Goal: Information Seeking & Learning: Learn about a topic

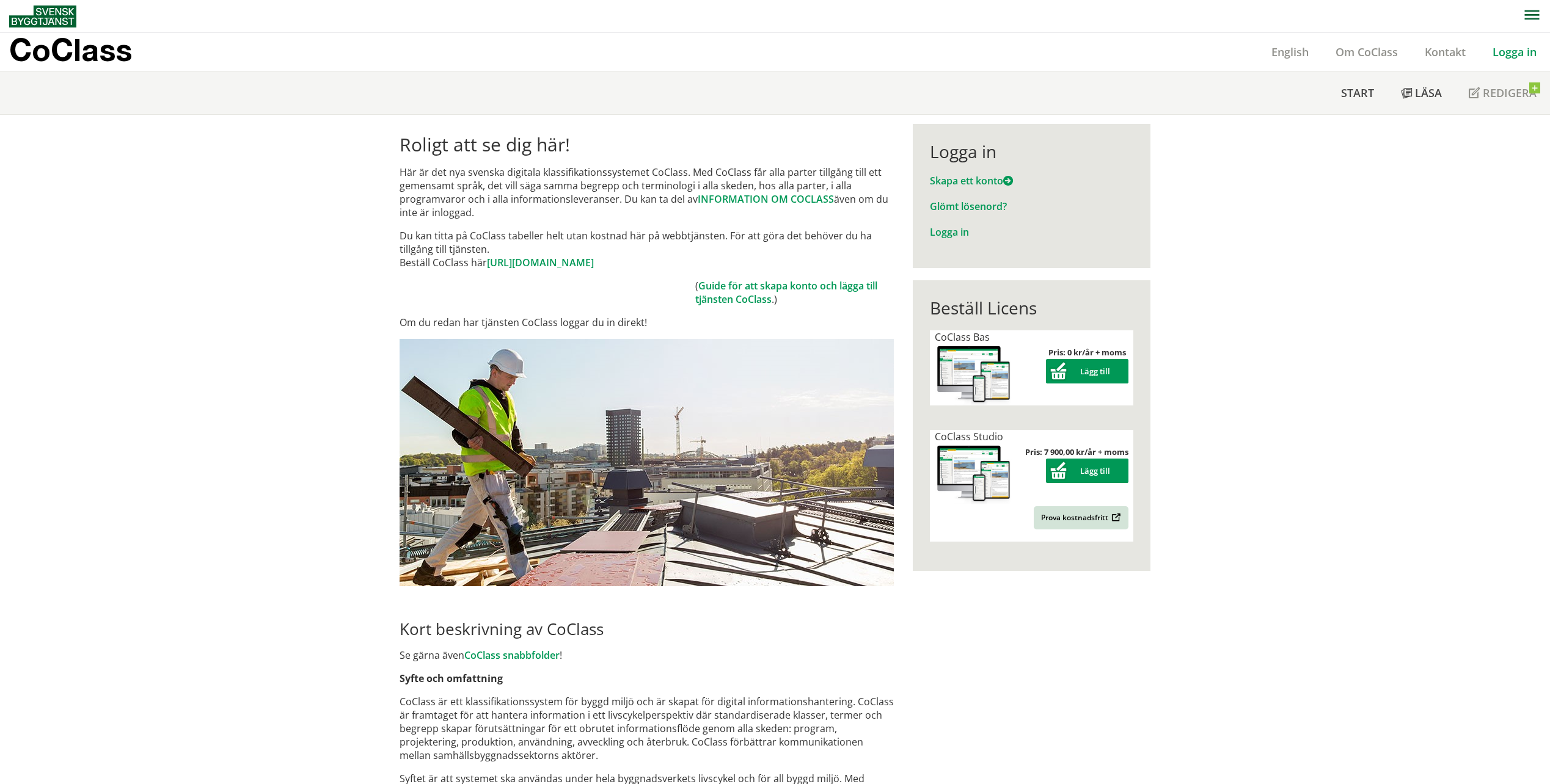
click at [1508, 51] on link "Logga in" at bounding box center [1515, 52] width 71 height 15
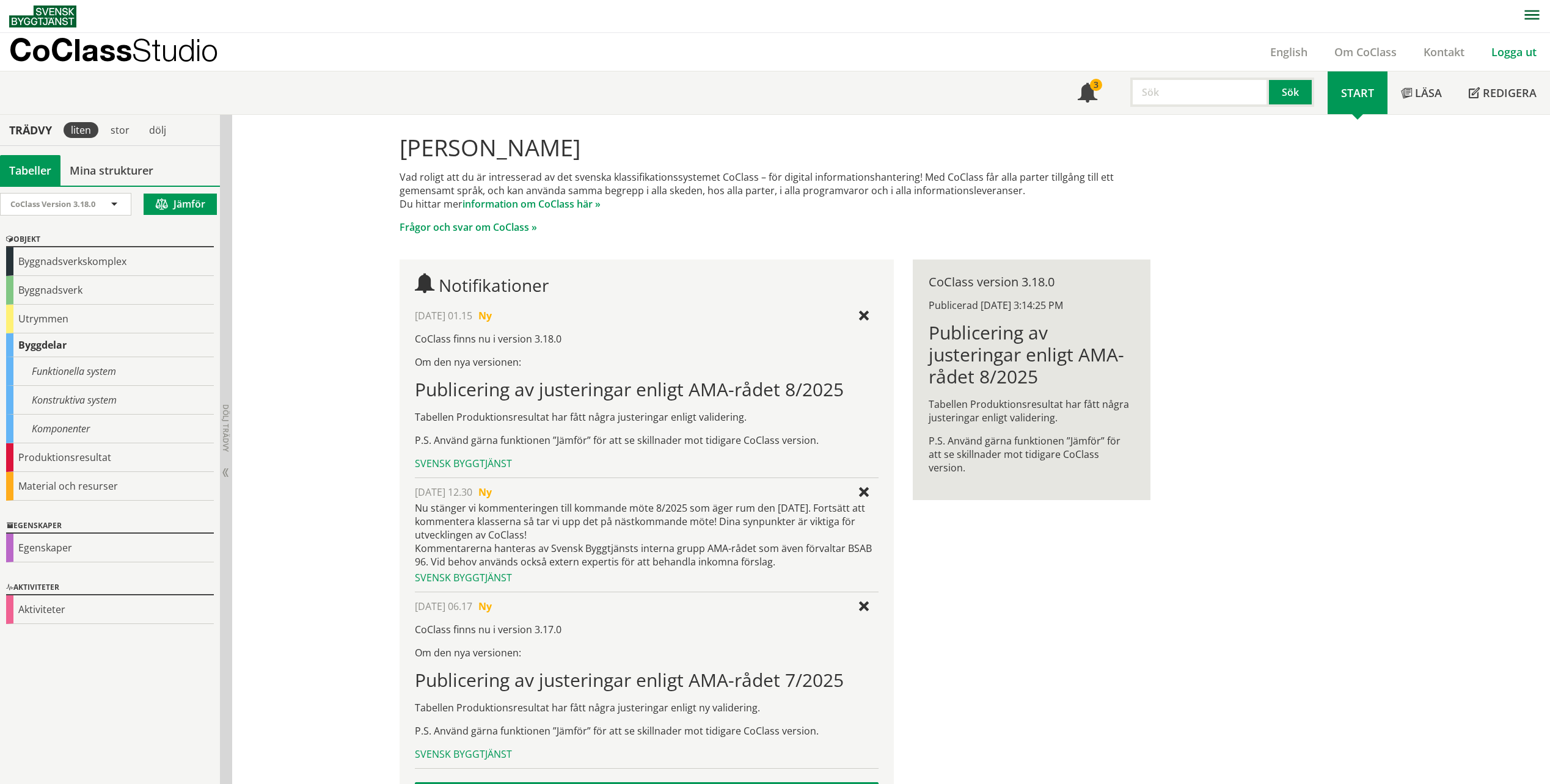
click at [1506, 56] on link "Logga ut" at bounding box center [1514, 52] width 72 height 15
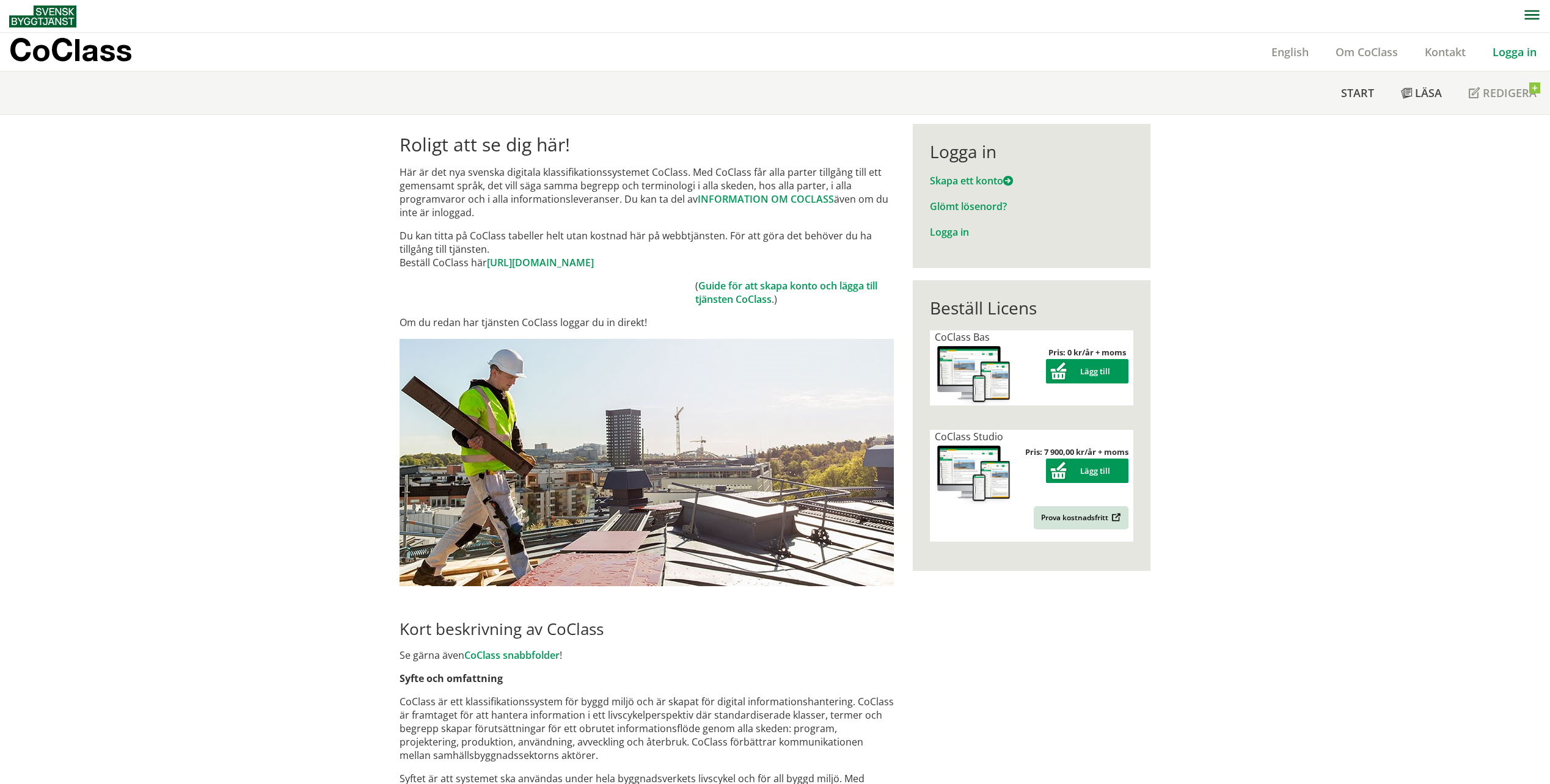
click at [1515, 52] on link "Logga in" at bounding box center [1515, 52] width 71 height 15
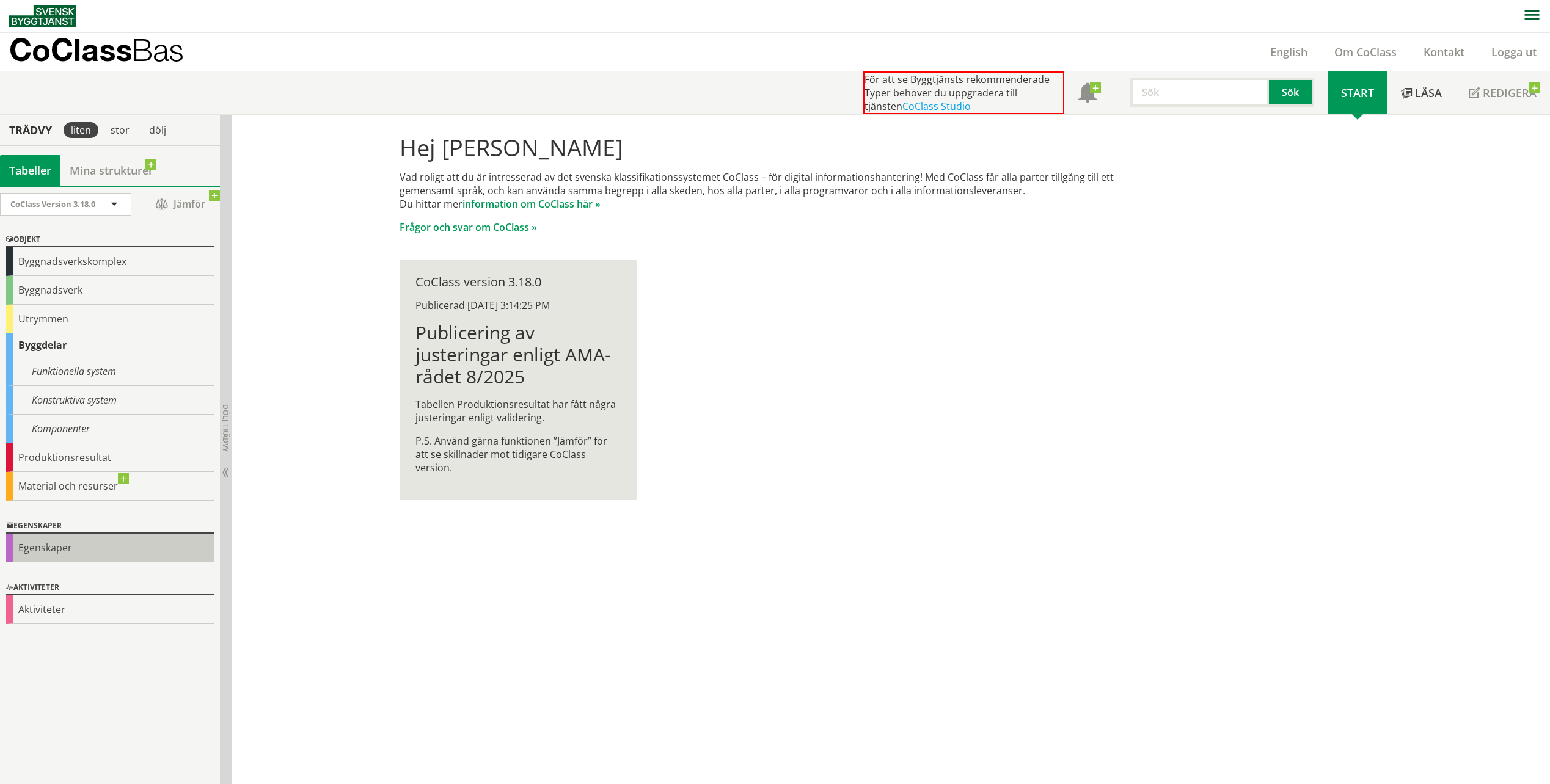
click at [52, 551] on div "Egenskaper" at bounding box center [110, 548] width 207 height 29
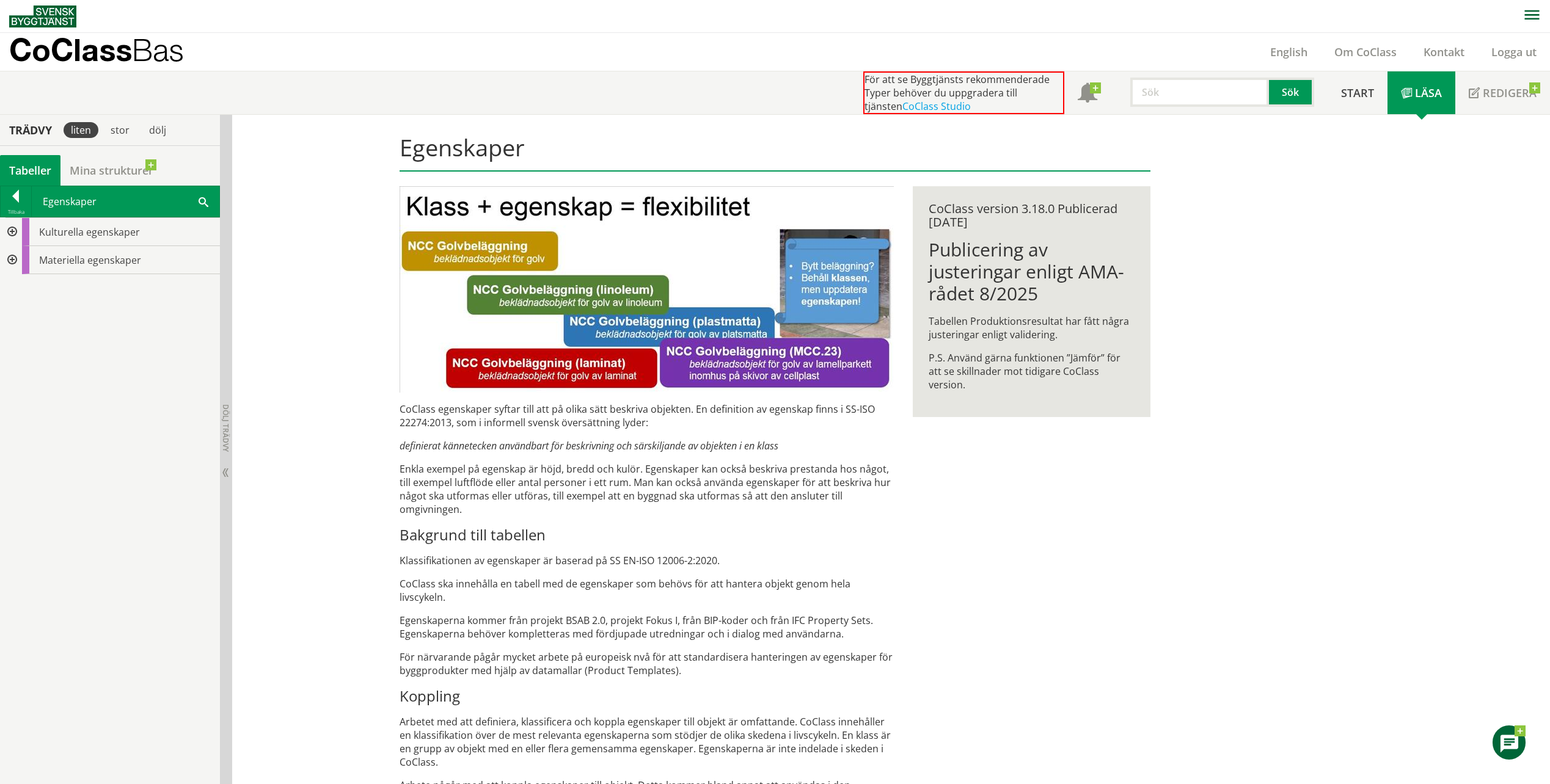
click at [7, 258] on div at bounding box center [11, 260] width 22 height 28
click at [26, 343] on div at bounding box center [21, 344] width 22 height 28
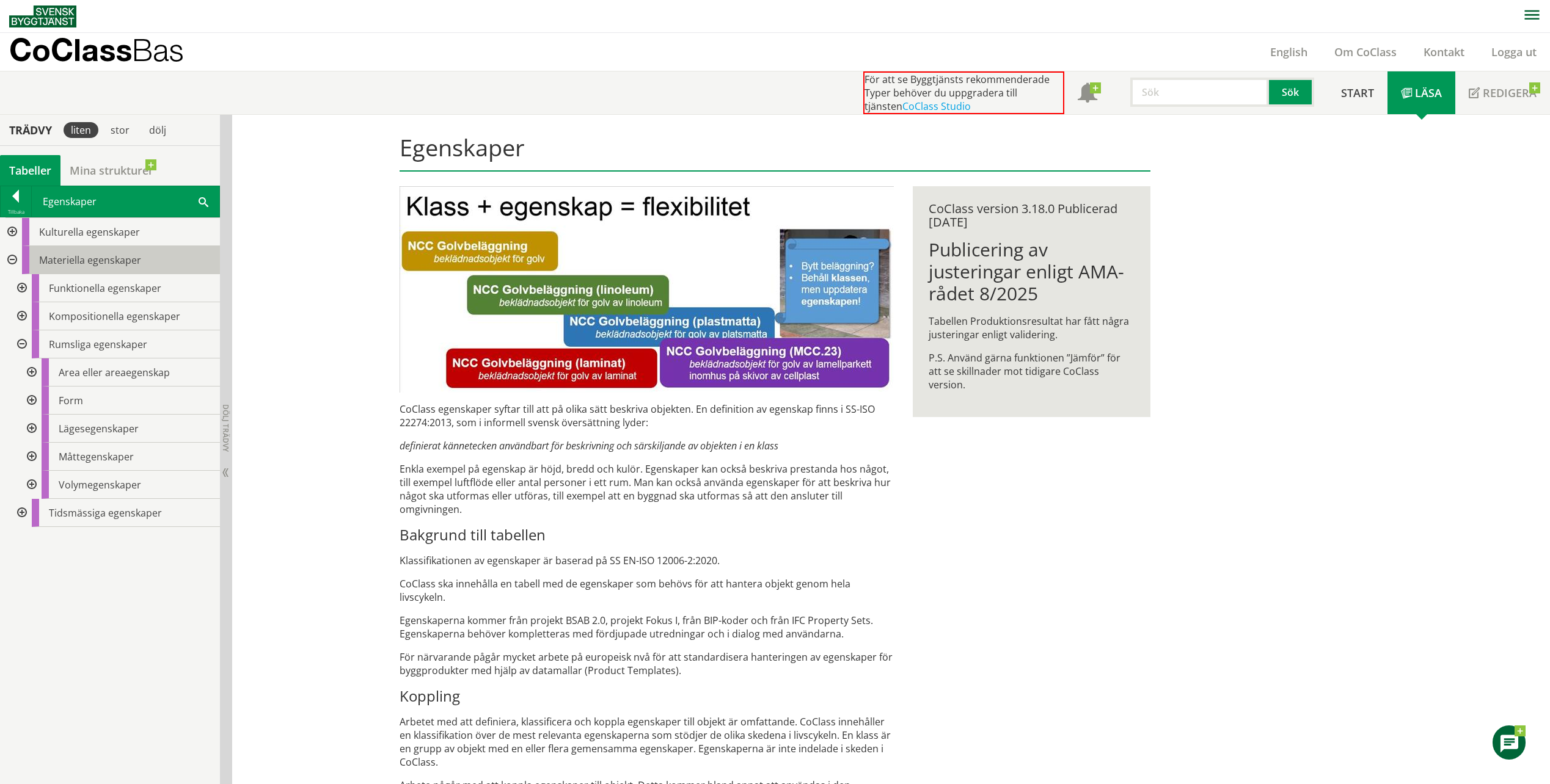
click at [86, 265] on span "Materiella egenskaper" at bounding box center [90, 260] width 102 height 14
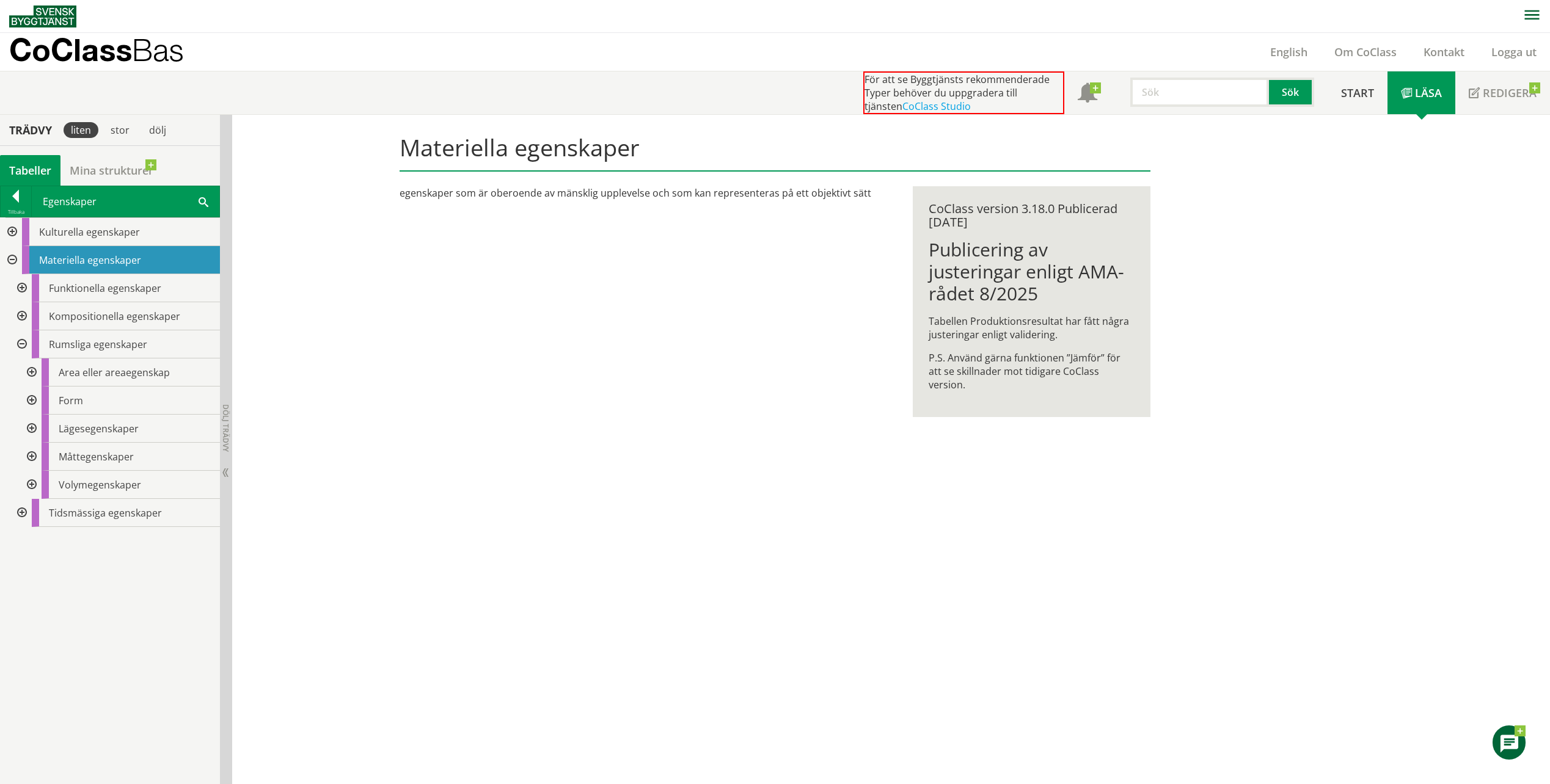
click at [27, 289] on div at bounding box center [21, 288] width 22 height 28
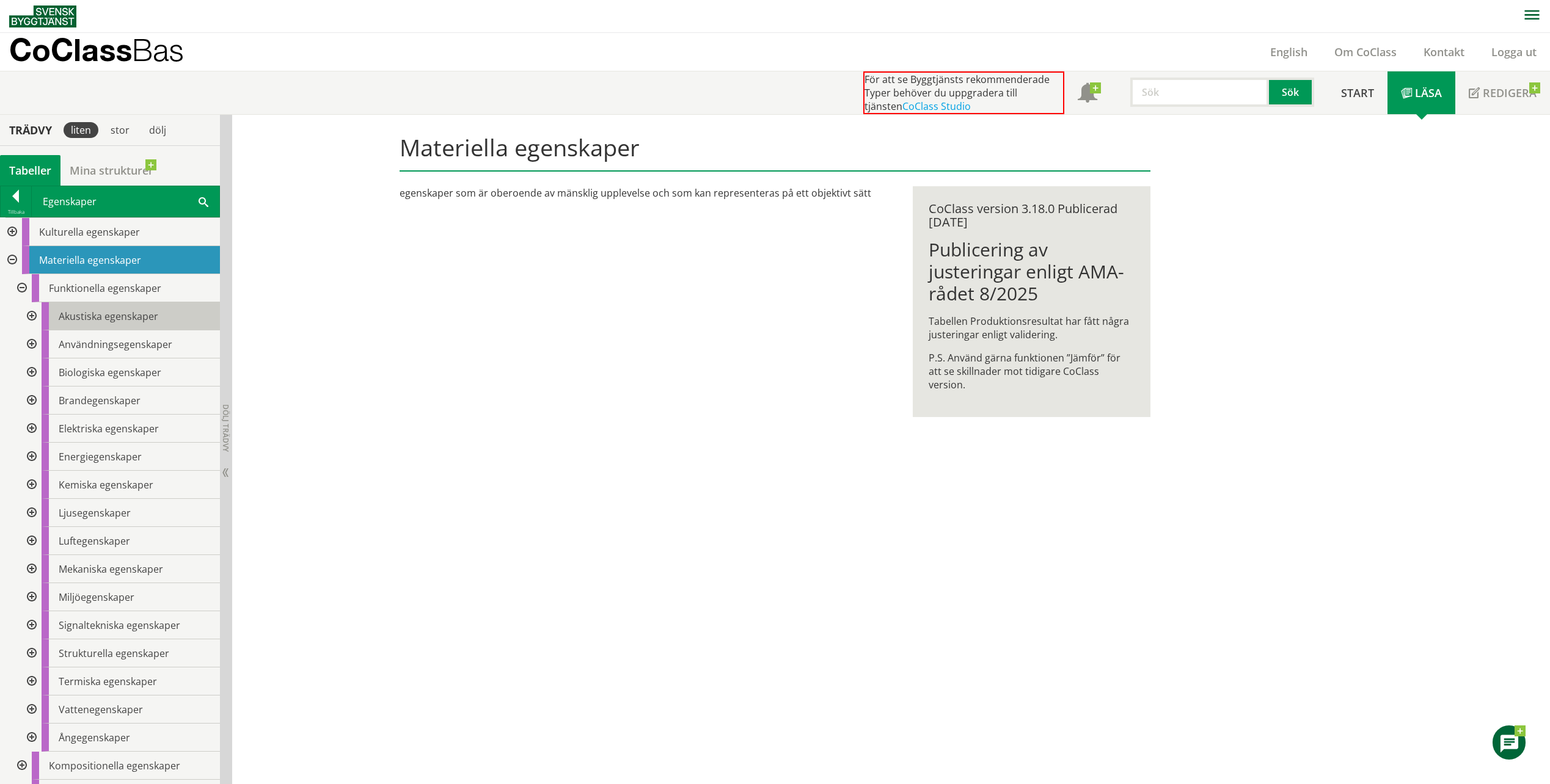
click at [99, 316] on span "Akustiska egenskaper" at bounding box center [108, 316] width 100 height 14
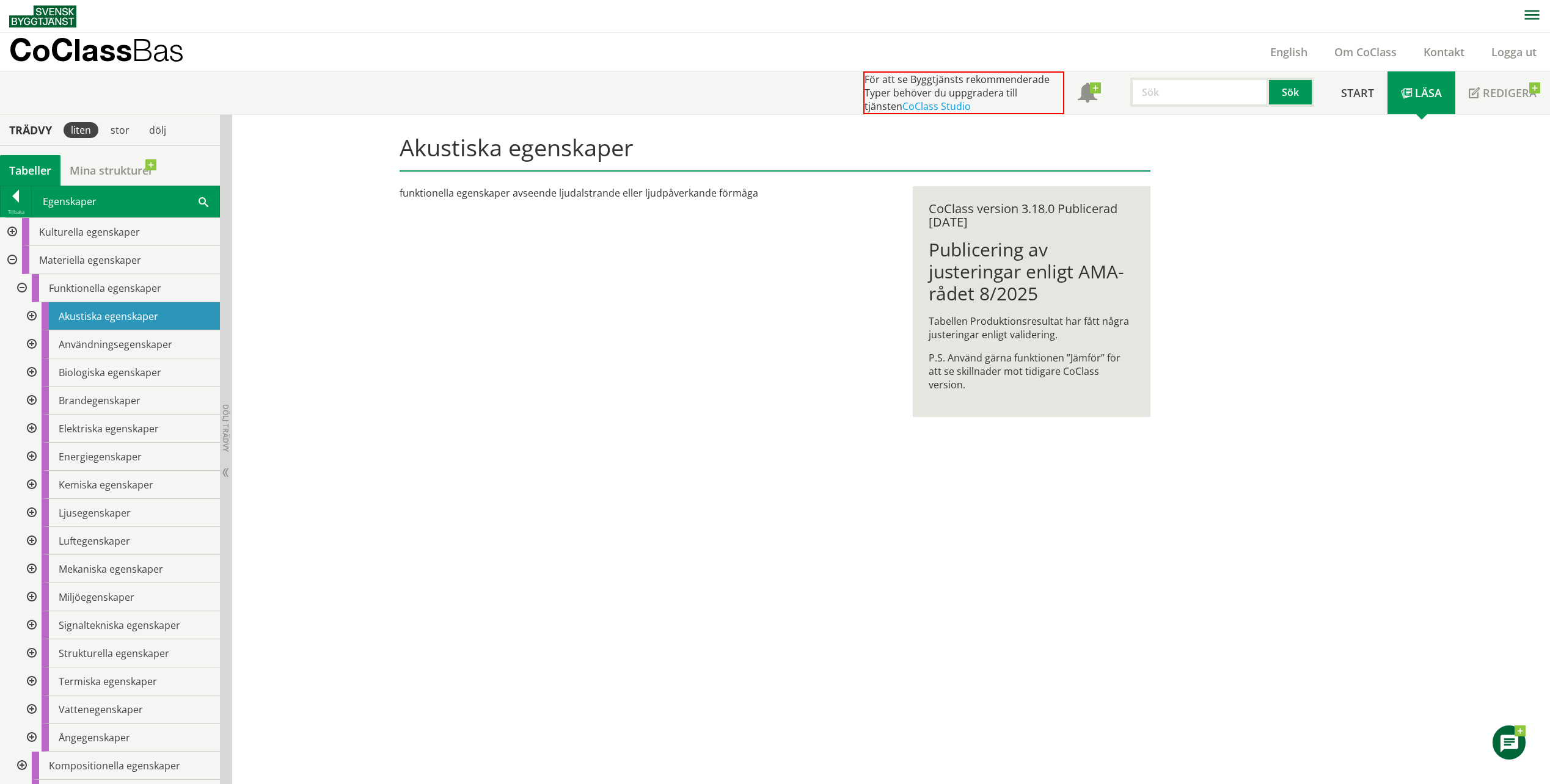
click at [20, 291] on div at bounding box center [21, 288] width 22 height 28
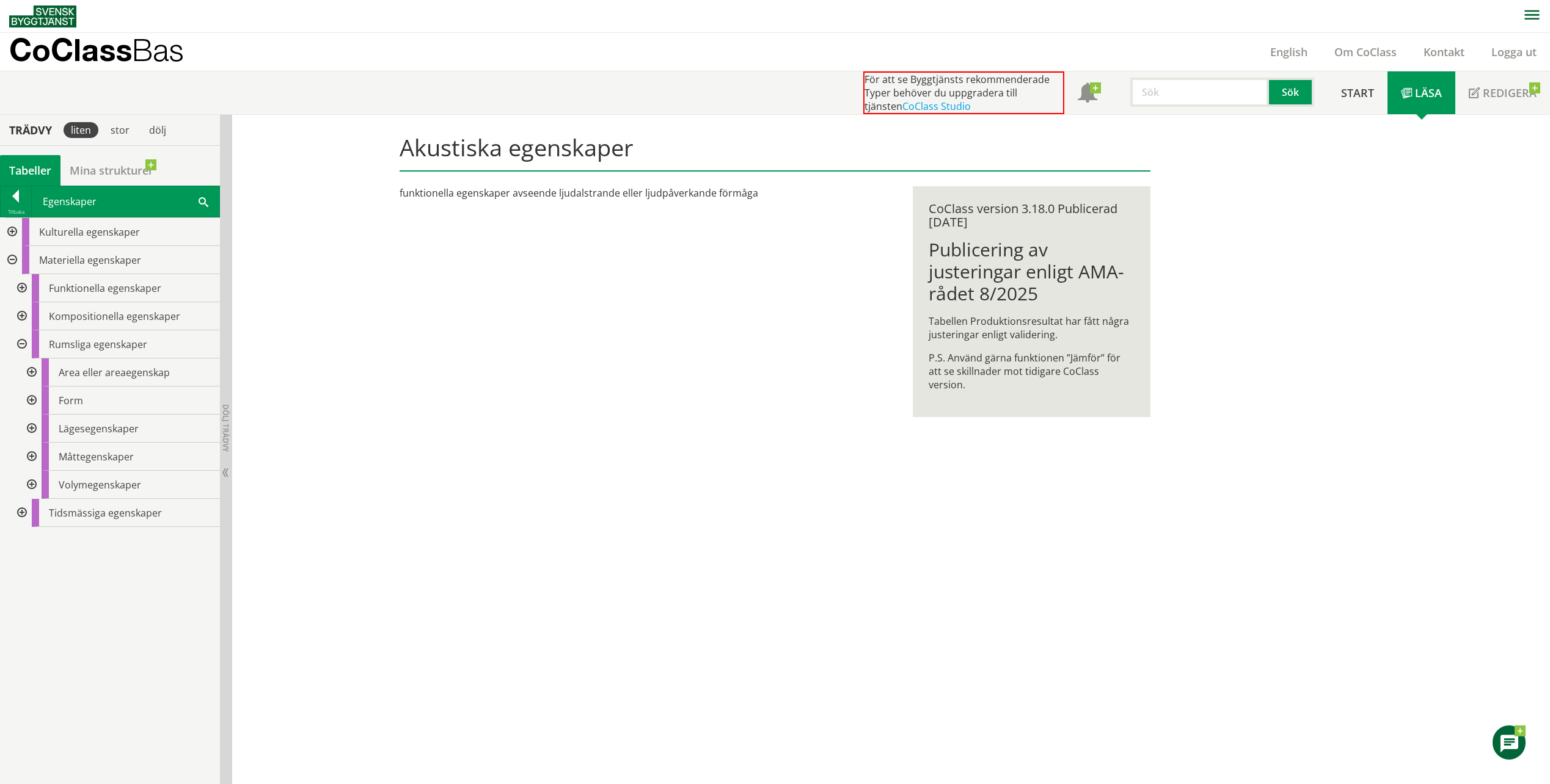
click at [22, 294] on div at bounding box center [21, 288] width 22 height 28
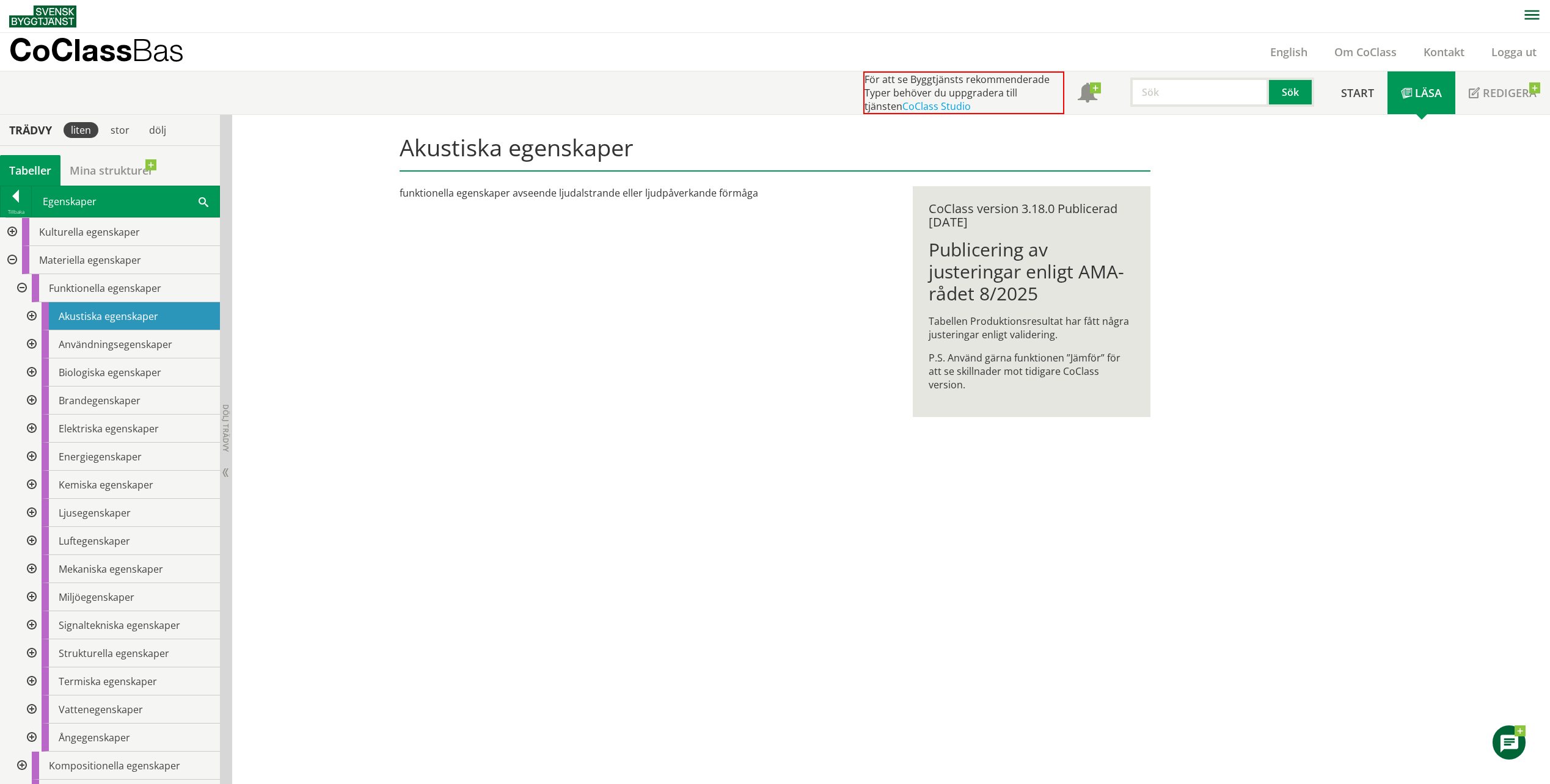
click at [22, 294] on div at bounding box center [21, 288] width 22 height 28
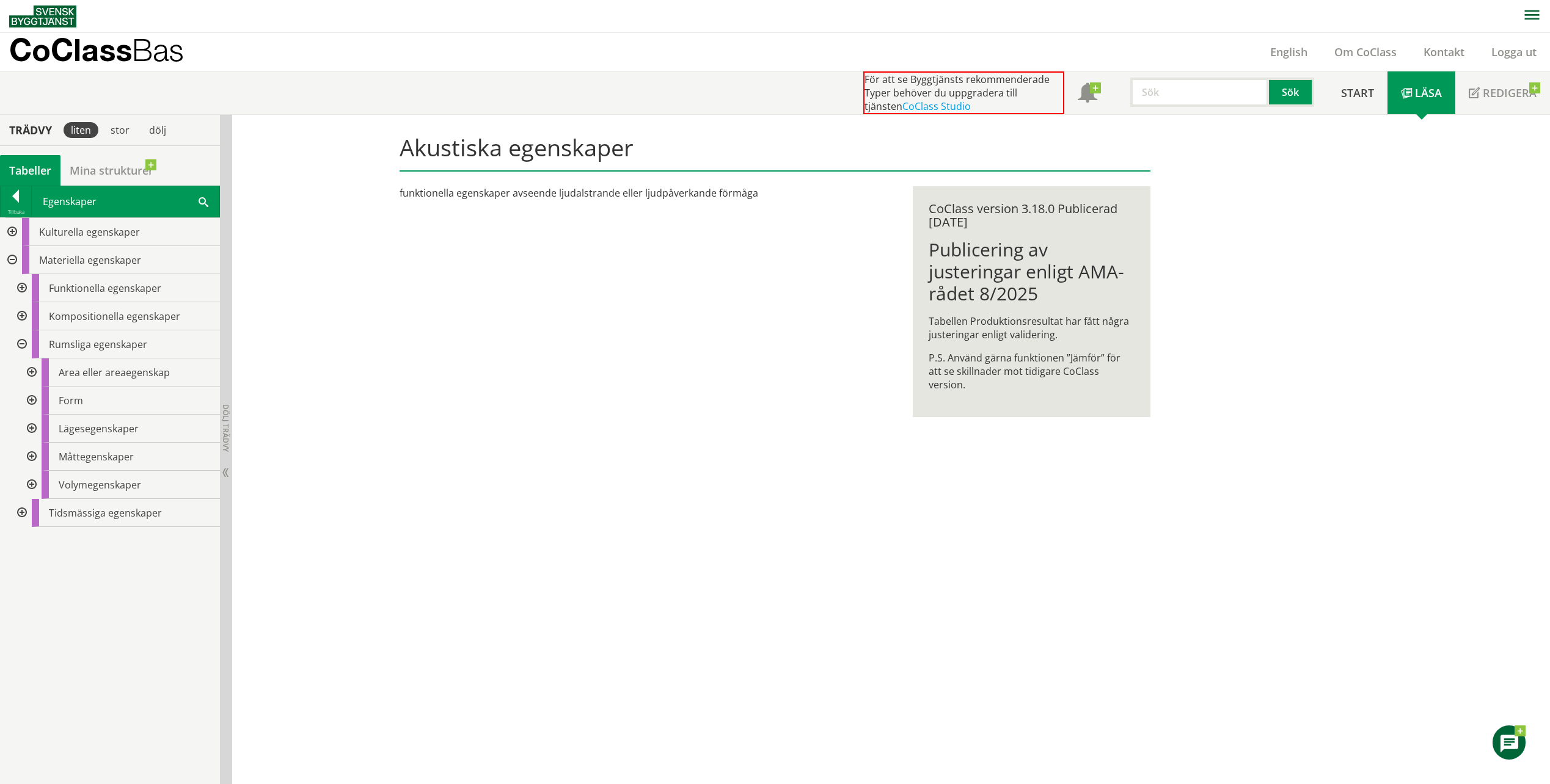
click at [32, 477] on div at bounding box center [30, 484] width 22 height 28
click at [36, 485] on div at bounding box center [30, 484] width 22 height 28
click at [35, 460] on div at bounding box center [30, 456] width 22 height 28
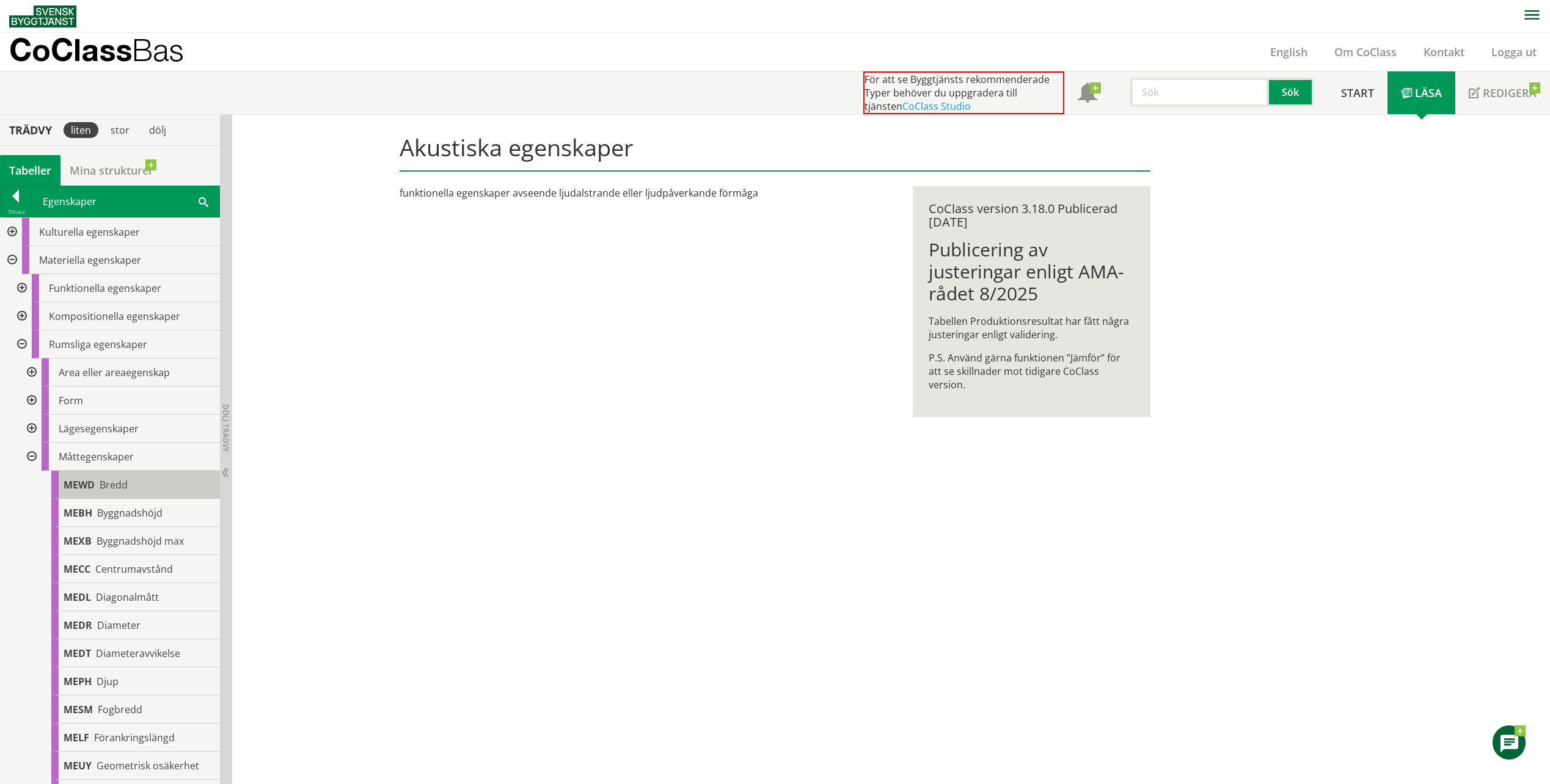
click at [104, 479] on span "Bredd" at bounding box center [113, 485] width 28 height 14
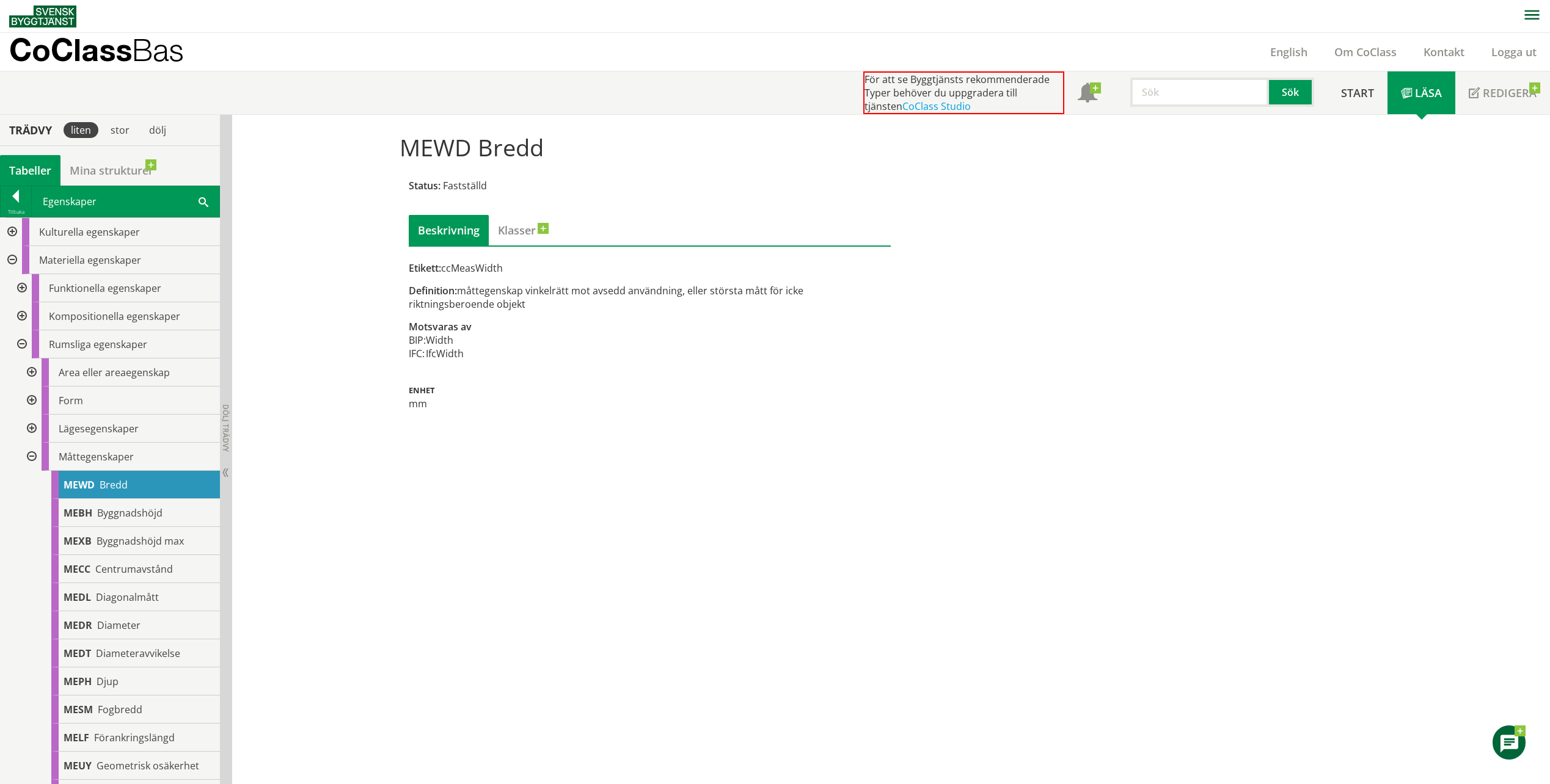
click at [26, 403] on div at bounding box center [30, 400] width 22 height 28
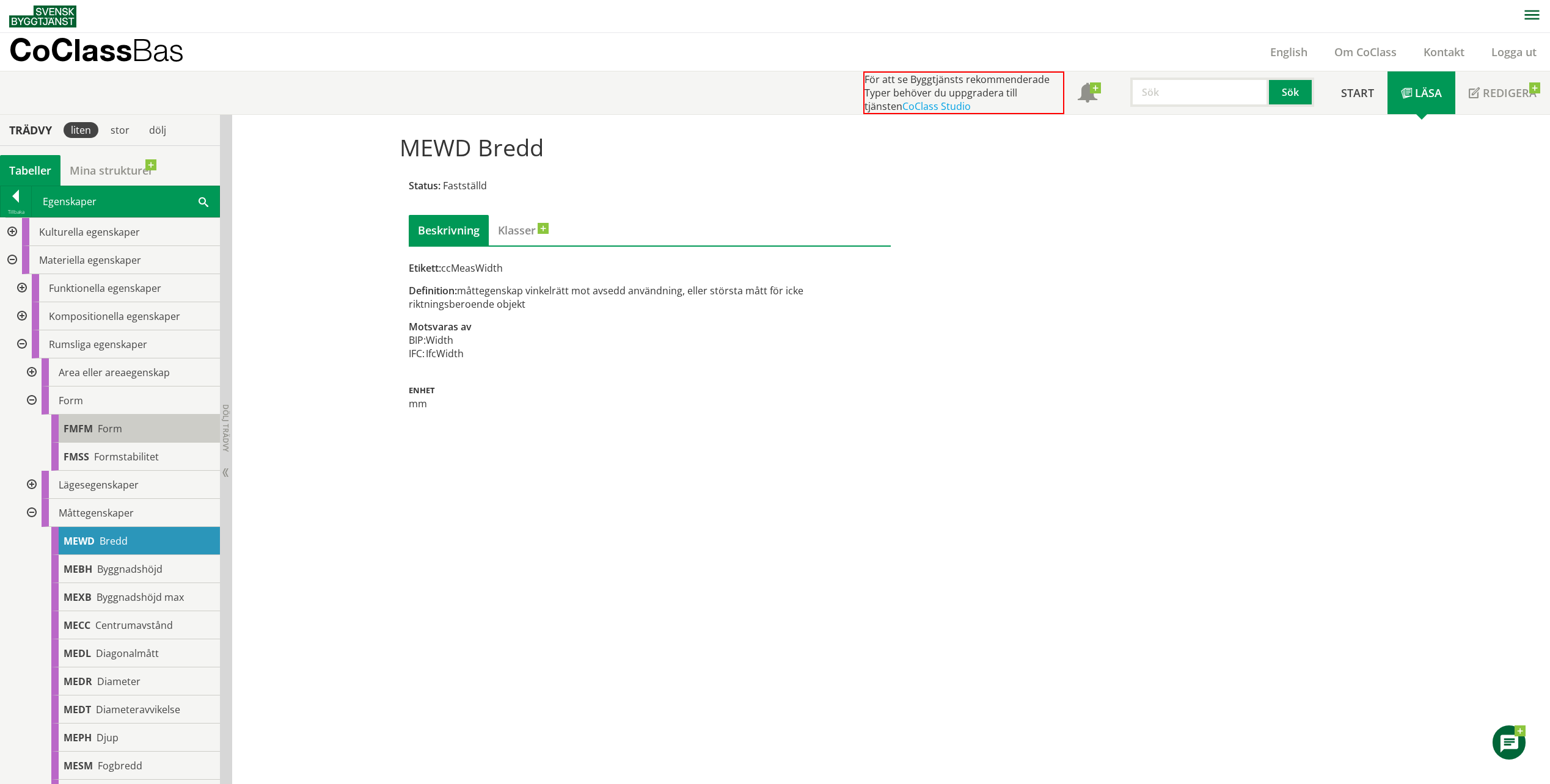
click at [115, 442] on div "FMFM Form" at bounding box center [135, 428] width 169 height 28
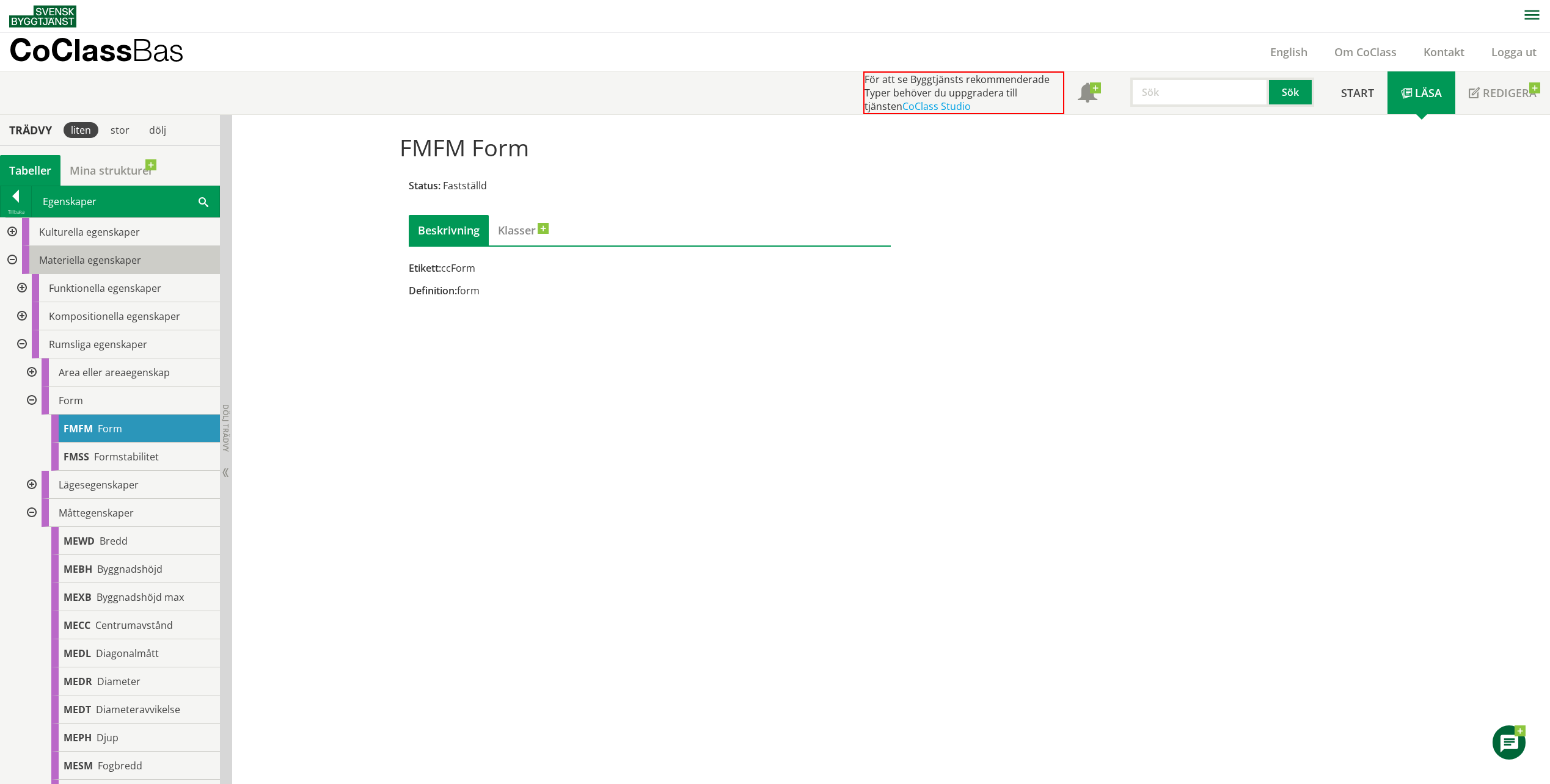
click at [45, 260] on span "Materiella egenskaper" at bounding box center [90, 260] width 102 height 14
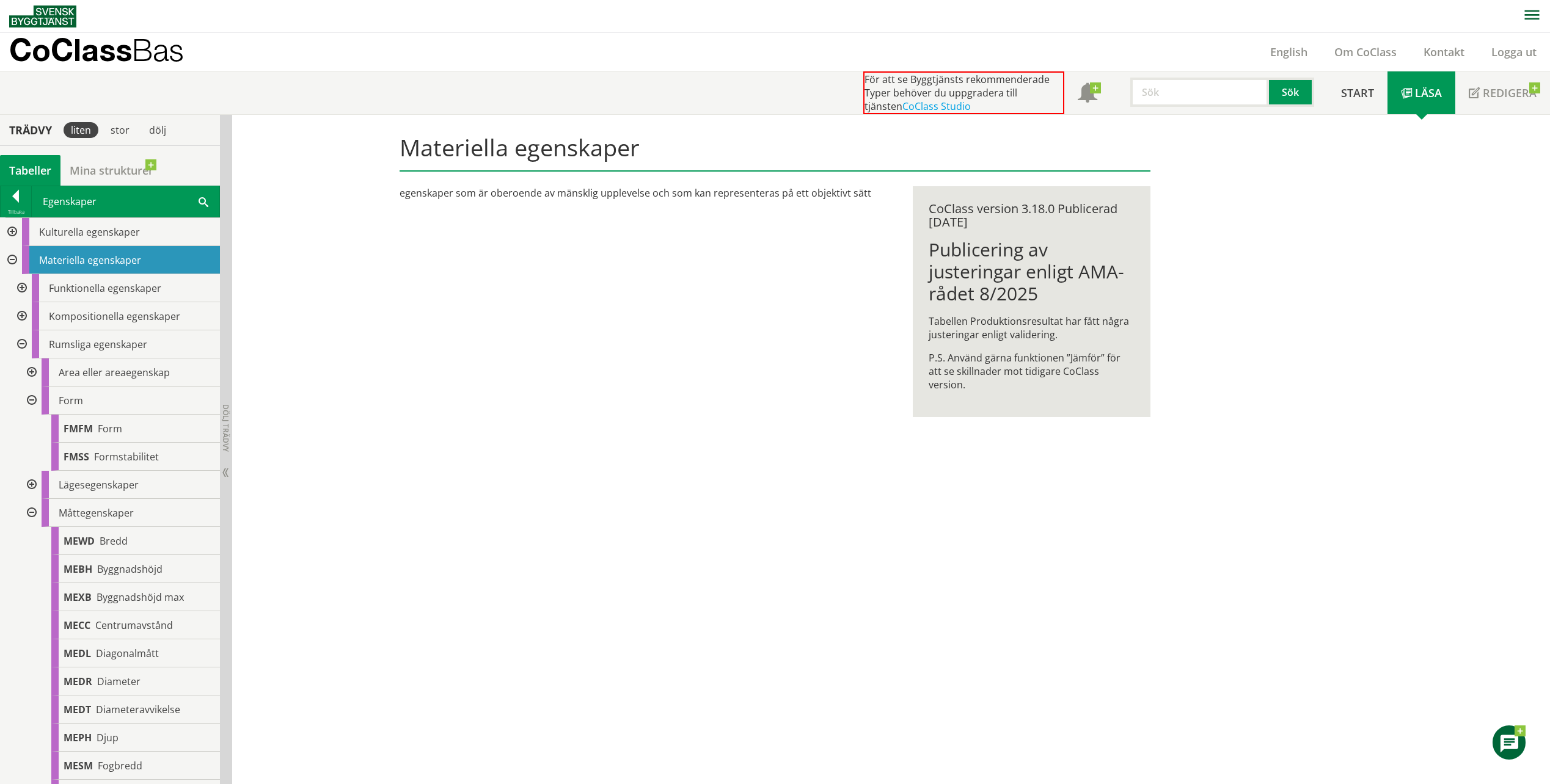
click at [16, 227] on div at bounding box center [11, 232] width 22 height 28
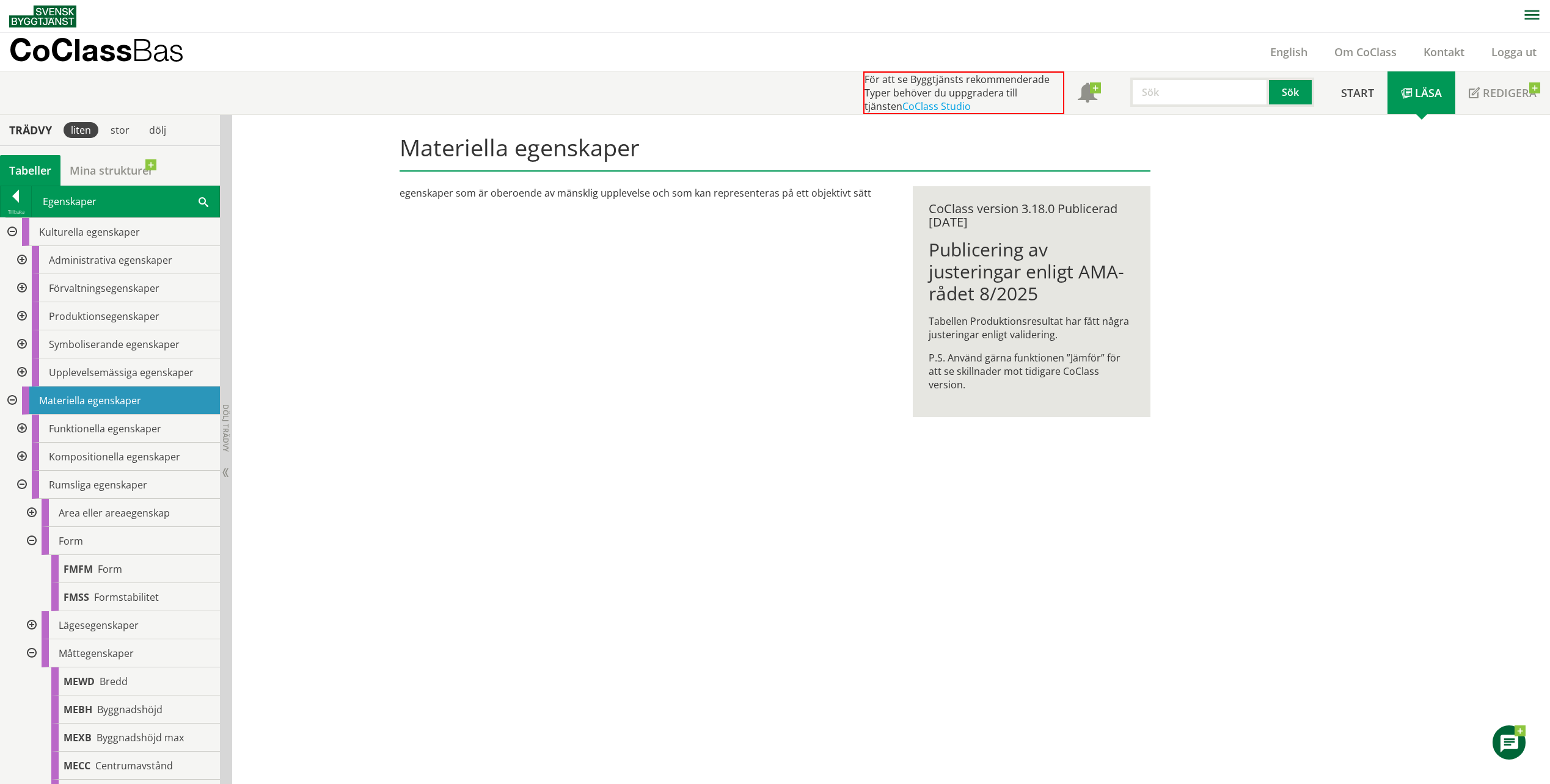
click at [22, 262] on div at bounding box center [21, 260] width 22 height 28
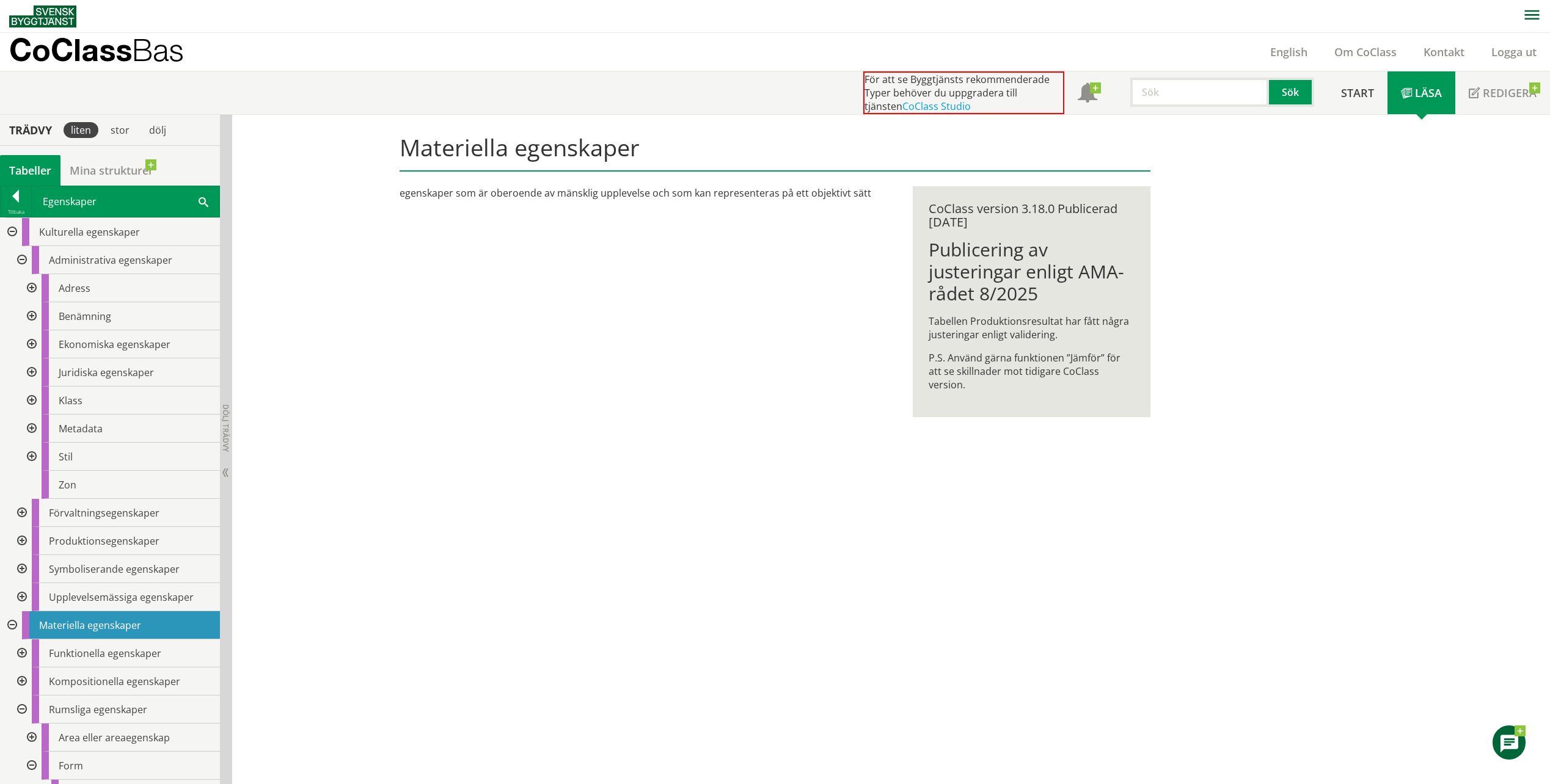
click at [22, 262] on div at bounding box center [21, 260] width 22 height 28
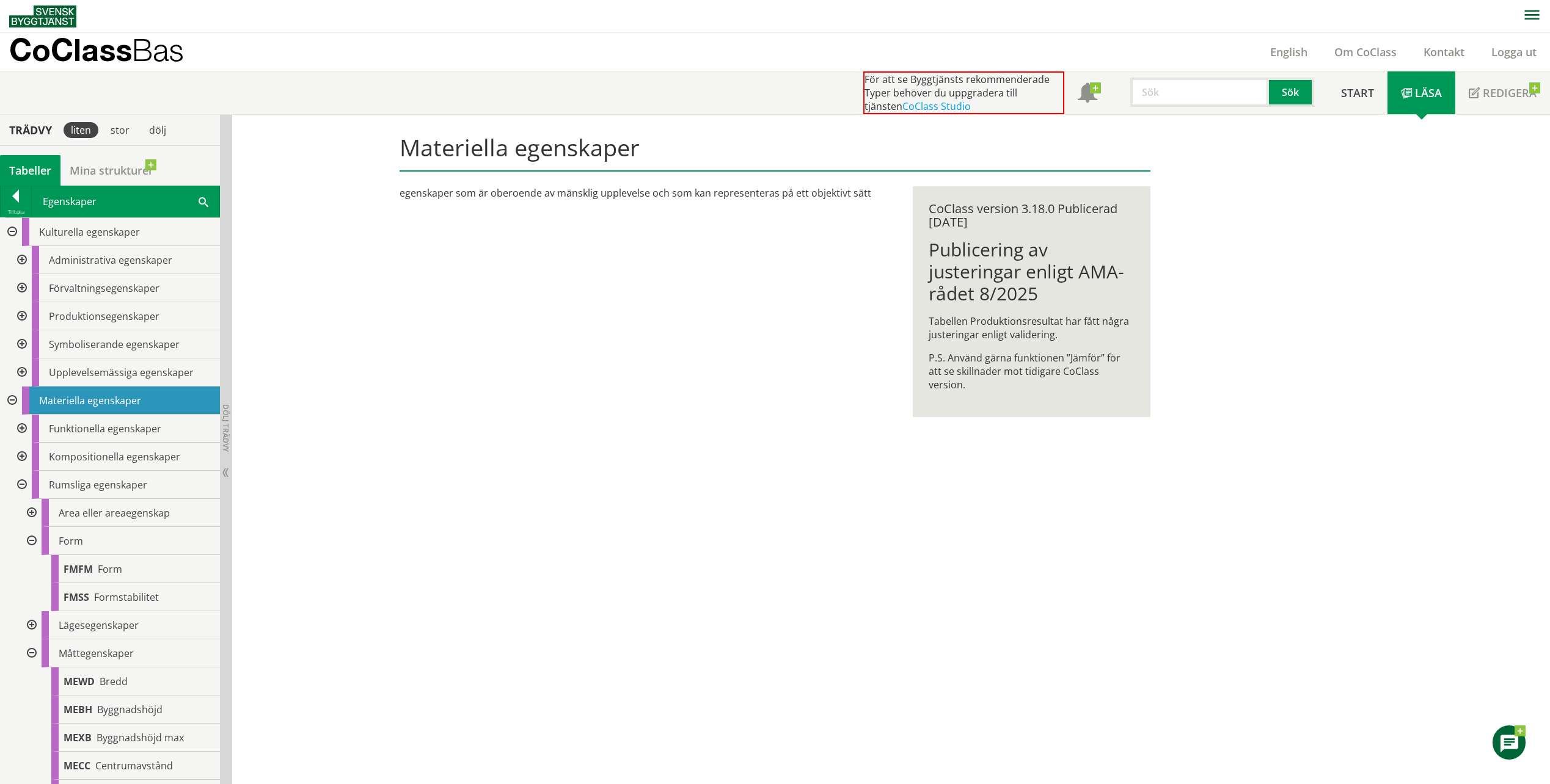
click at [24, 290] on div at bounding box center [21, 288] width 22 height 28
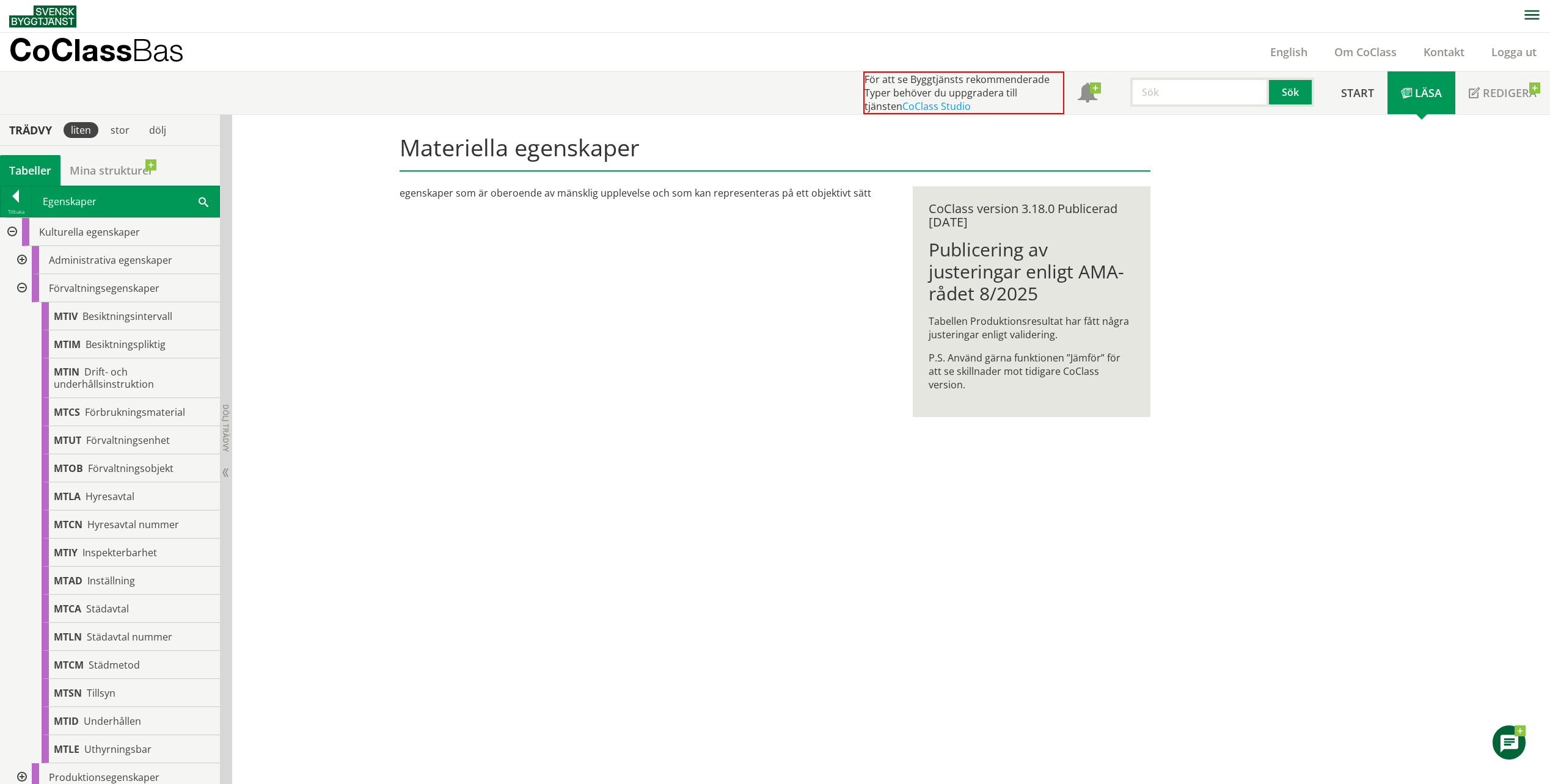
click at [24, 290] on div at bounding box center [21, 288] width 22 height 28
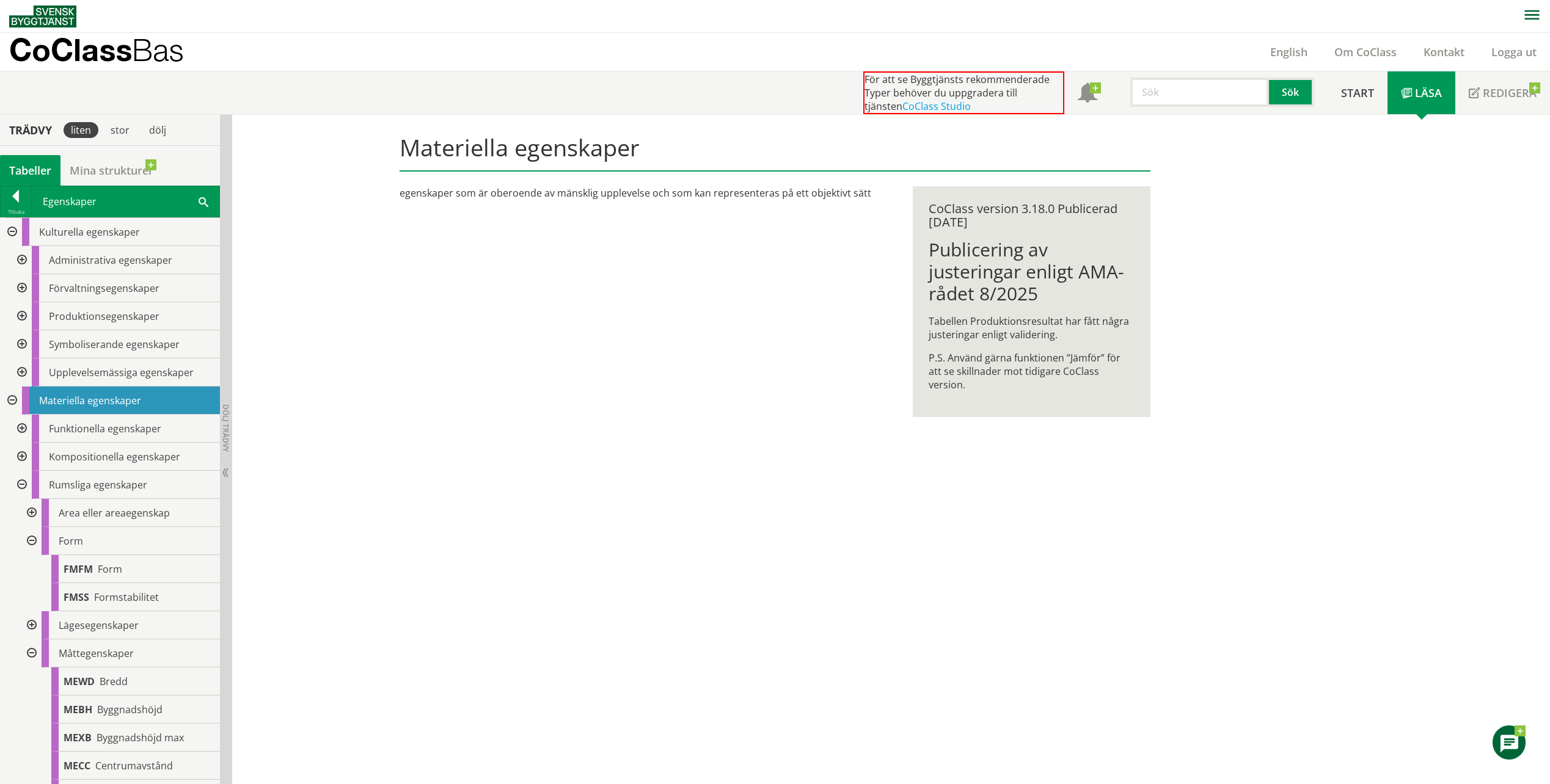
click at [16, 232] on div at bounding box center [11, 232] width 22 height 28
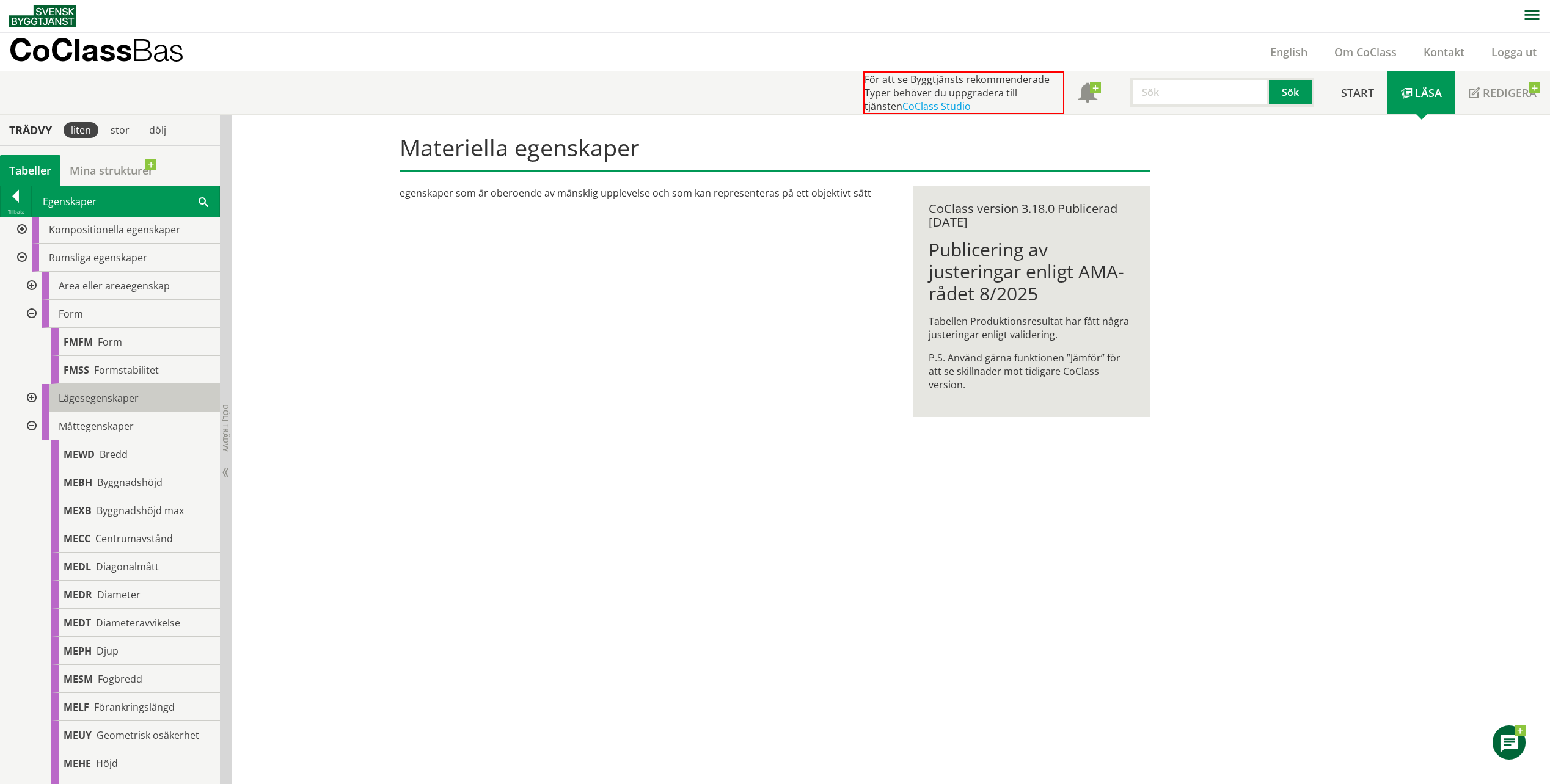
scroll to position [81, 0]
click at [32, 428] on div at bounding box center [30, 432] width 22 height 28
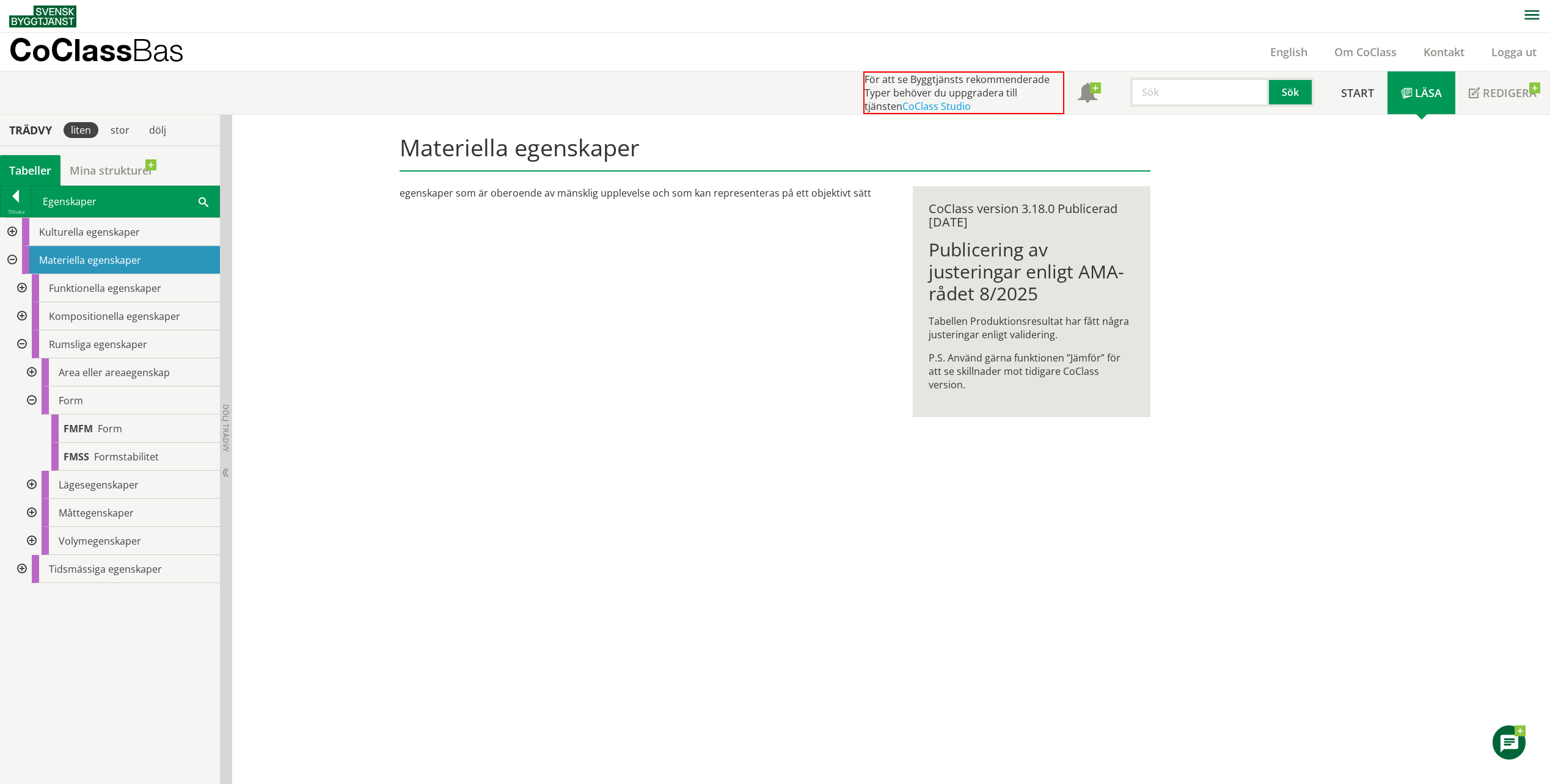
click at [32, 405] on div at bounding box center [30, 400] width 22 height 28
click at [31, 367] on div at bounding box center [30, 372] width 22 height 28
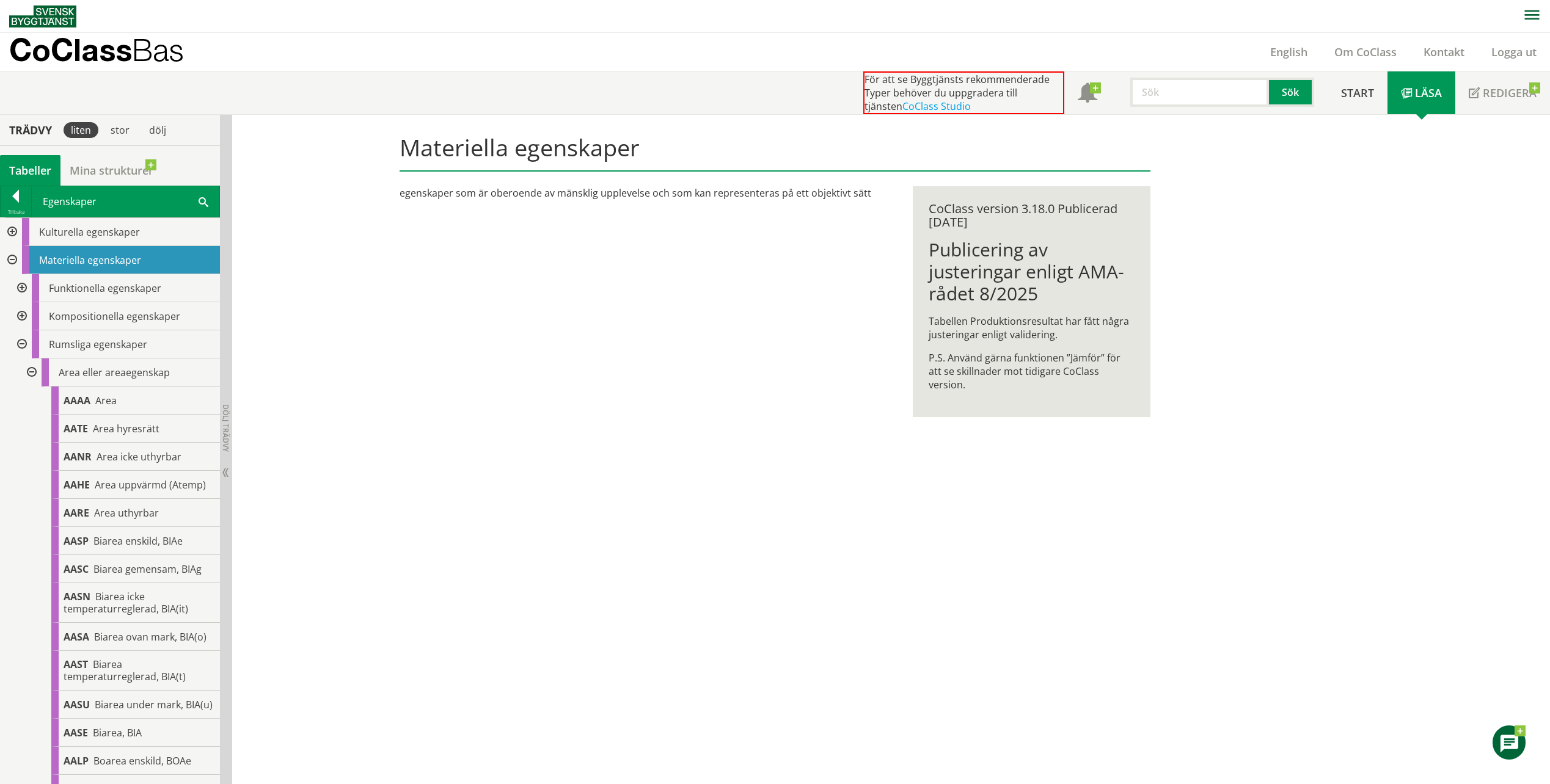
click at [31, 367] on div at bounding box center [30, 372] width 22 height 28
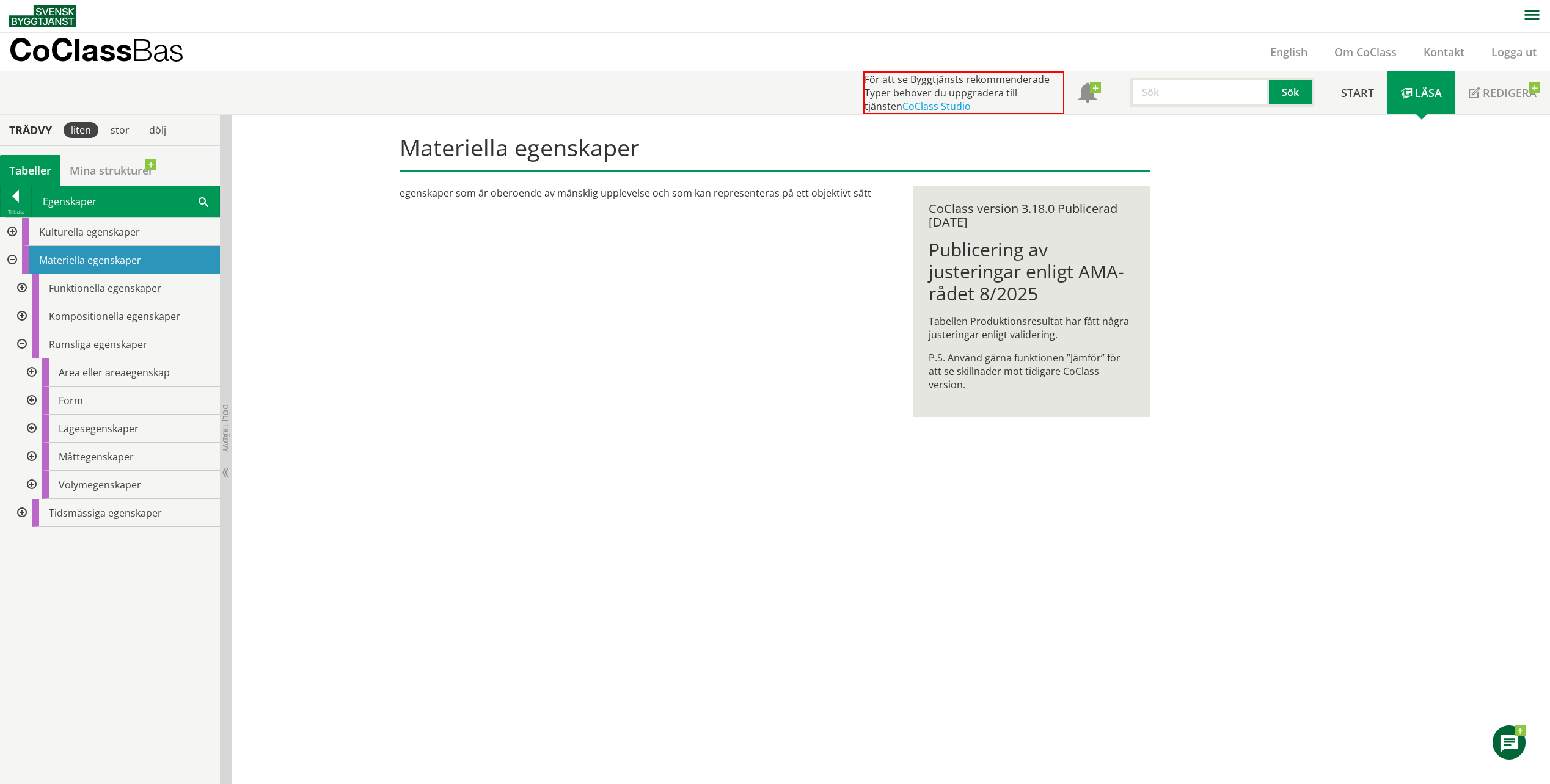
click at [360, 458] on div "Materiella egenskaper egenskaper som är oberoende av mänsklig upplevelse och so…" at bounding box center [891, 450] width 1318 height 670
click at [16, 196] on div at bounding box center [16, 198] width 31 height 17
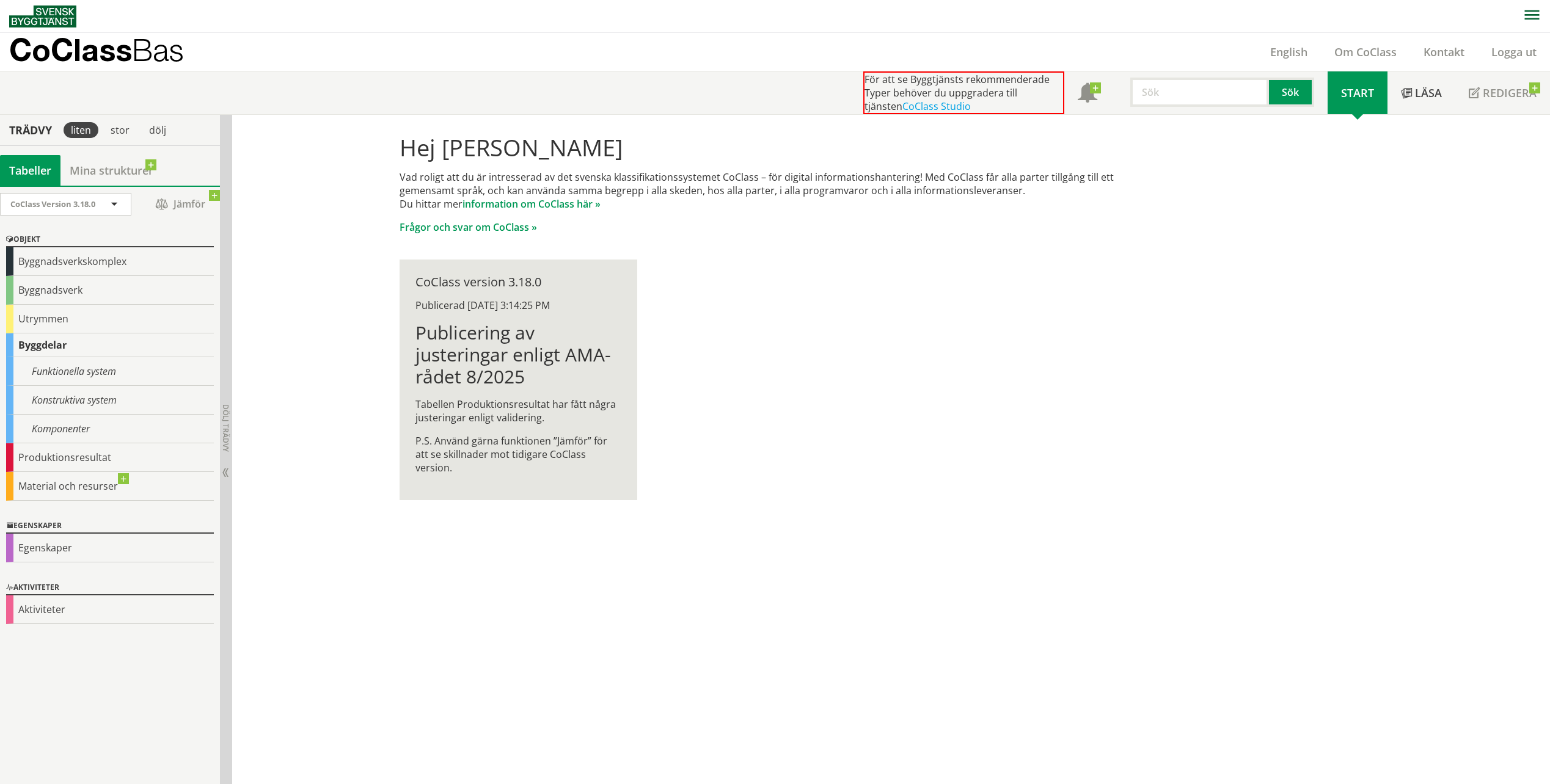
click at [45, 344] on div "Byggdelar" at bounding box center [110, 346] width 207 height 24
click at [54, 324] on div "Utrymmen" at bounding box center [110, 319] width 207 height 29
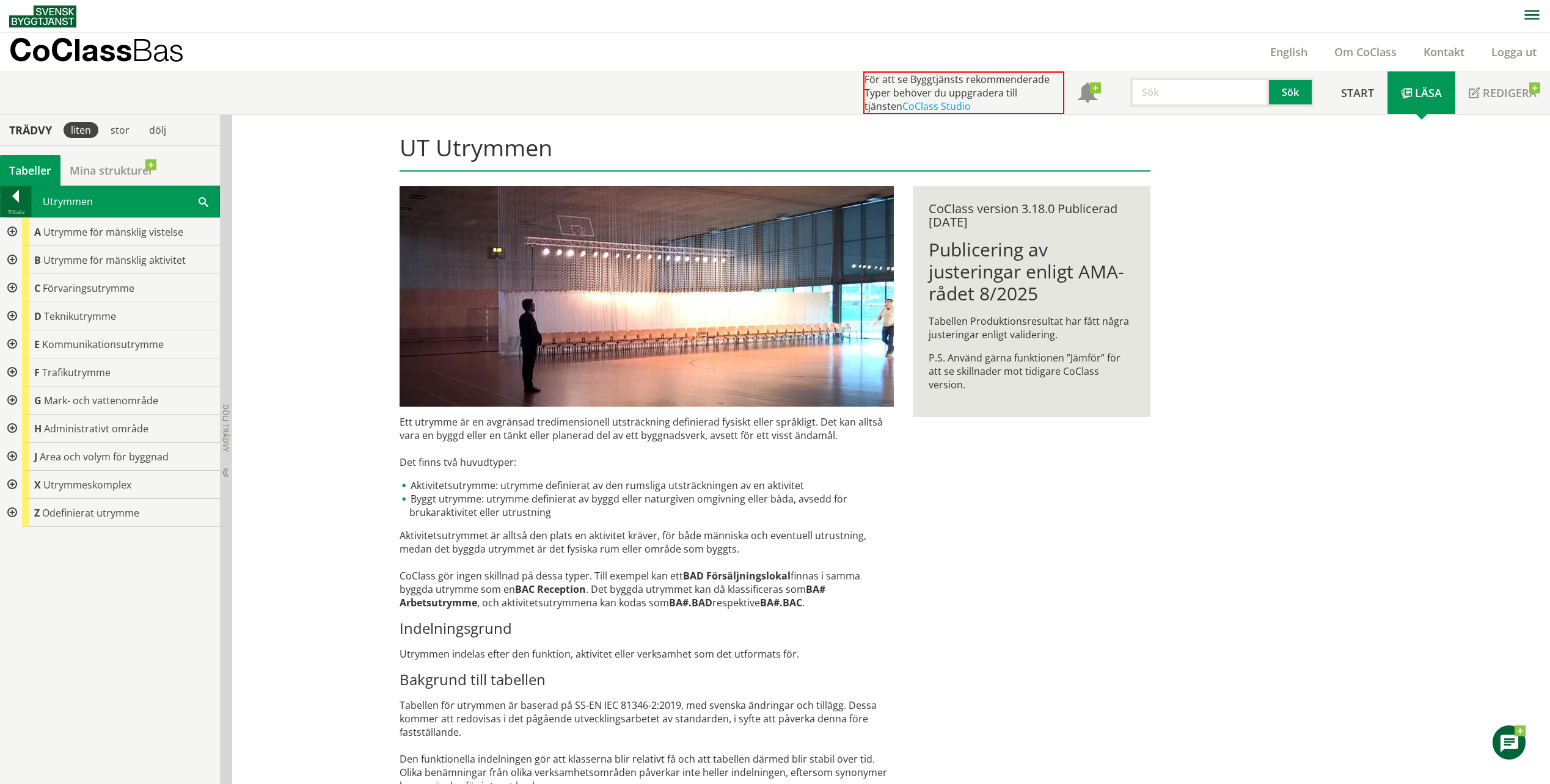
click at [15, 190] on div at bounding box center [16, 198] width 31 height 17
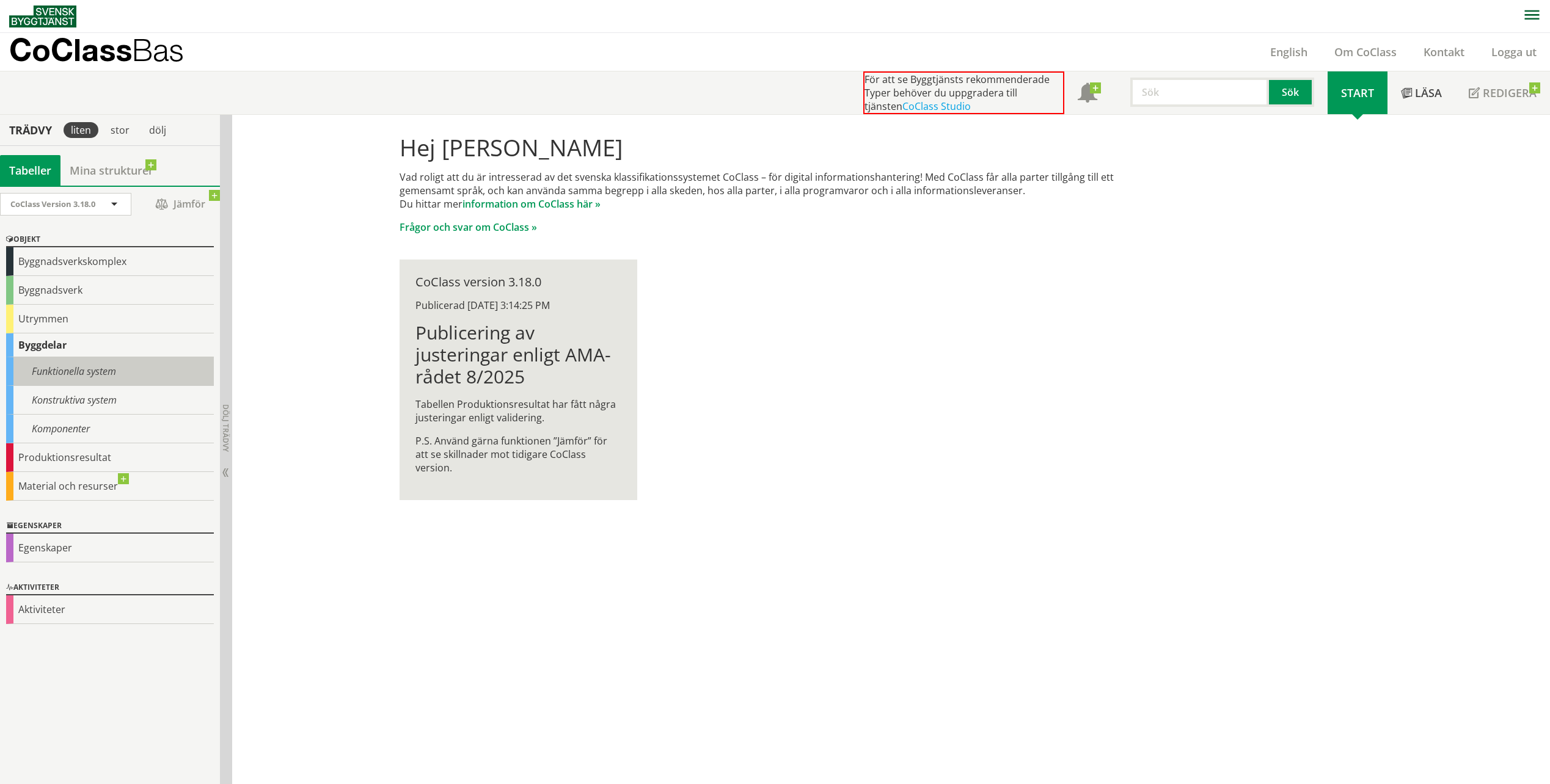
click at [55, 365] on div "Funktionella system" at bounding box center [110, 372] width 207 height 29
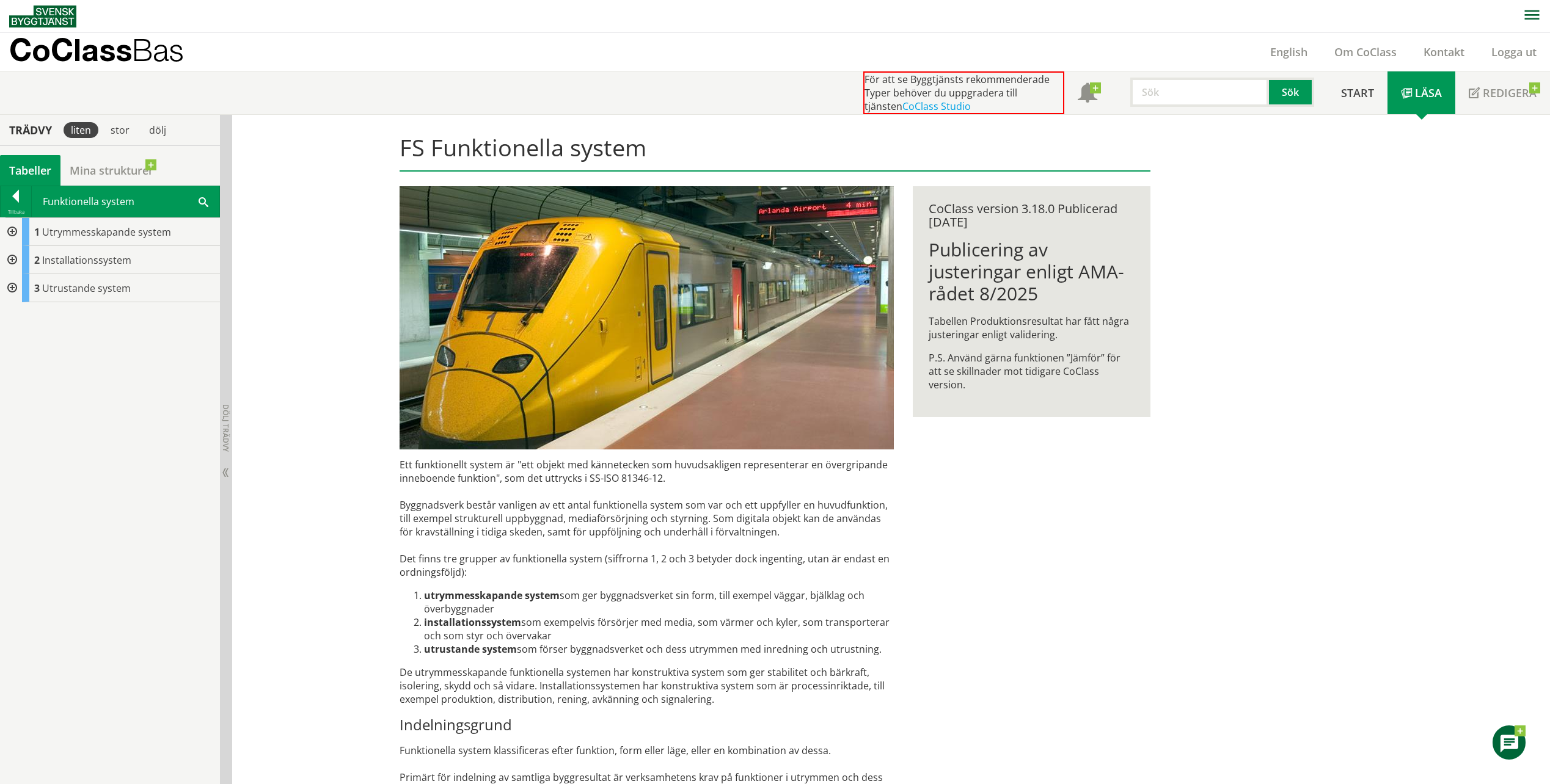
click at [17, 237] on div at bounding box center [11, 232] width 22 height 28
click at [16, 231] on div at bounding box center [11, 232] width 22 height 28
click at [11, 234] on div at bounding box center [11, 232] width 22 height 28
click at [22, 284] on div at bounding box center [21, 288] width 22 height 28
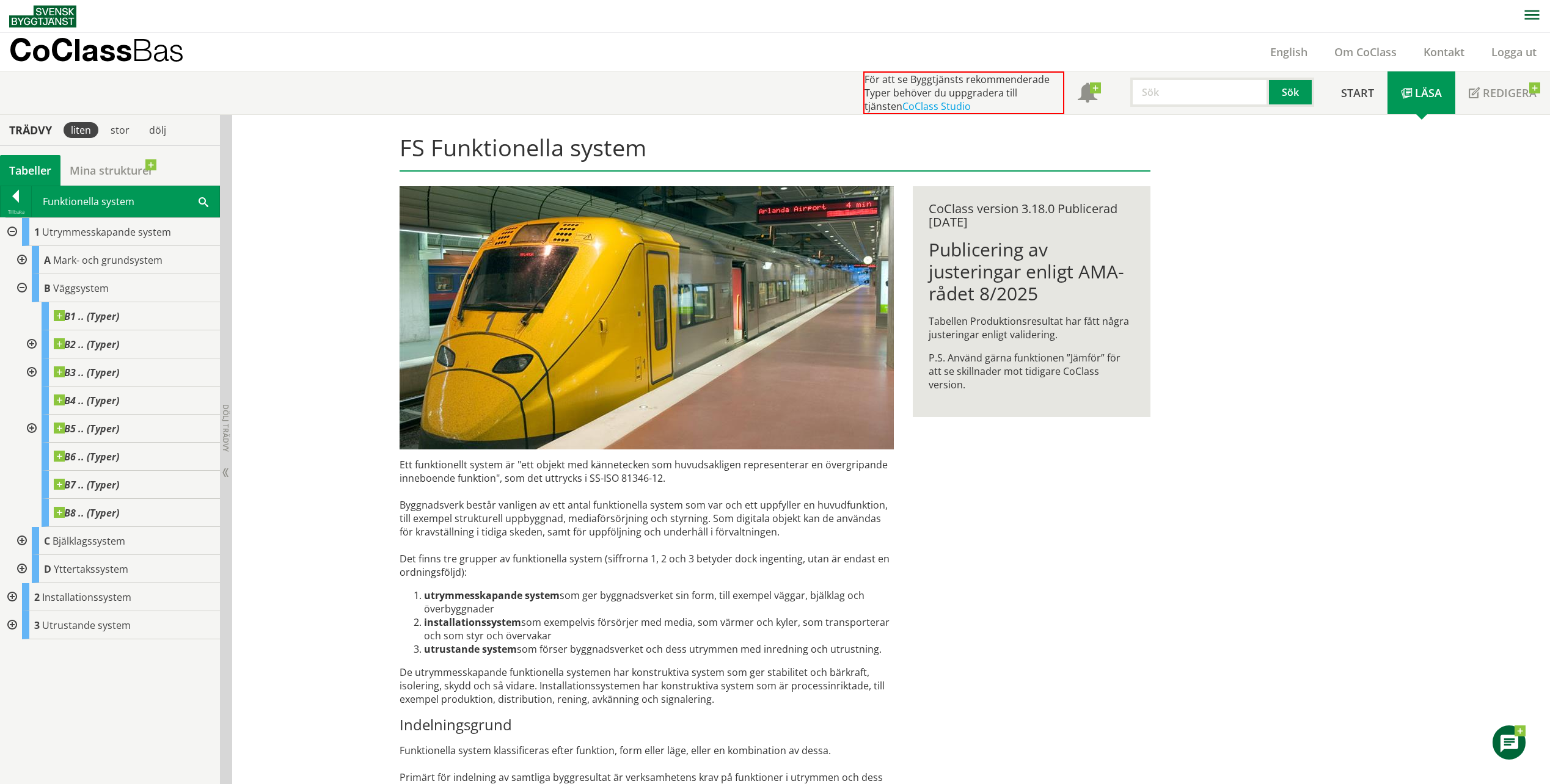
click at [27, 341] on div at bounding box center [30, 344] width 22 height 28
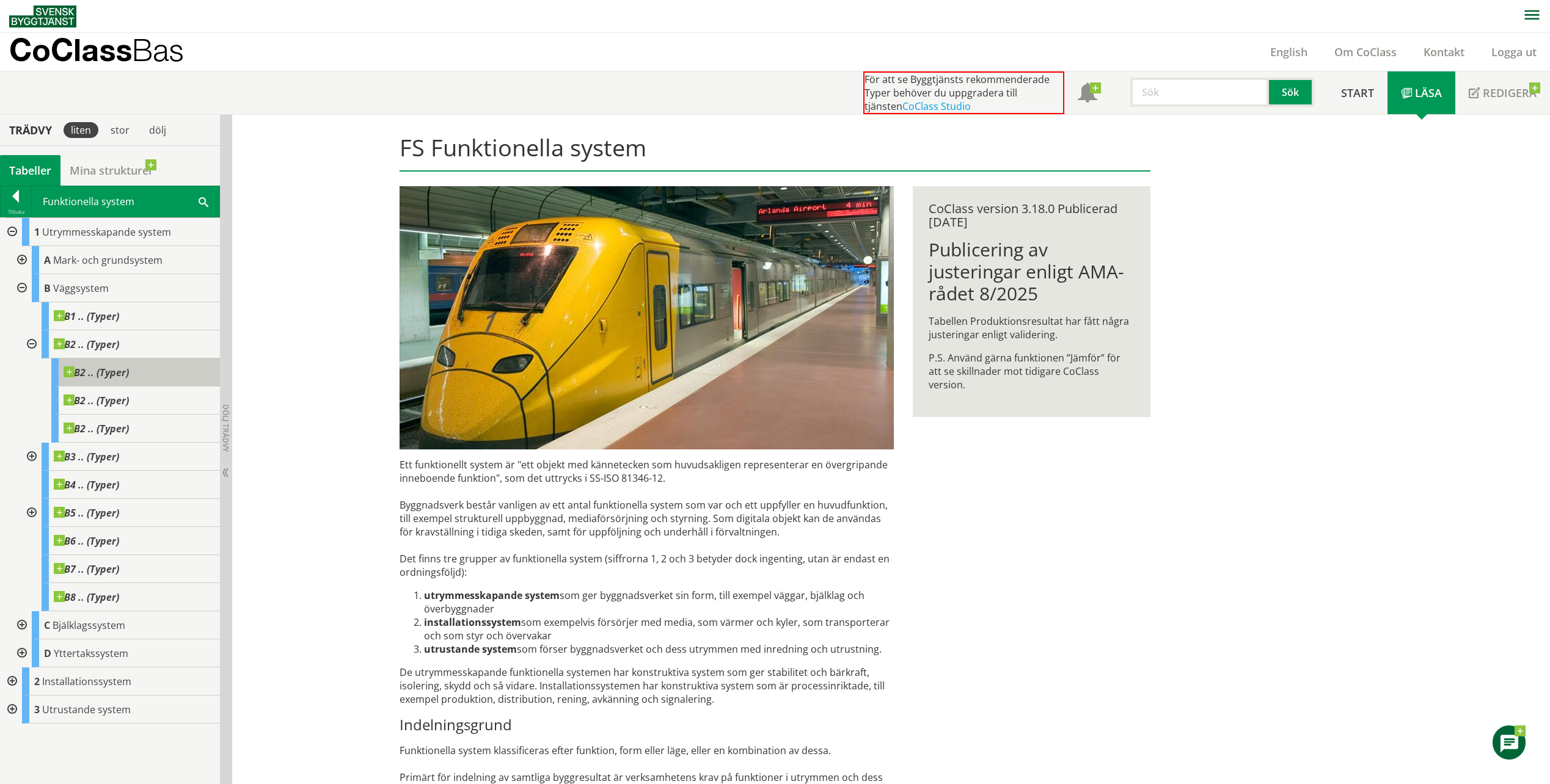
click at [121, 367] on span "B2 .. (Typer)" at bounding box center [96, 373] width 65 height 12
click at [9, 204] on div at bounding box center [16, 198] width 31 height 17
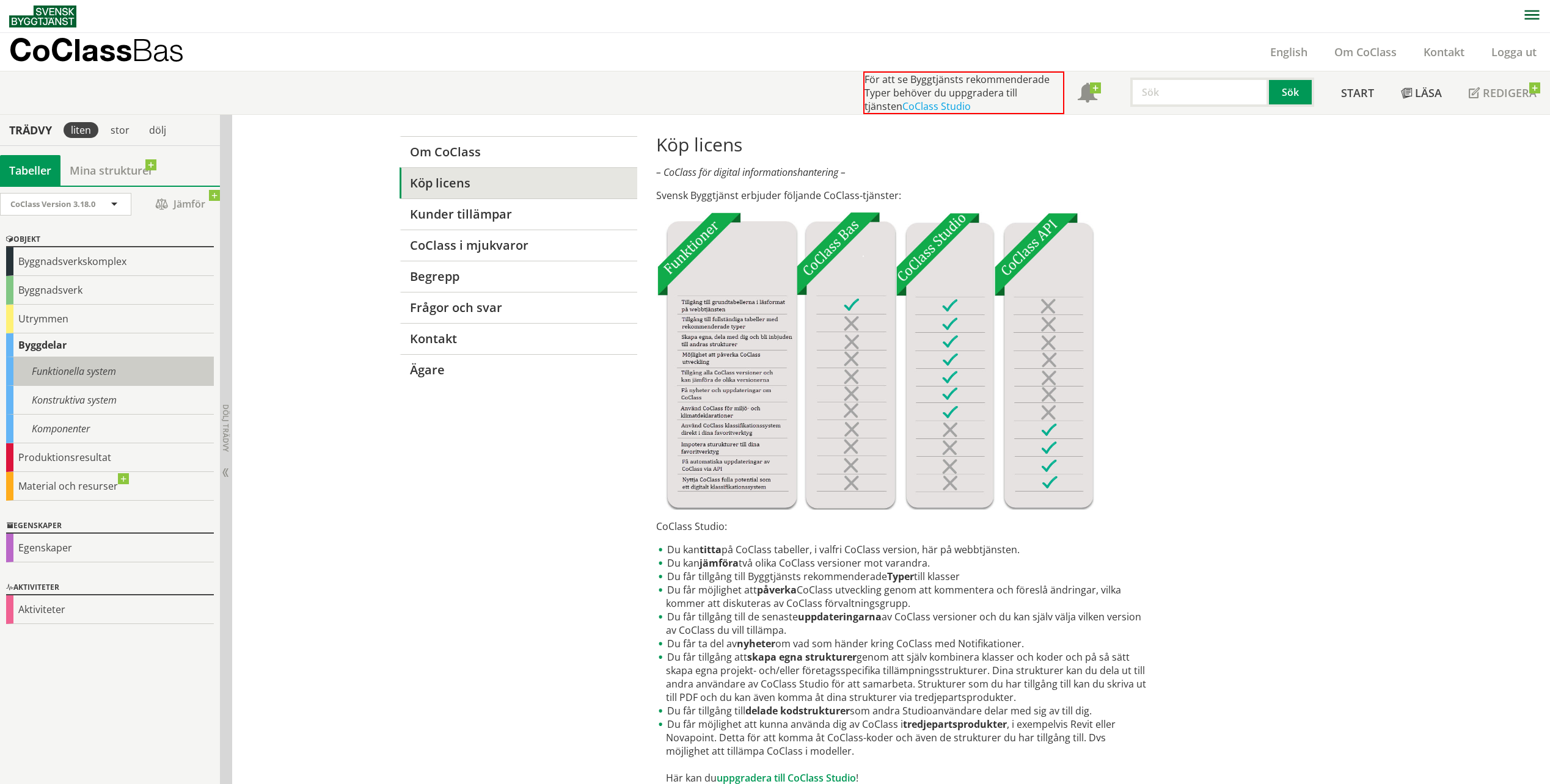
click at [77, 365] on div "Funktionella system" at bounding box center [110, 372] width 207 height 29
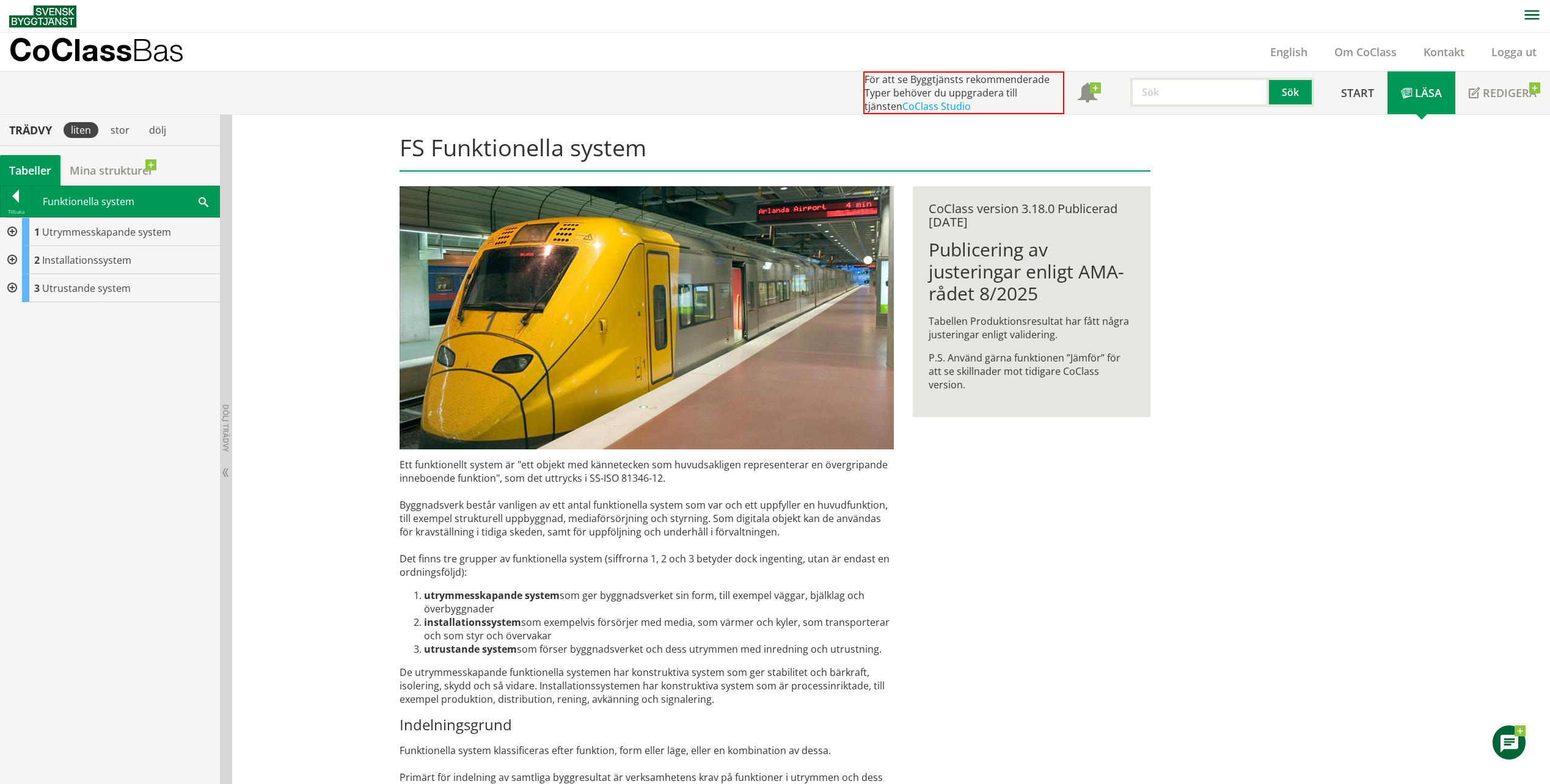
click at [11, 259] on div at bounding box center [11, 260] width 22 height 28
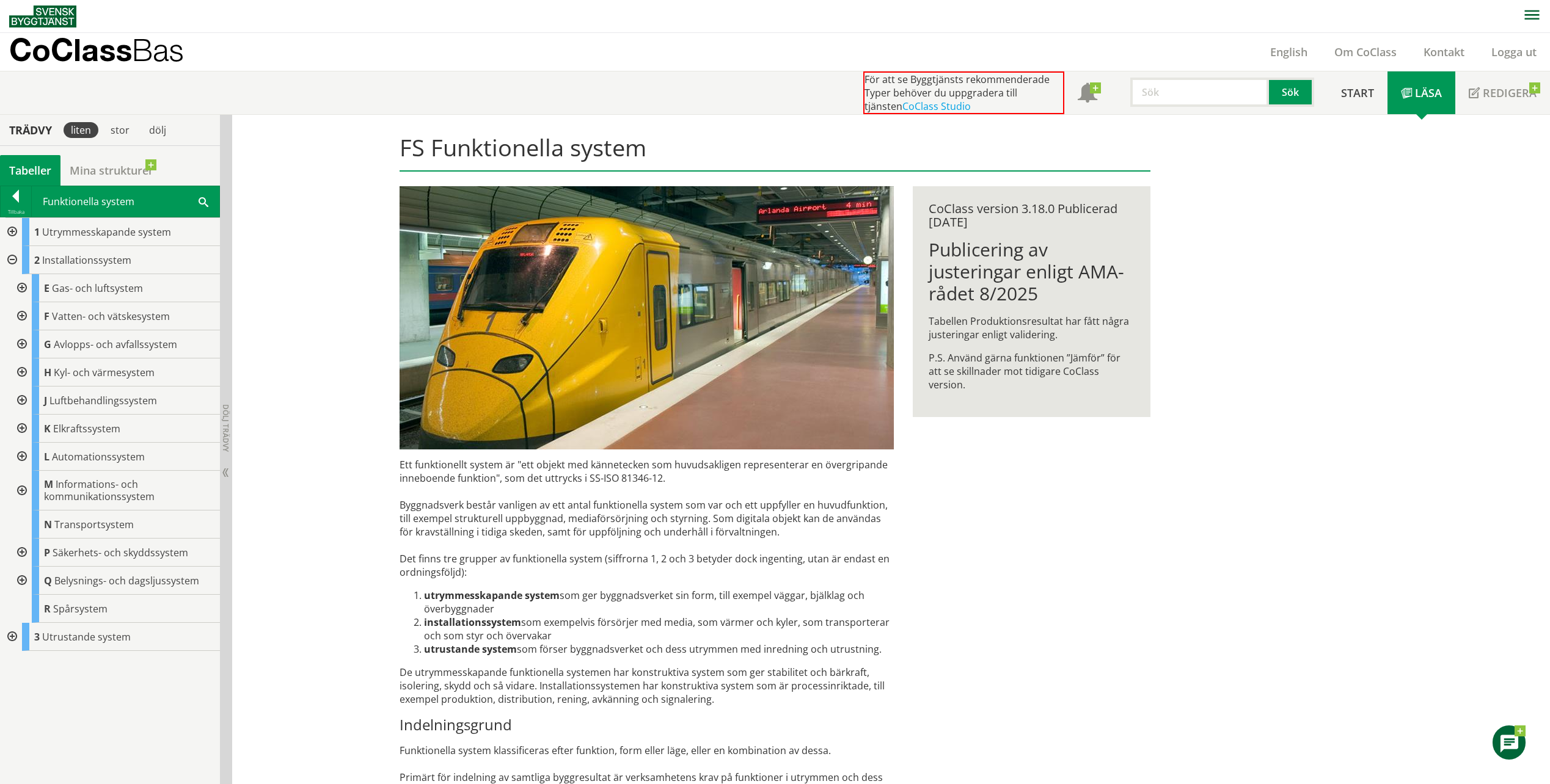
click at [14, 259] on div at bounding box center [11, 260] width 22 height 28
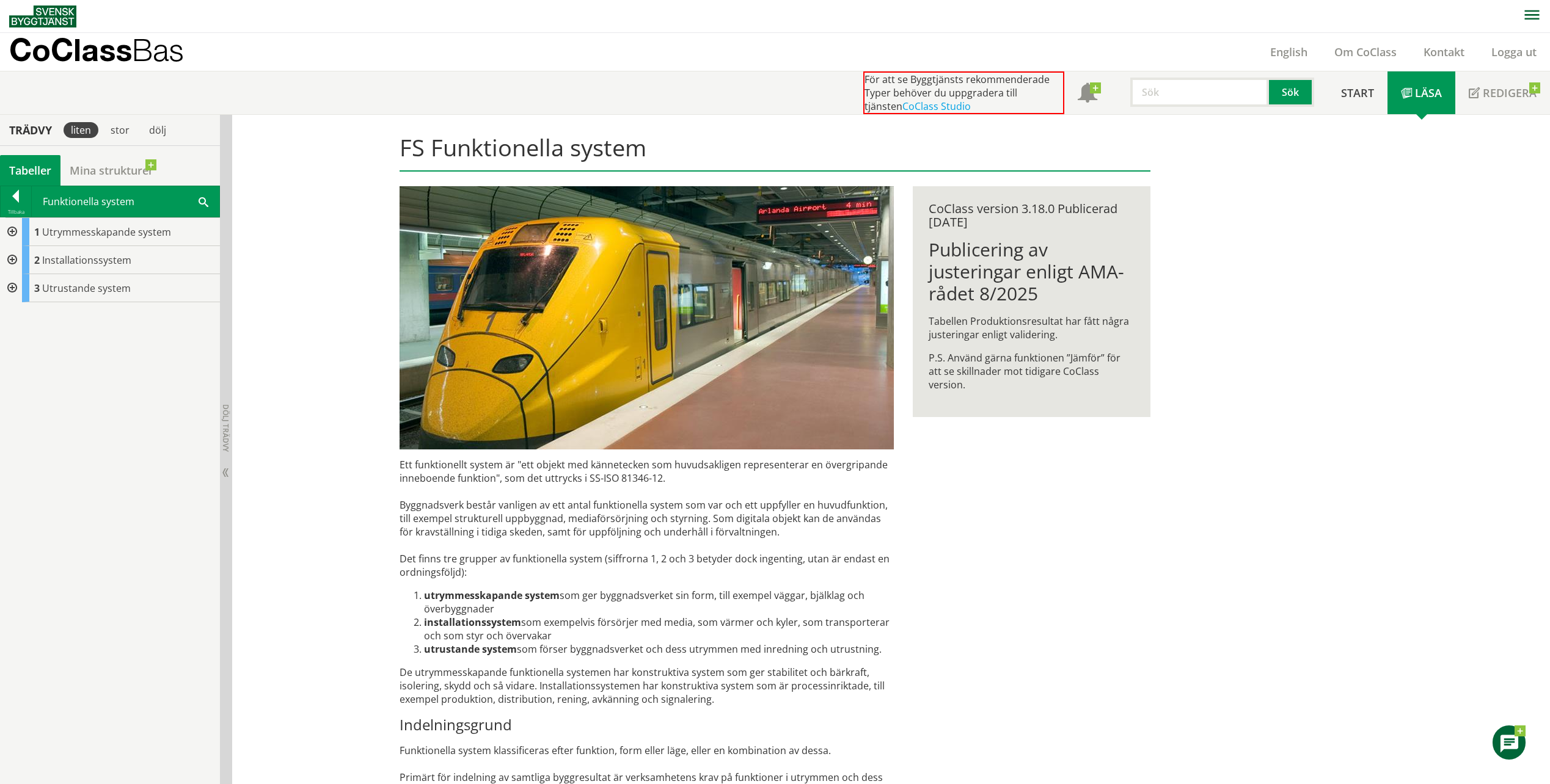
click at [17, 236] on div at bounding box center [11, 232] width 22 height 28
click at [21, 258] on div at bounding box center [21, 260] width 22 height 28
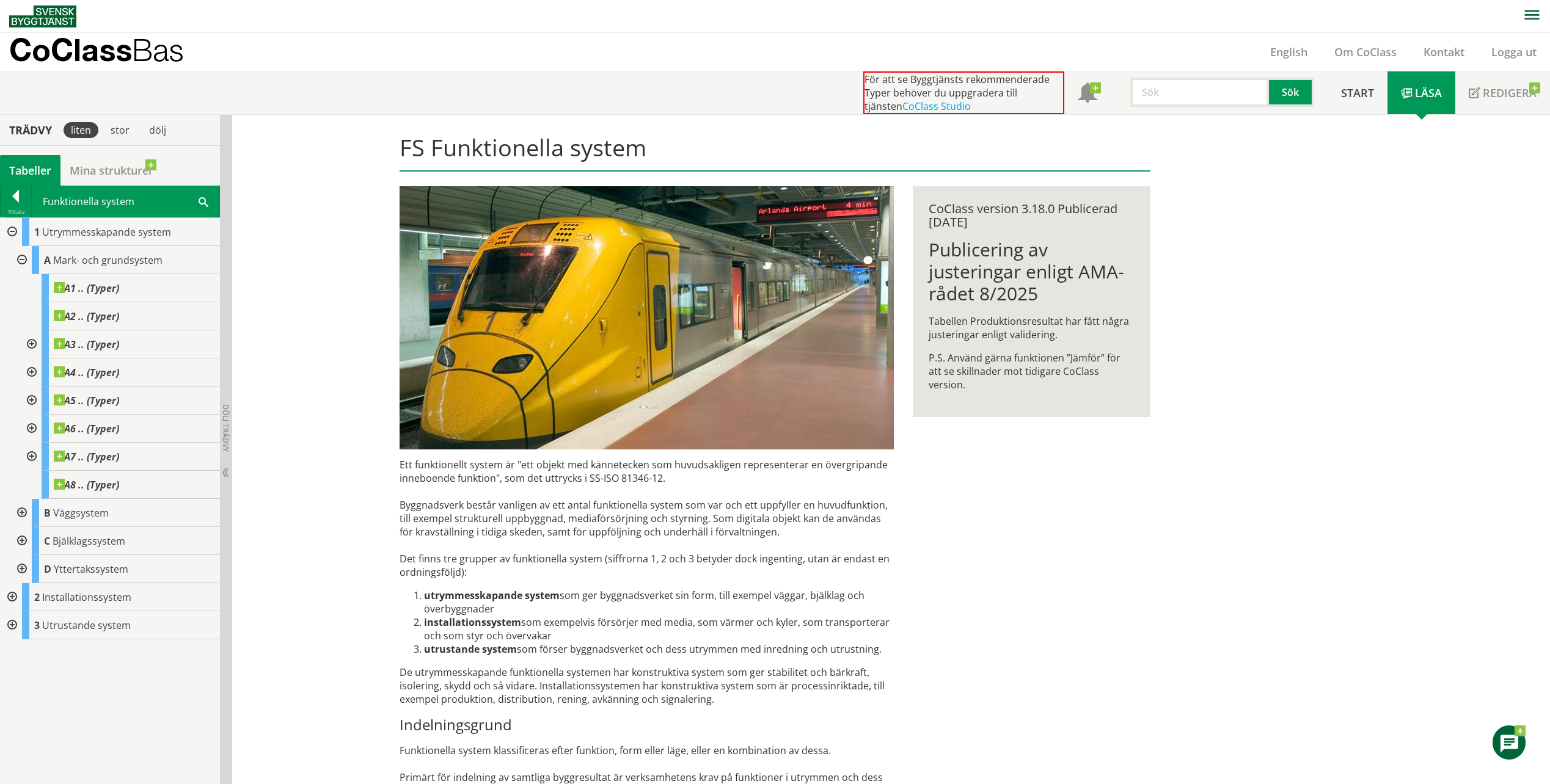
click at [21, 258] on div at bounding box center [21, 260] width 22 height 28
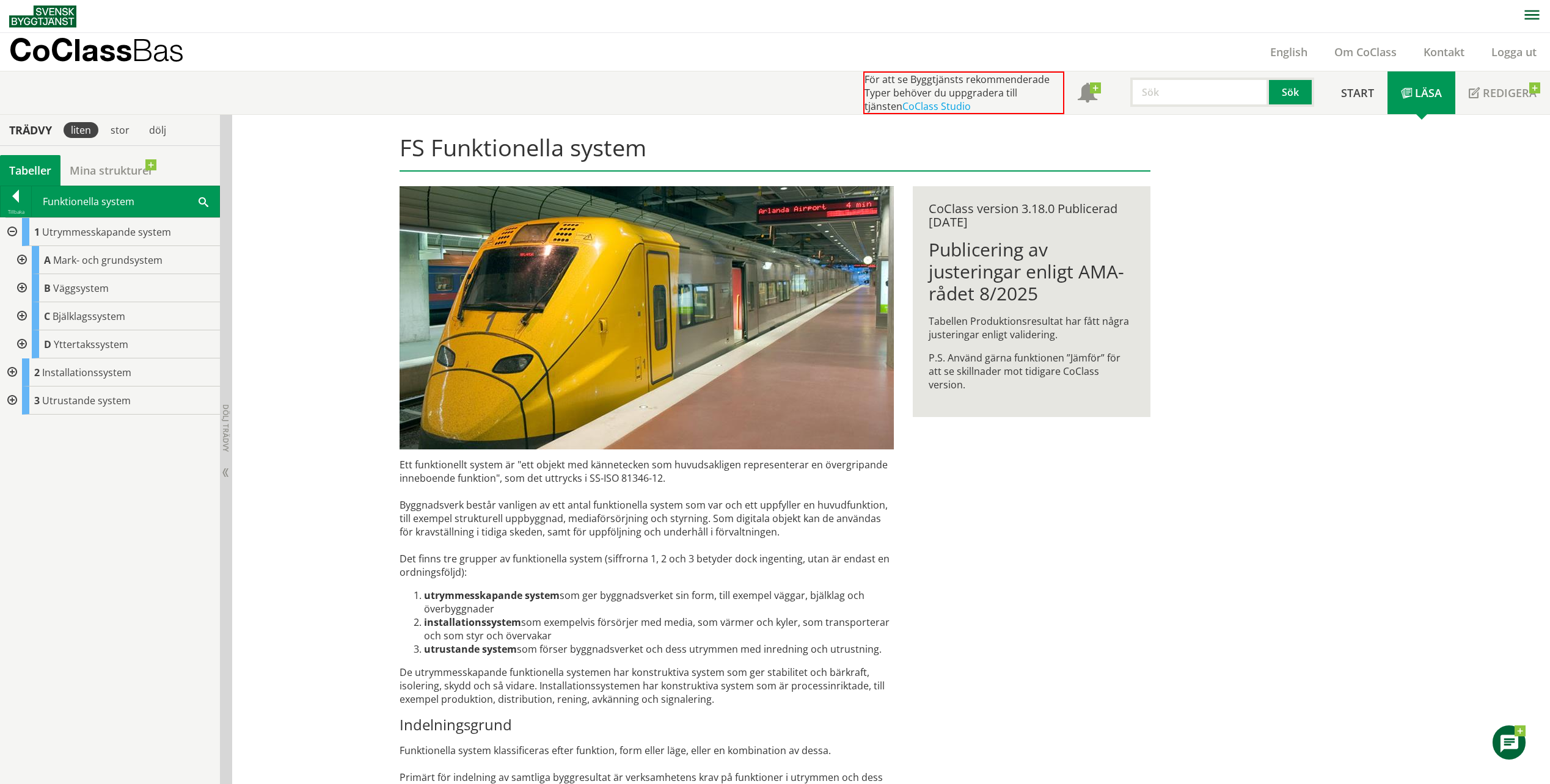
click at [26, 287] on div at bounding box center [21, 288] width 22 height 28
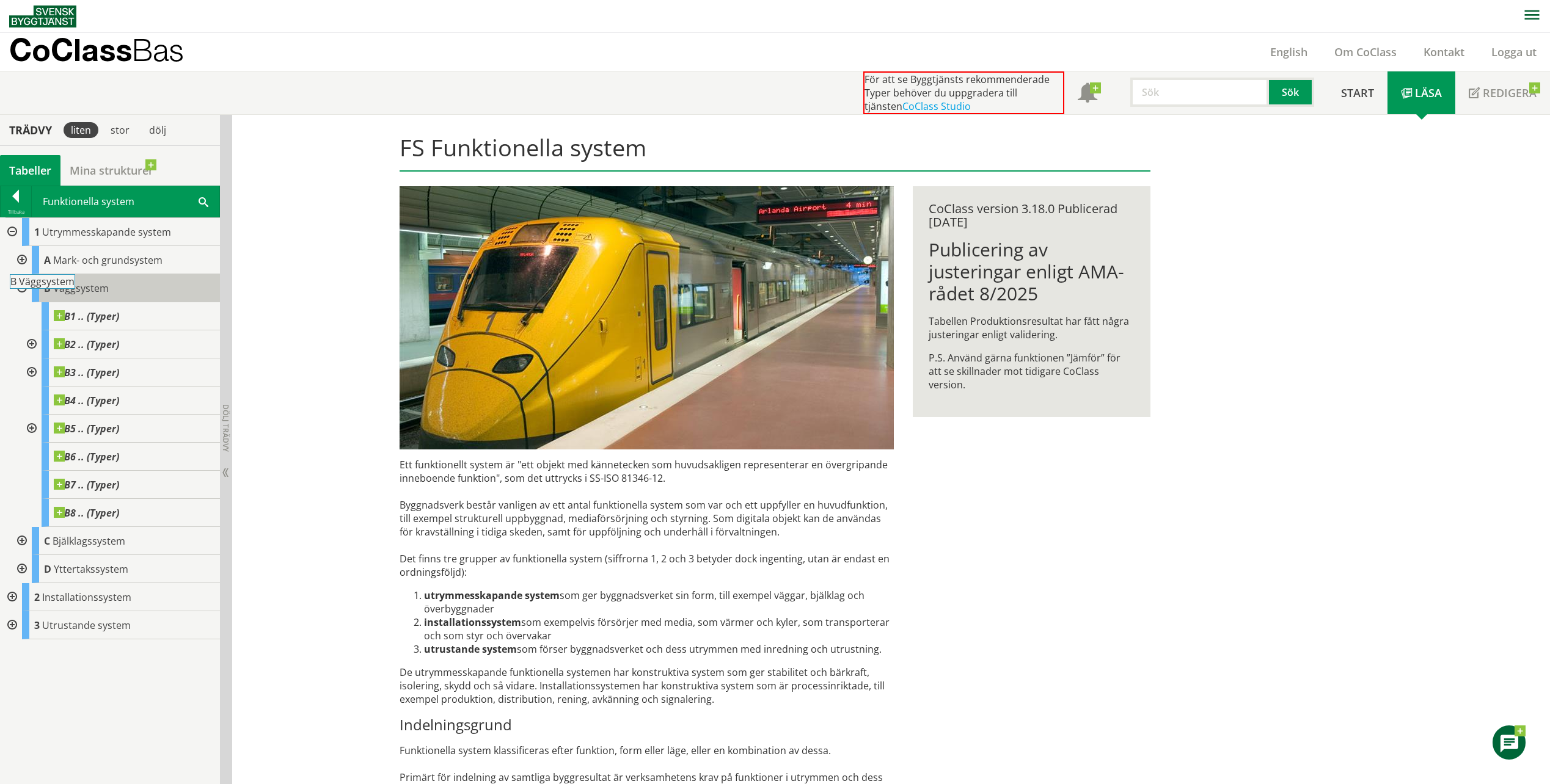
click at [80, 288] on span "Väggsystem" at bounding box center [80, 288] width 55 height 14
click at [13, 193] on div at bounding box center [16, 198] width 31 height 17
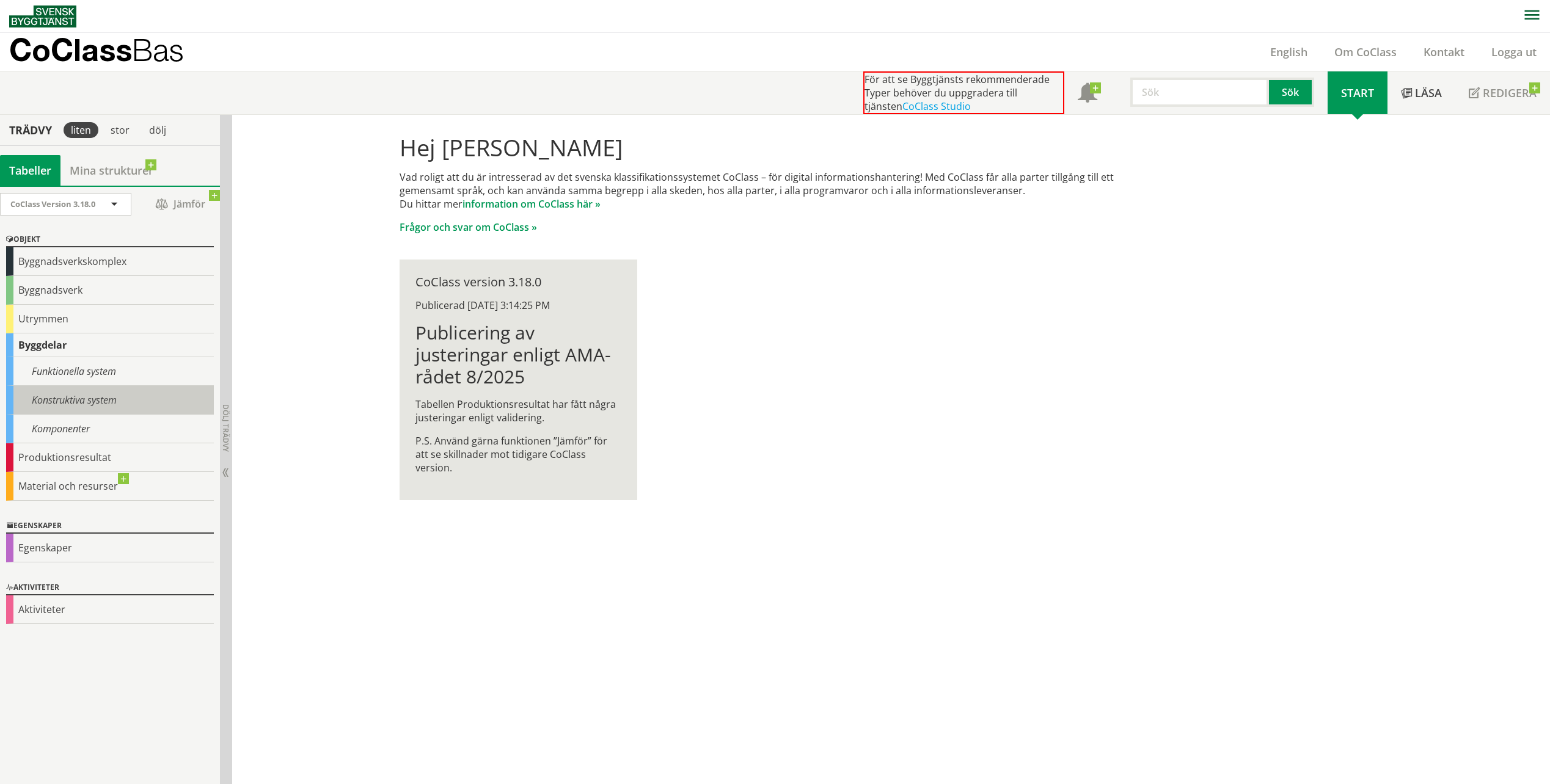
click at [73, 408] on div "Konstruktiva system" at bounding box center [110, 400] width 207 height 29
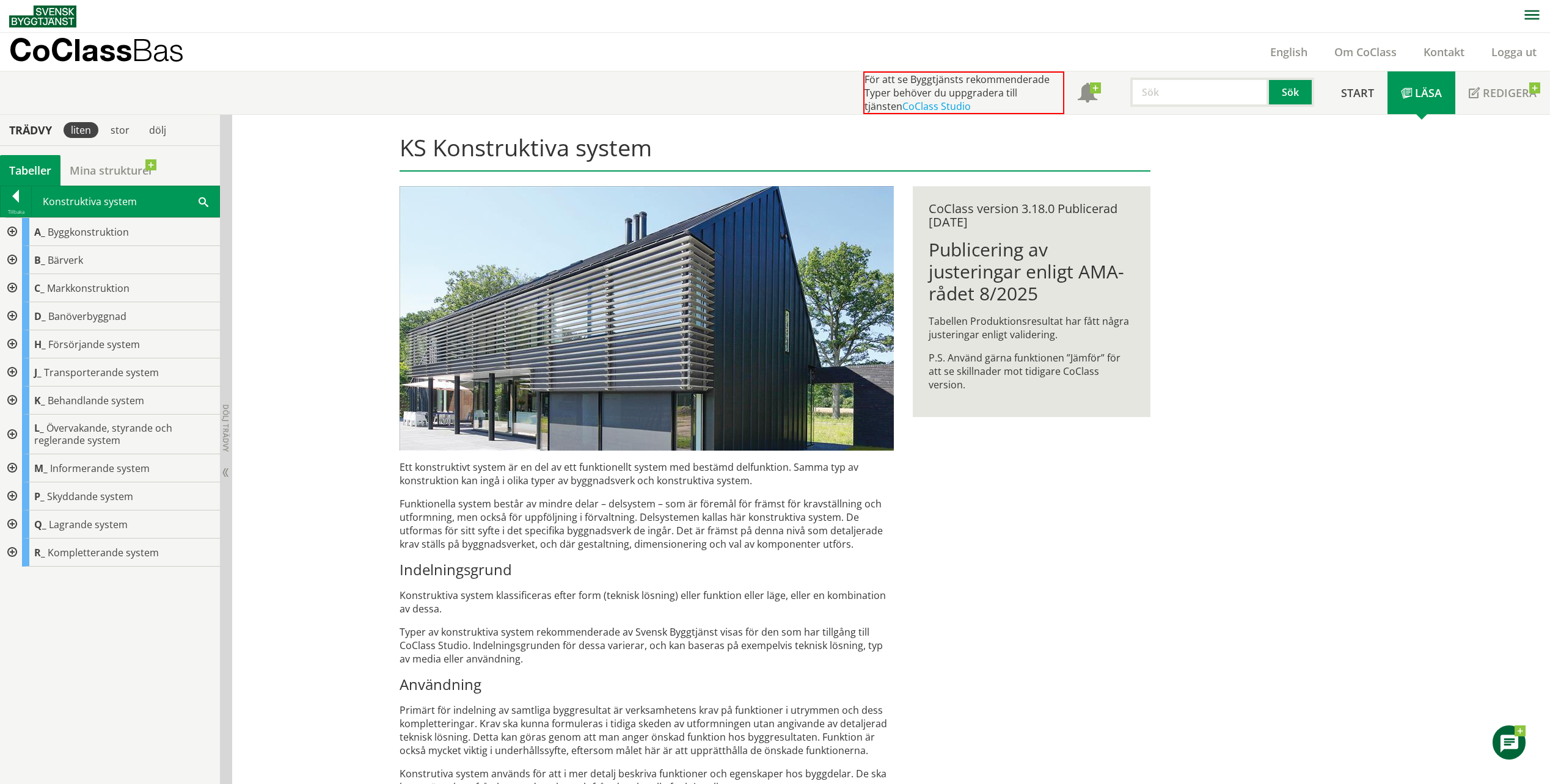
click at [12, 230] on div at bounding box center [11, 232] width 22 height 28
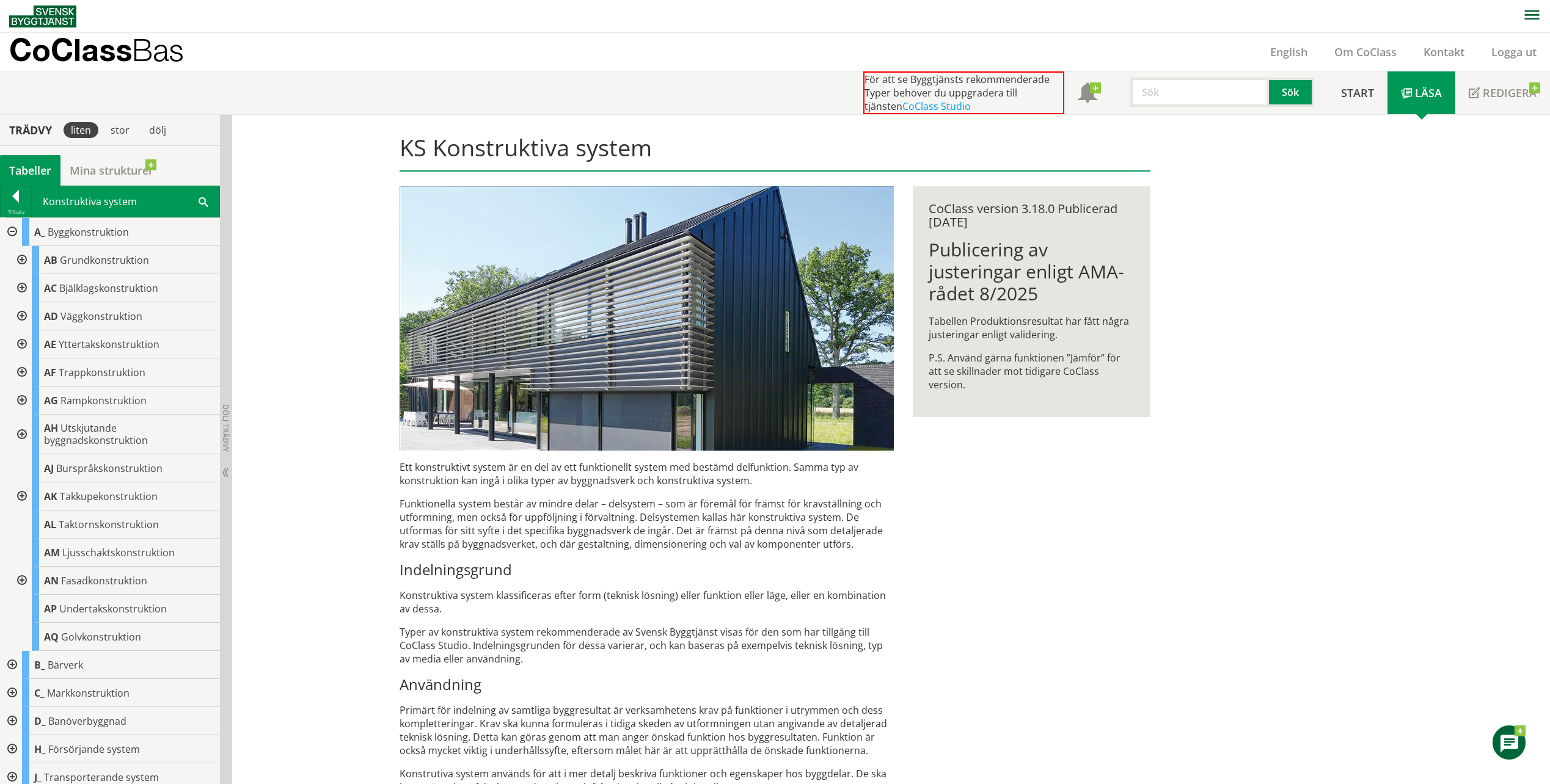
click at [12, 230] on div at bounding box center [11, 232] width 22 height 28
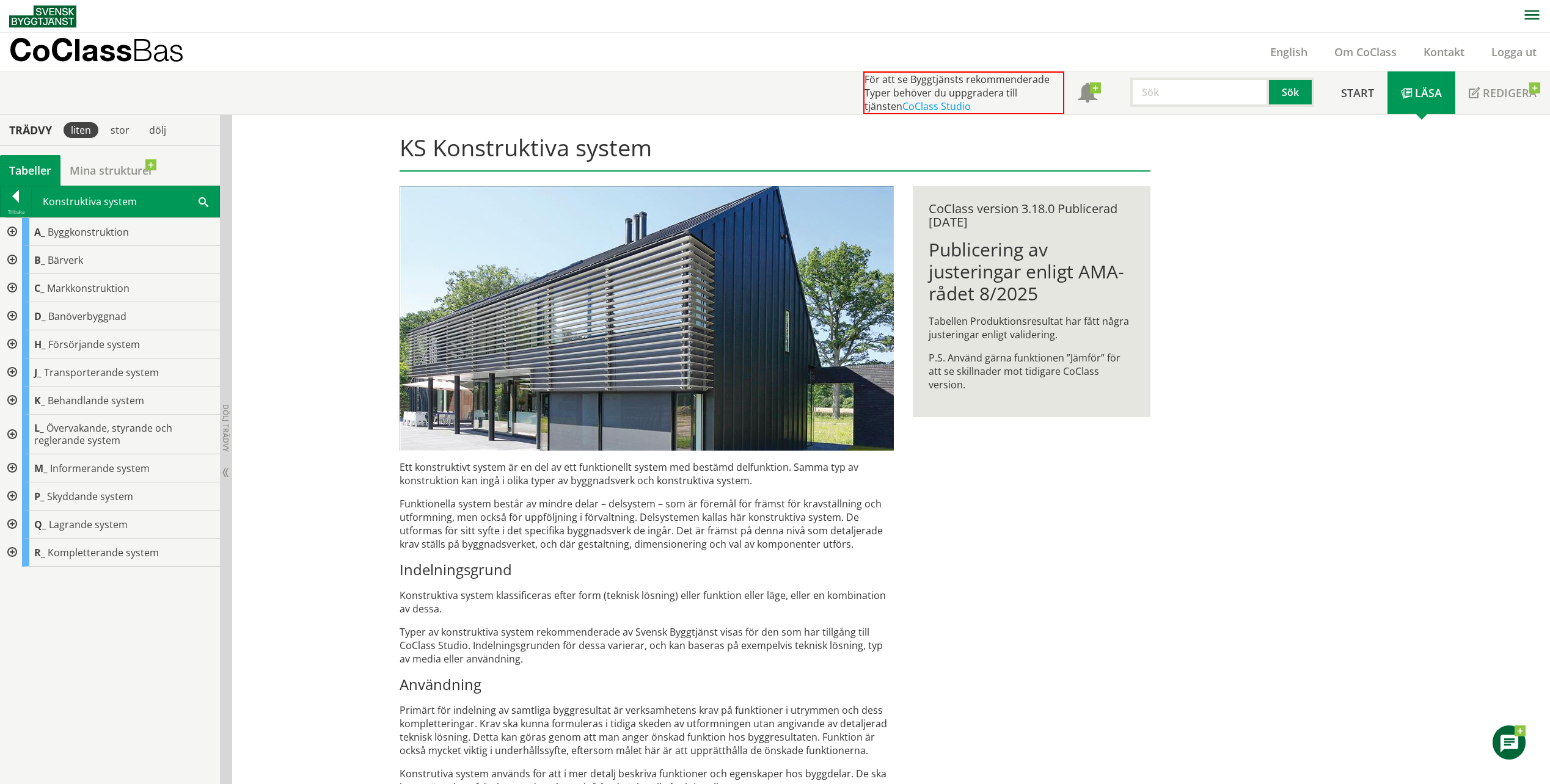
click at [16, 256] on div at bounding box center [11, 260] width 22 height 28
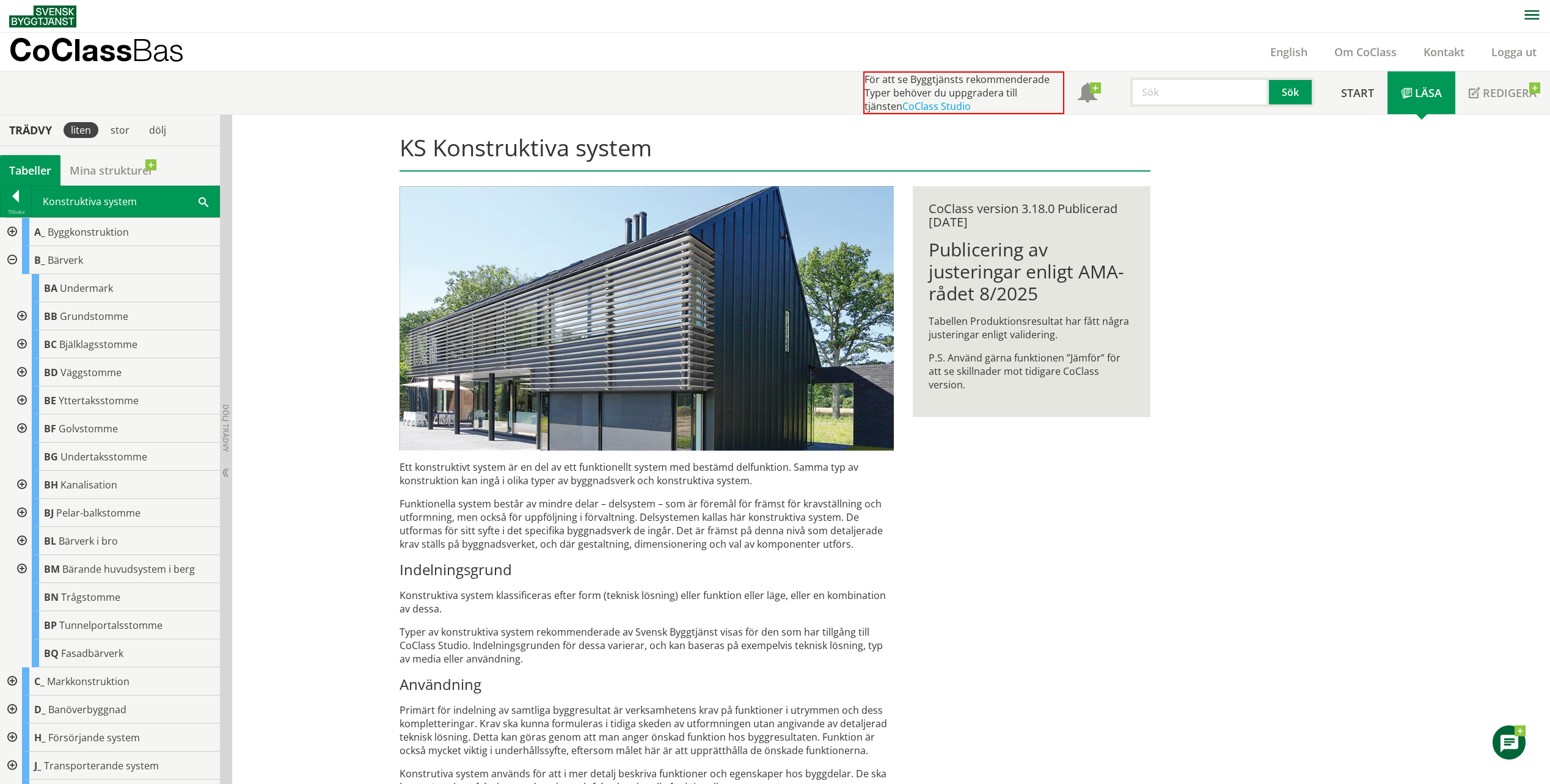
click at [16, 256] on div at bounding box center [11, 260] width 22 height 28
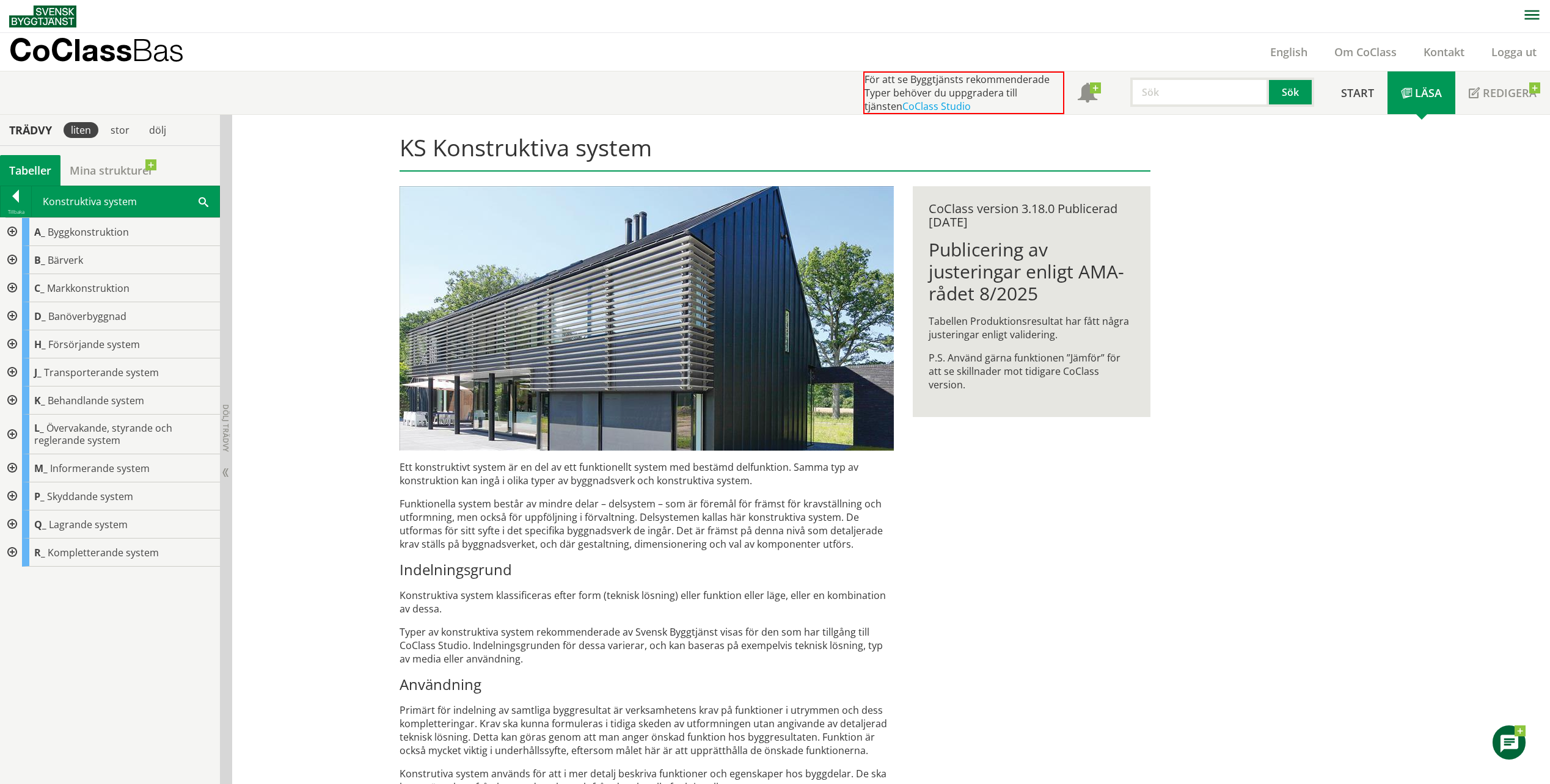
click at [16, 256] on div at bounding box center [11, 260] width 22 height 28
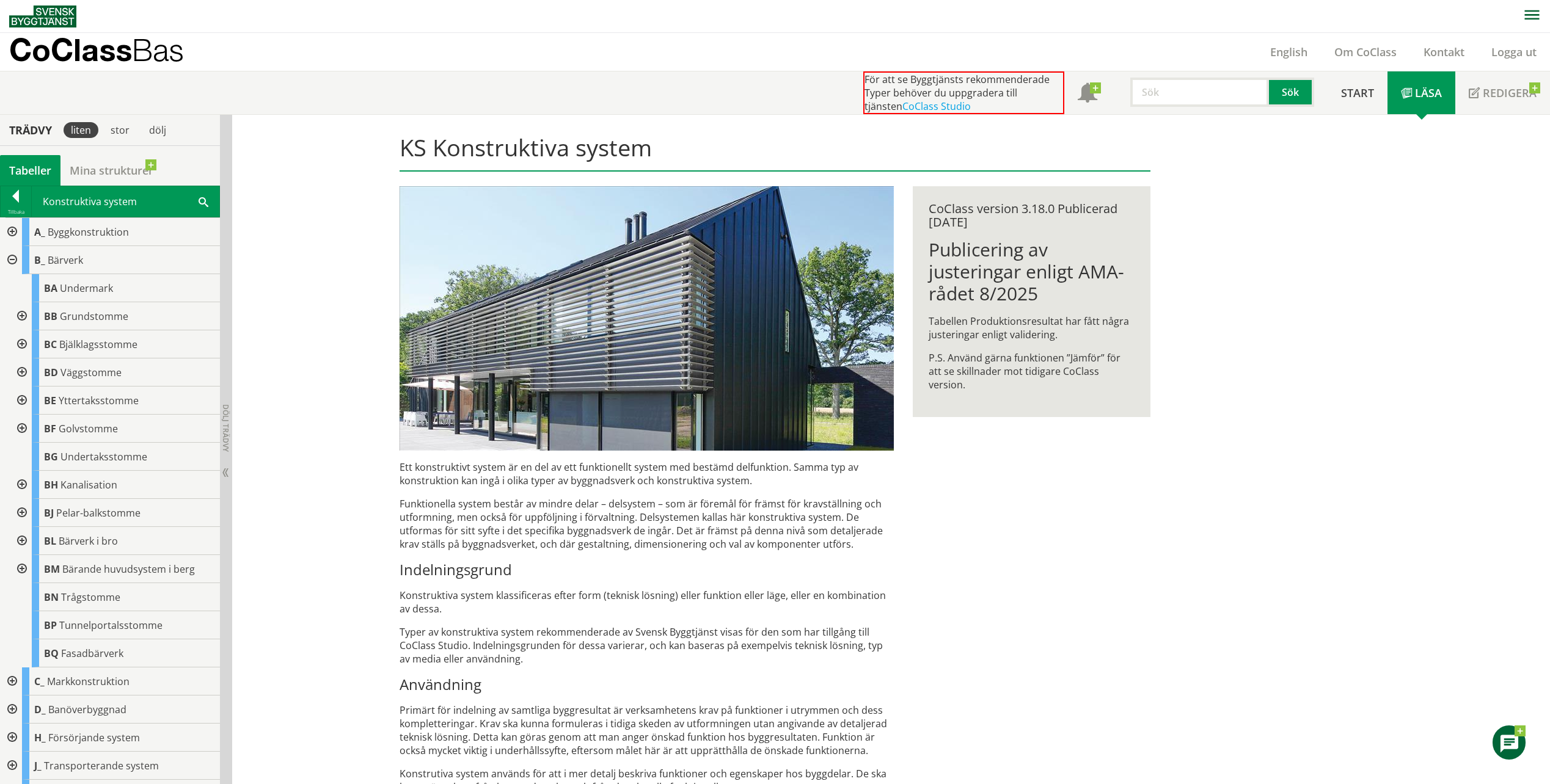
click at [27, 375] on div at bounding box center [21, 372] width 22 height 28
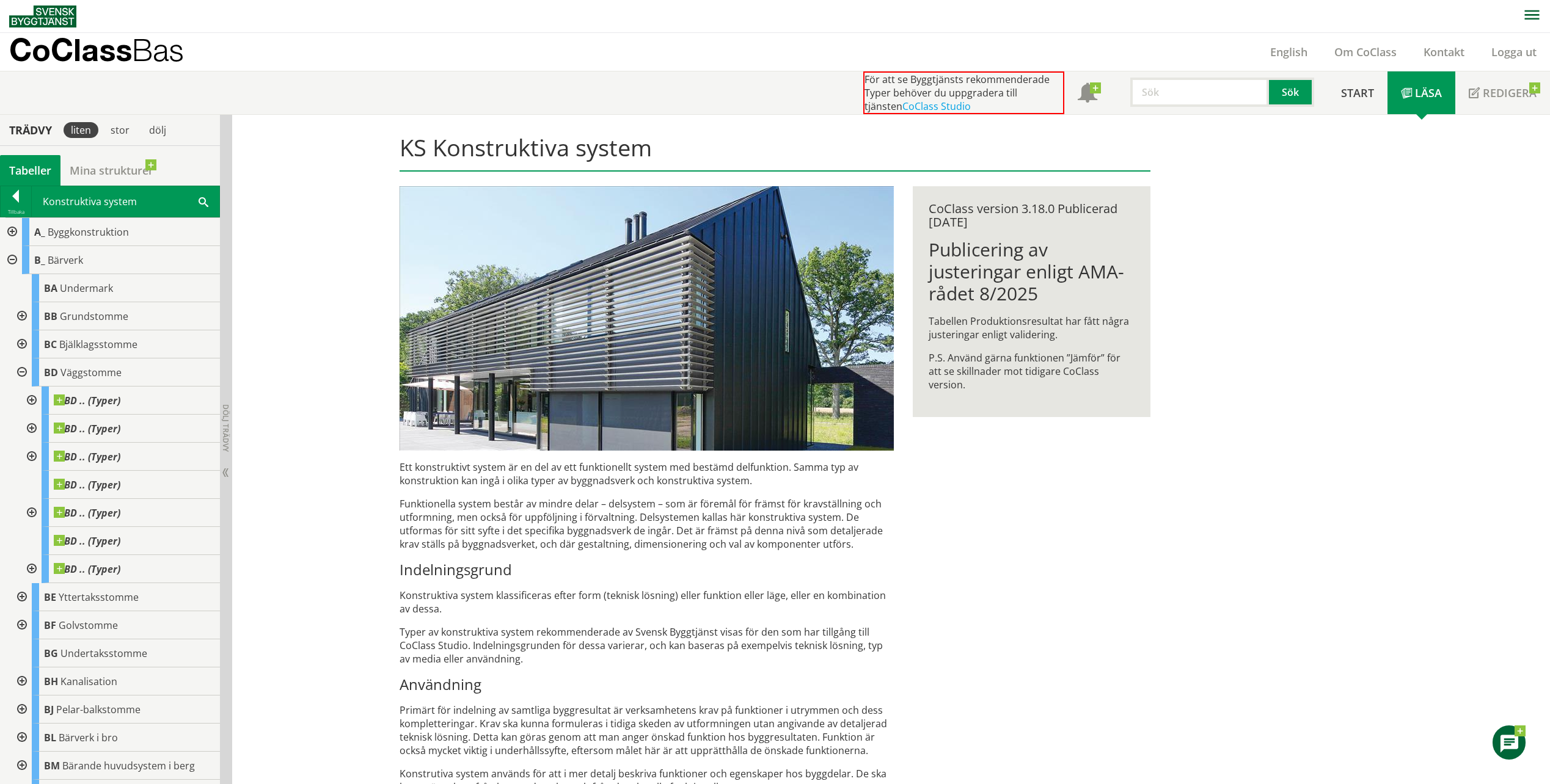
click at [27, 375] on div at bounding box center [21, 372] width 22 height 28
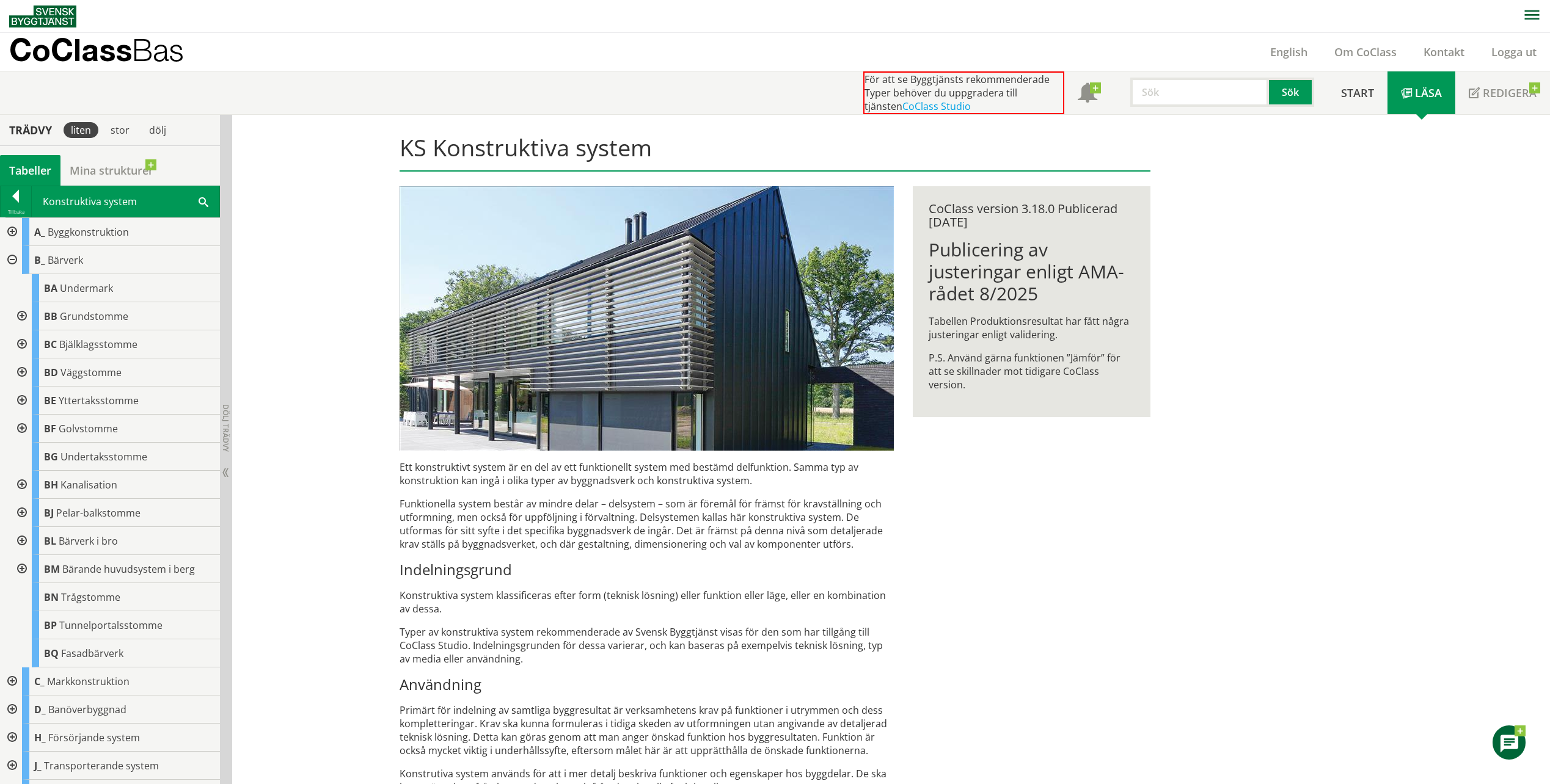
click at [9, 260] on div at bounding box center [11, 260] width 22 height 28
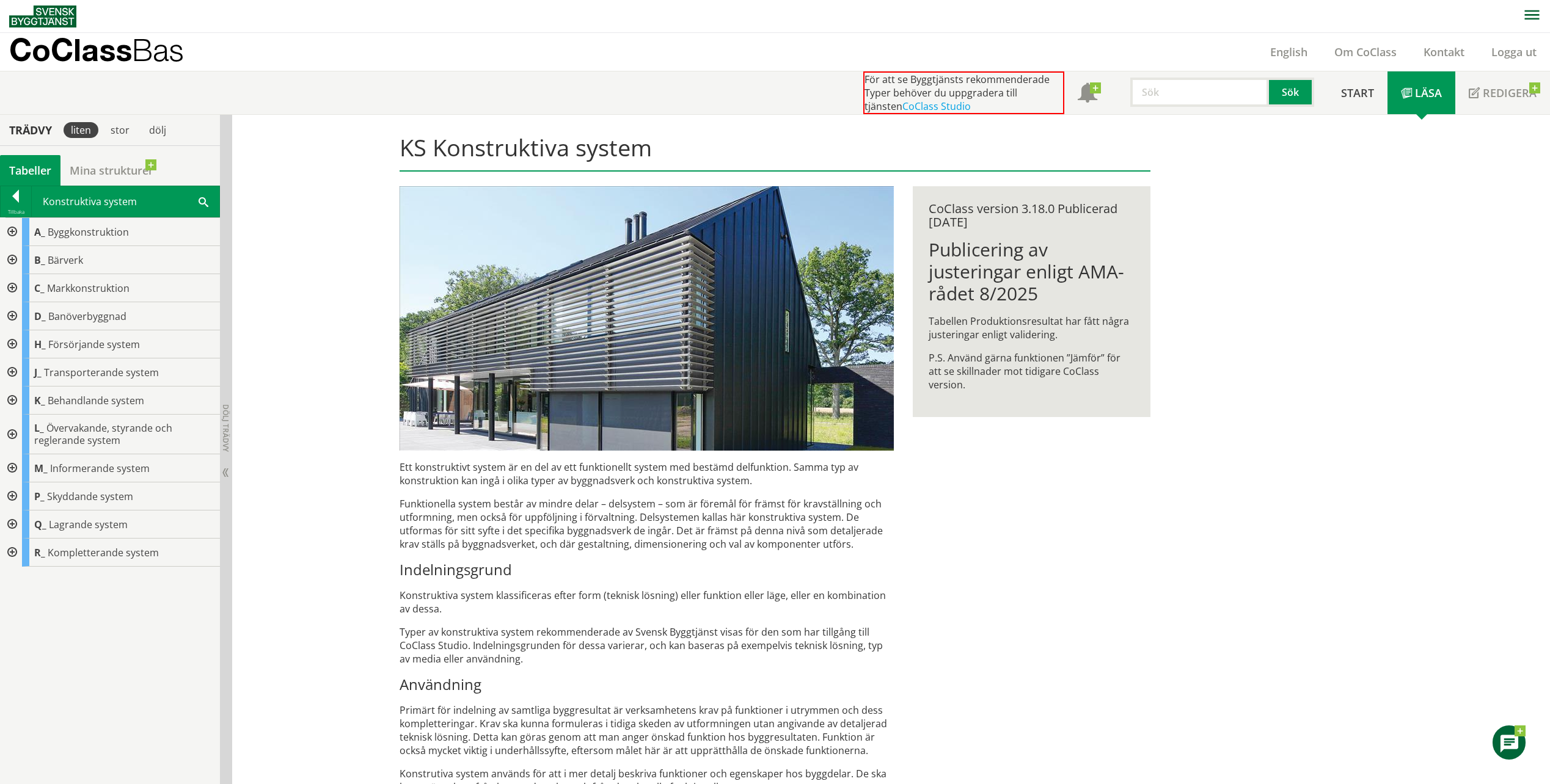
click at [12, 234] on div at bounding box center [11, 232] width 22 height 28
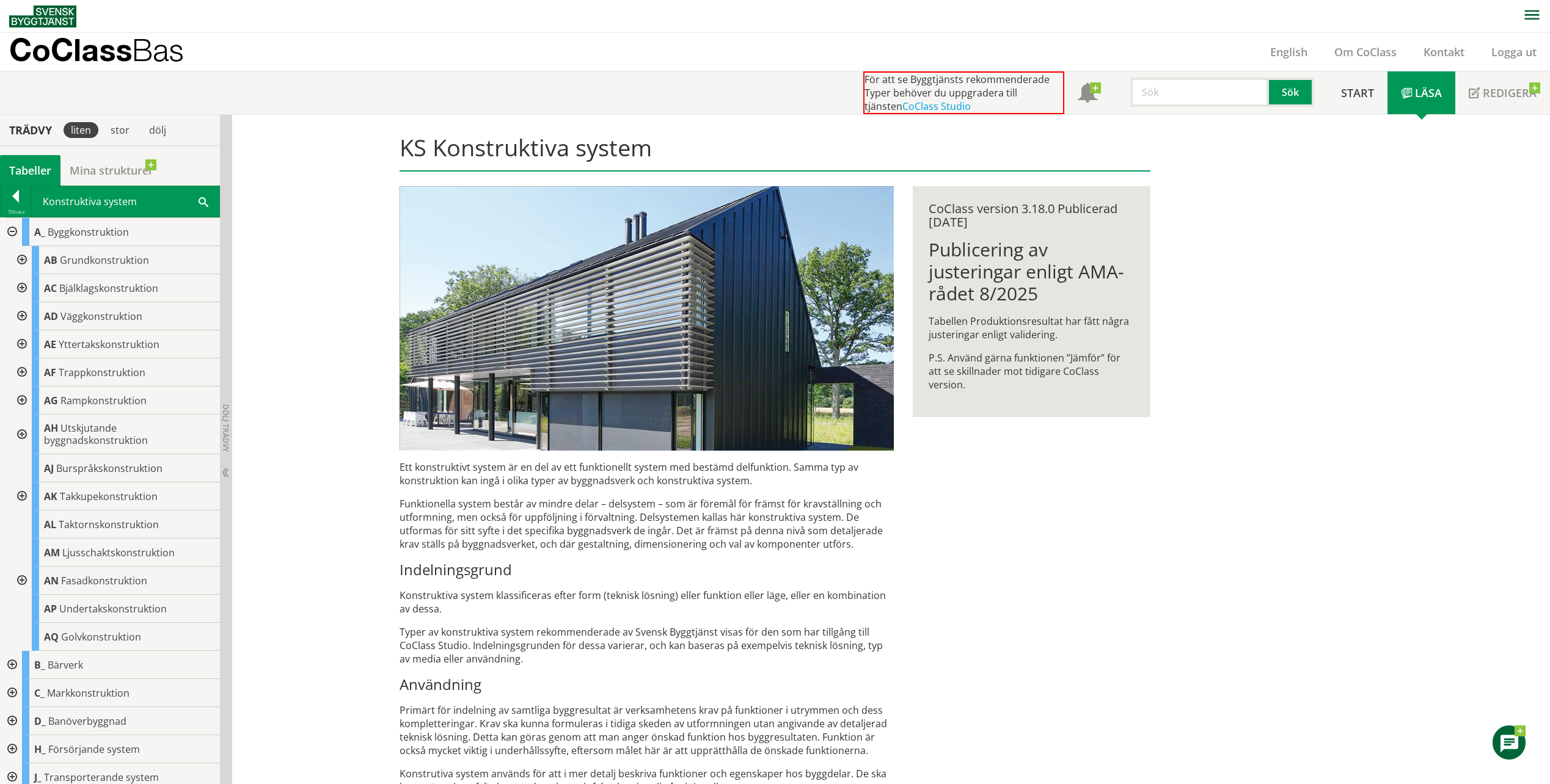
click at [20, 312] on div at bounding box center [21, 316] width 22 height 28
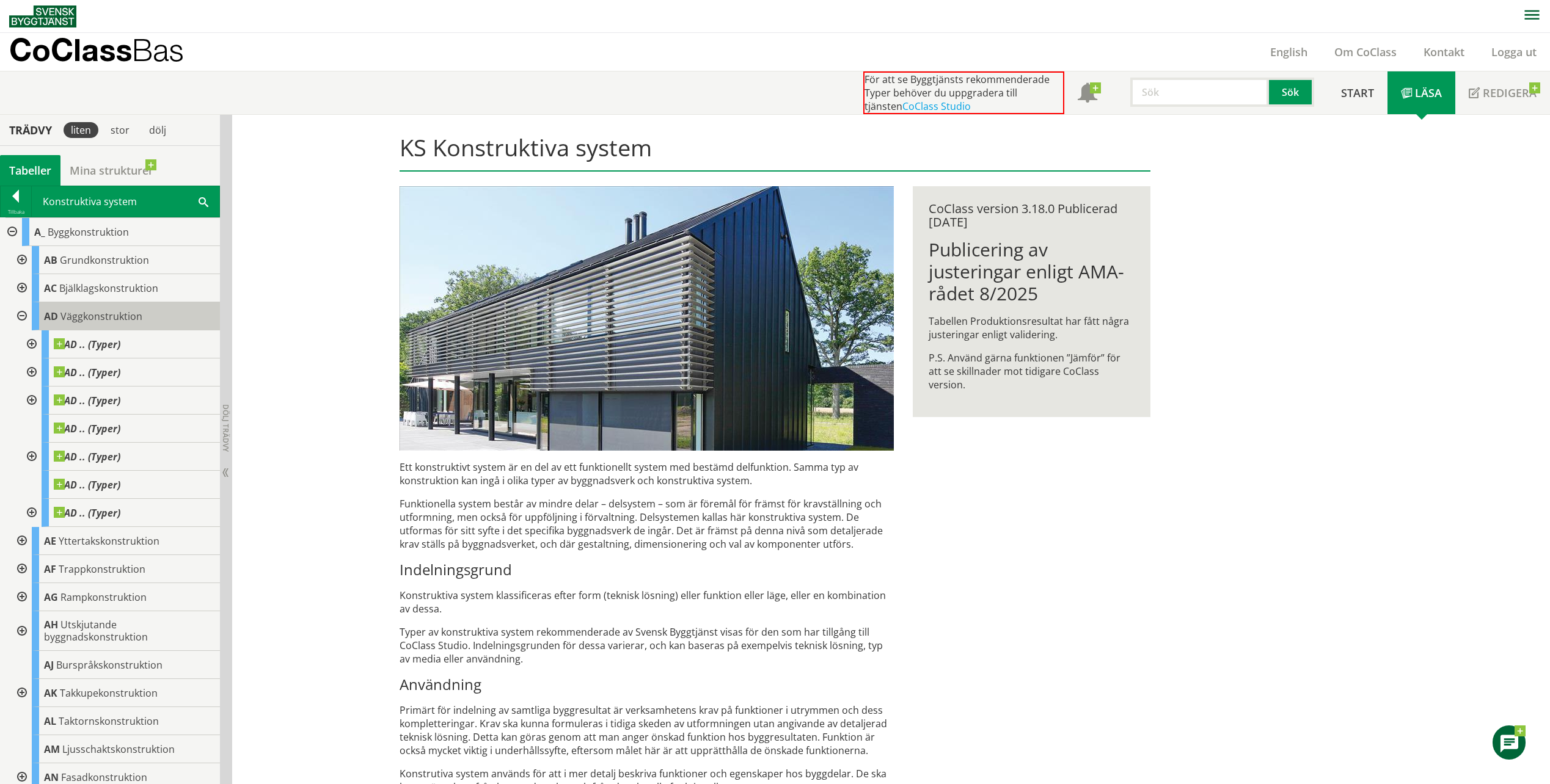
click at [55, 321] on span "AD" at bounding box center [51, 316] width 14 height 14
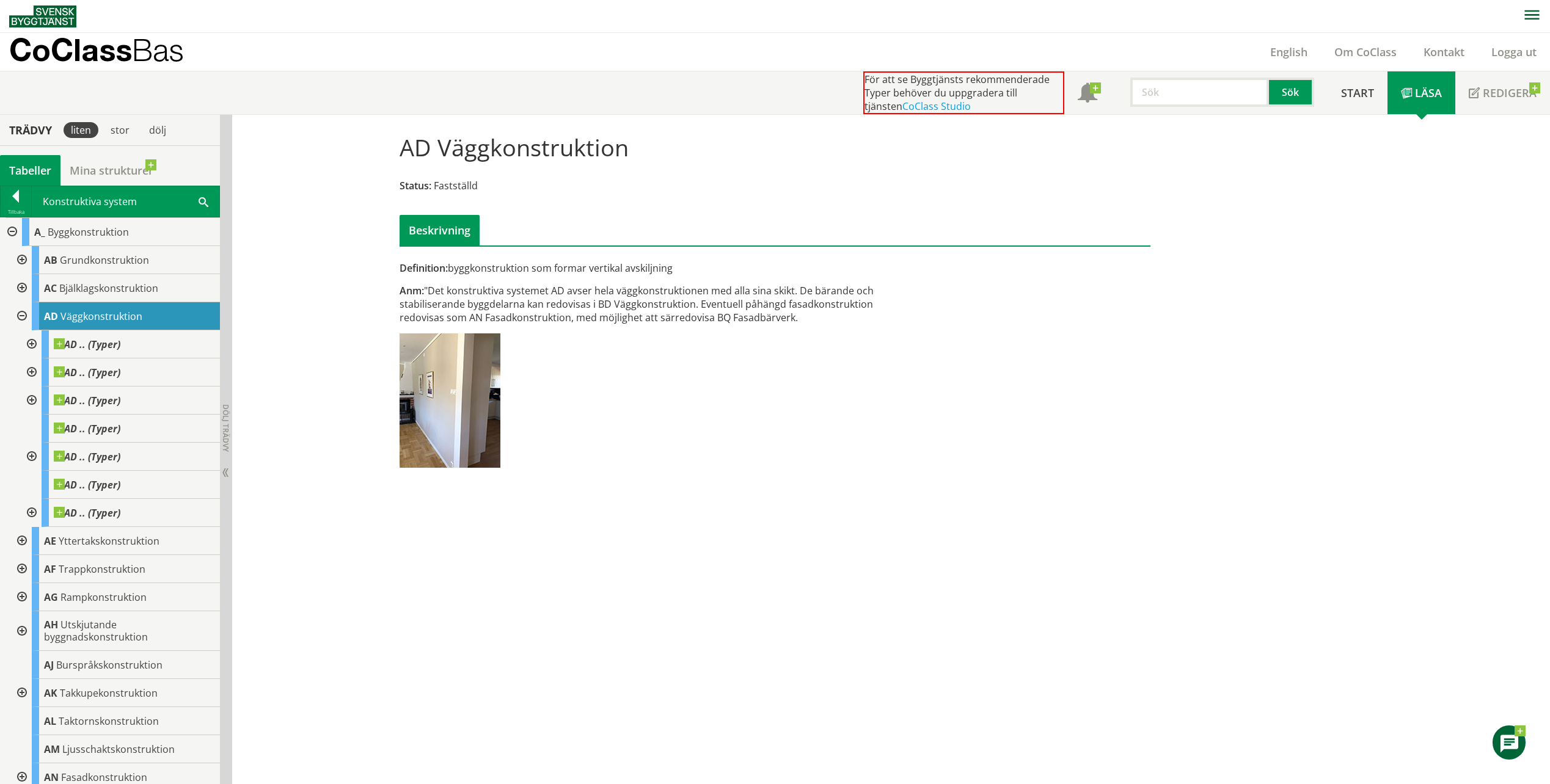
click at [24, 317] on div at bounding box center [21, 316] width 22 height 28
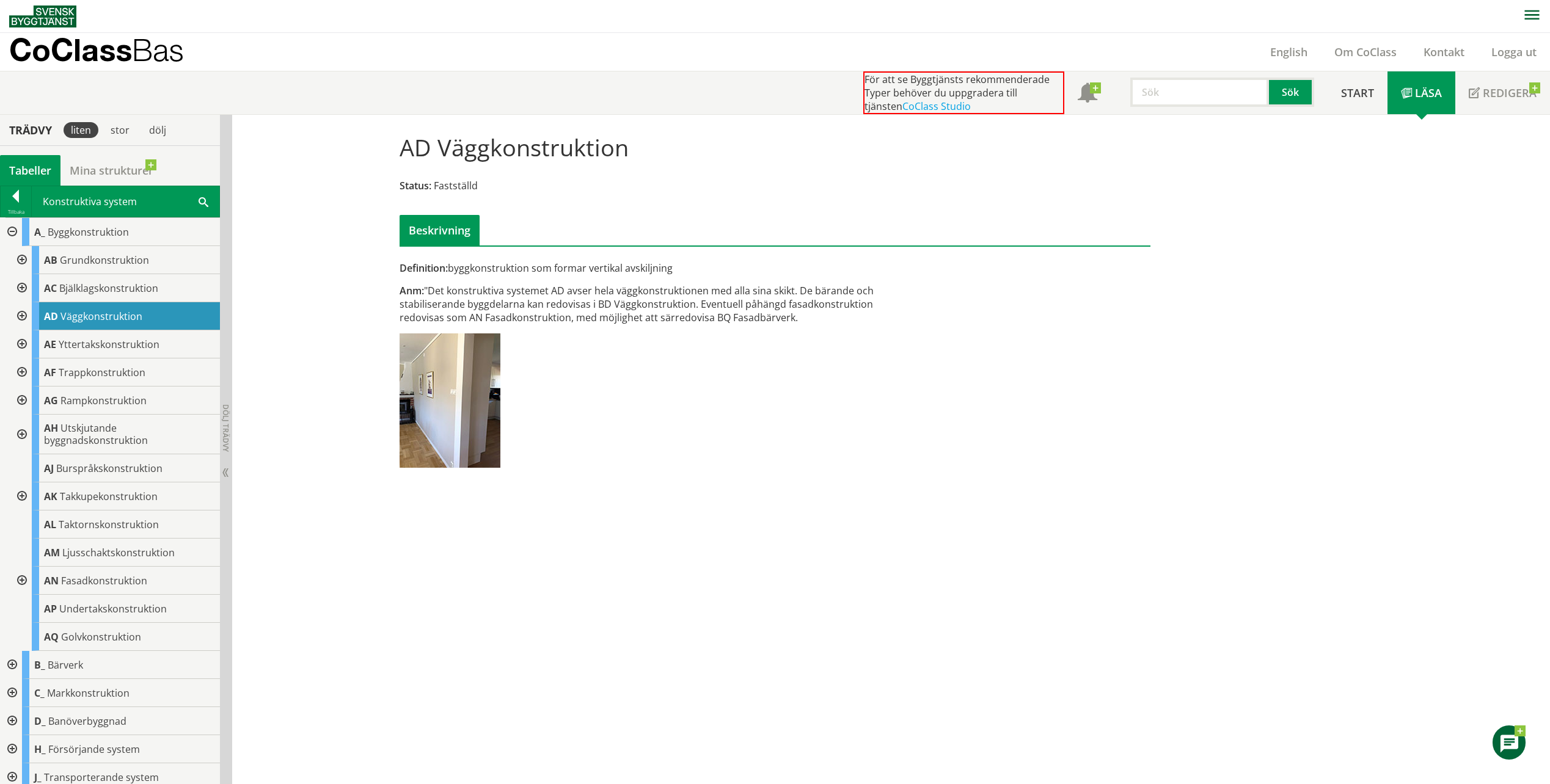
click at [6, 230] on div at bounding box center [11, 232] width 22 height 28
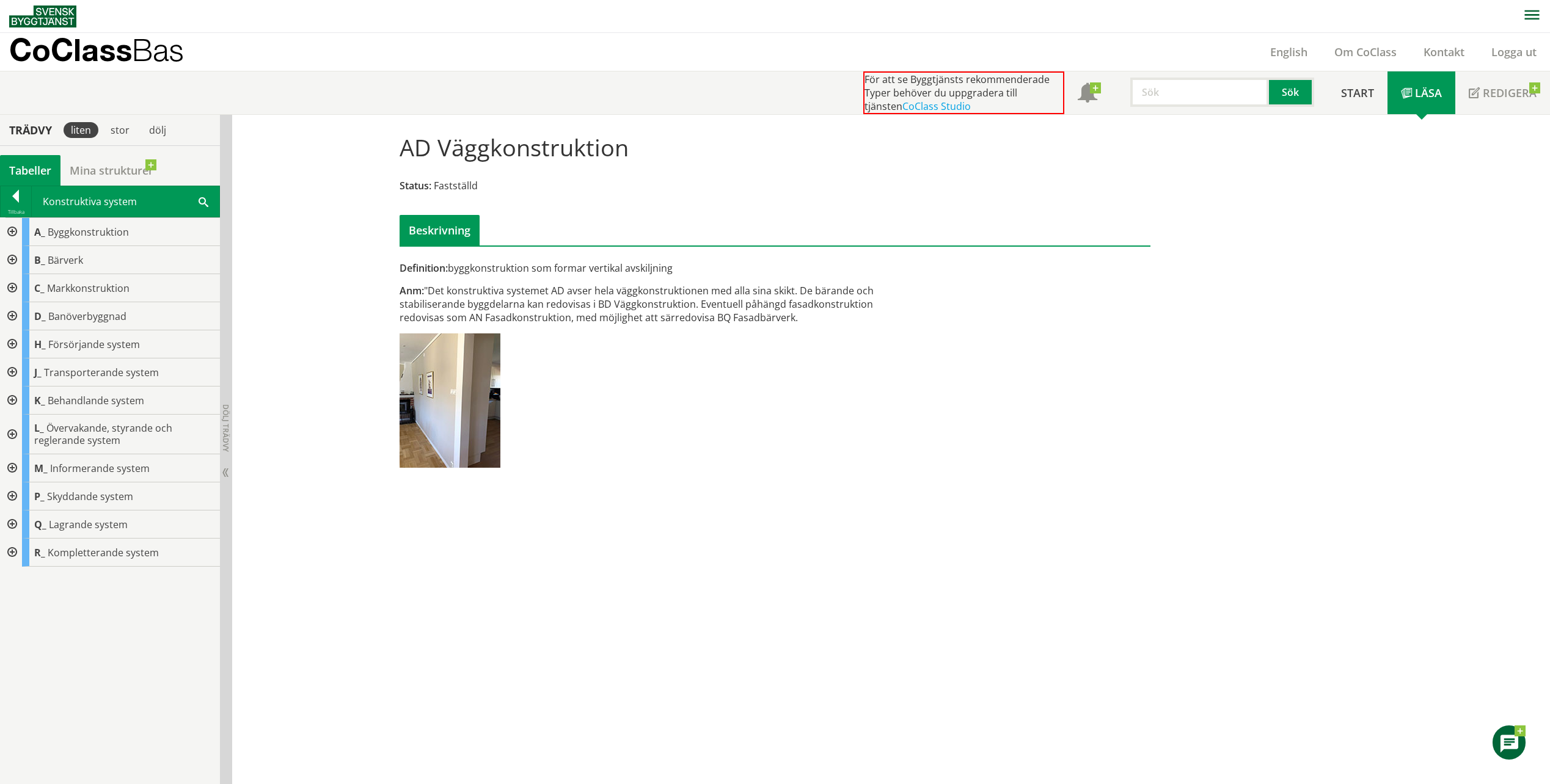
click at [16, 401] on div at bounding box center [11, 400] width 22 height 28
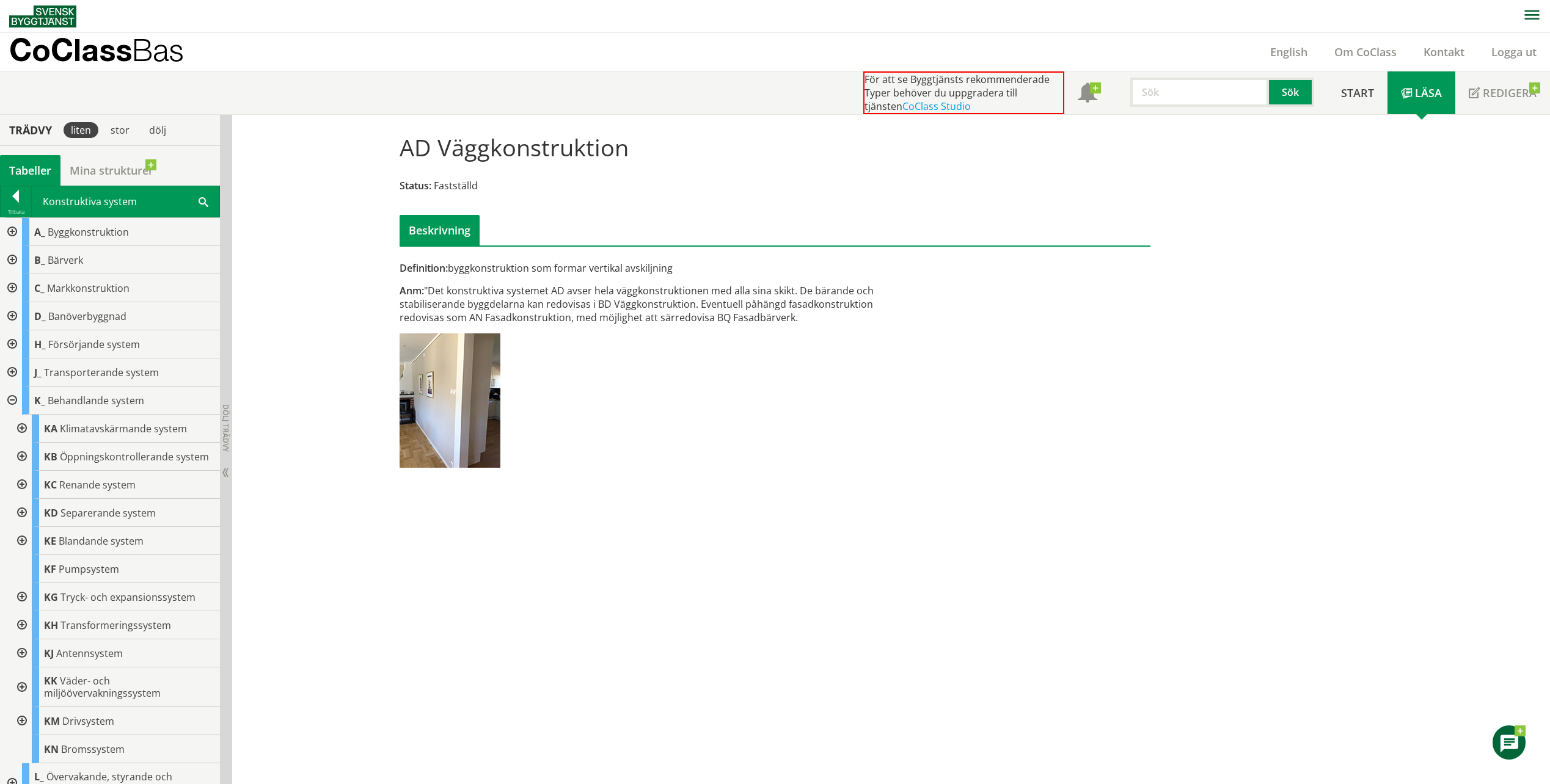
click at [10, 402] on div at bounding box center [11, 400] width 22 height 28
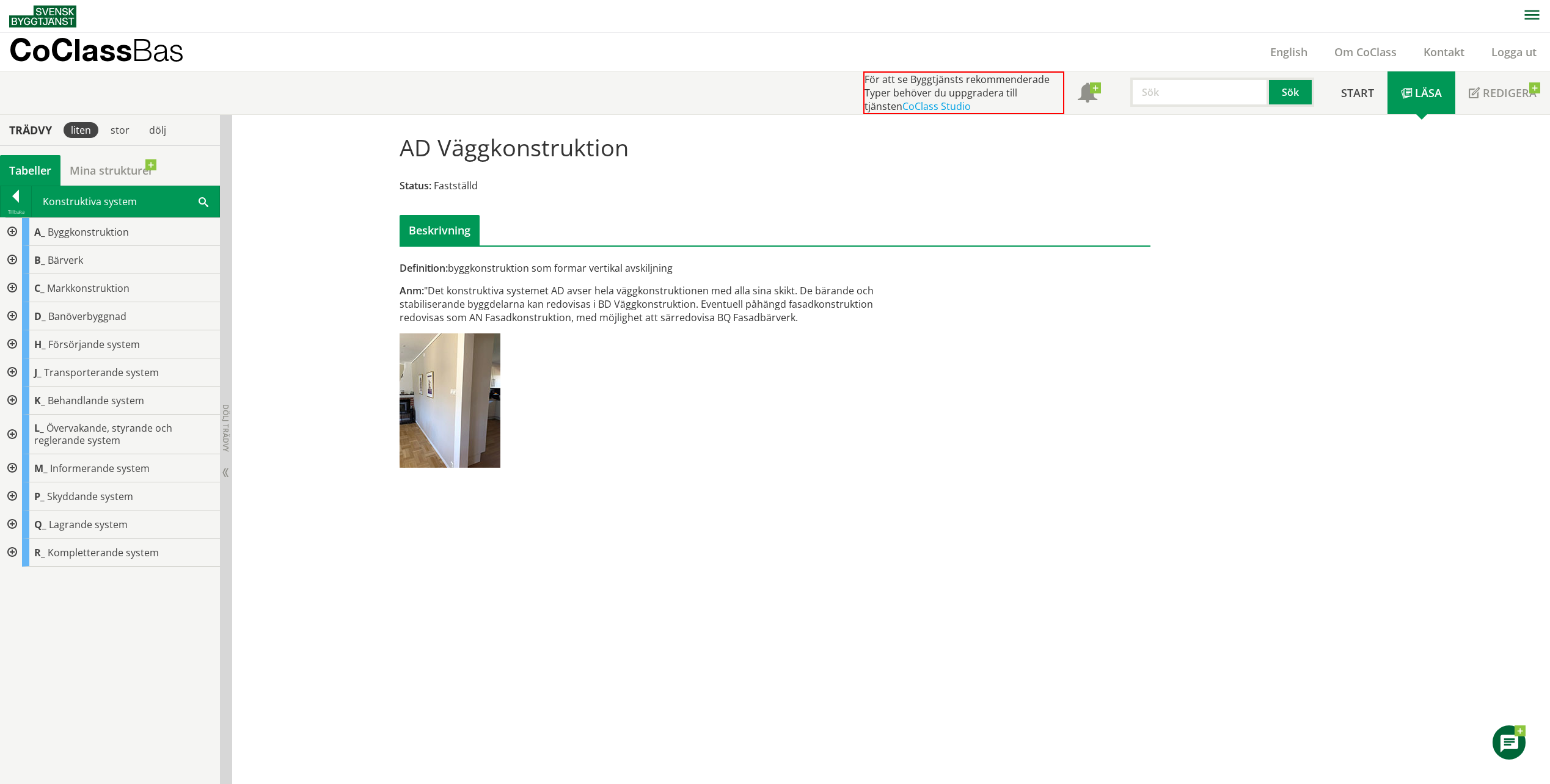
click at [13, 233] on div at bounding box center [11, 232] width 22 height 28
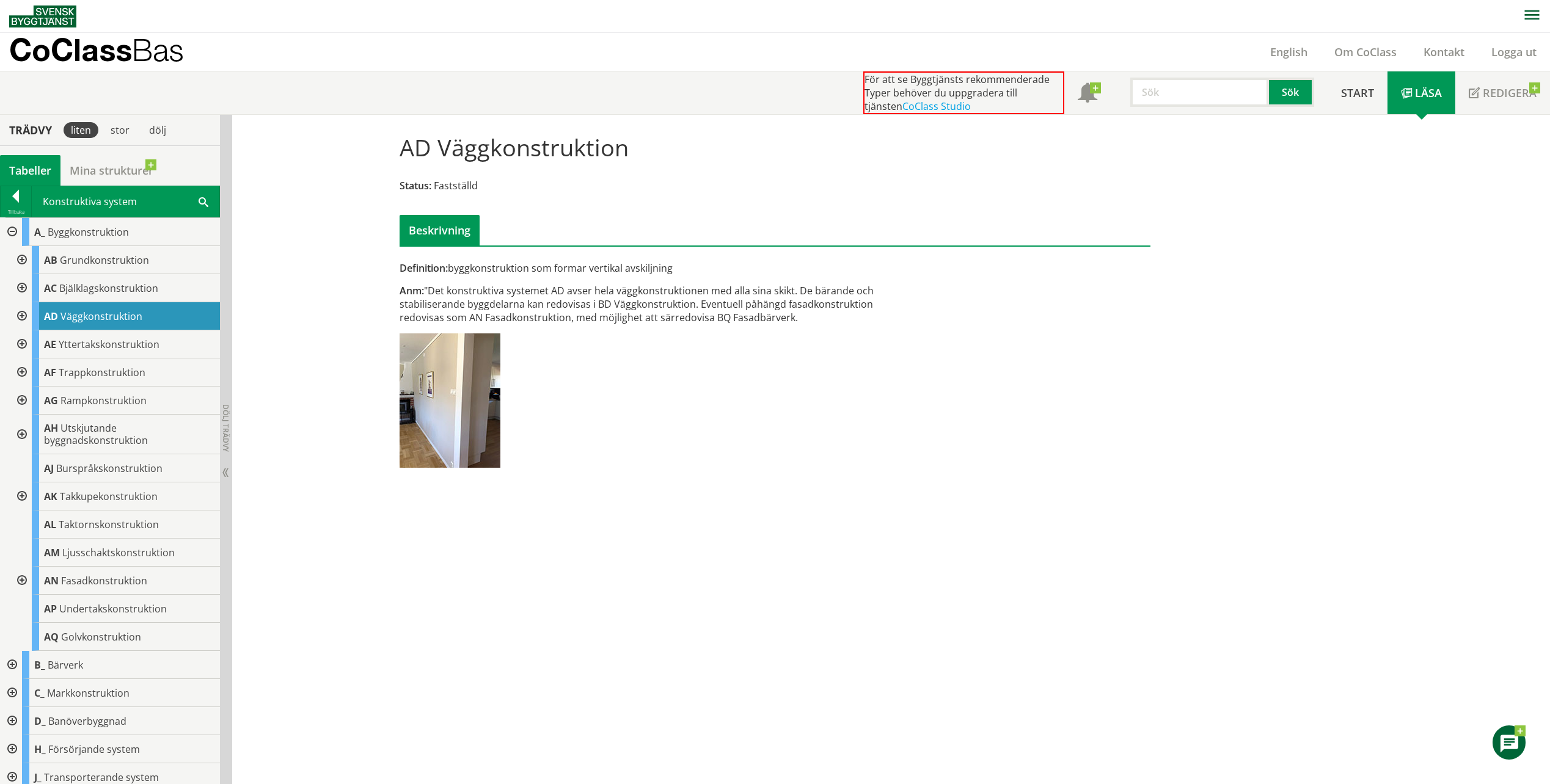
click at [13, 233] on div at bounding box center [11, 232] width 22 height 28
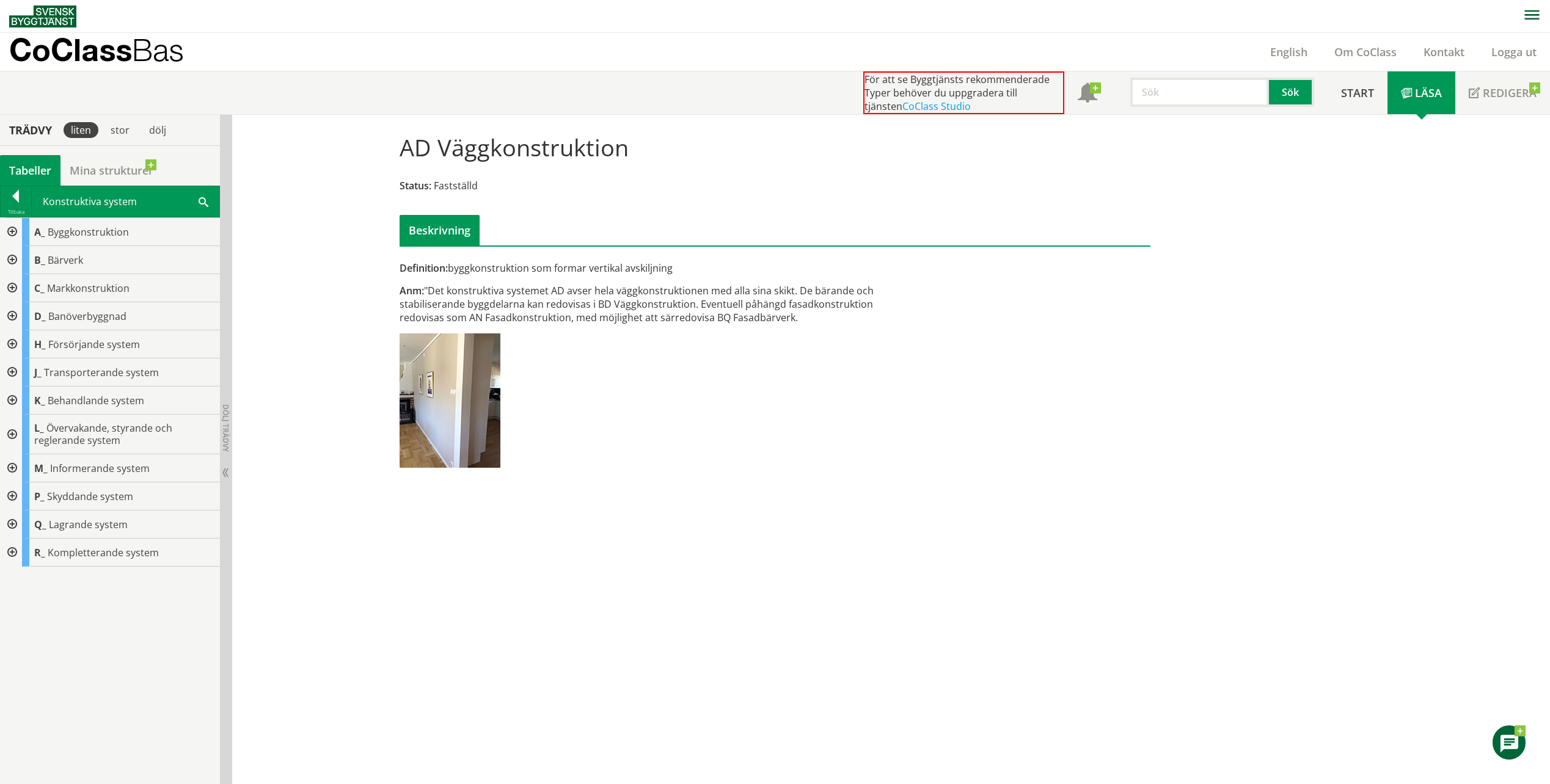
click at [13, 552] on div at bounding box center [11, 552] width 22 height 28
click at [21, 609] on div at bounding box center [21, 608] width 22 height 28
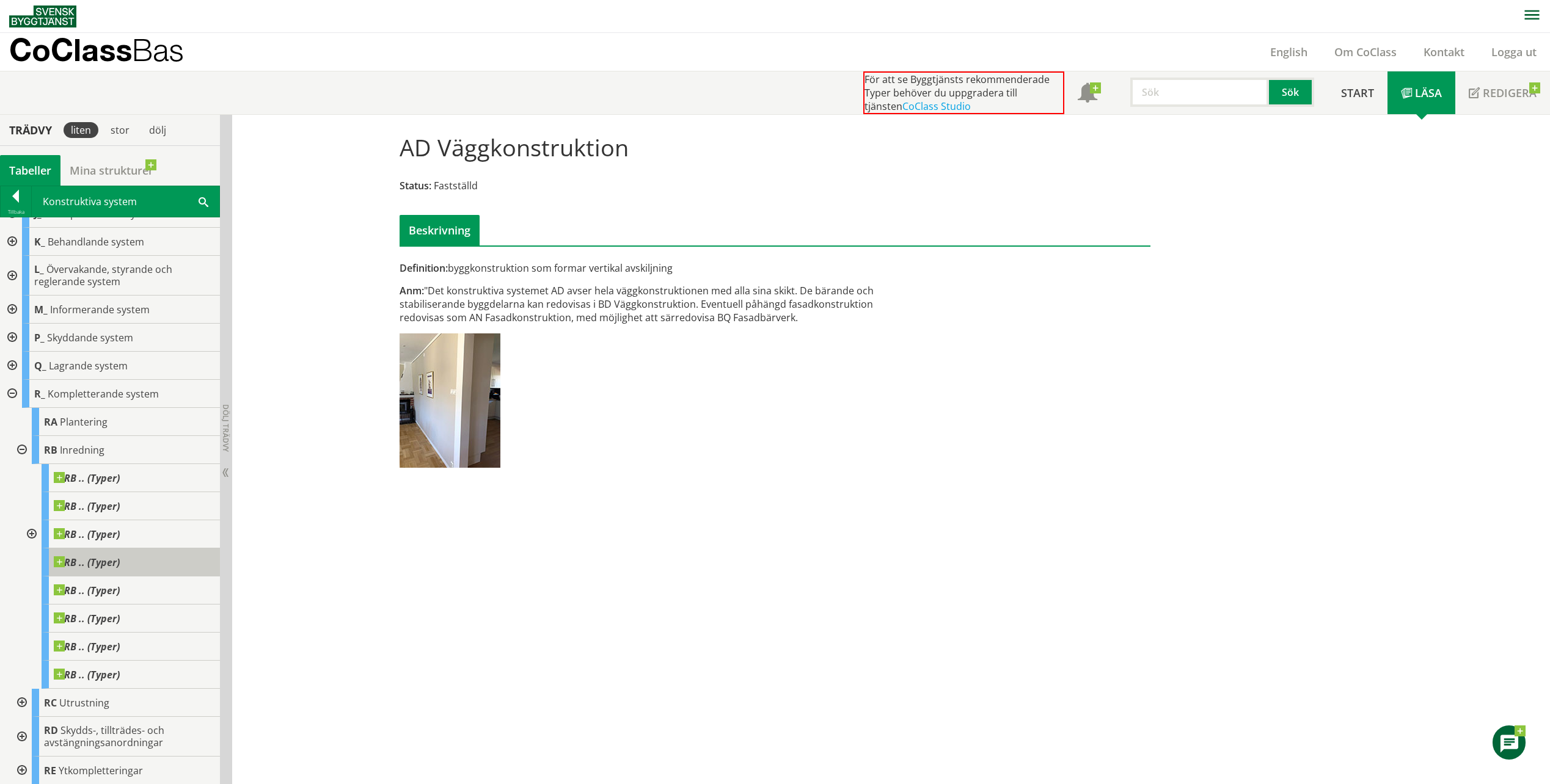
scroll to position [159, 0]
click at [95, 475] on span "RB .. (Typer)" at bounding box center [87, 478] width 66 height 12
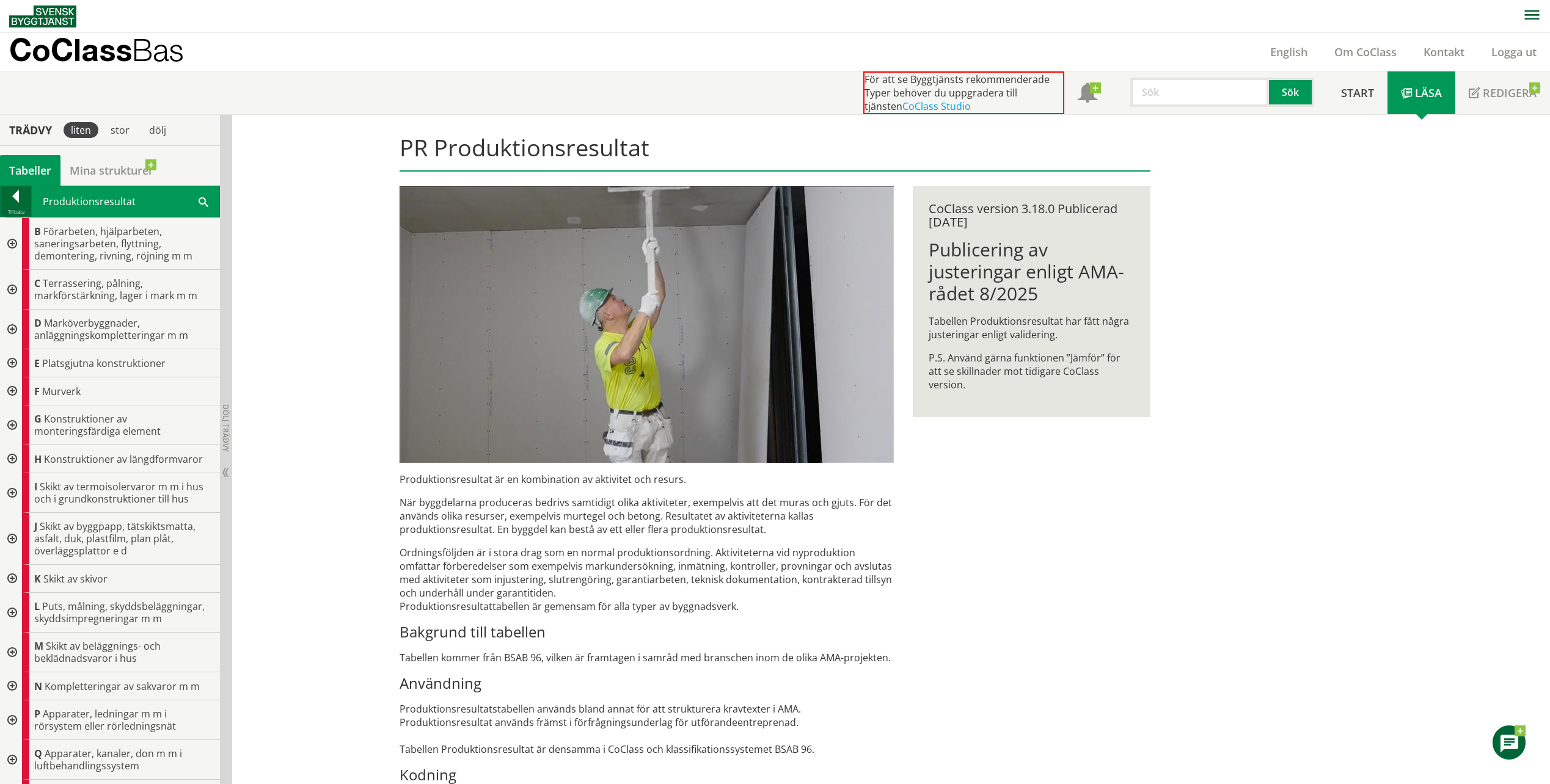
click at [19, 199] on div at bounding box center [16, 198] width 31 height 17
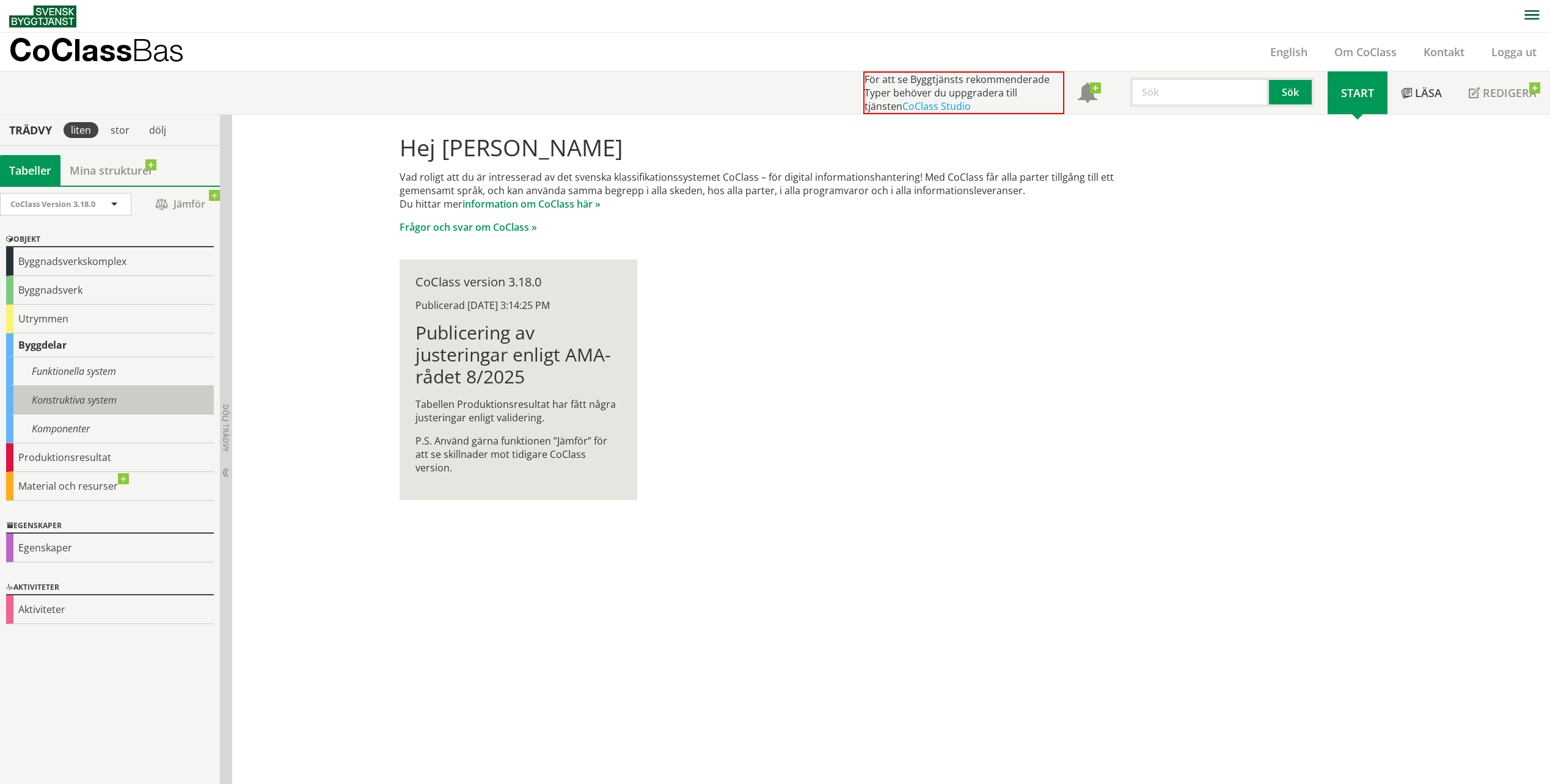
click at [60, 401] on div "Konstruktiva system" at bounding box center [110, 400] width 207 height 29
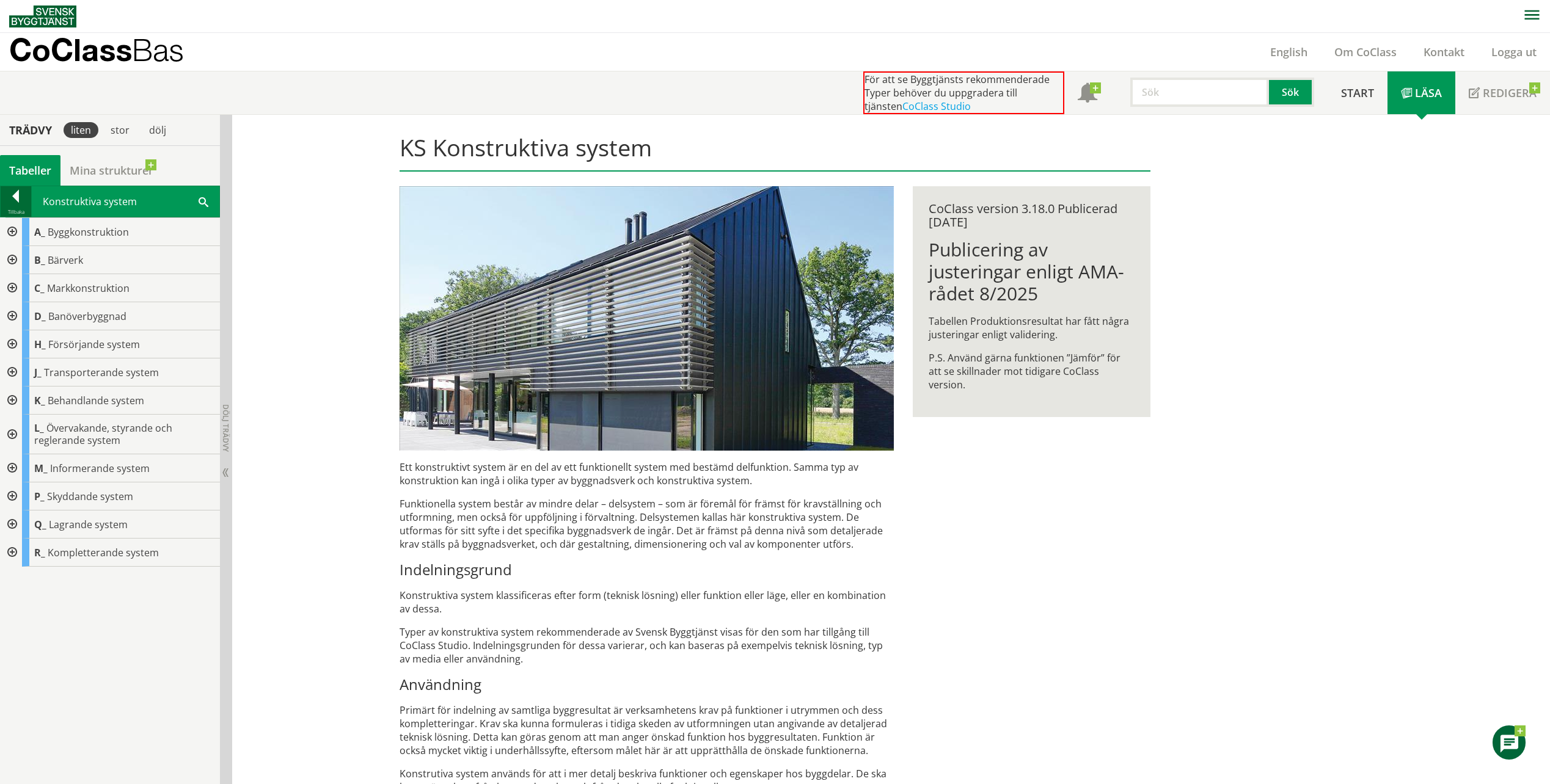
drag, startPoint x: 32, startPoint y: 197, endPoint x: 17, endPoint y: 201, distance: 15.5
click at [28, 198] on div "Tillbaka Konstruktiva system Sök" at bounding box center [110, 201] width 220 height 32
click at [17, 202] on div at bounding box center [16, 198] width 31 height 17
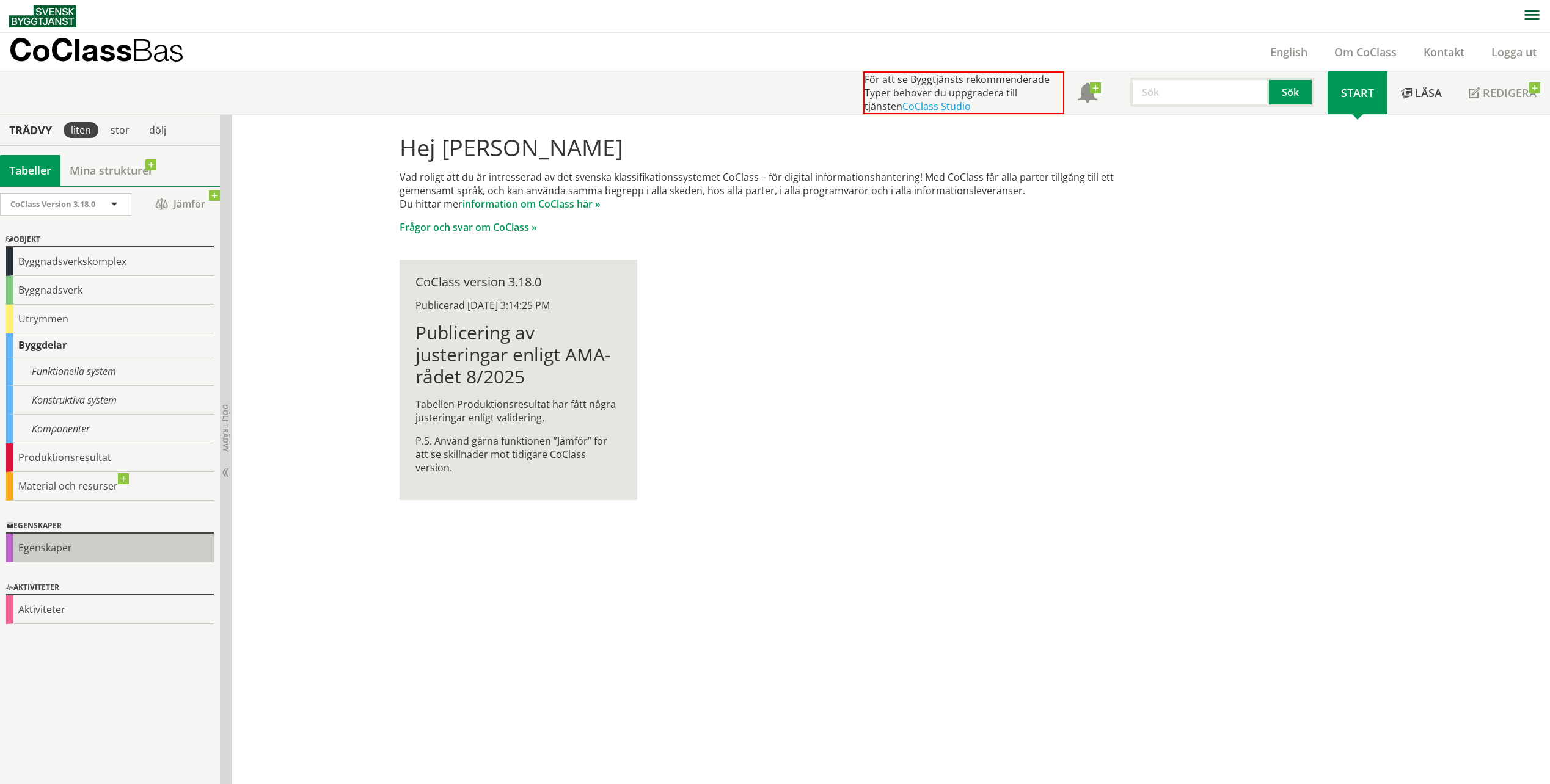
click at [47, 549] on div "Egenskaper" at bounding box center [110, 548] width 207 height 29
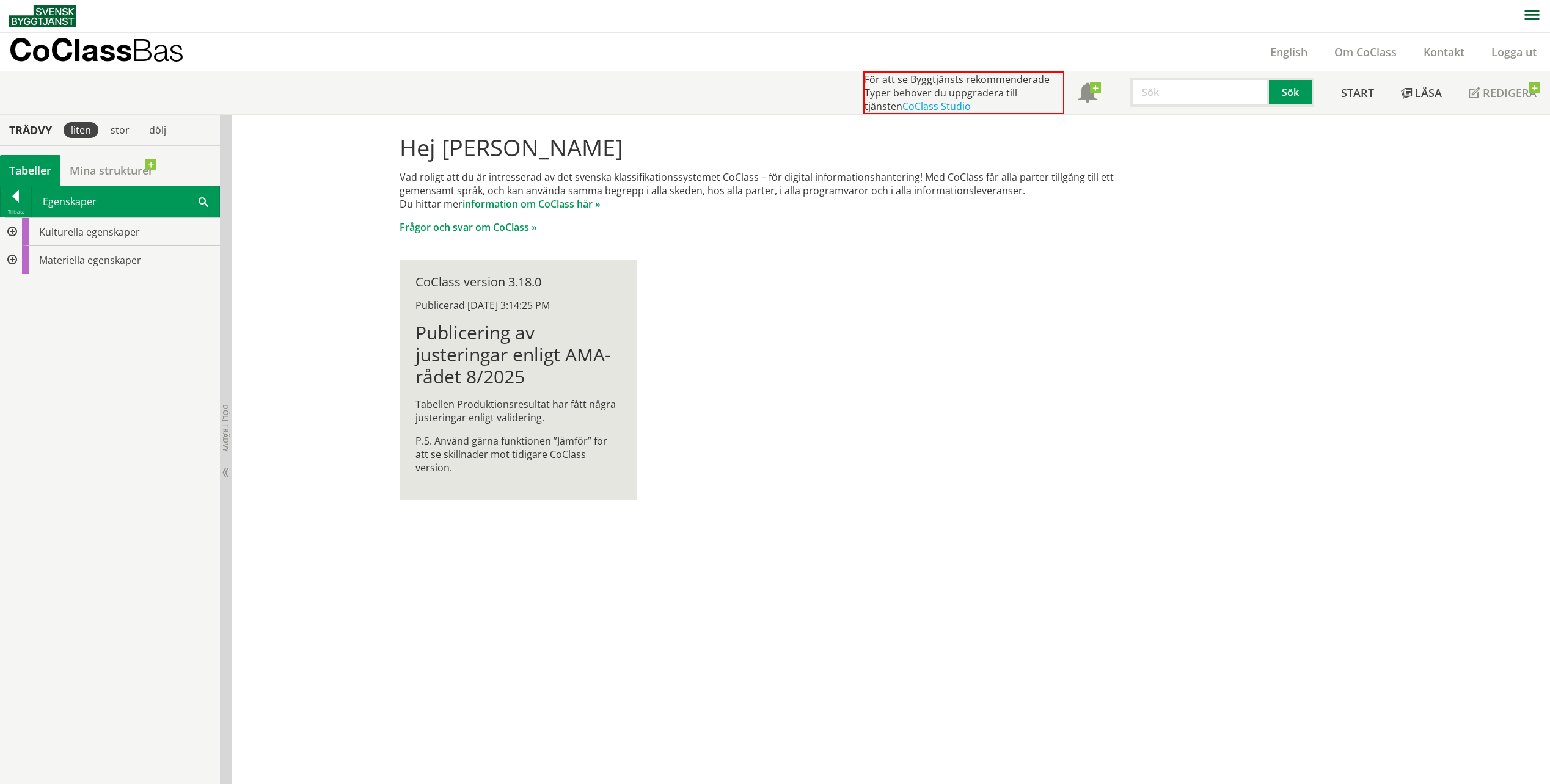
click at [12, 251] on div at bounding box center [11, 260] width 22 height 28
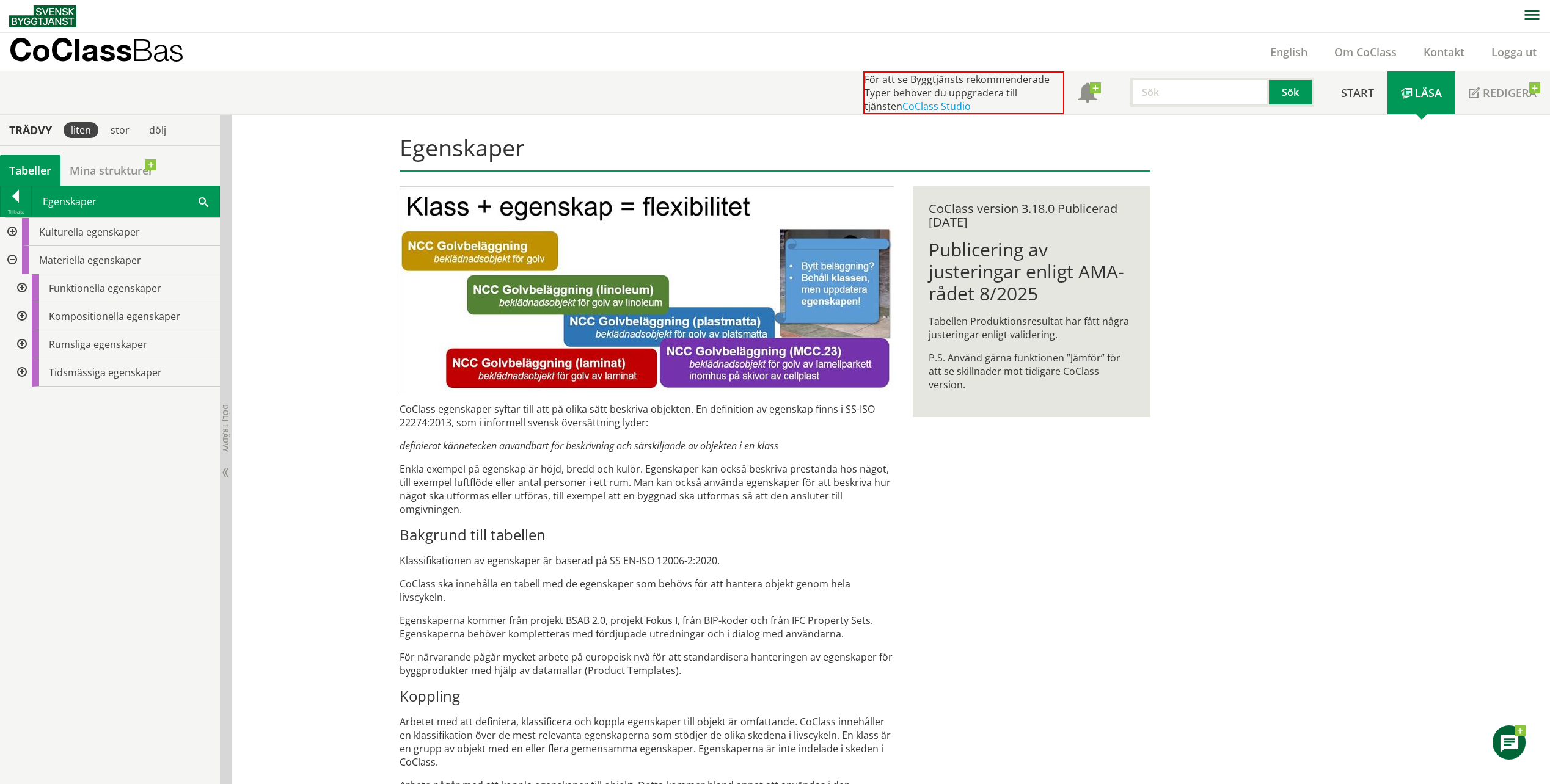
click at [11, 258] on div at bounding box center [11, 260] width 22 height 28
click at [25, 318] on div at bounding box center [21, 316] width 22 height 28
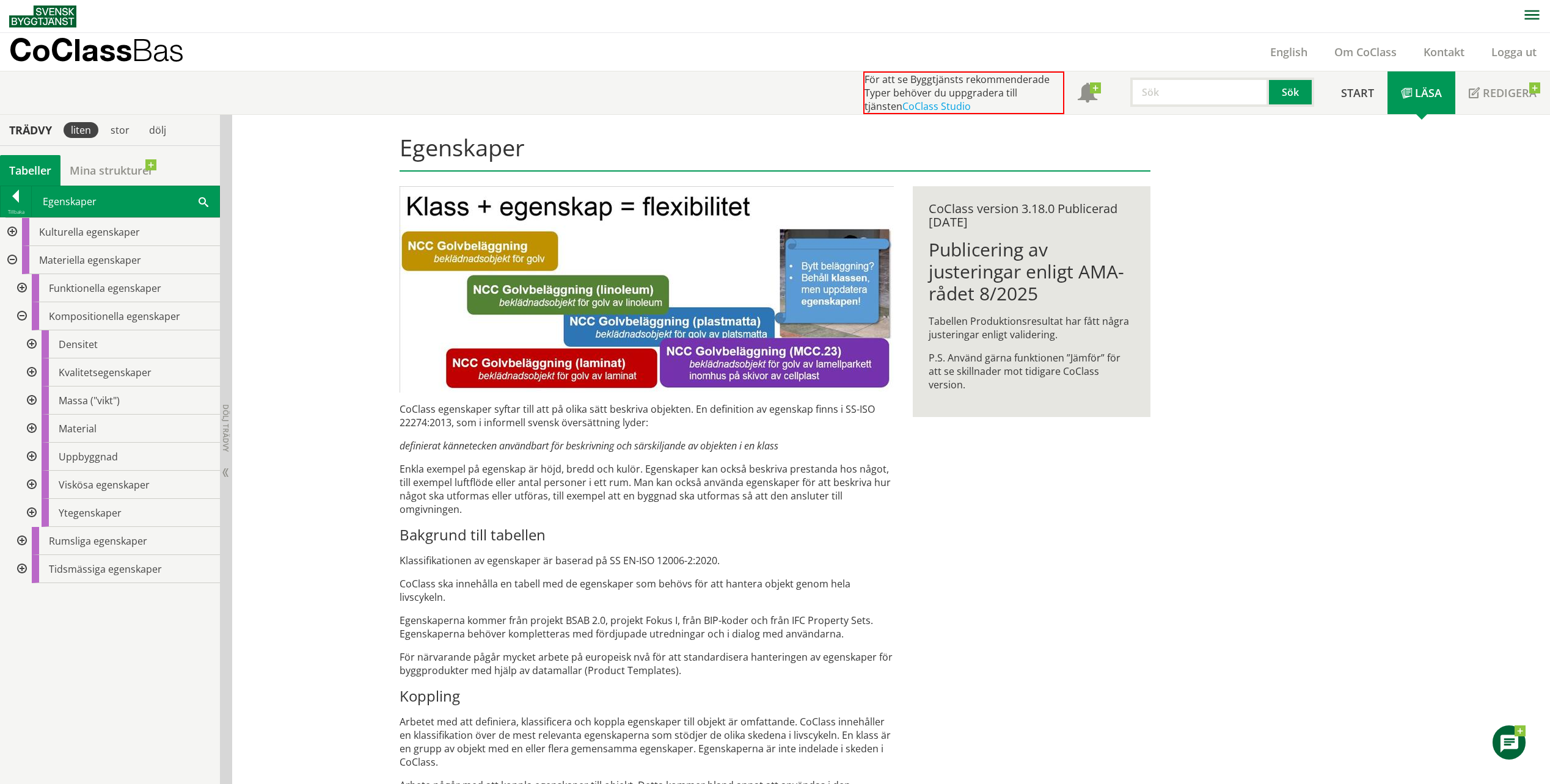
click at [35, 425] on div at bounding box center [30, 428] width 22 height 28
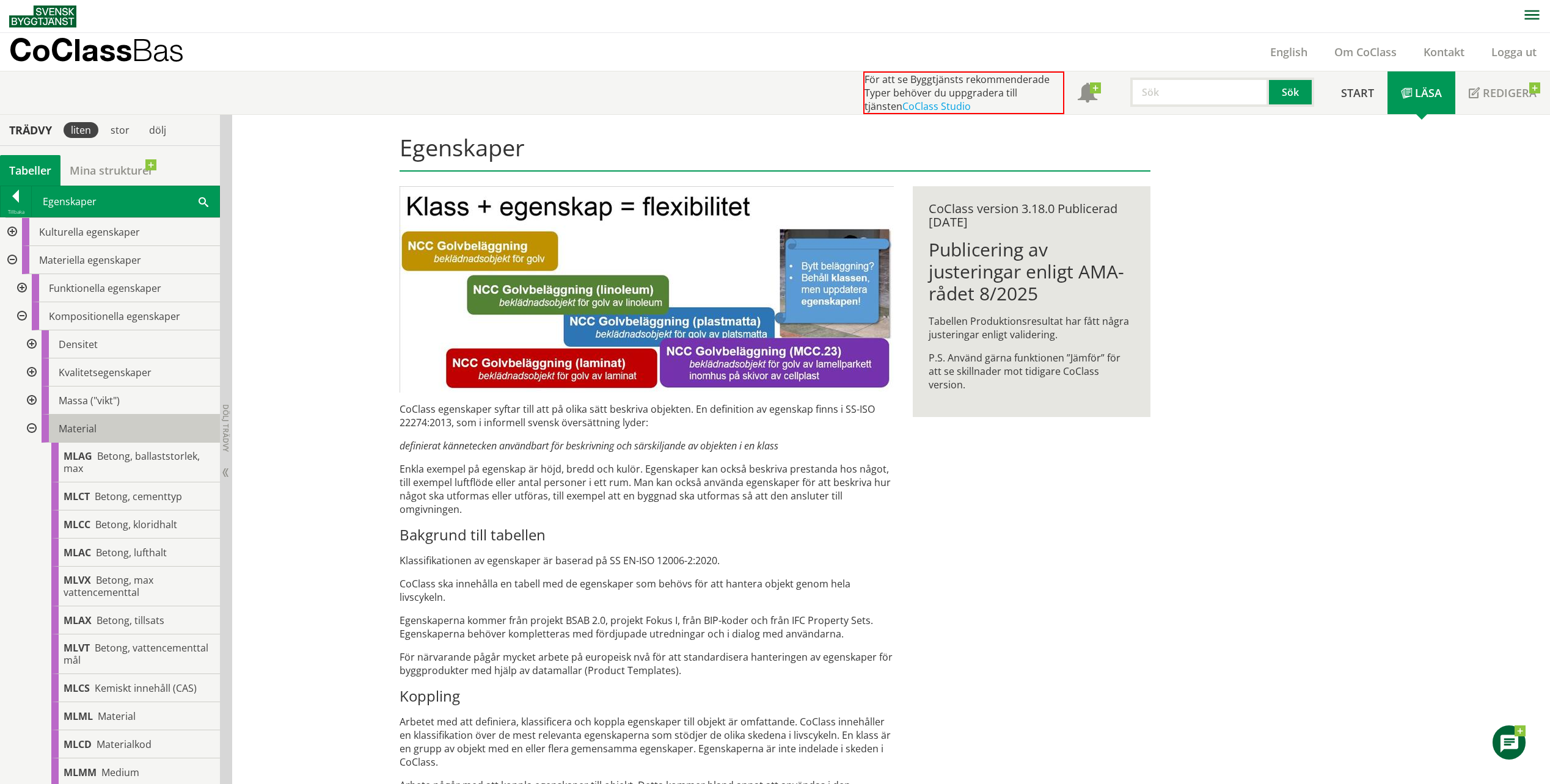
click at [70, 434] on span "Material" at bounding box center [77, 429] width 38 height 14
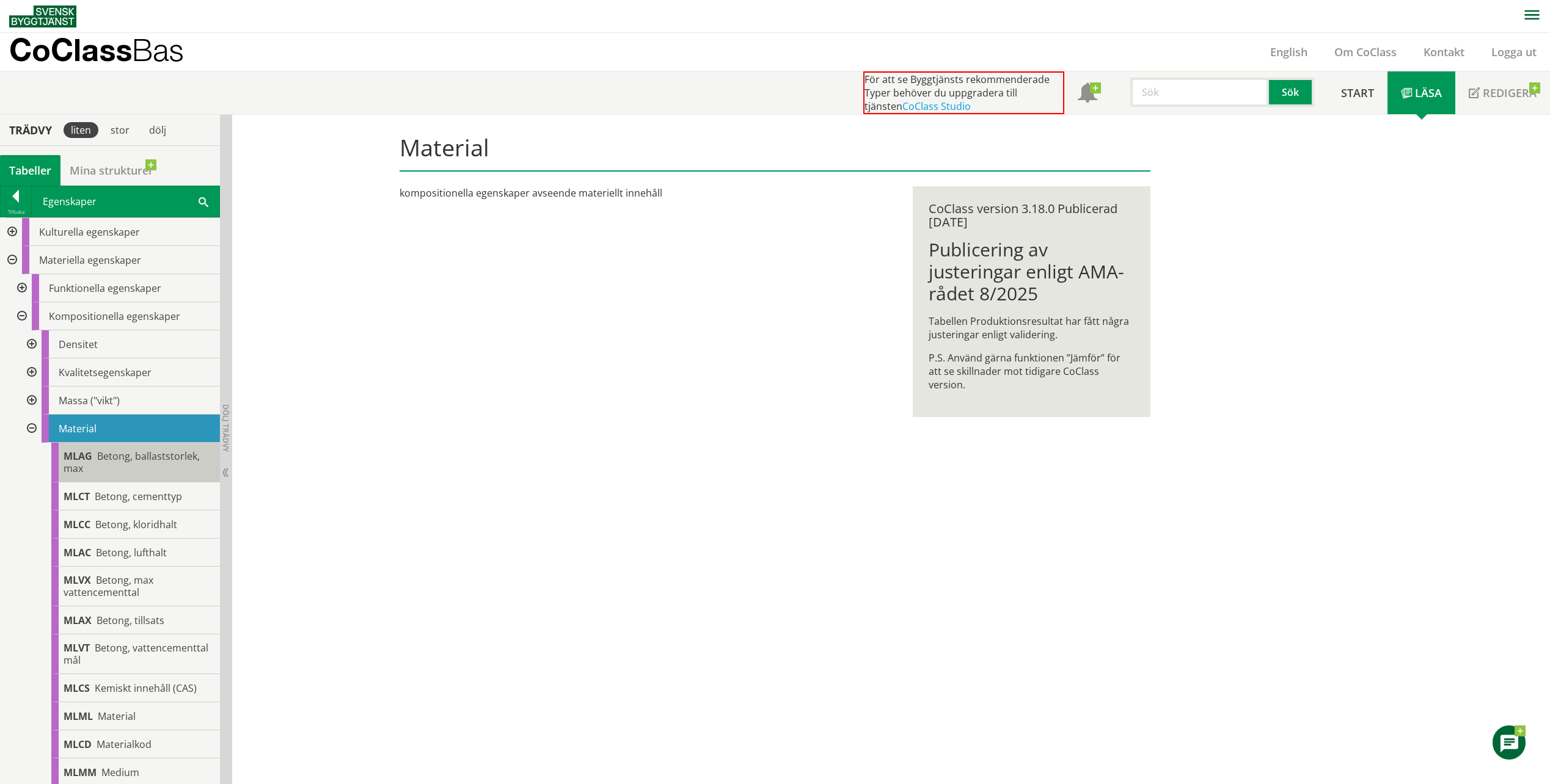
click at [99, 462] on span "Betong, ballaststorlek, max" at bounding box center [131, 462] width 136 height 26
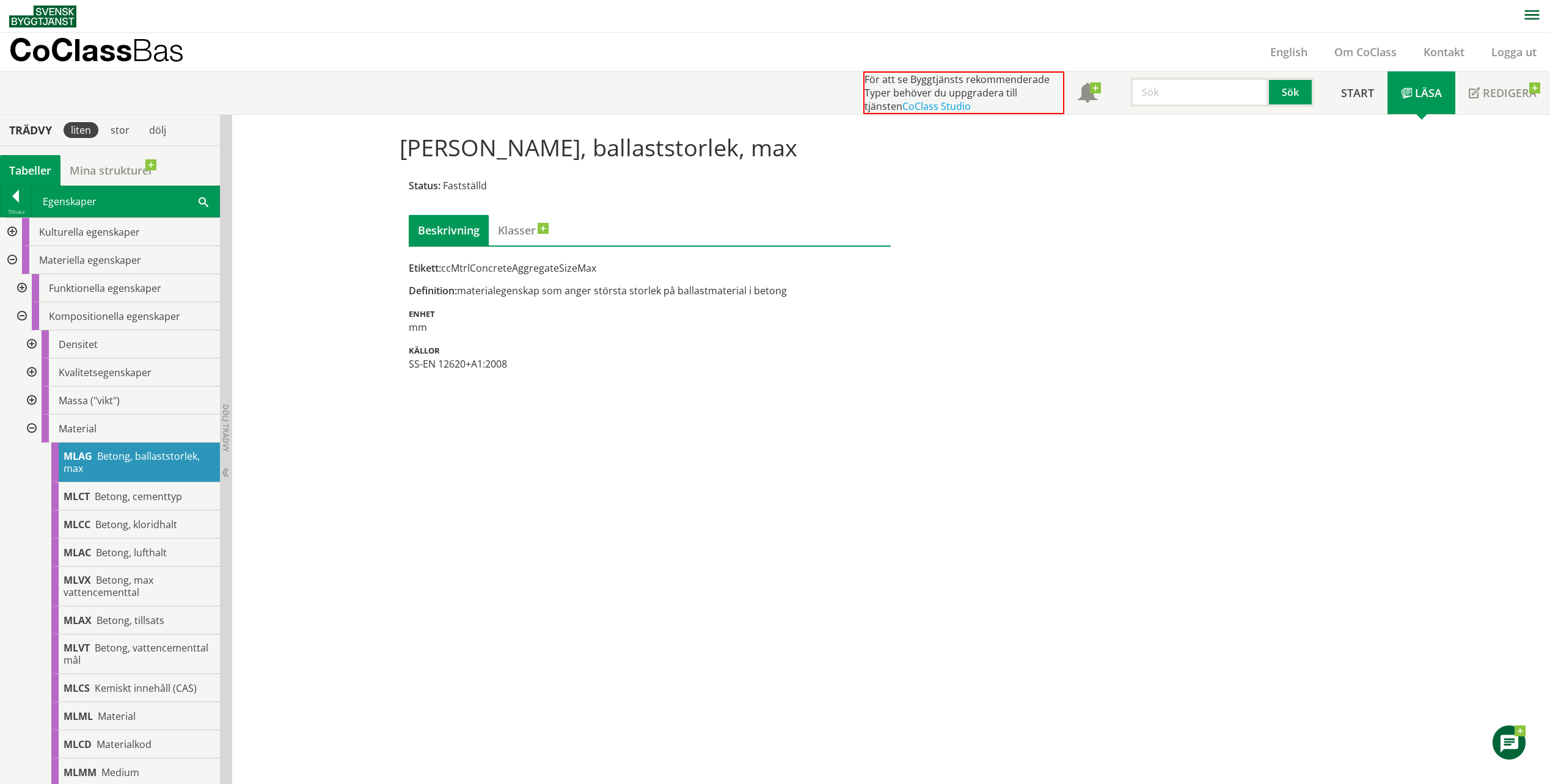
click at [692, 533] on div "MLAG Betong, ballaststorlek, max Status: Fastställd Beskrivning Klasser Etikett…" at bounding box center [891, 450] width 1318 height 670
click at [494, 361] on div "SS-EN 12620+A1:2008" at bounding box center [650, 364] width 483 height 14
click at [482, 356] on div "Etikett: ccMtrlConcreteAggregateSizeMax Definition: materialegenskap som anger …" at bounding box center [650, 316] width 483 height 110
drag, startPoint x: 526, startPoint y: 360, endPoint x: 404, endPoint y: 284, distance: 143.7
click at [409, 293] on div "Etikett: ccMtrlConcreteAggregateSizeMax Definition: materialegenskap som anger …" at bounding box center [650, 316] width 483 height 110
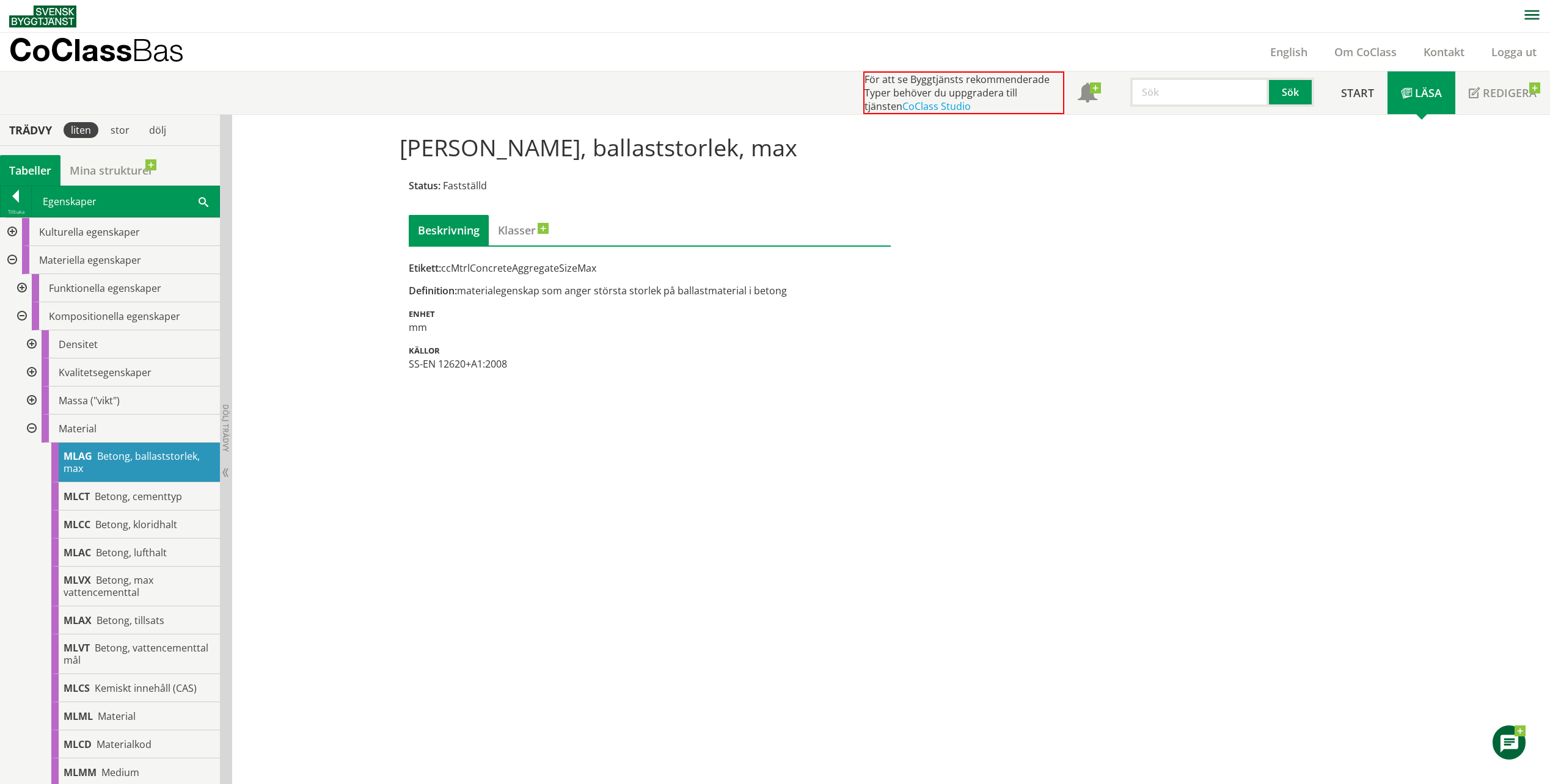
click at [28, 425] on div at bounding box center [30, 428] width 22 height 28
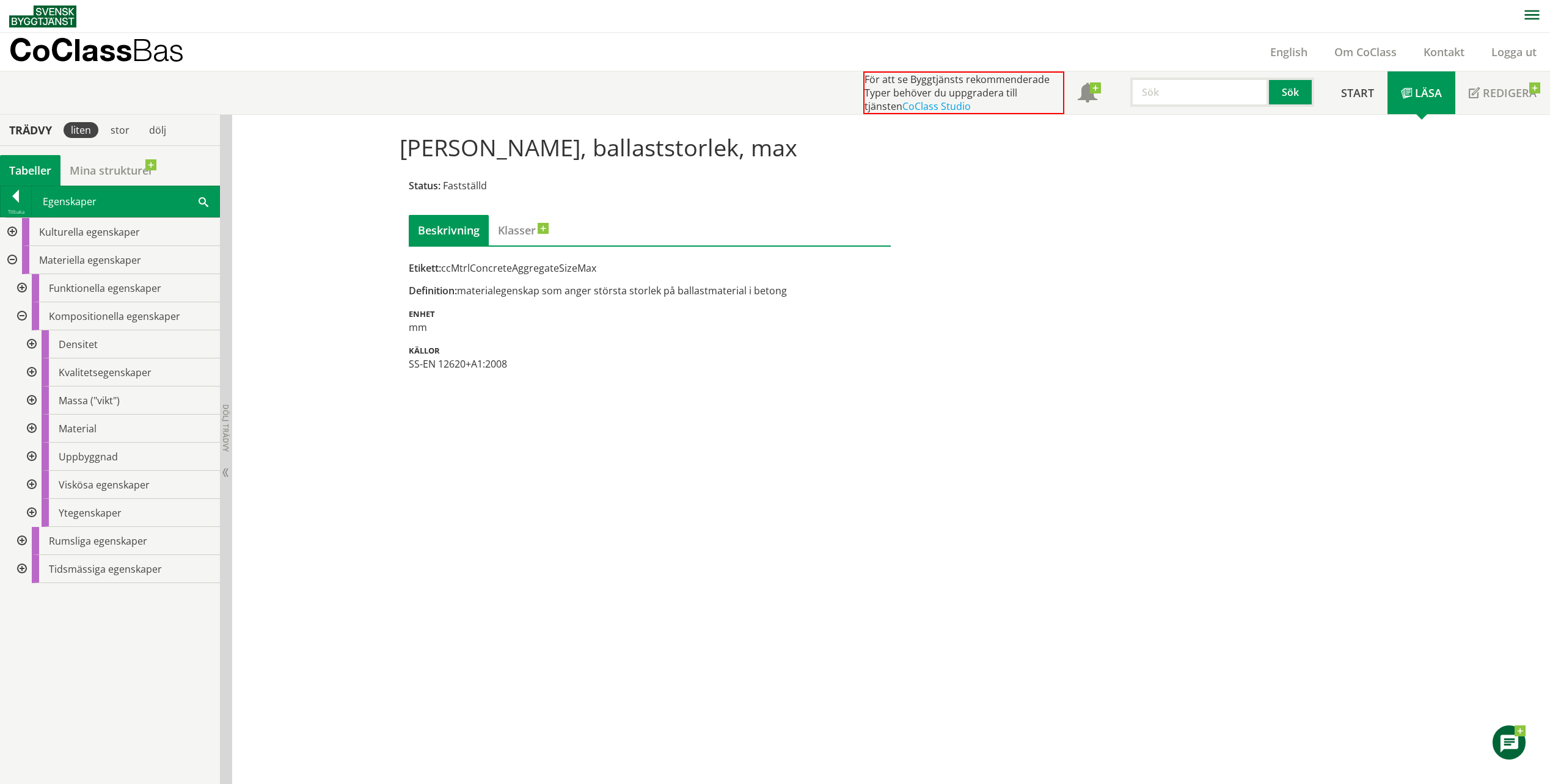
click at [22, 315] on div at bounding box center [21, 316] width 22 height 28
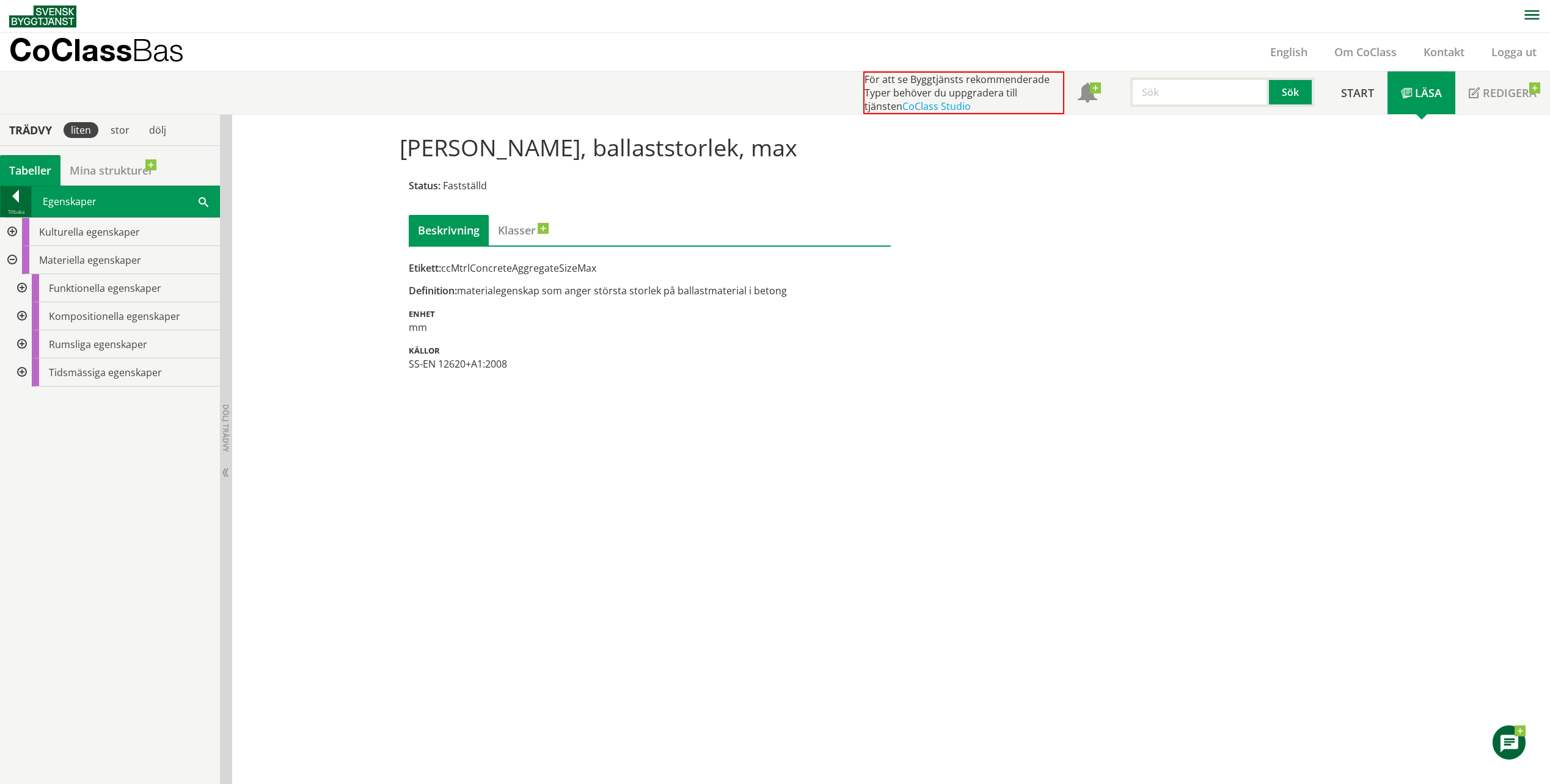
click at [16, 199] on div at bounding box center [16, 198] width 31 height 17
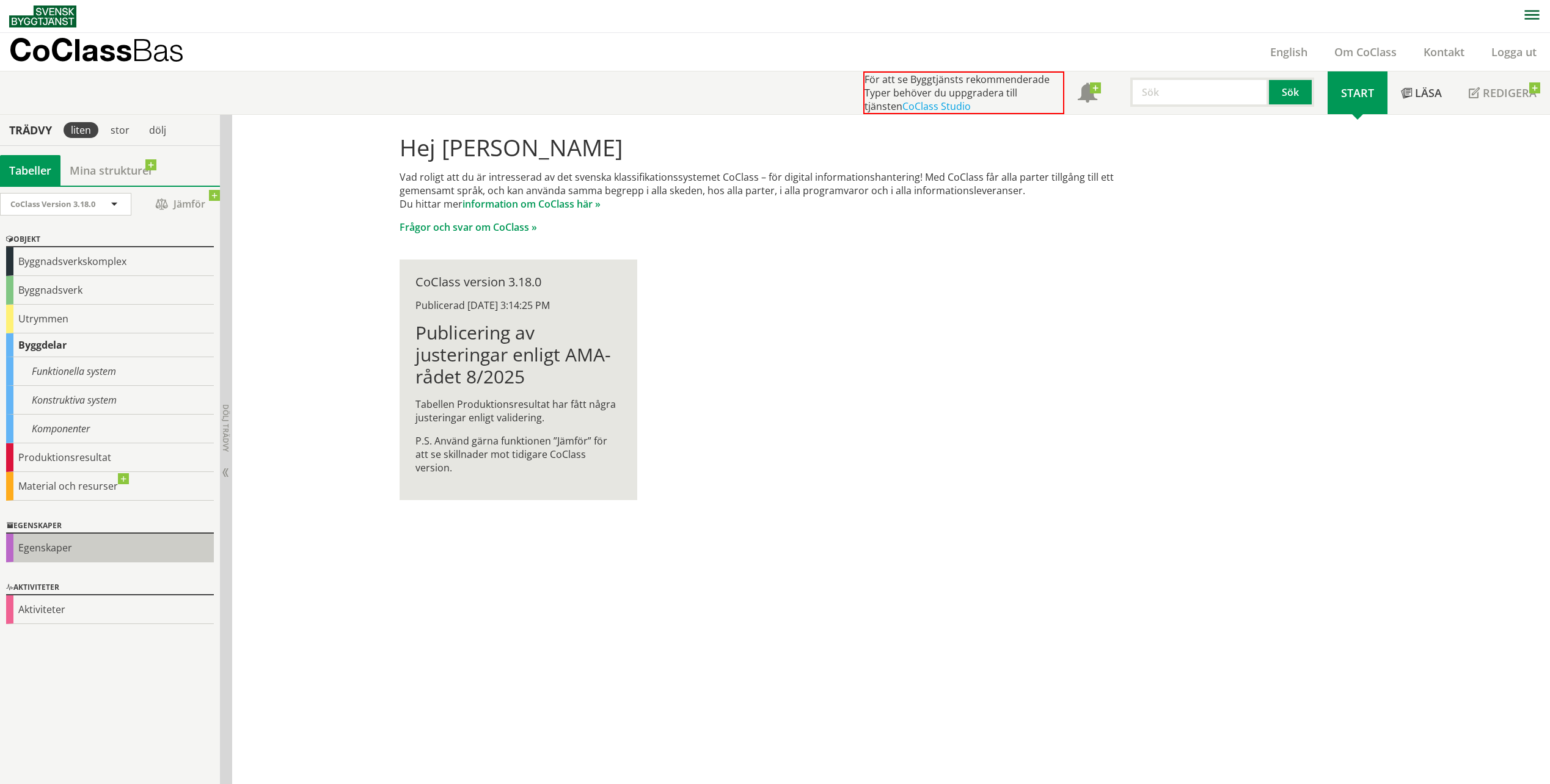
click at [72, 555] on div "Egenskaper" at bounding box center [110, 548] width 207 height 29
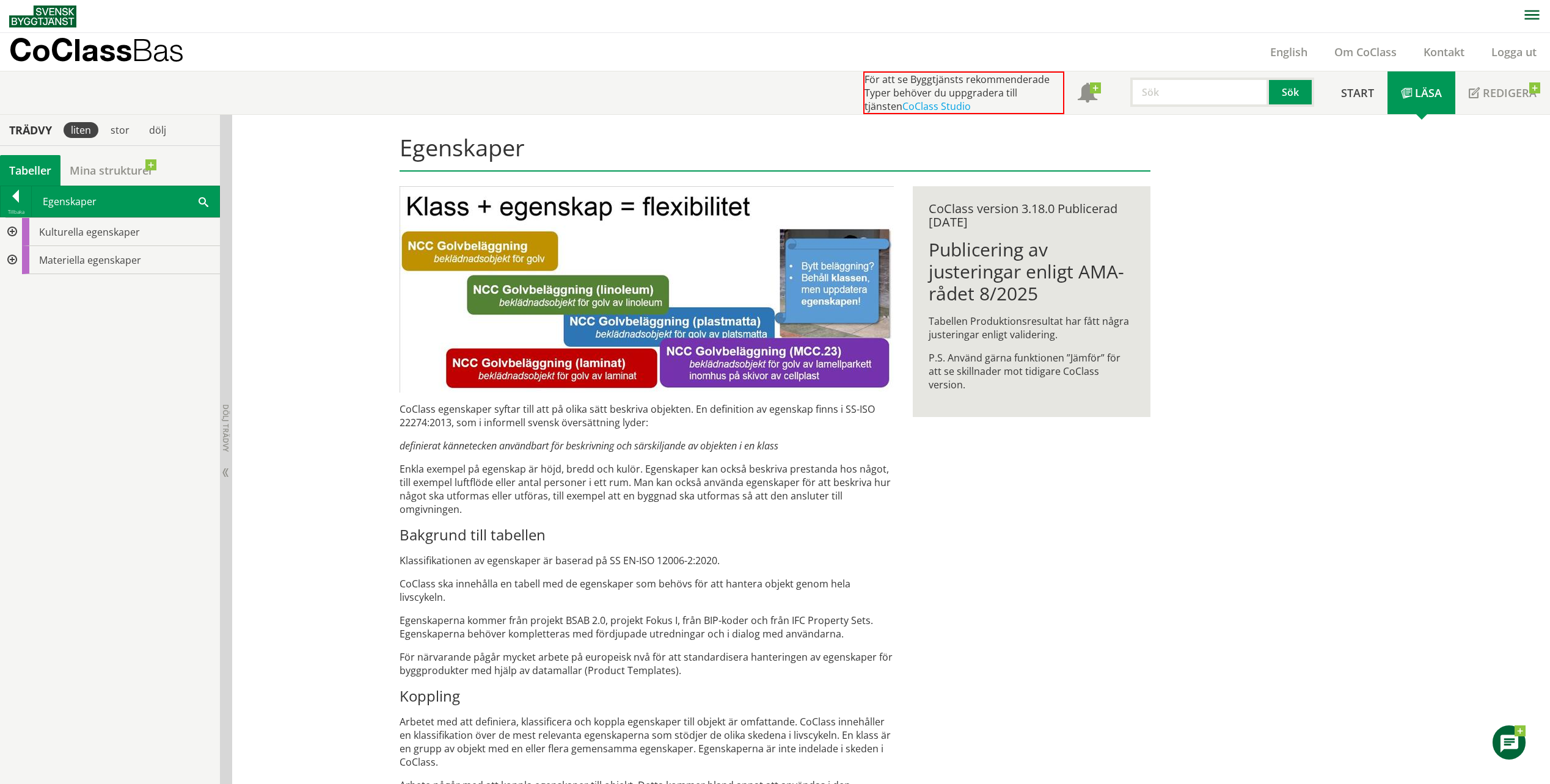
click at [18, 232] on div at bounding box center [11, 232] width 22 height 28
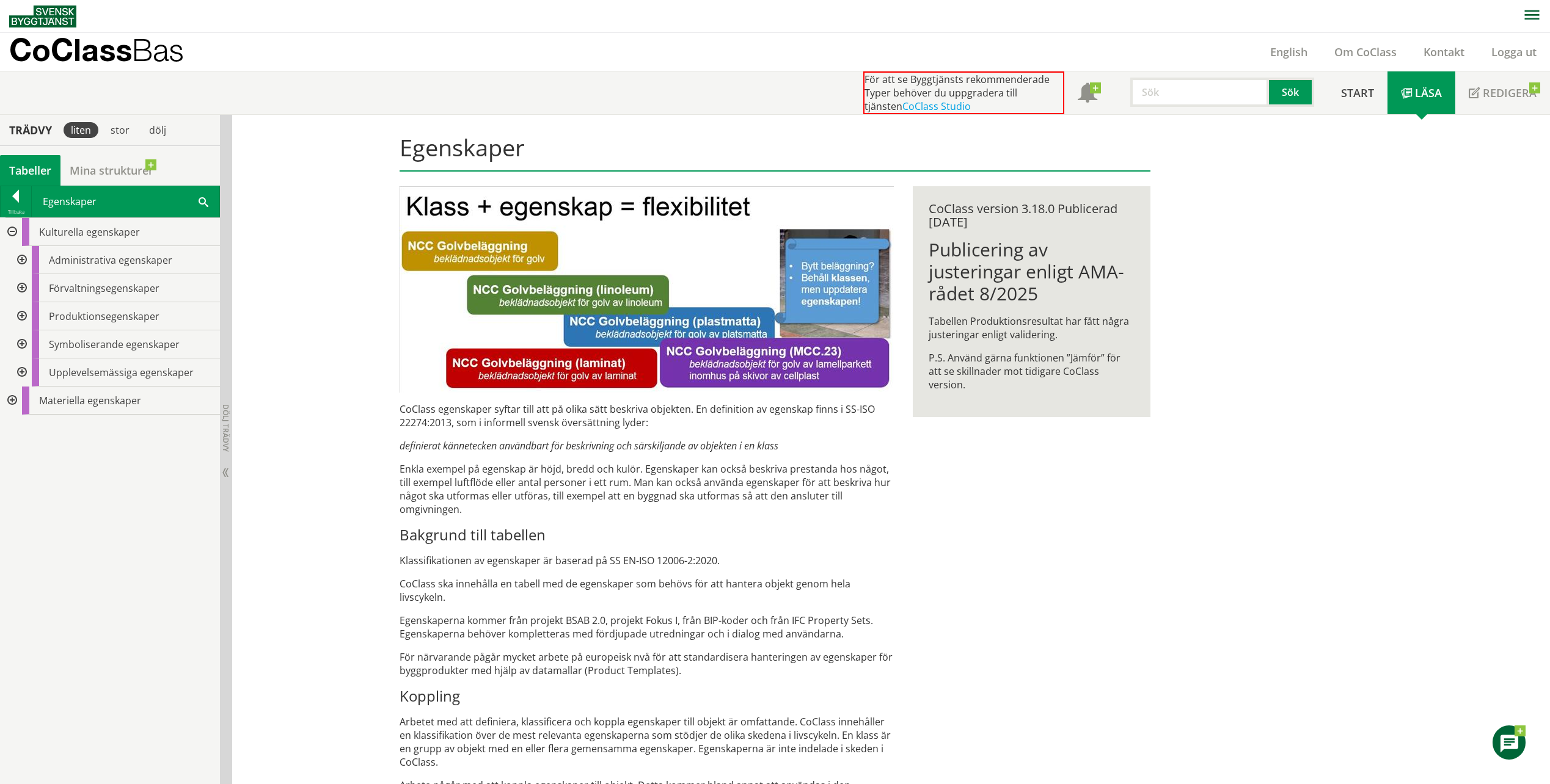
click at [587, 580] on p "CoClass ska innehålla en tabell med de egenskaper som behövs för att hantera ob…" at bounding box center [647, 590] width 495 height 27
click at [23, 258] on div at bounding box center [21, 260] width 22 height 28
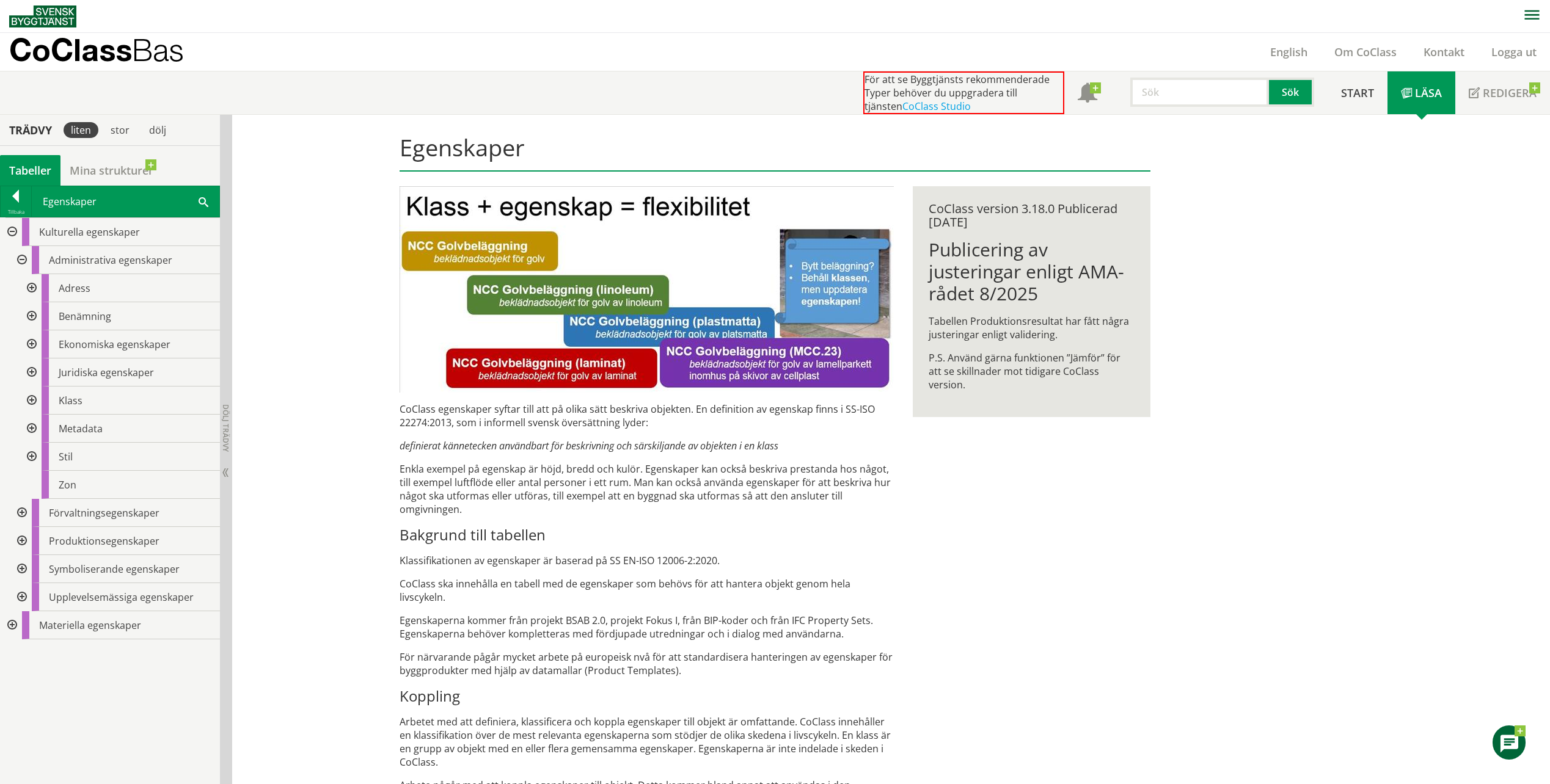
click at [35, 399] on div at bounding box center [30, 400] width 22 height 28
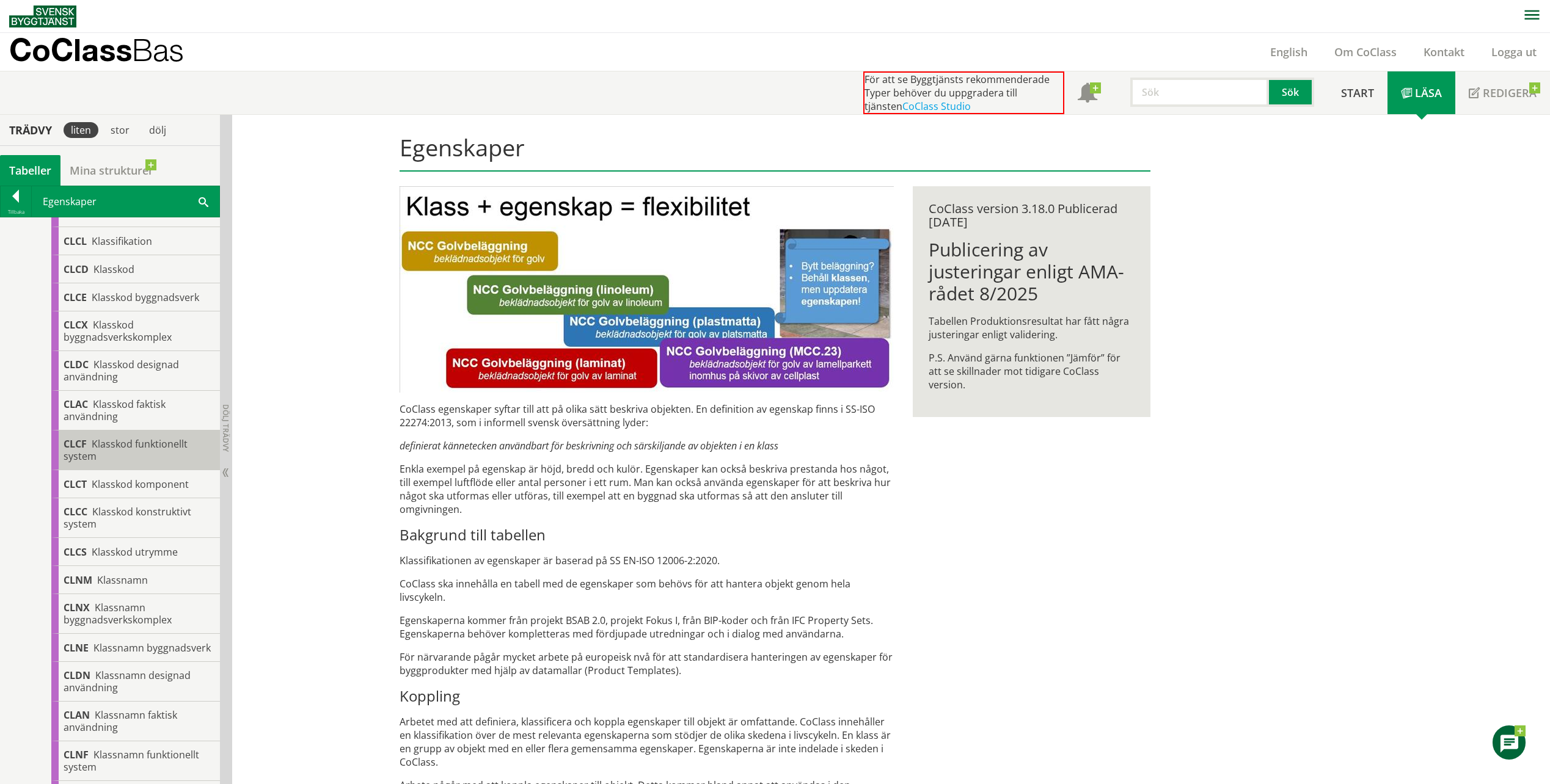
scroll to position [244, 0]
click at [176, 448] on span "Klasskod funktionellt system" at bounding box center [125, 449] width 124 height 26
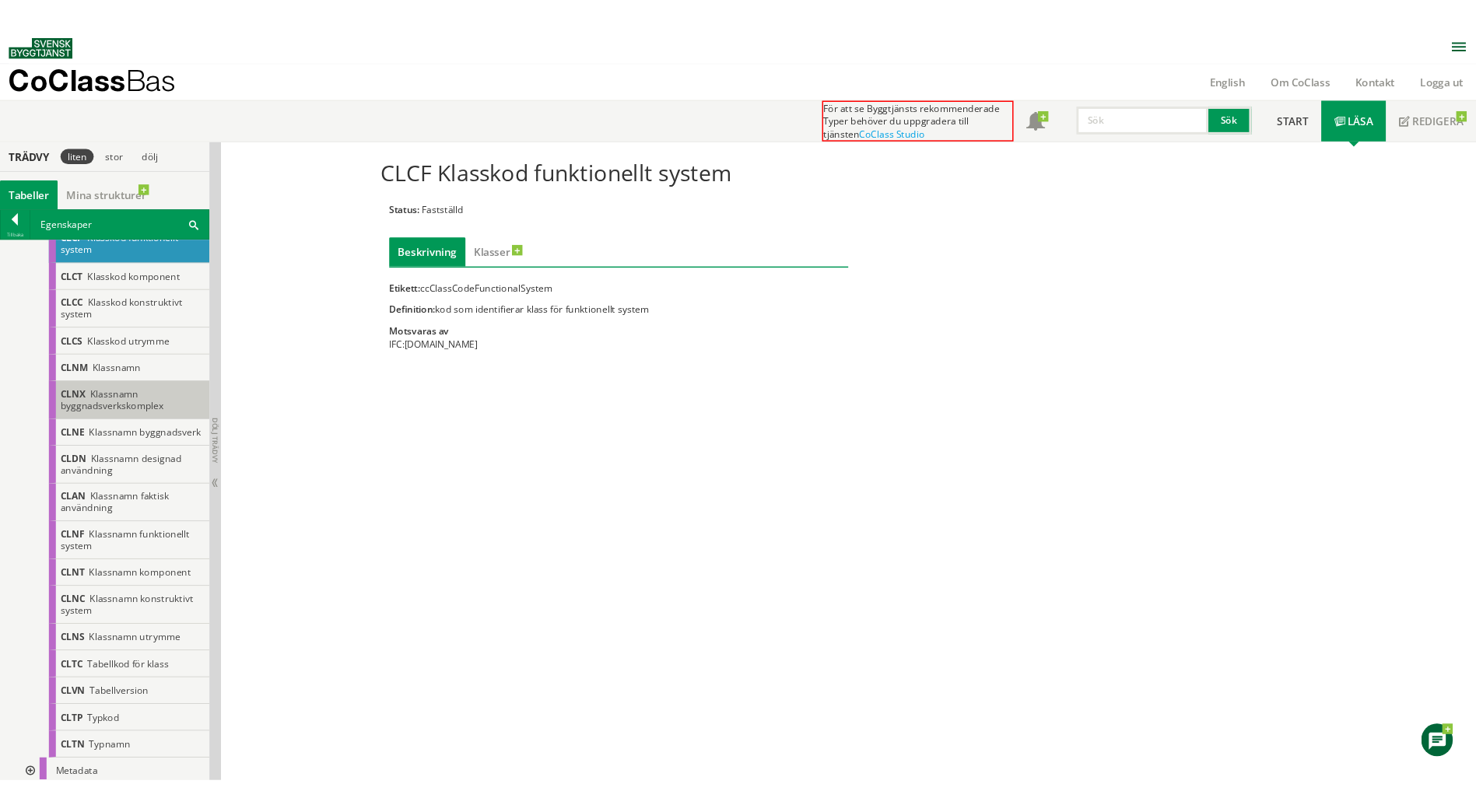
scroll to position [570, 0]
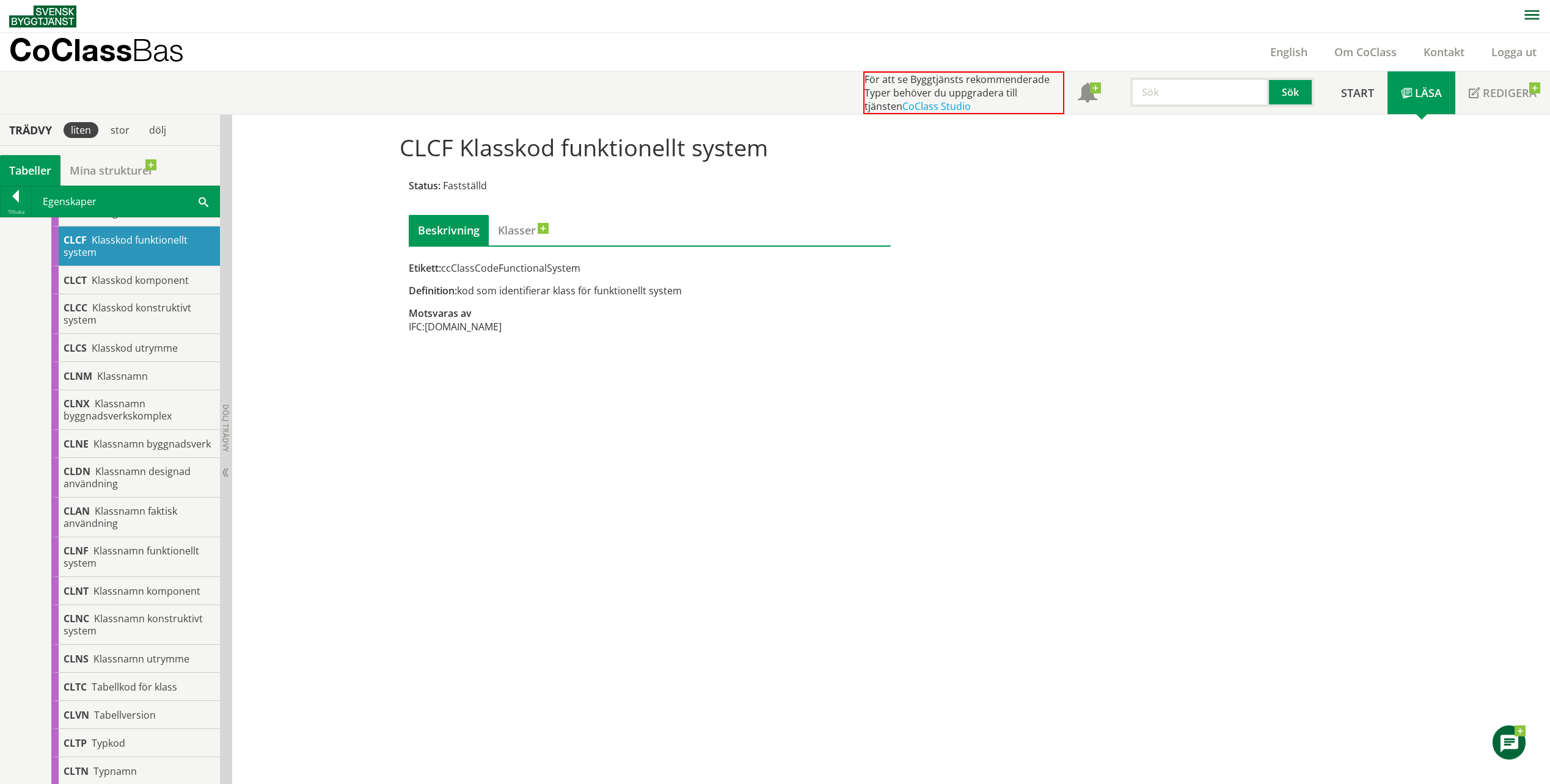
drag, startPoint x: 575, startPoint y: 270, endPoint x: 516, endPoint y: 276, distance: 59.3
click at [516, 276] on div "Etikett: ccClassCodeFunctionalSystem Definition: kod som identifierar klass för…" at bounding box center [650, 304] width 483 height 85
drag, startPoint x: 578, startPoint y: 266, endPoint x: 473, endPoint y: 269, distance: 105.0
click at [479, 270] on div "Etikett: ccClassCodeFunctionalSystem" at bounding box center [650, 268] width 483 height 14
drag, startPoint x: 445, startPoint y: 269, endPoint x: 493, endPoint y: 267, distance: 48.0
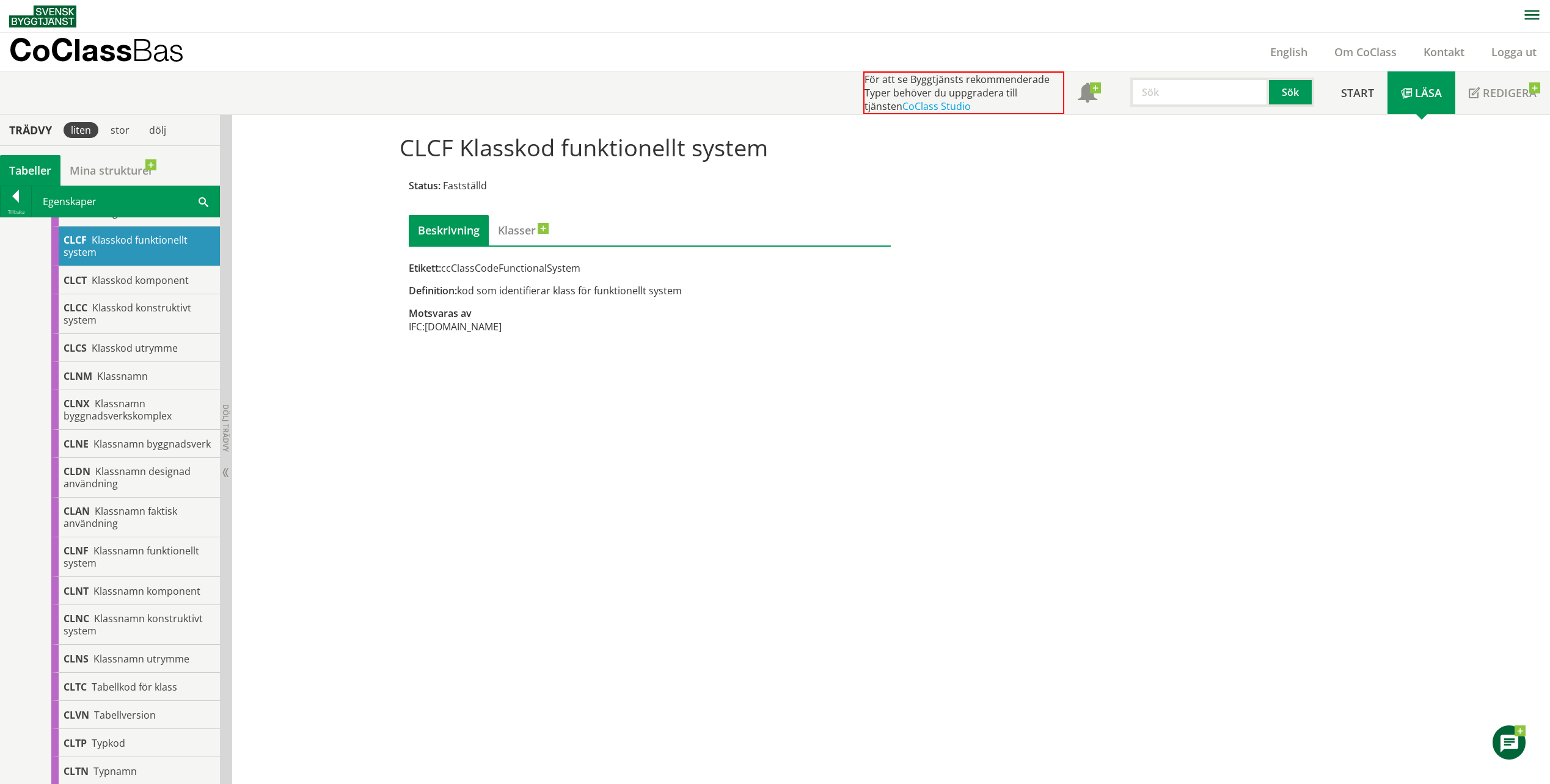
click at [493, 267] on div "Etikett: ccClassCodeFunctionalSystem" at bounding box center [650, 268] width 483 height 14
drag, startPoint x: 453, startPoint y: 271, endPoint x: 506, endPoint y: 271, distance: 53.0
click at [461, 271] on div "Etikett: ccClassCodeFunctionalSystem" at bounding box center [650, 268] width 483 height 14
click at [510, 270] on div "Etikett: ccClassCodeFunctionalSystem" at bounding box center [650, 268] width 483 height 14
drag, startPoint x: 520, startPoint y: 269, endPoint x: 614, endPoint y: 275, distance: 94.2
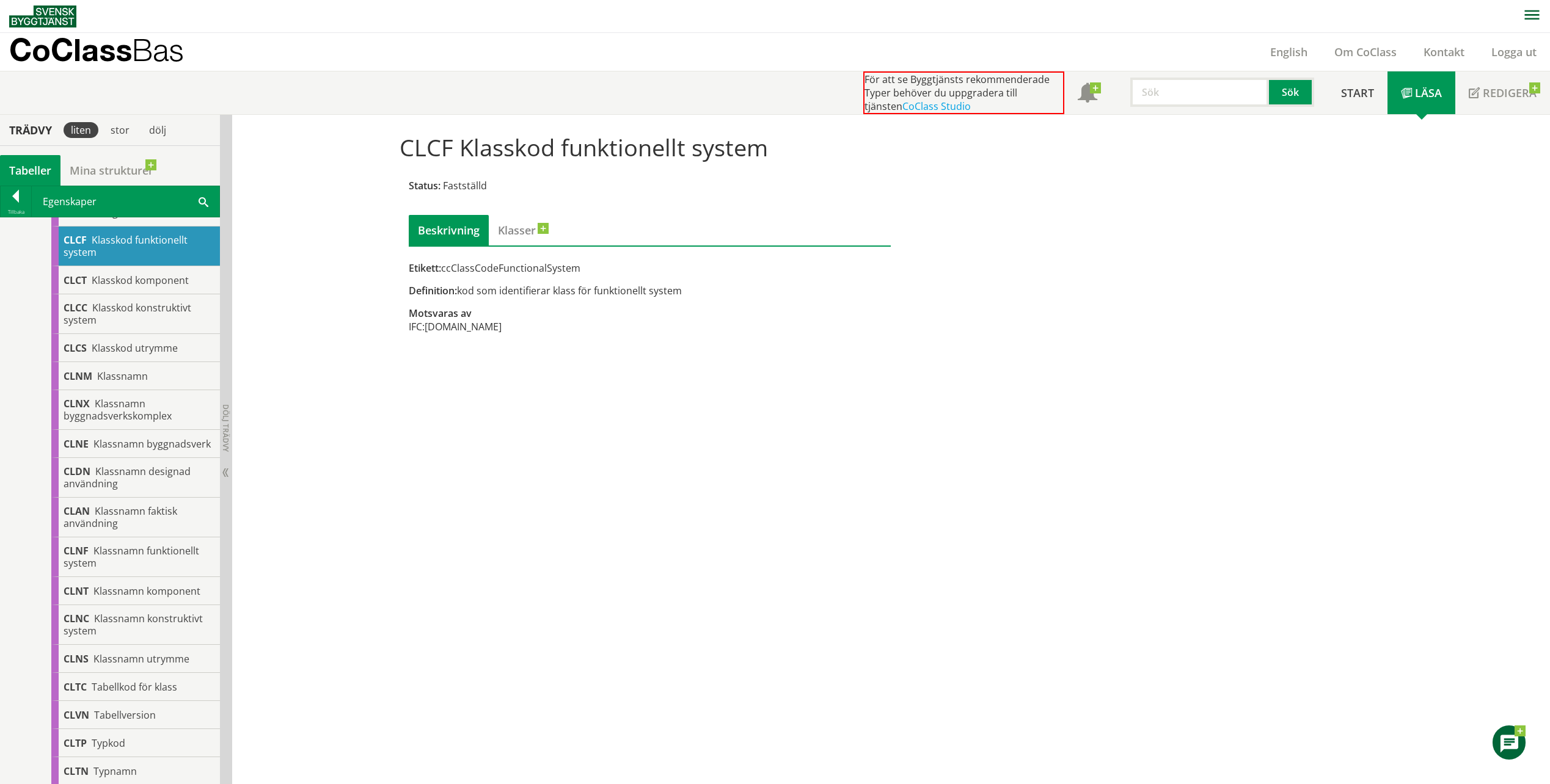
click at [584, 272] on div "Etikett: ccClassCodeFunctionalSystem" at bounding box center [650, 268] width 483 height 14
drag, startPoint x: 467, startPoint y: 267, endPoint x: 523, endPoint y: 265, distance: 56.0
click at [530, 263] on div "Etikett: ccClassCodeFunctionalSystem" at bounding box center [650, 268] width 483 height 14
drag, startPoint x: 444, startPoint y: 265, endPoint x: 549, endPoint y: 263, distance: 105.0
click at [549, 263] on div "Etikett: ccClassCodeFunctionalSystem" at bounding box center [650, 268] width 483 height 14
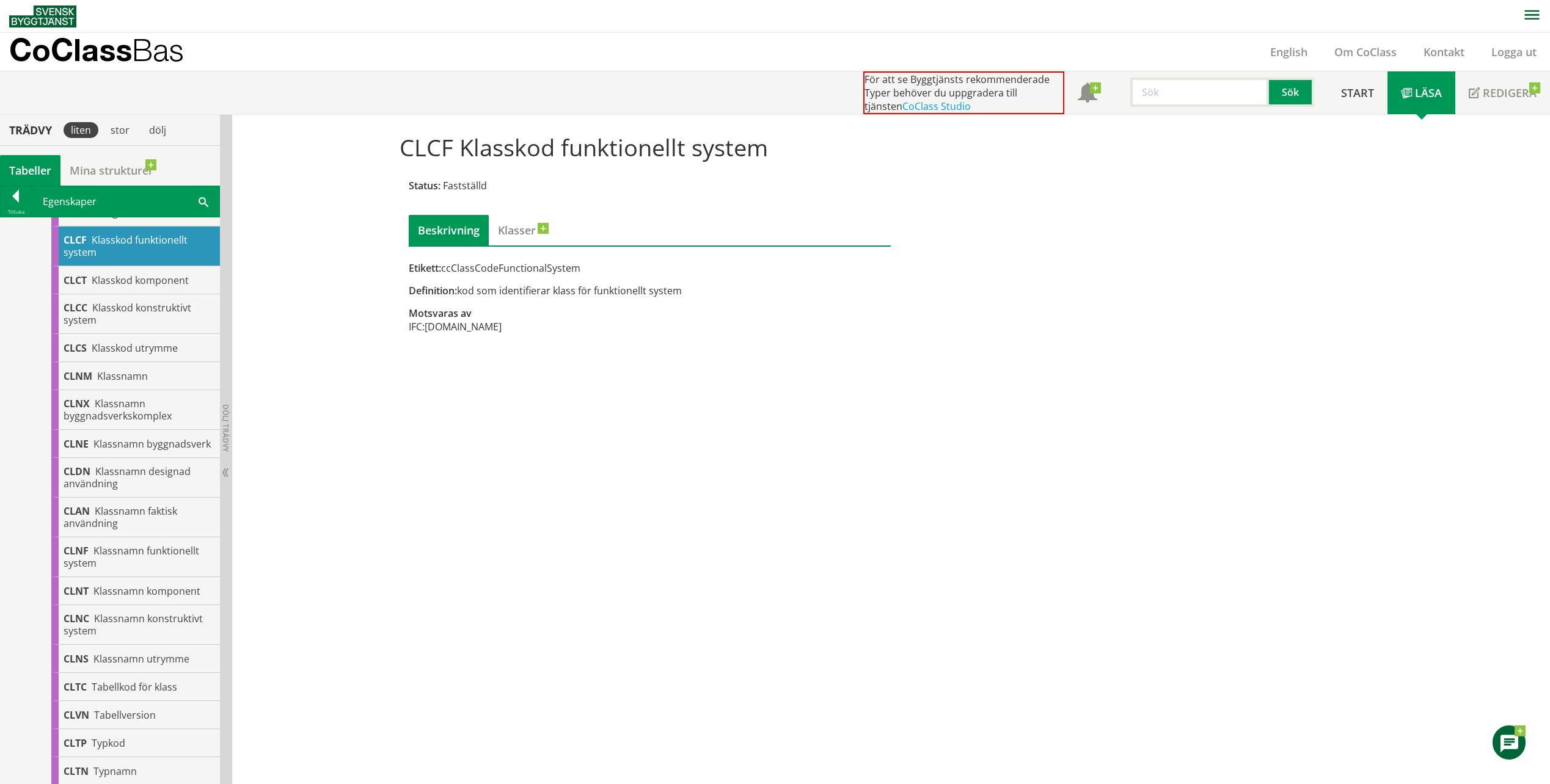
drag, startPoint x: 495, startPoint y: 266, endPoint x: 587, endPoint y: 261, distance: 92.1
click at [584, 261] on div "Beskrivning Klasser Etikett: ccClassCodeFunctionalSystem Definition: kod som id…" at bounding box center [650, 281] width 483 height 132
drag, startPoint x: 518, startPoint y: 273, endPoint x: 604, endPoint y: 266, distance: 86.3
click at [604, 266] on div "Etikett: ccClassCodeFunctionalSystem" at bounding box center [650, 268] width 483 height 14
drag, startPoint x: 506, startPoint y: 267, endPoint x: 559, endPoint y: 255, distance: 54.3
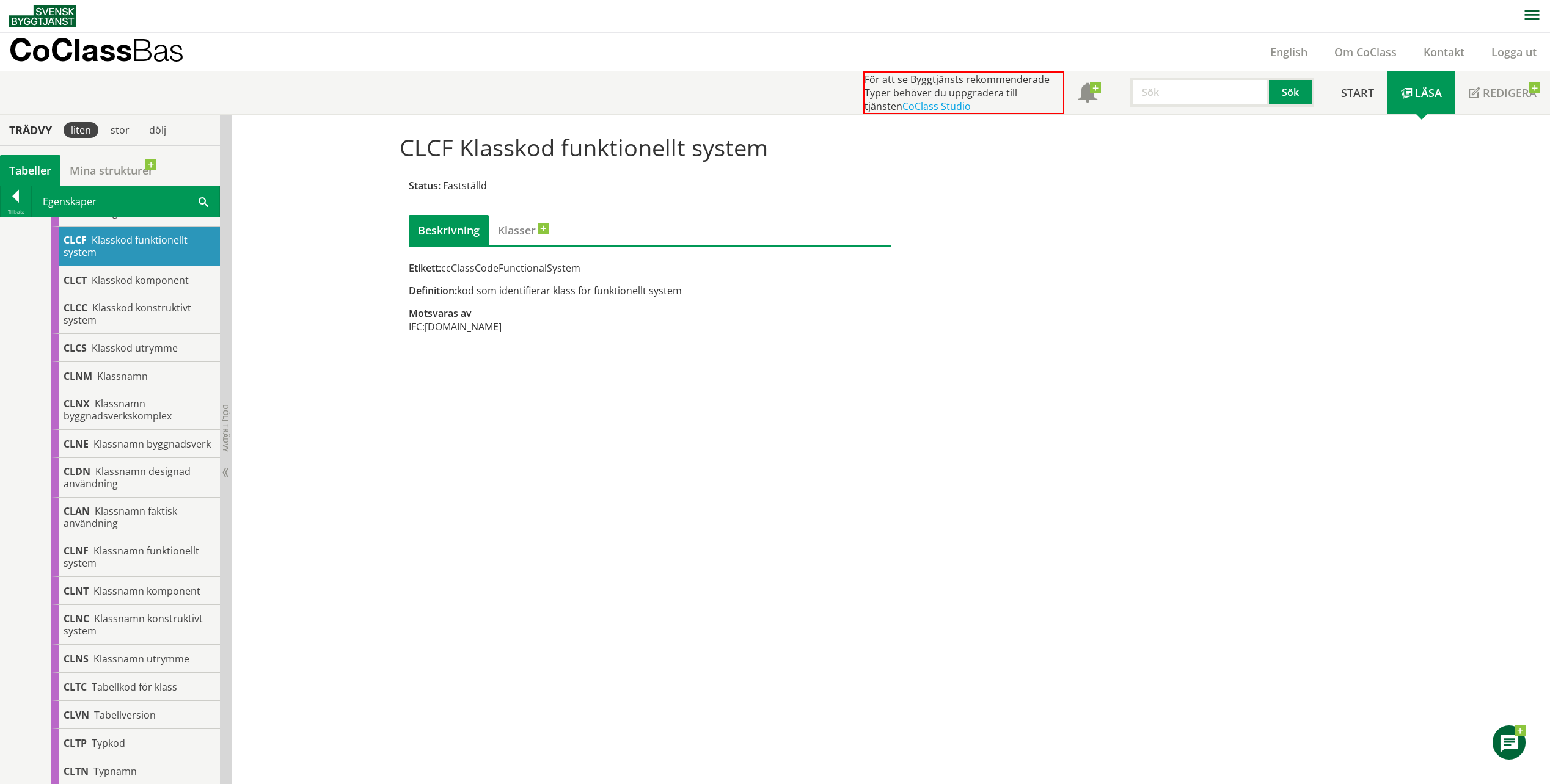
click at [558, 256] on div "Beskrivning Klasser Etikett: ccClassCodeFunctionalSystem Definition: kod som id…" at bounding box center [650, 281] width 483 height 132
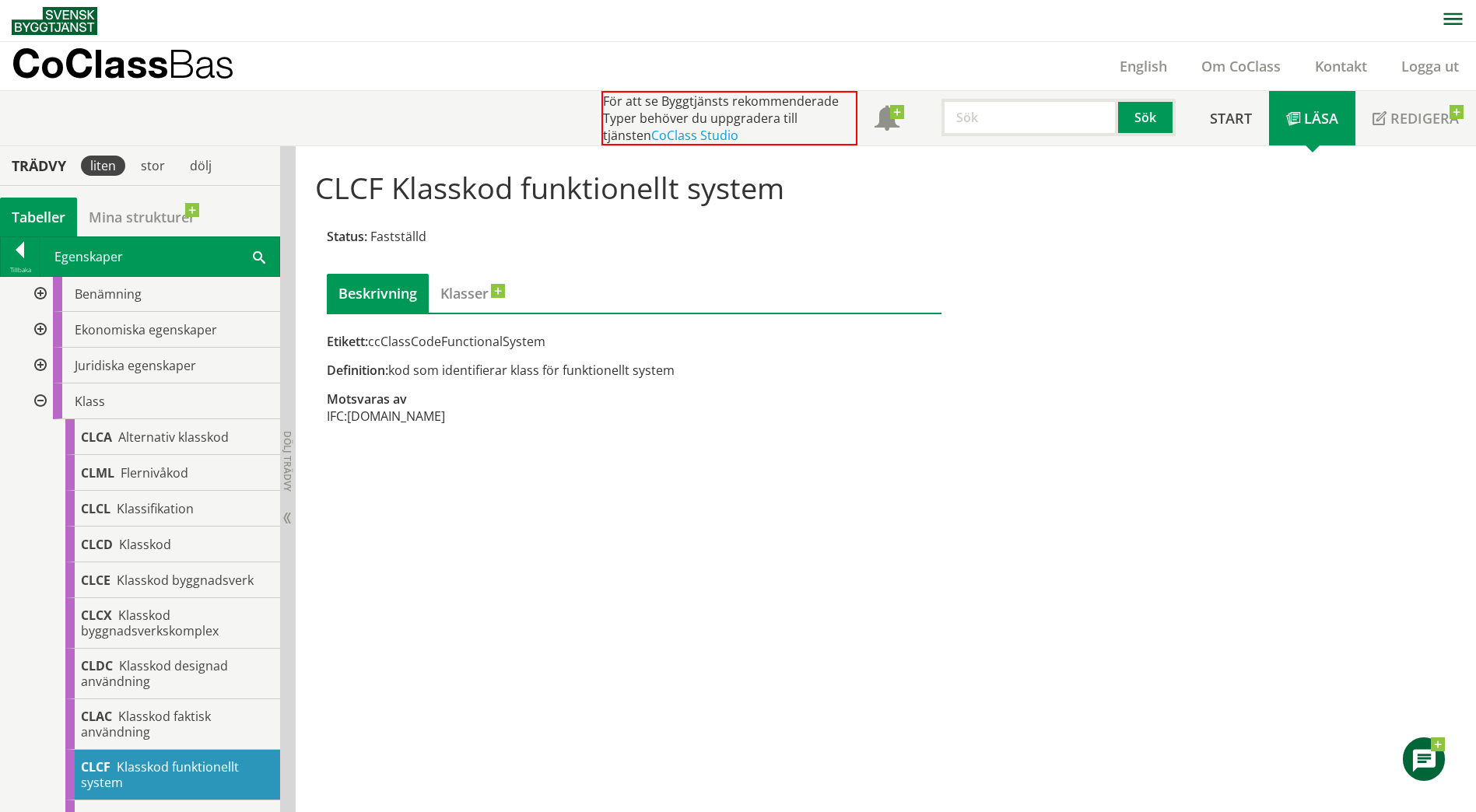
scroll to position [0, 0]
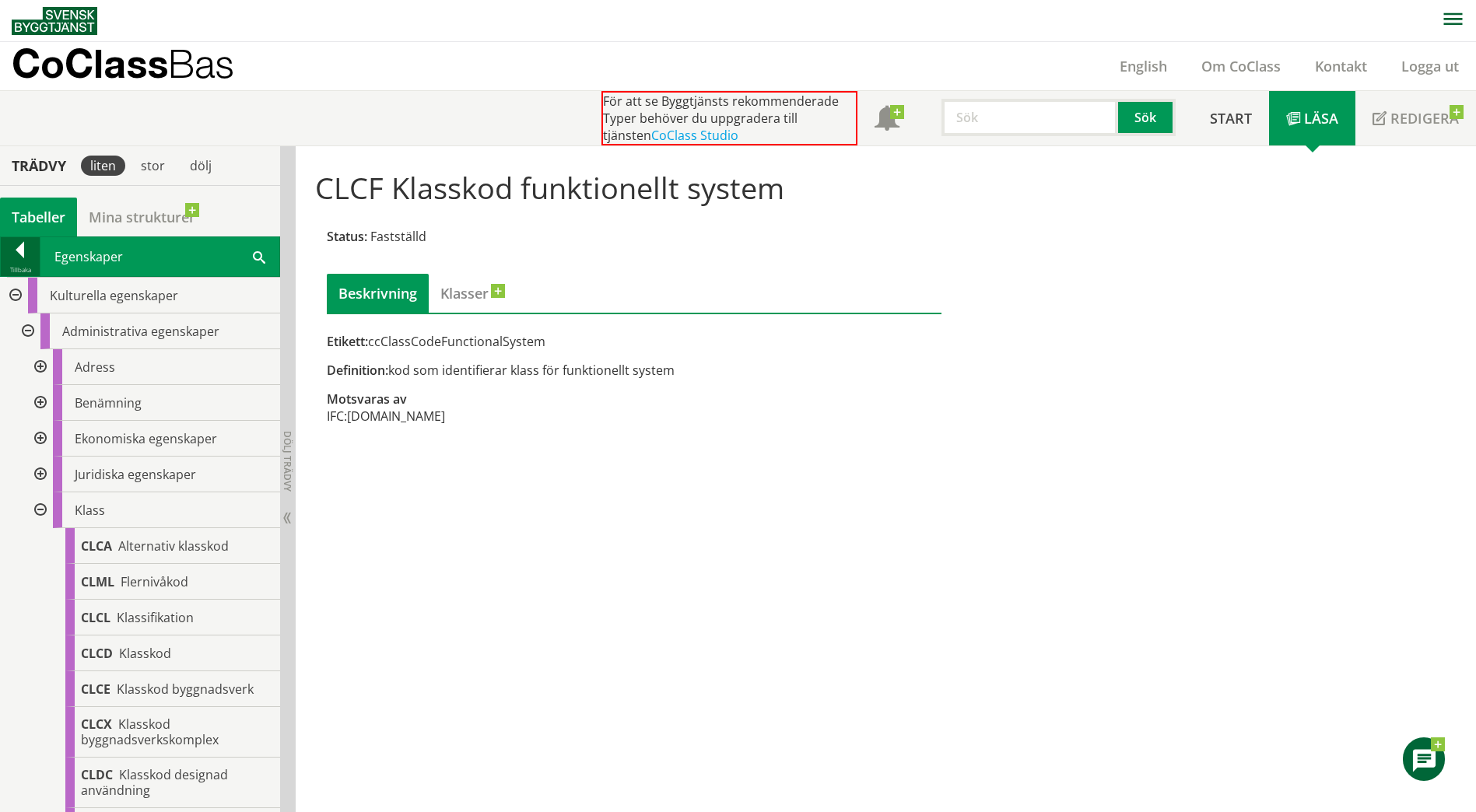
click at [29, 251] on div at bounding box center [20, 252] width 39 height 21
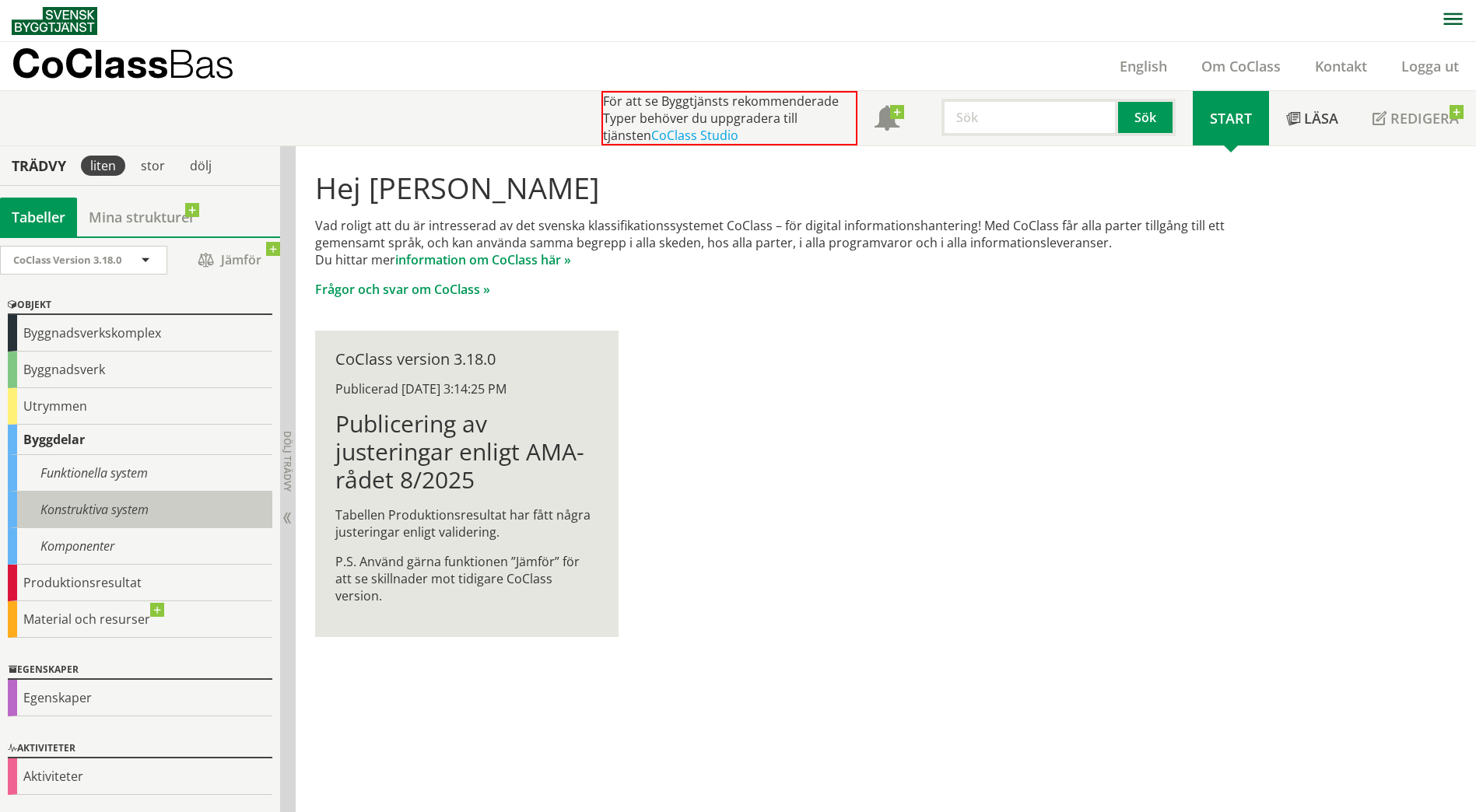
click at [72, 504] on div "Konstruktiva system" at bounding box center [140, 510] width 264 height 36
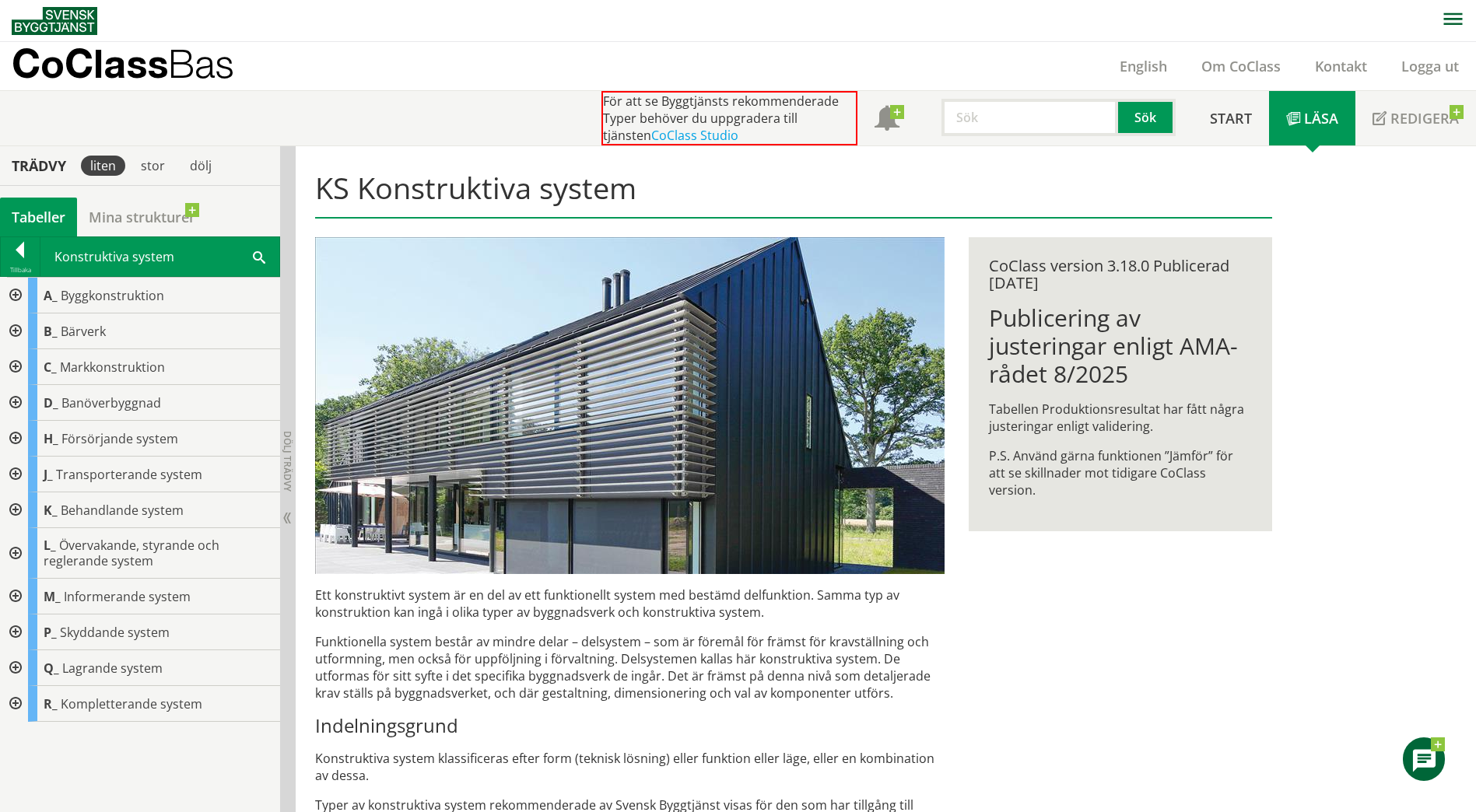
click at [20, 628] on div at bounding box center [13, 632] width 28 height 36
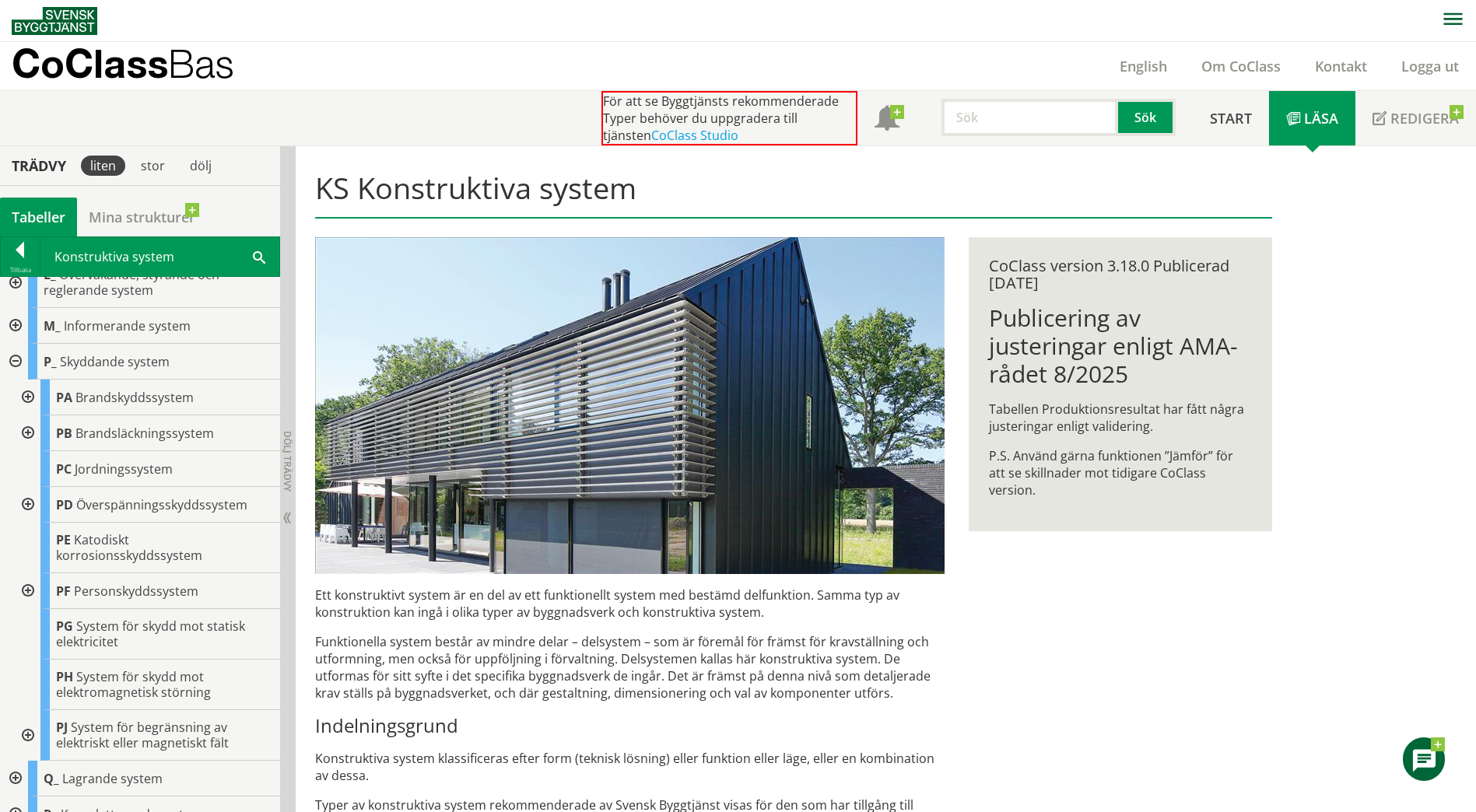
scroll to position [285, 0]
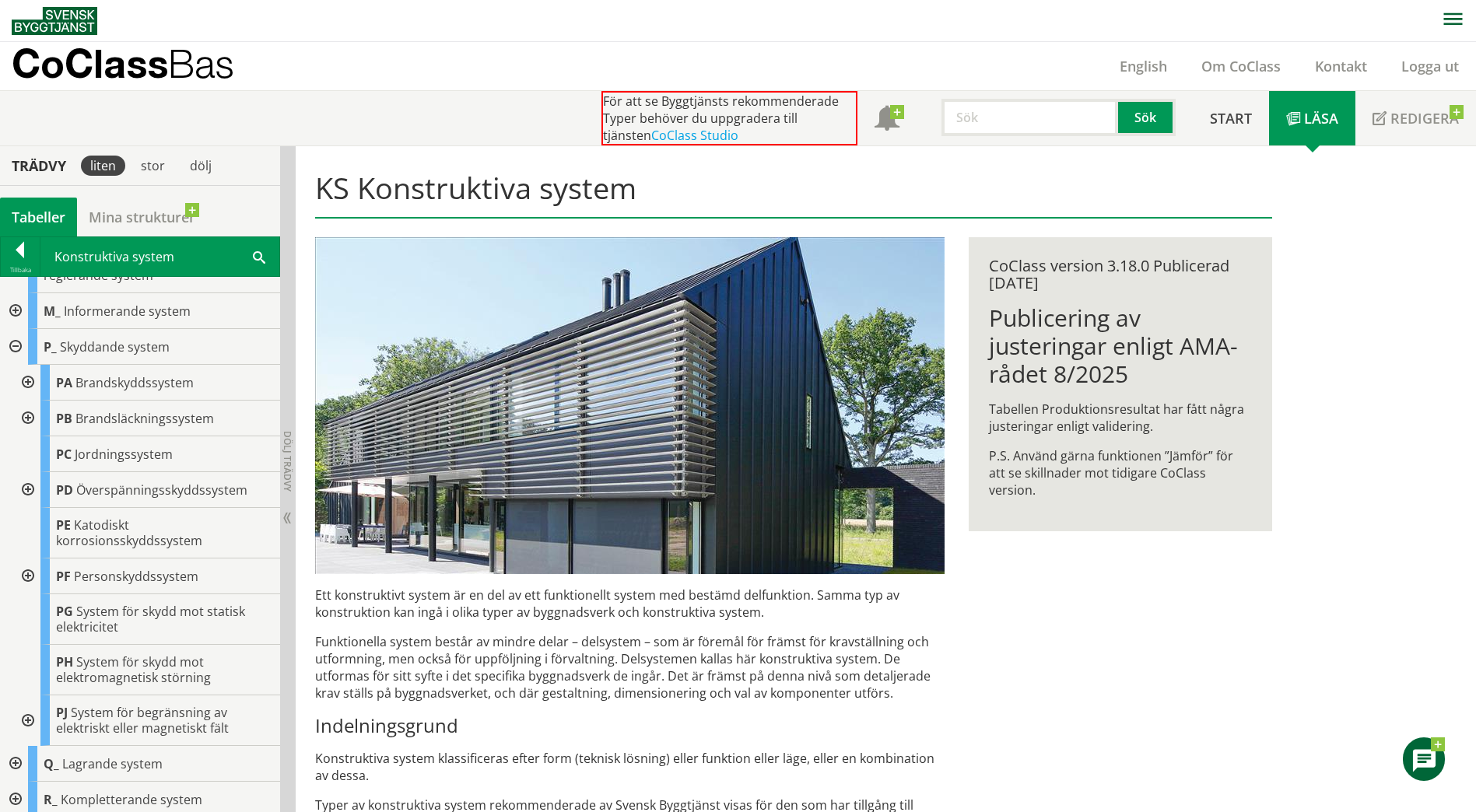
click at [13, 340] on div at bounding box center [13, 347] width 28 height 36
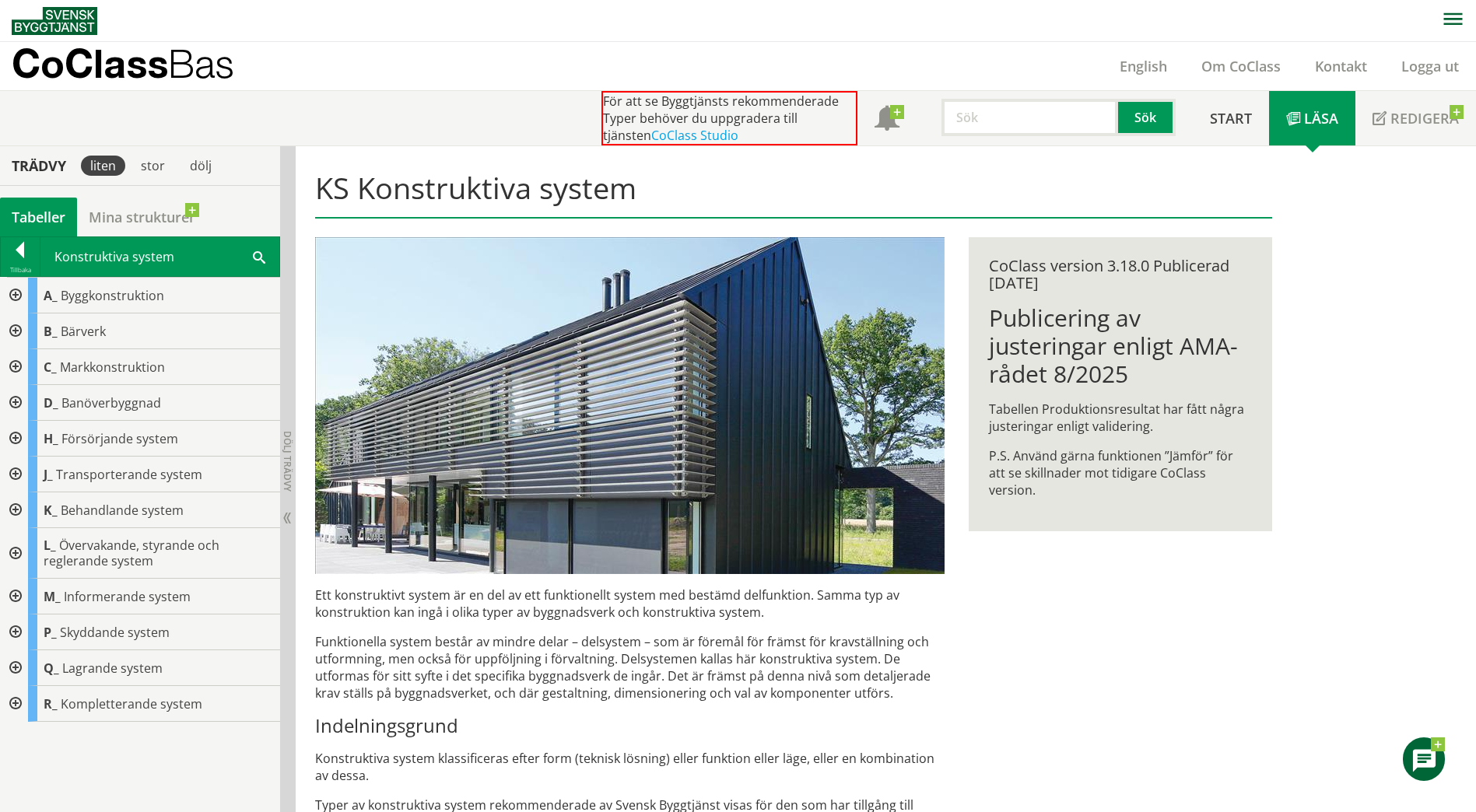
click at [11, 290] on div at bounding box center [13, 295] width 28 height 36
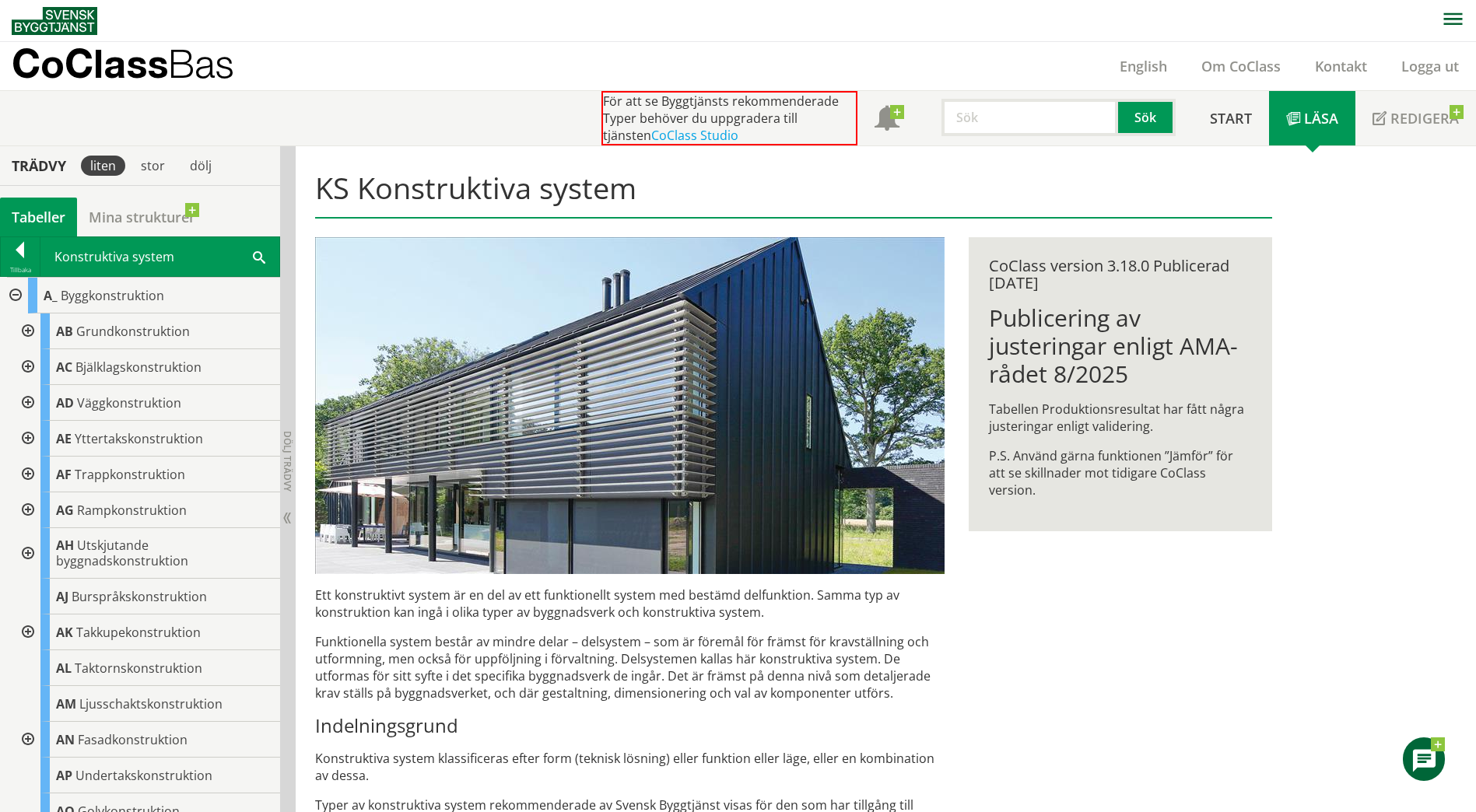
click at [25, 404] on div at bounding box center [26, 403] width 28 height 36
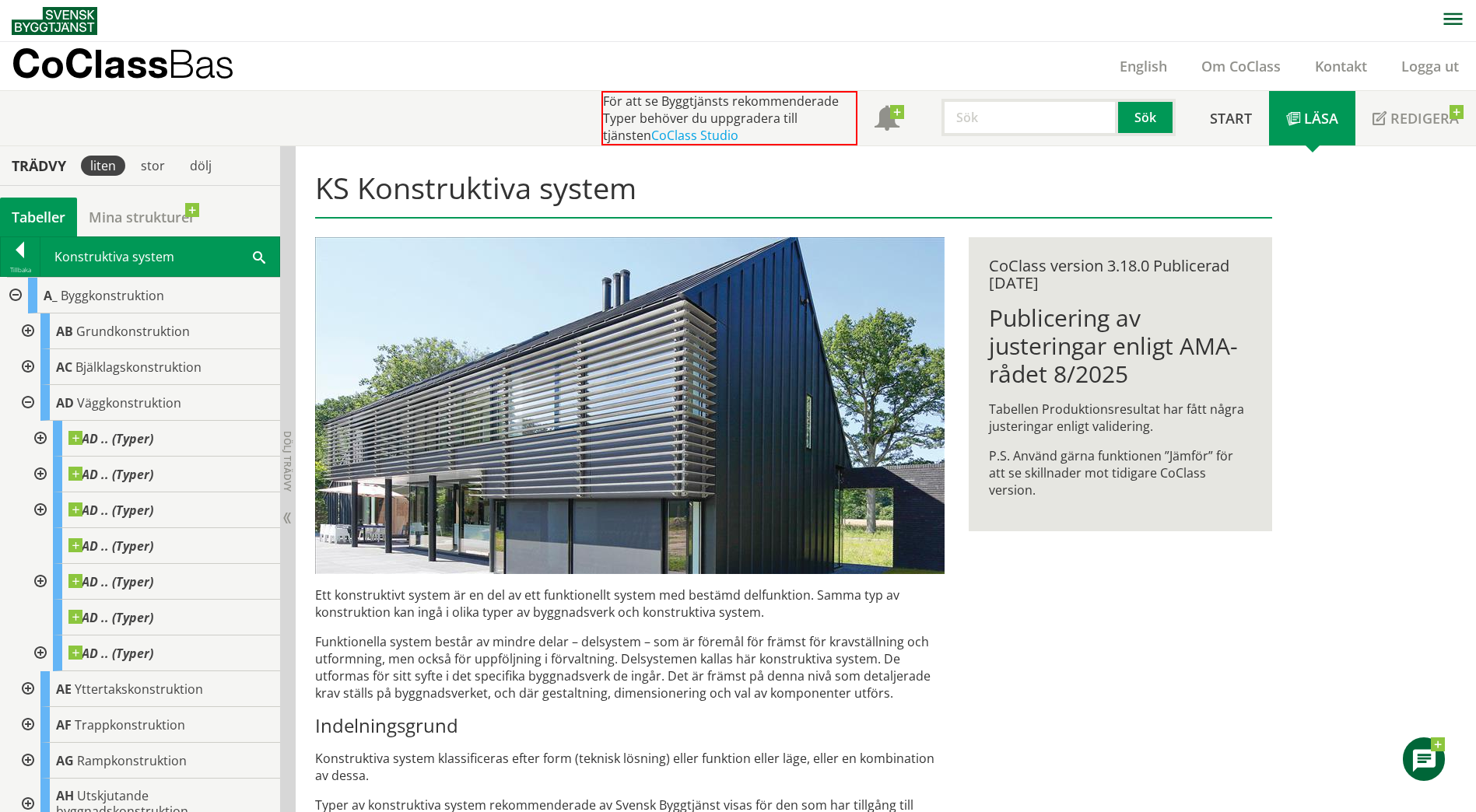
click at [38, 442] on div at bounding box center [38, 439] width 28 height 36
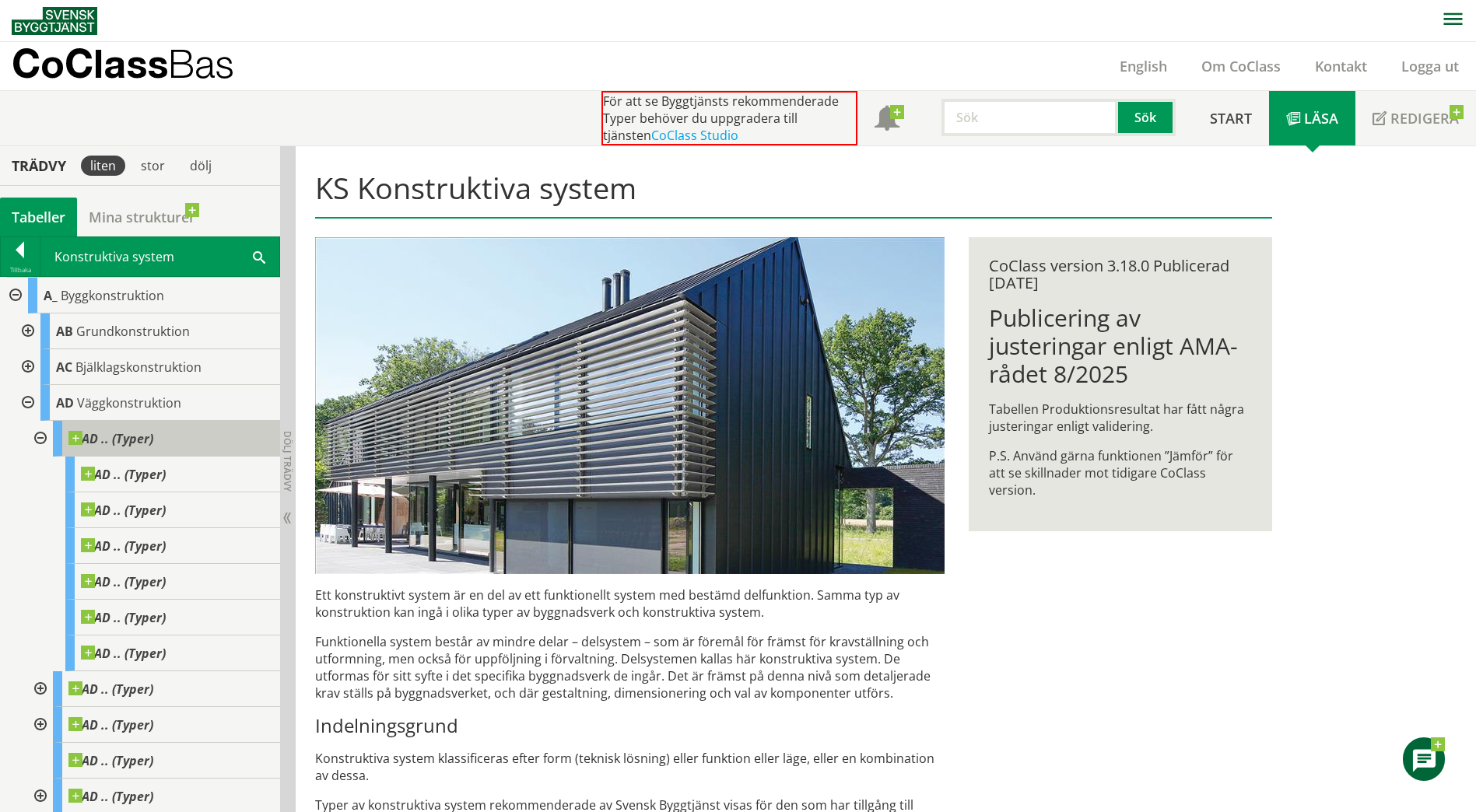
click at [117, 442] on span "AD .. (Typer)" at bounding box center [110, 439] width 85 height 16
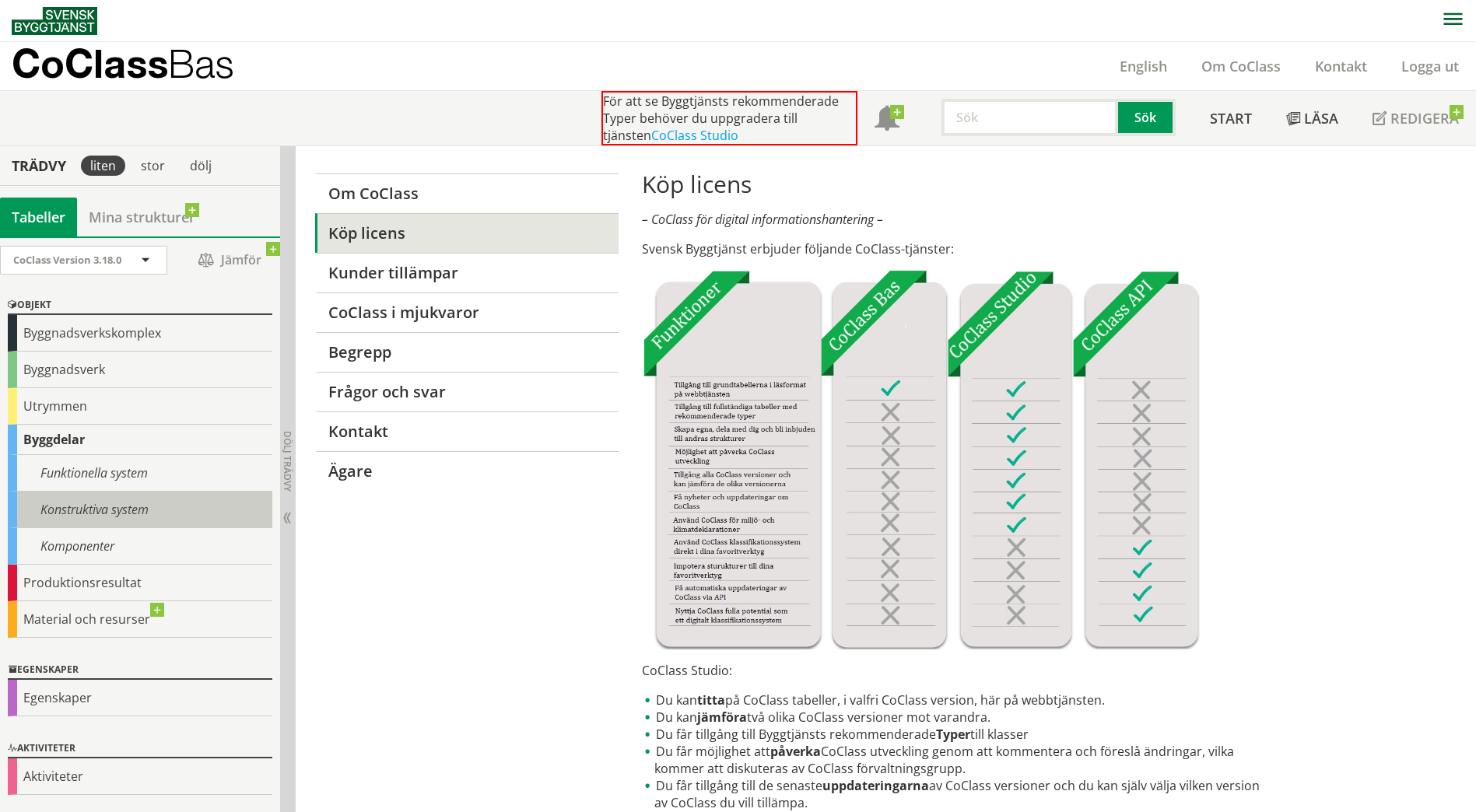
click at [125, 513] on div "Konstruktiva system" at bounding box center [140, 510] width 264 height 36
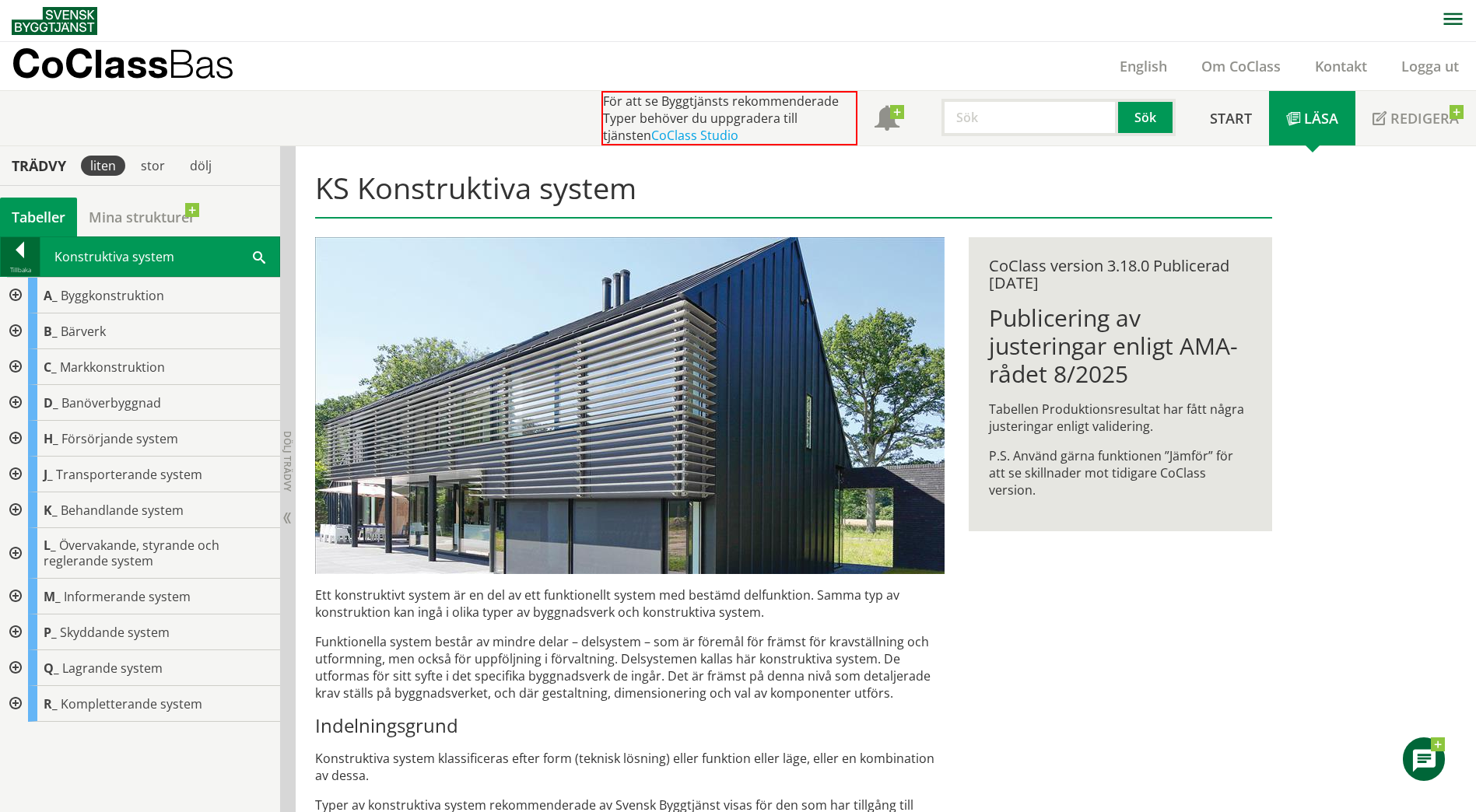
click at [29, 252] on div at bounding box center [20, 252] width 39 height 21
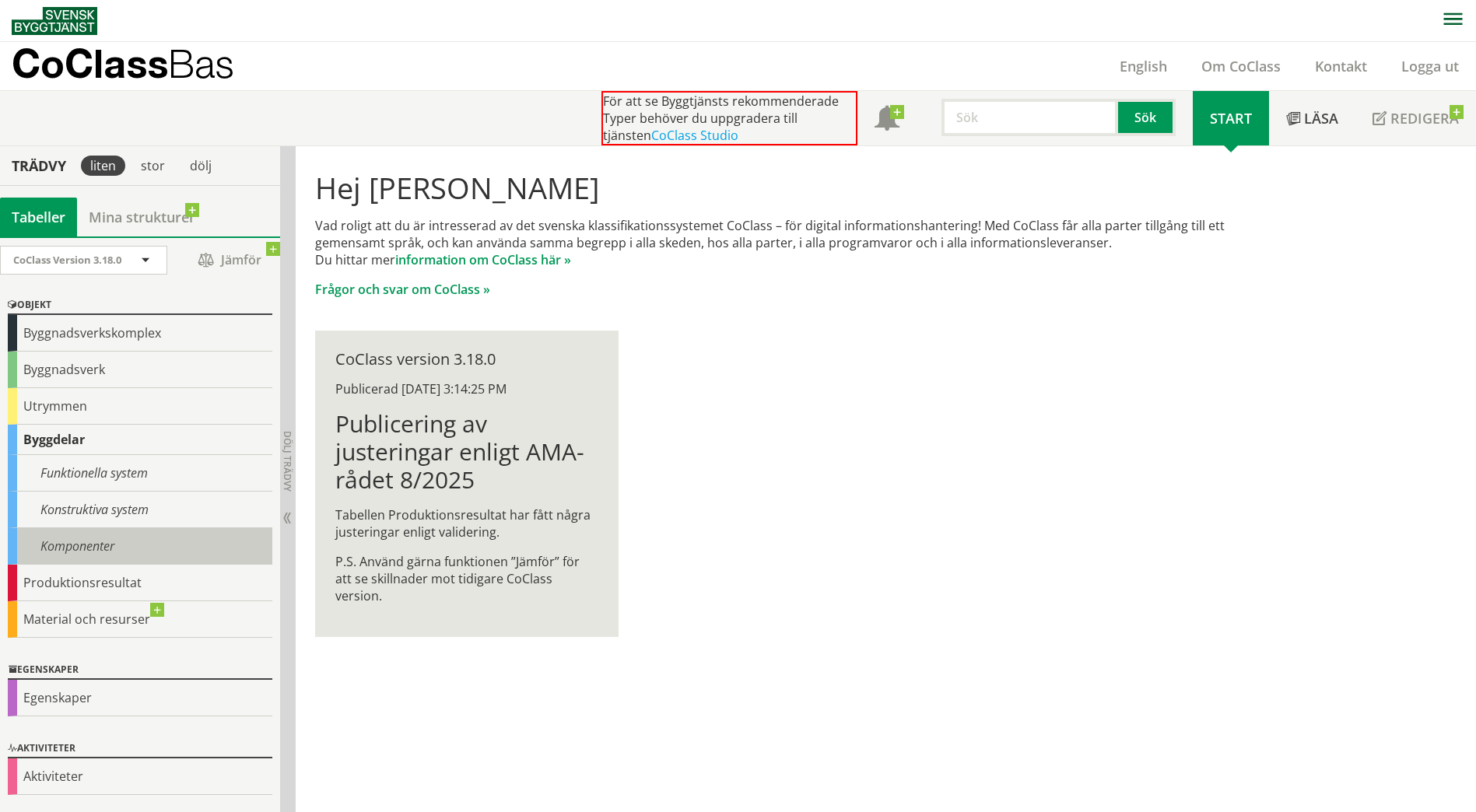
click at [75, 532] on div "Komponenter" at bounding box center [140, 546] width 264 height 36
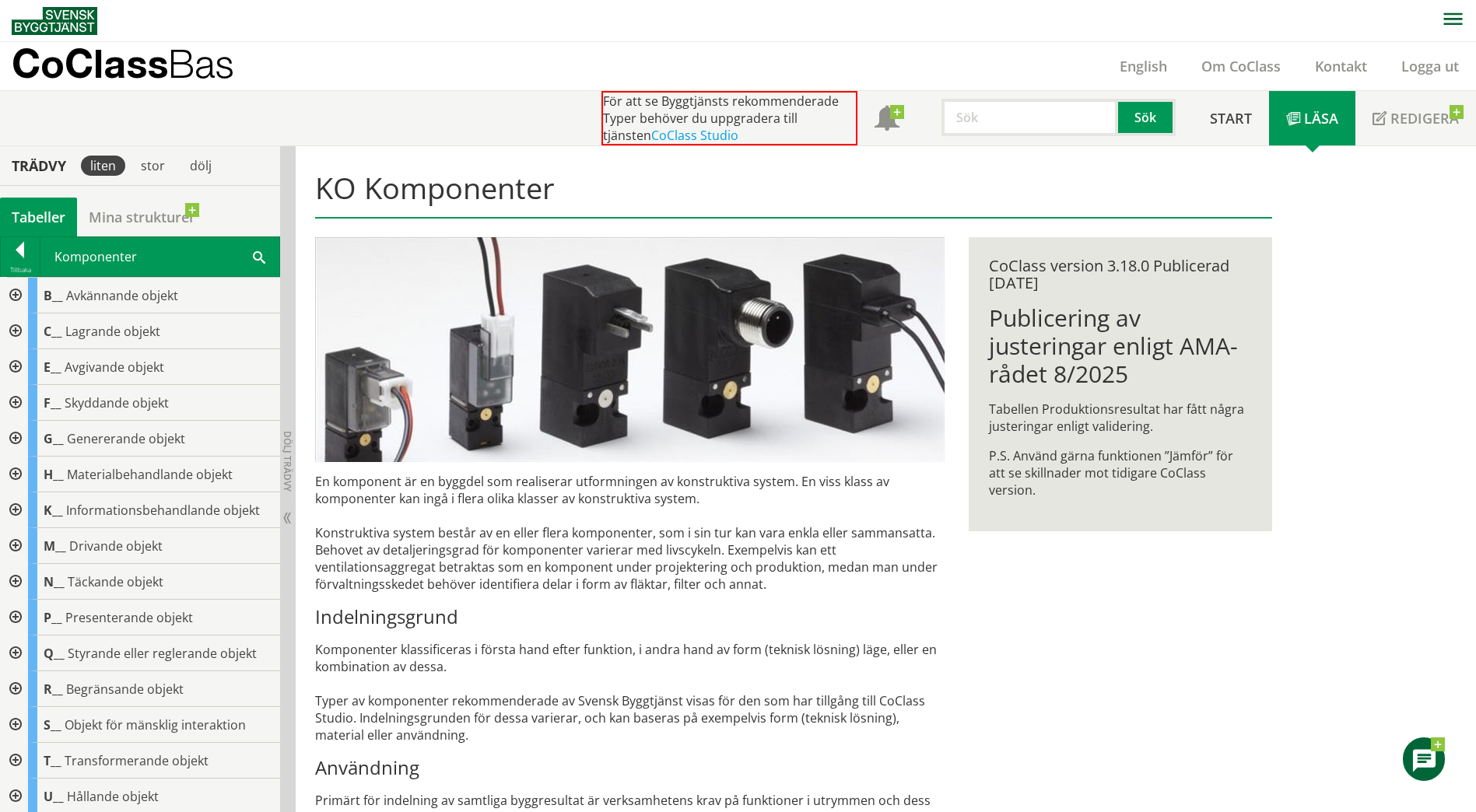
click at [17, 582] on div at bounding box center [13, 581] width 28 height 36
click at [32, 684] on div at bounding box center [26, 688] width 28 height 36
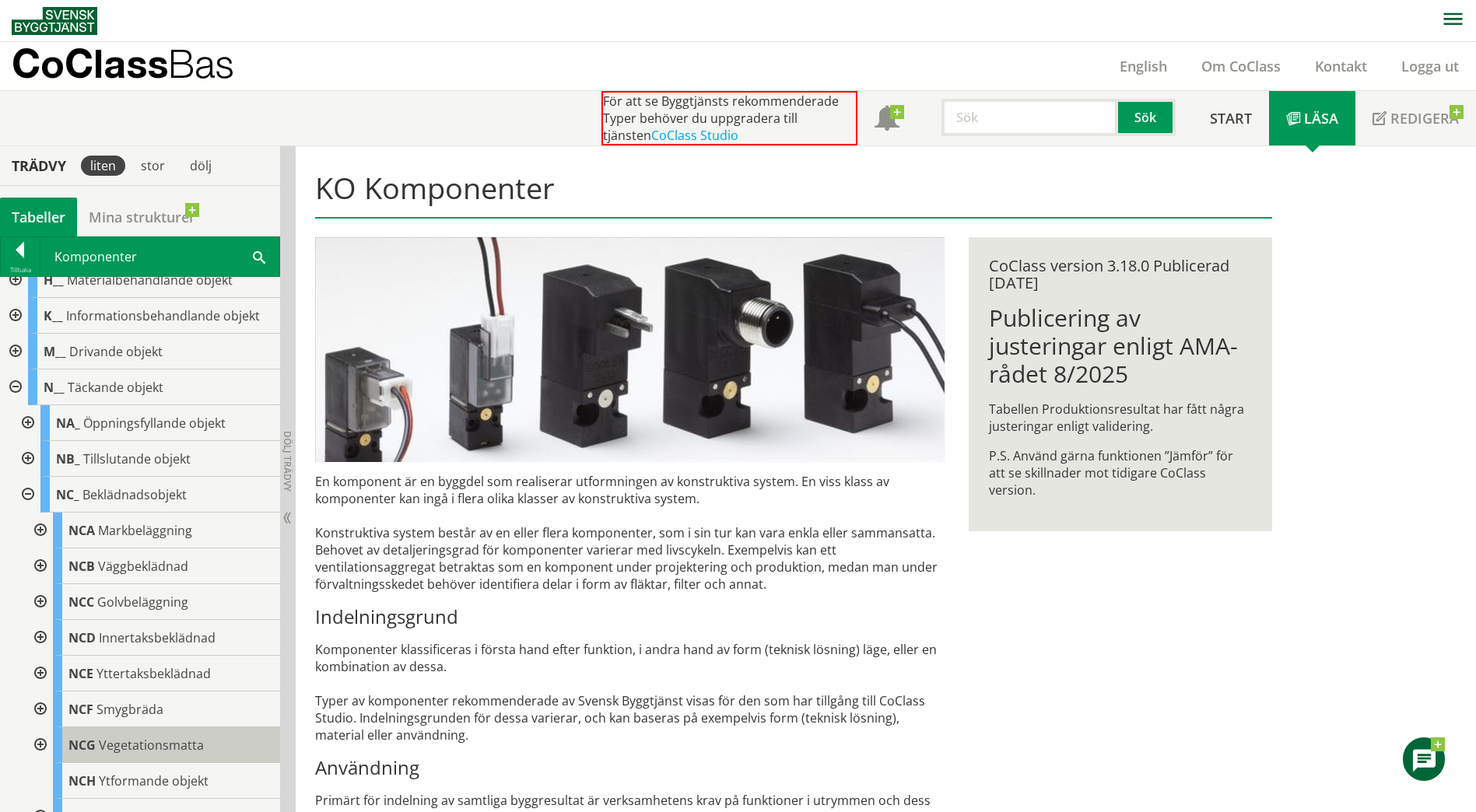
scroll to position [233, 0]
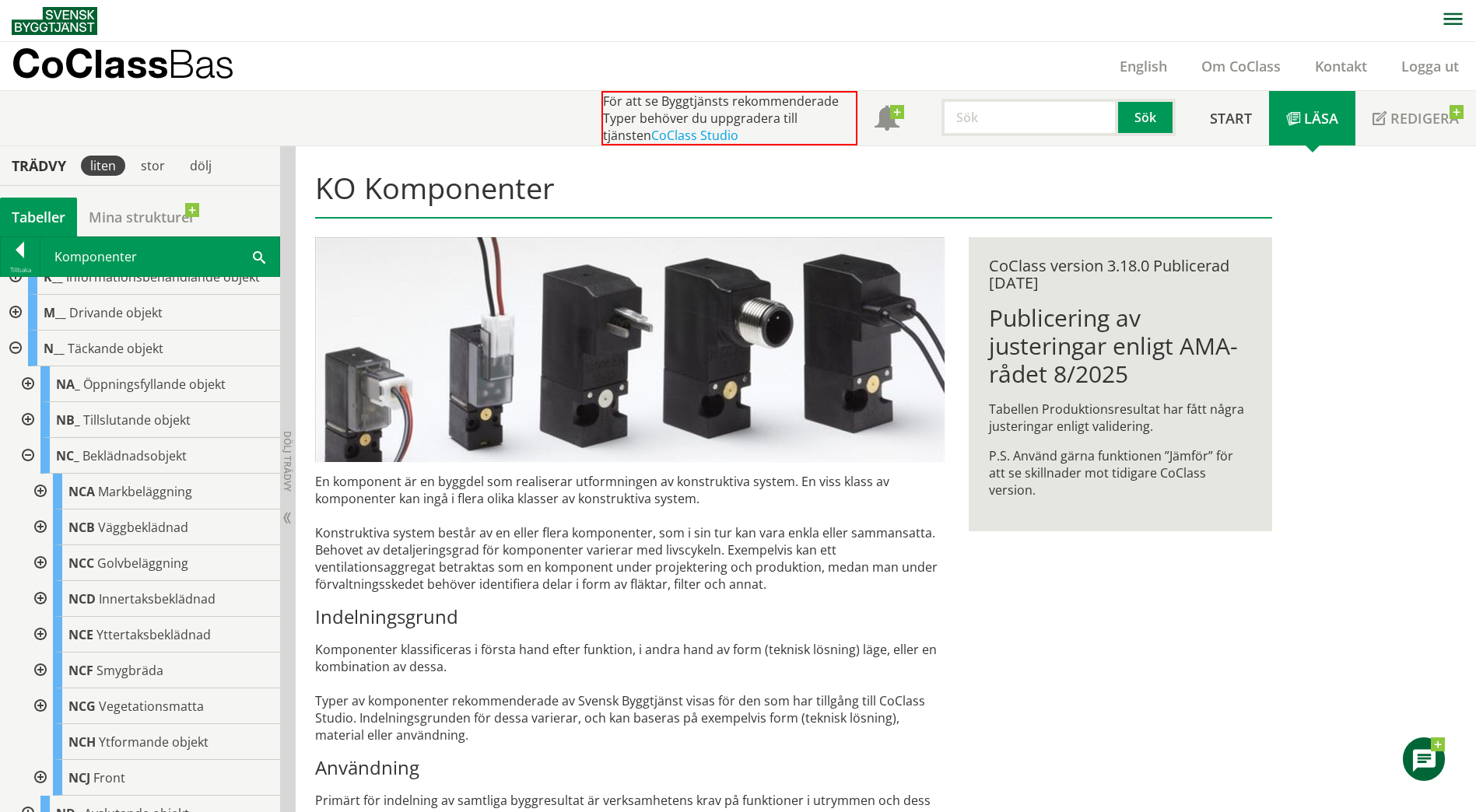
click at [40, 669] on div at bounding box center [38, 670] width 28 height 36
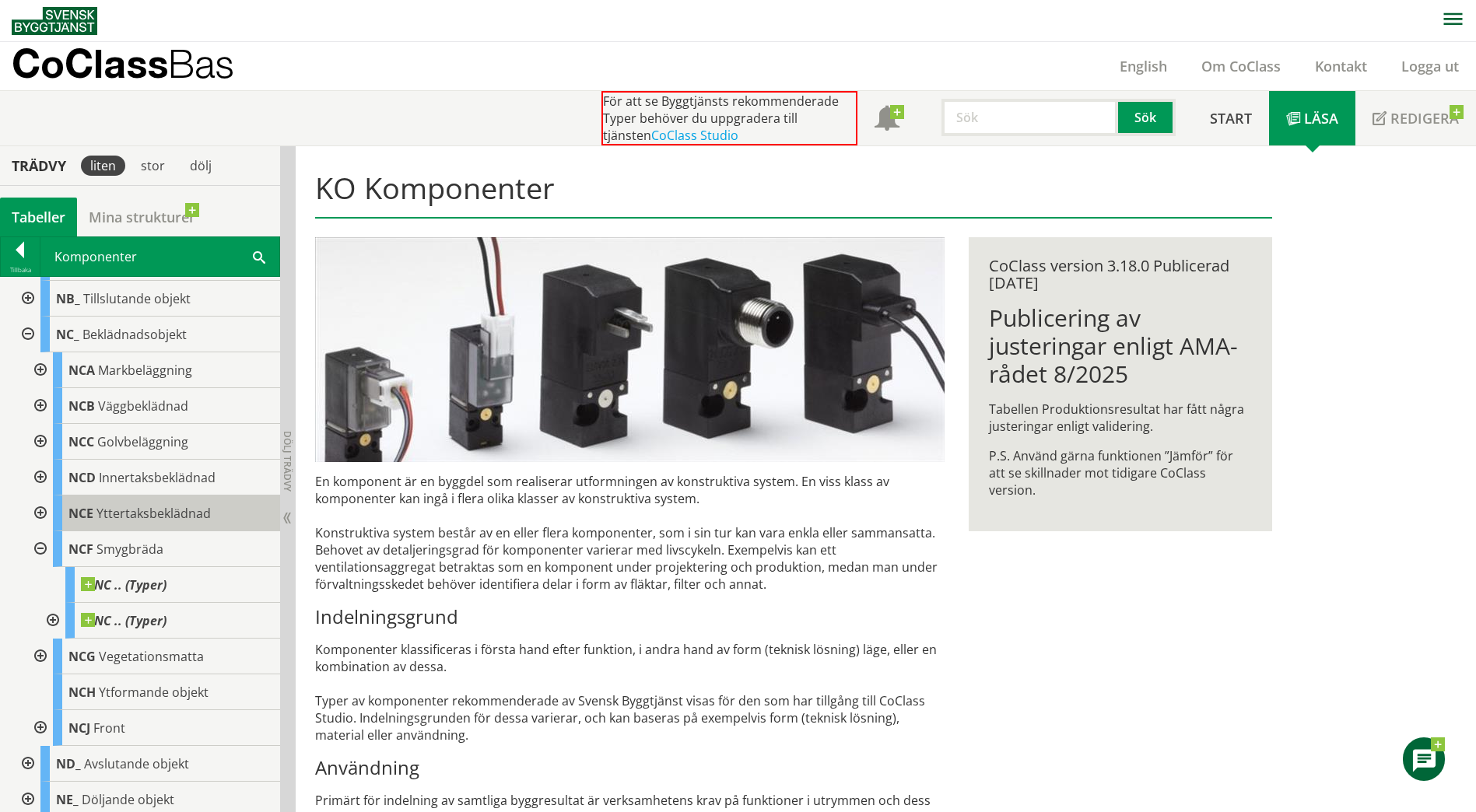
scroll to position [363, 0]
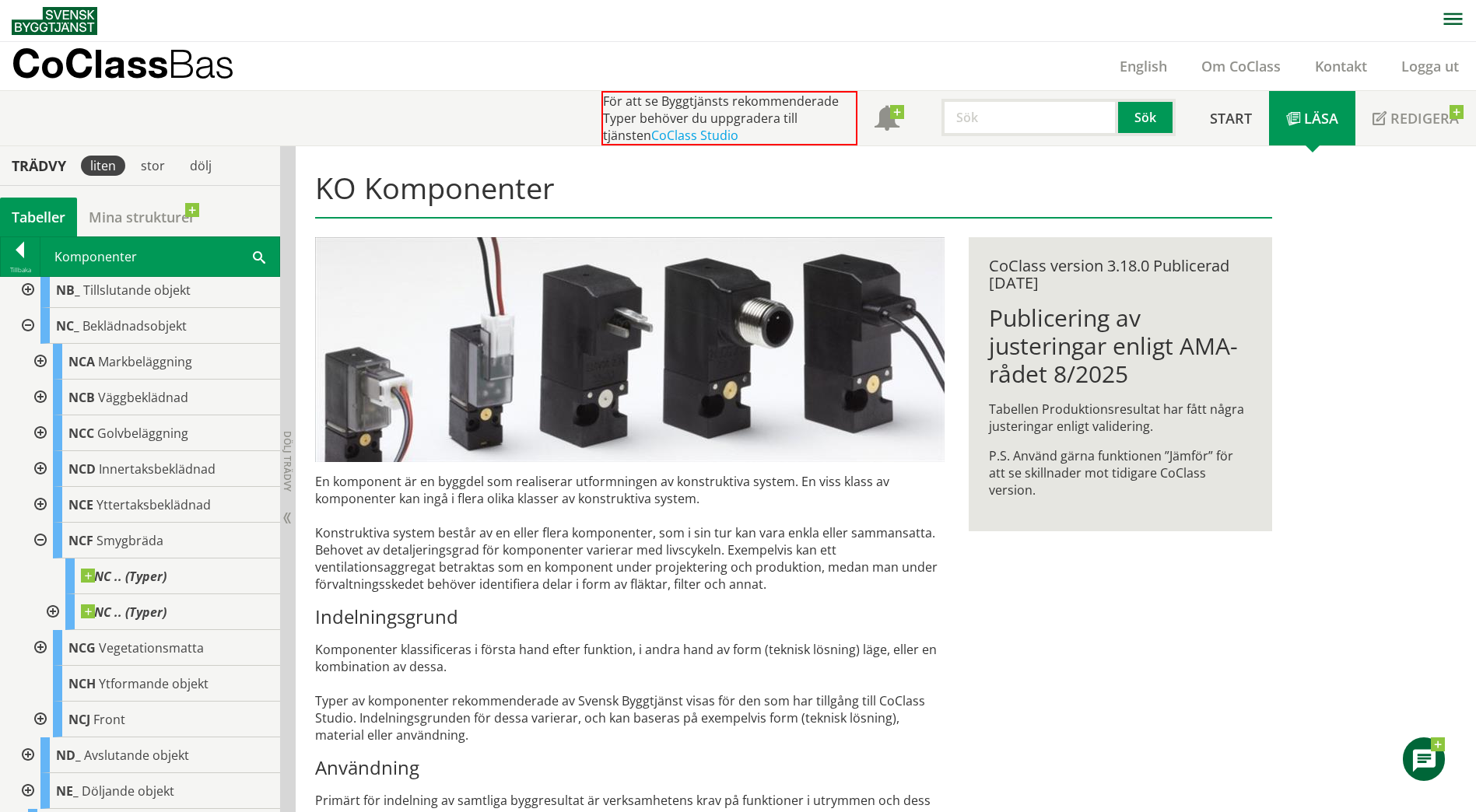
click at [975, 115] on input "text" at bounding box center [1029, 117] width 177 height 37
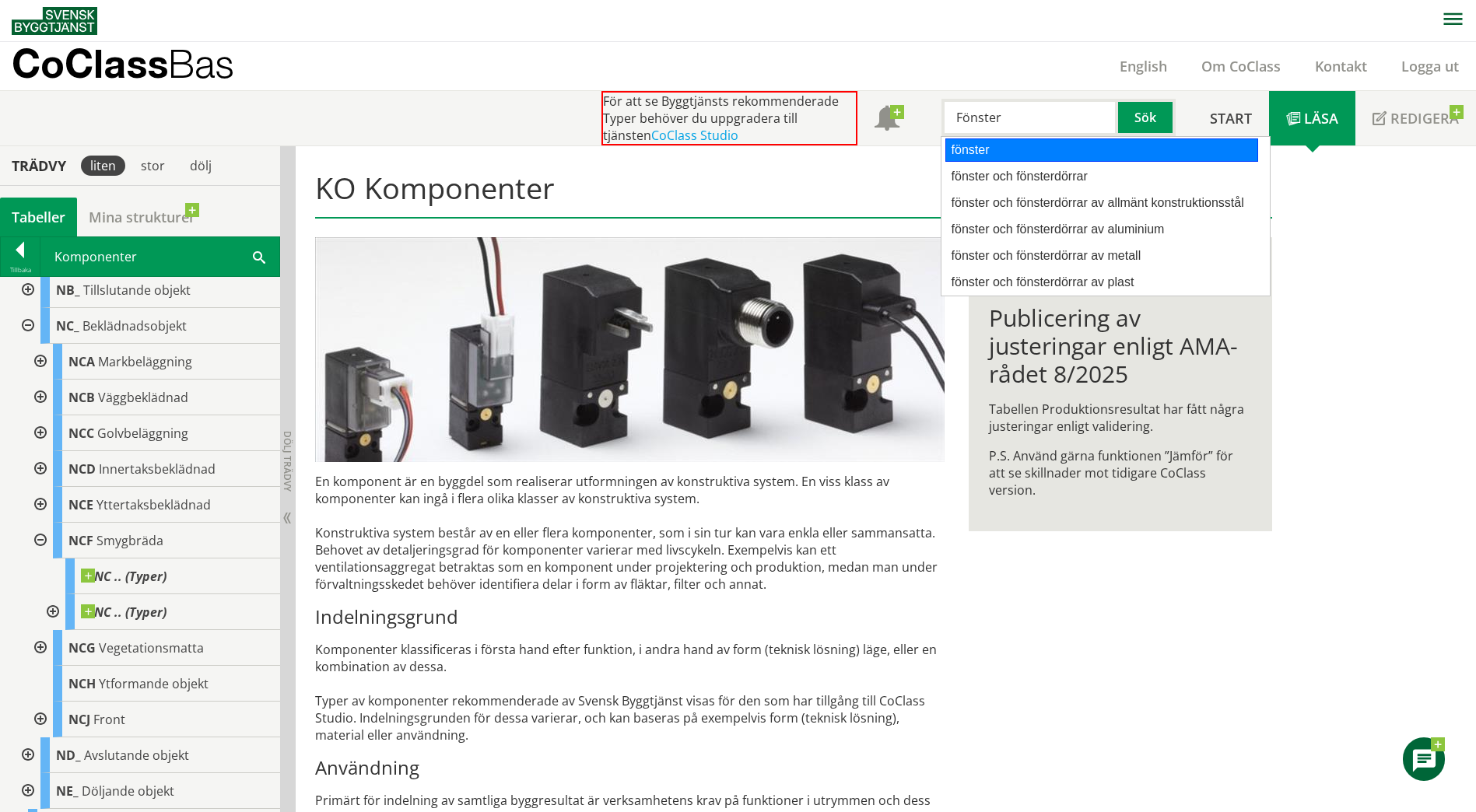
click at [1014, 140] on div "fönster" at bounding box center [1102, 150] width 312 height 23
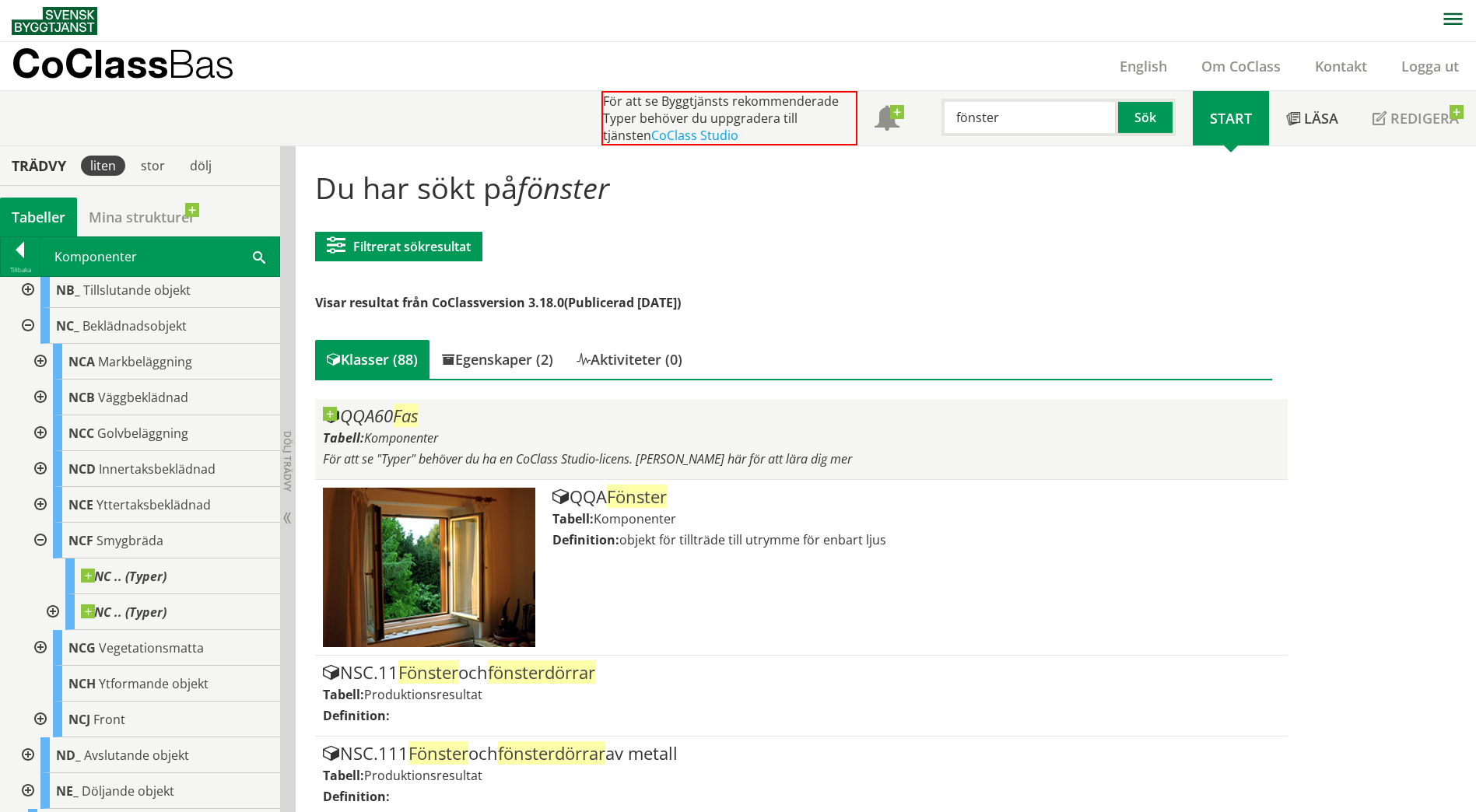
type input "fönster"
click at [435, 436] on span "Komponenter" at bounding box center [401, 438] width 74 height 17
click at [341, 415] on div "QQA60 Fas" at bounding box center [800, 416] width 956 height 19
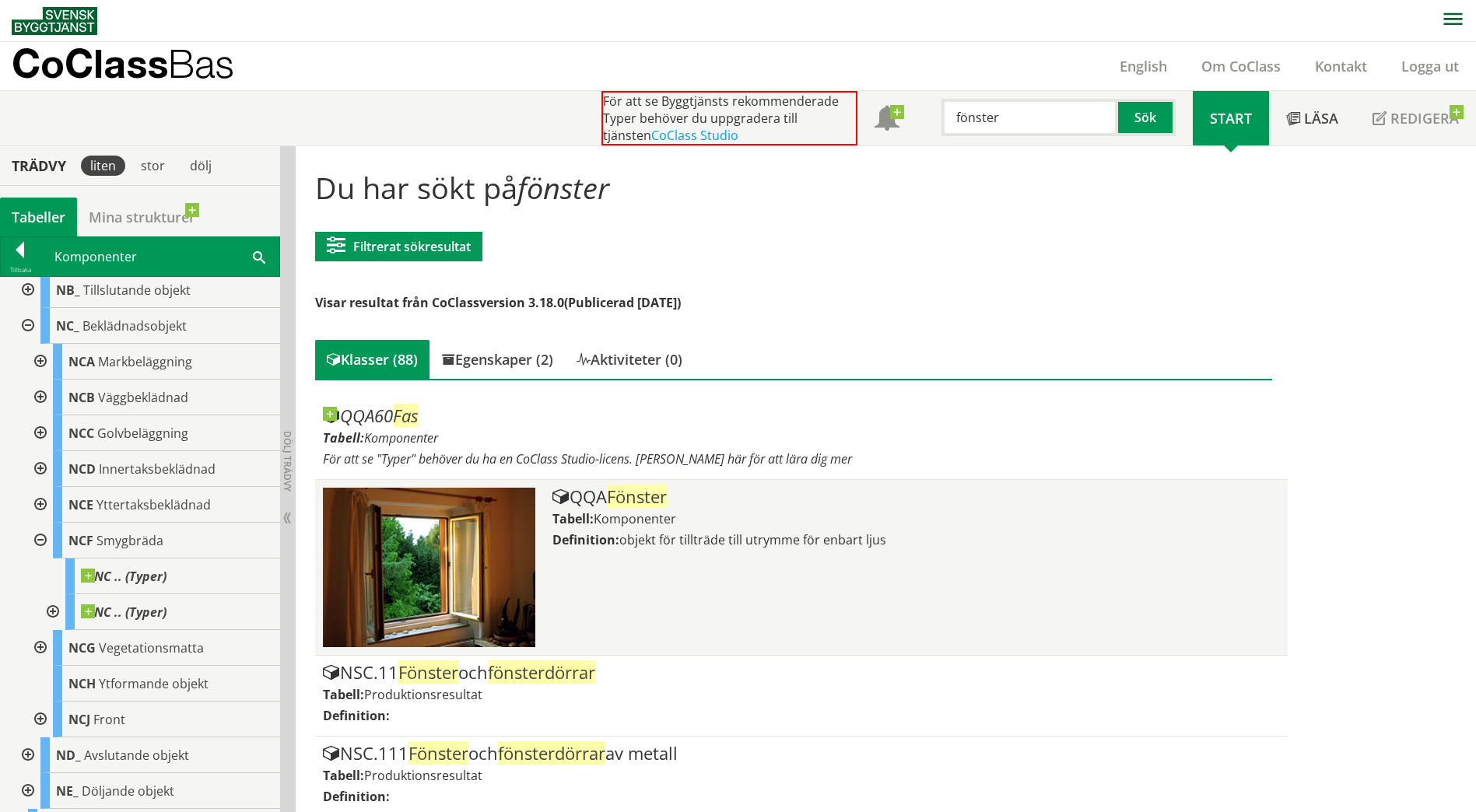
click at [587, 489] on div "QQA Fönster" at bounding box center [915, 497] width 726 height 19
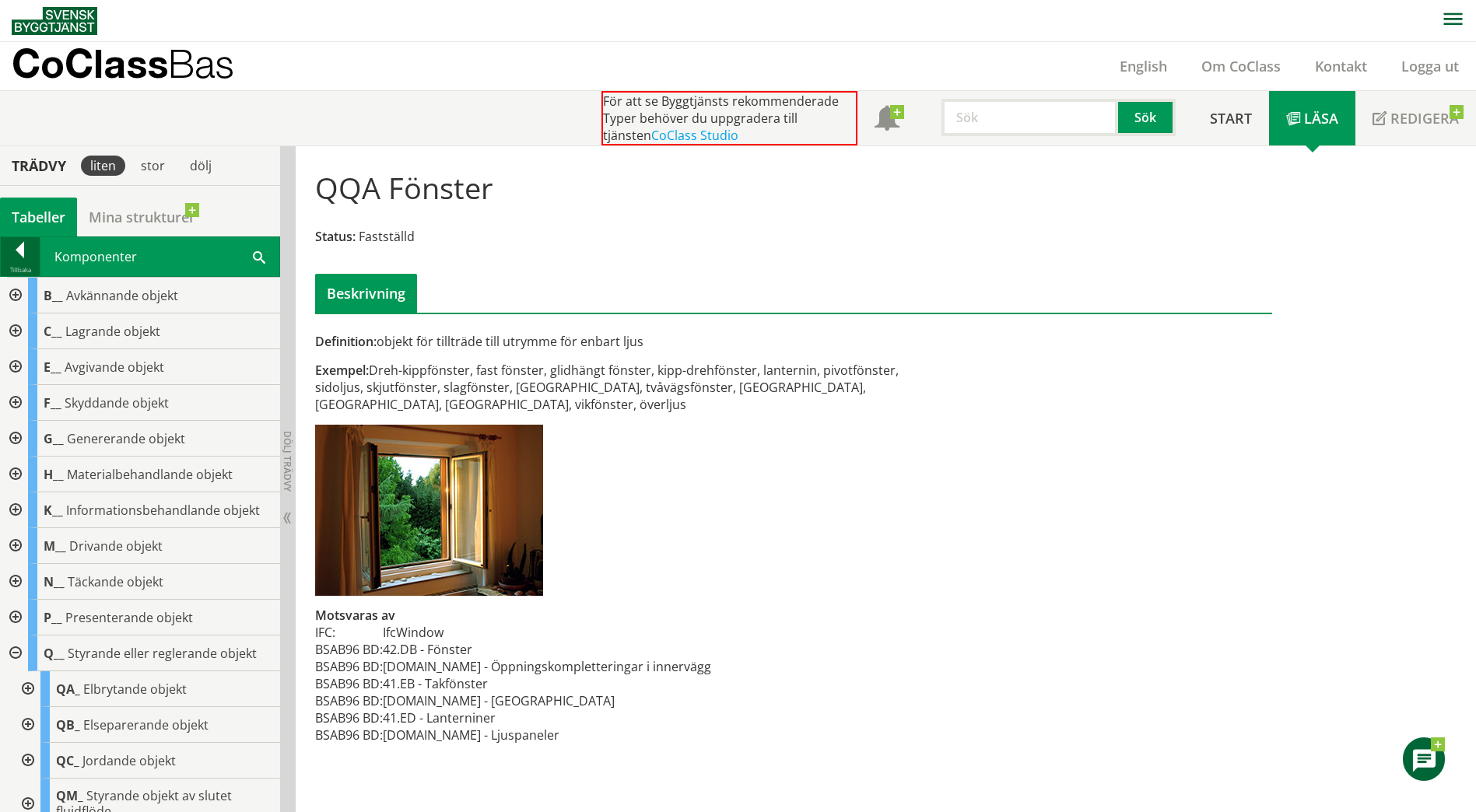
click at [12, 246] on div at bounding box center [20, 252] width 39 height 21
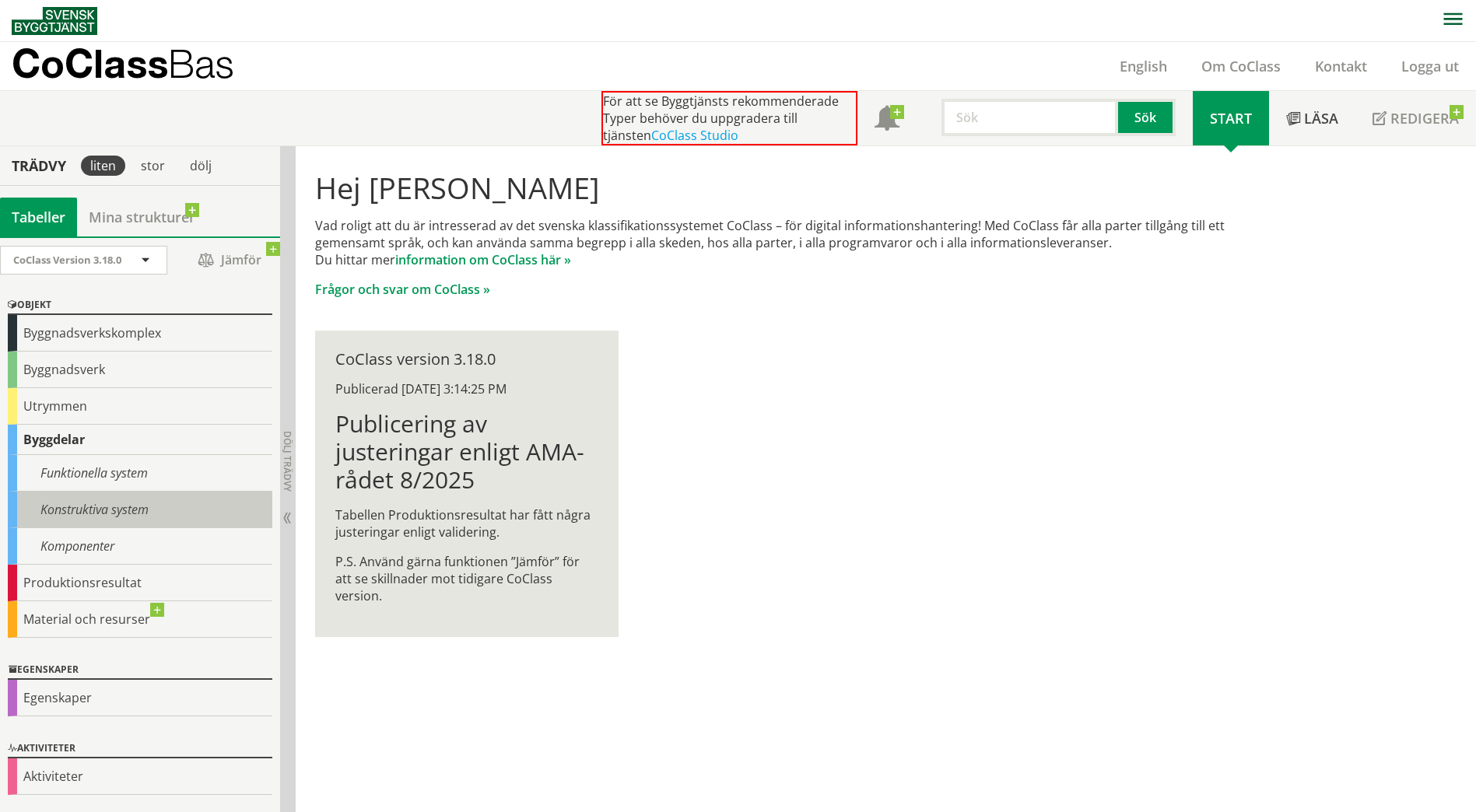
click at [96, 514] on div "Konstruktiva system" at bounding box center [140, 510] width 264 height 36
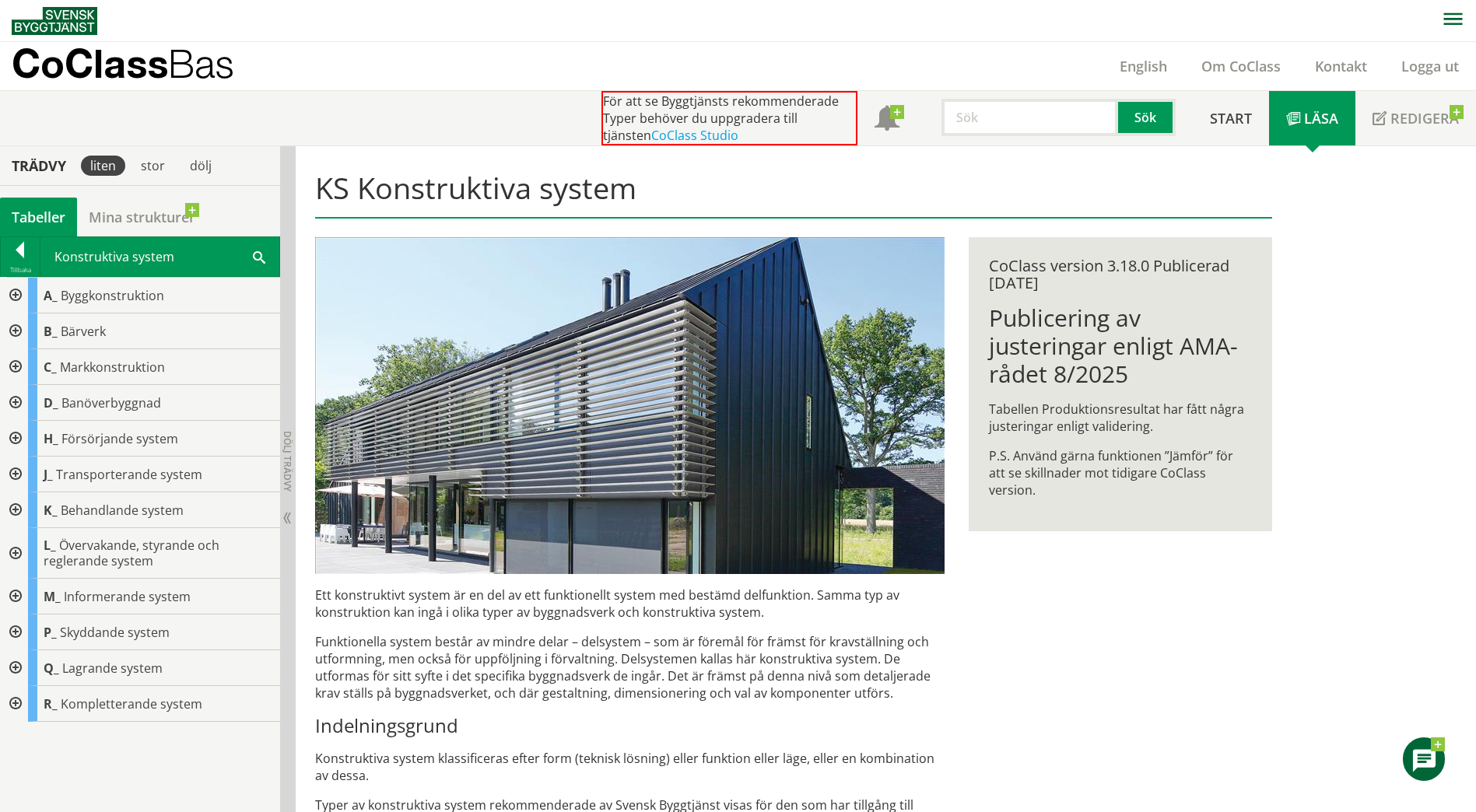
click at [10, 714] on div at bounding box center [13, 703] width 28 height 36
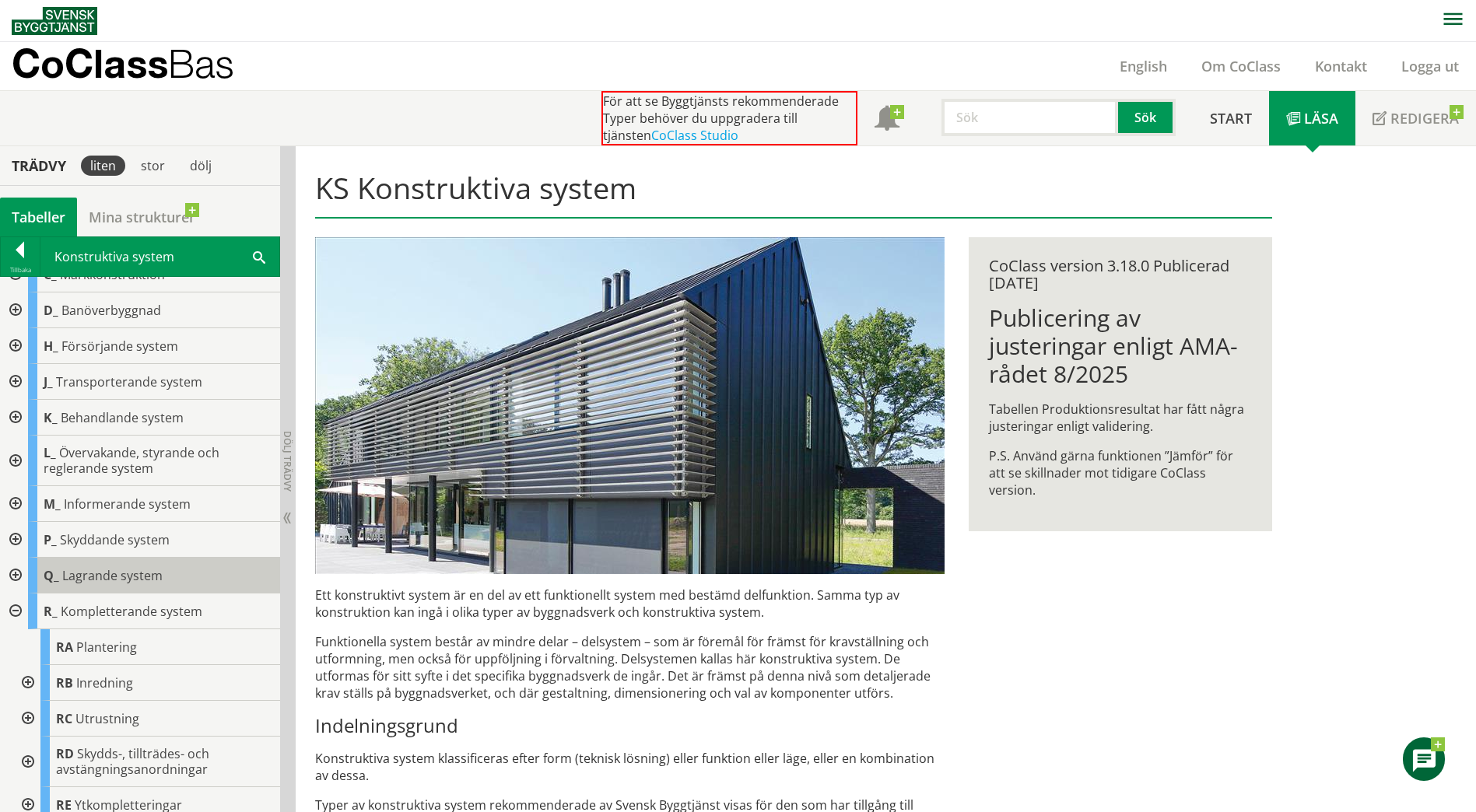
scroll to position [103, 0]
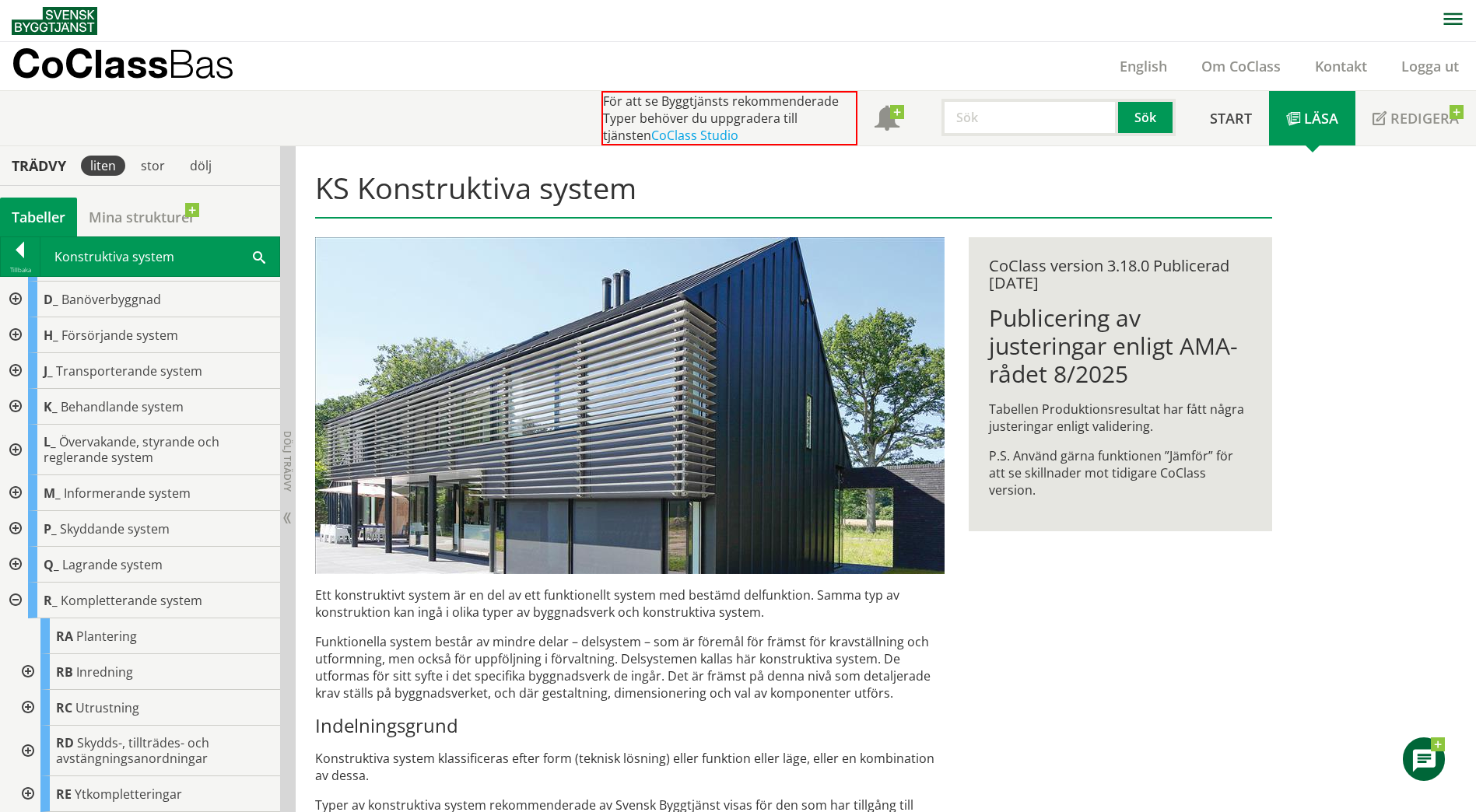
click at [666, 669] on p "Funktionella system består av mindre delar – delsystem – som är föremål för frä…" at bounding box center [630, 667] width 630 height 68
click at [38, 792] on div at bounding box center [26, 794] width 28 height 36
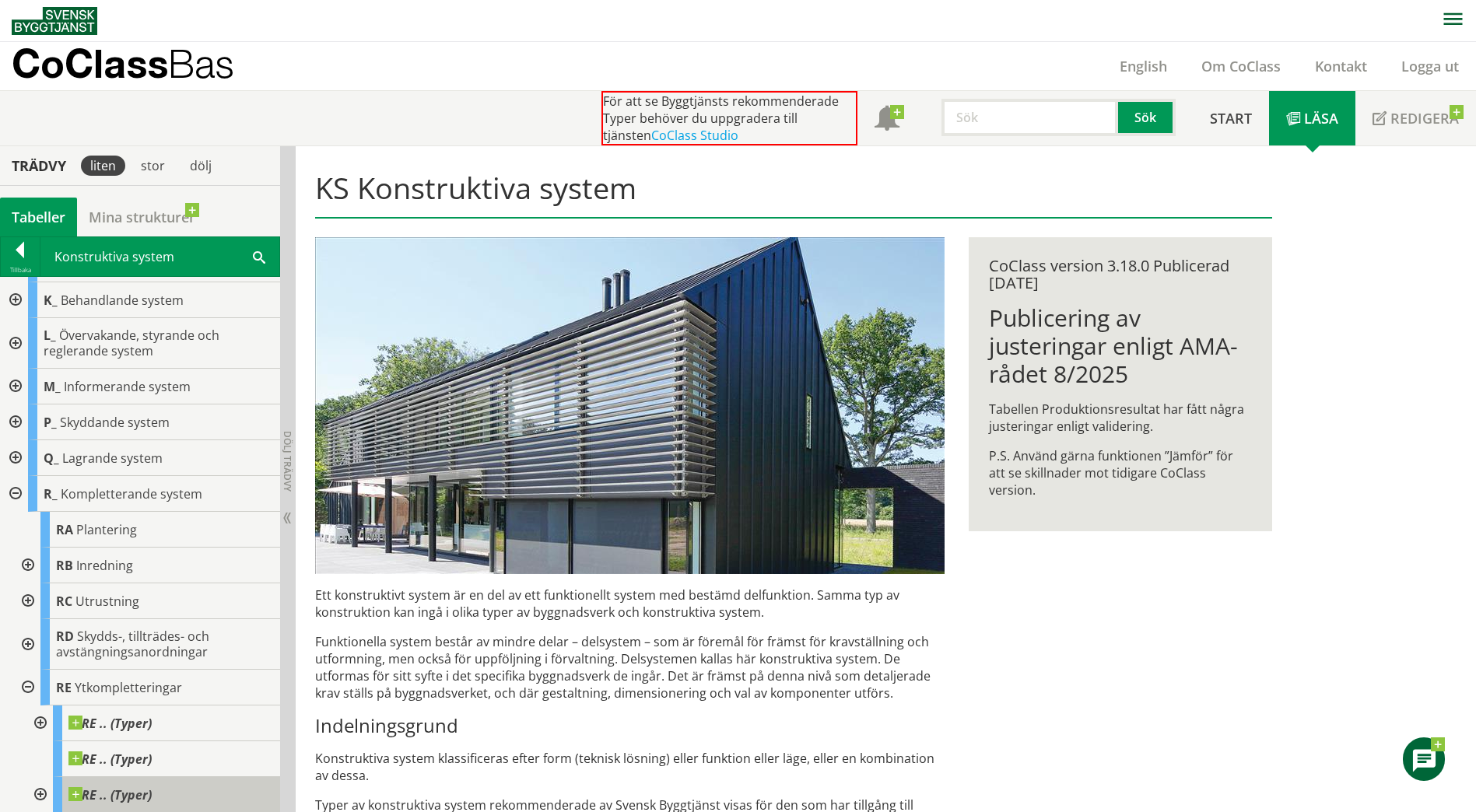
scroll to position [211, 0]
click at [969, 126] on input "text" at bounding box center [1029, 117] width 177 height 37
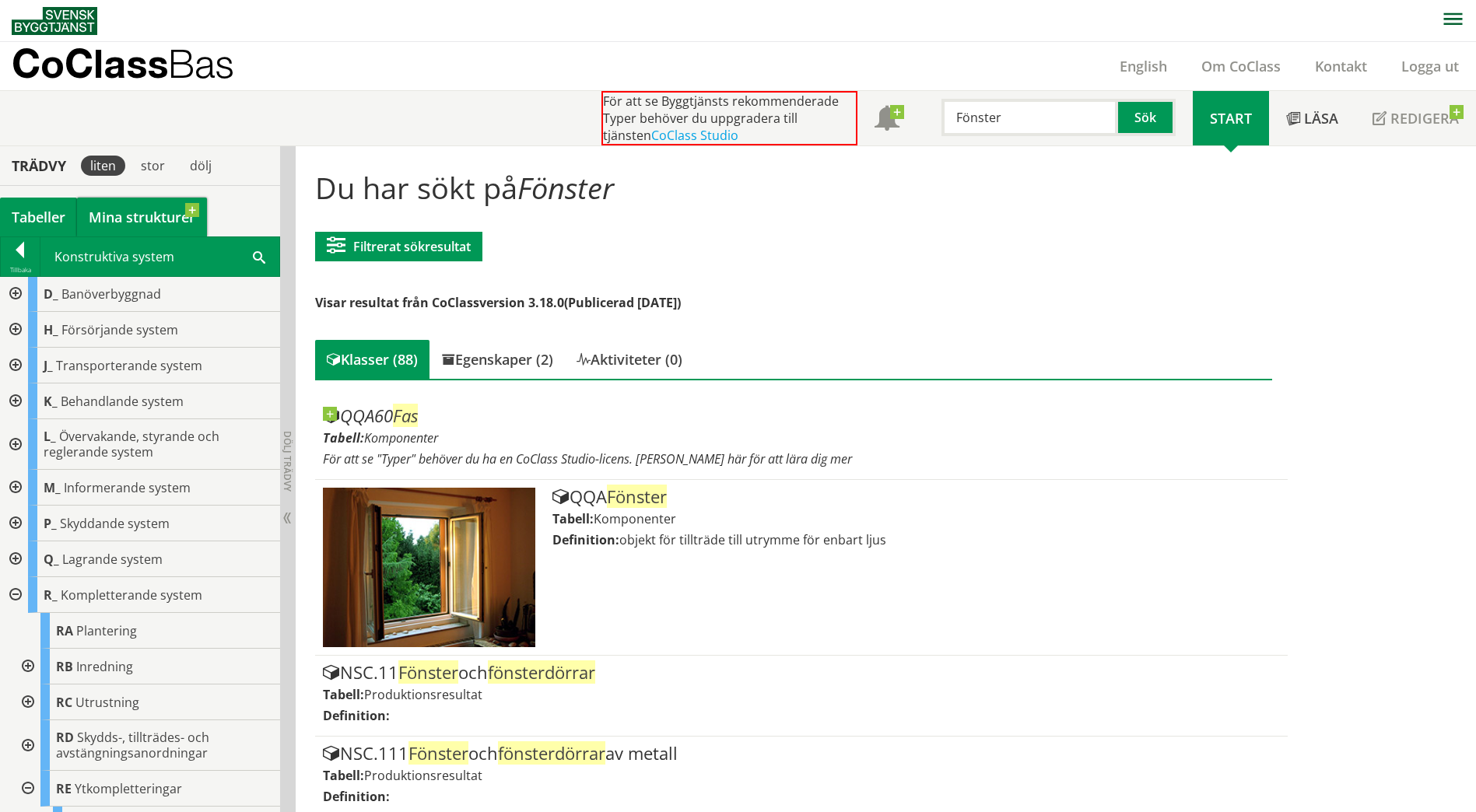
scroll to position [107, 0]
click at [17, 247] on div at bounding box center [20, 252] width 39 height 21
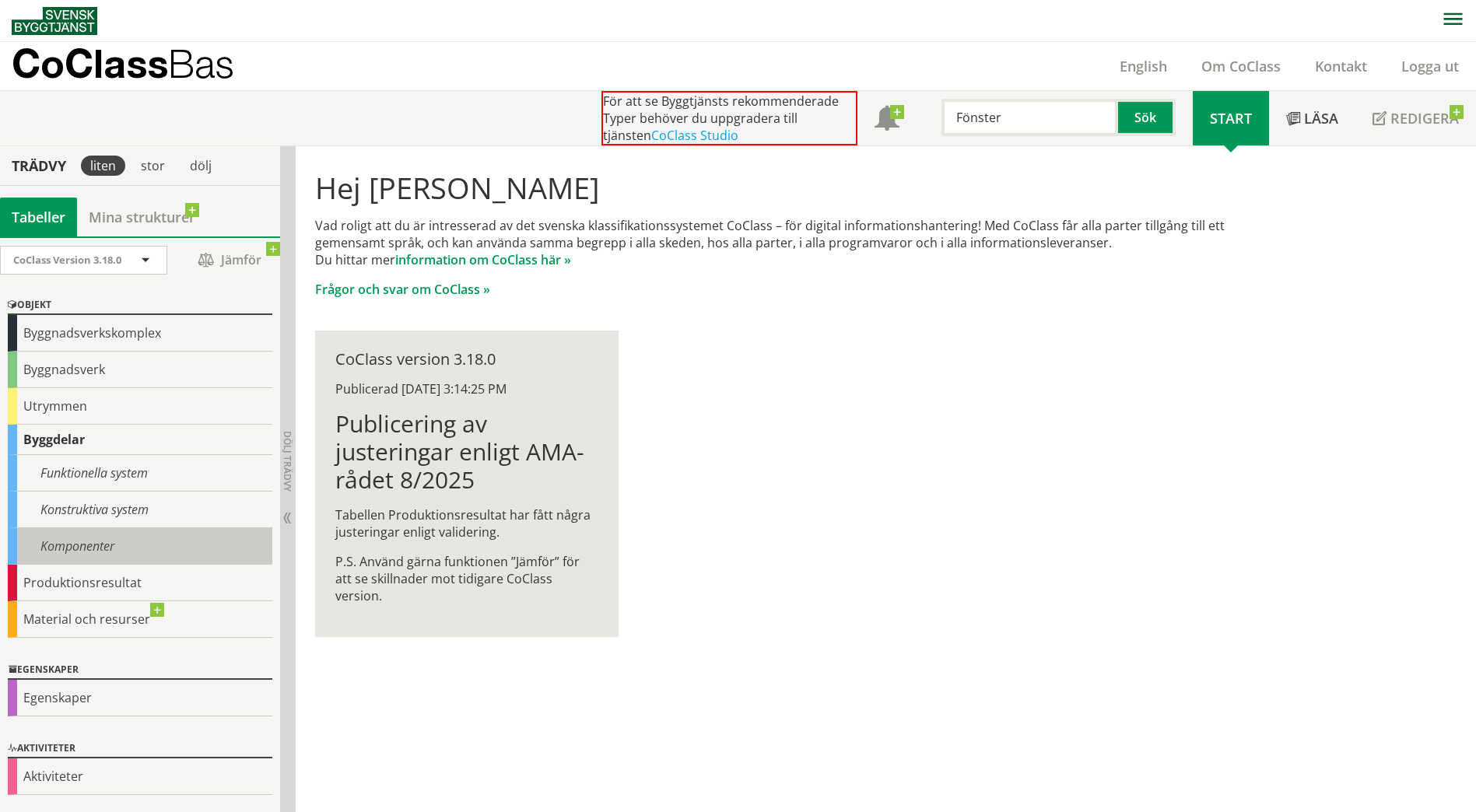
click at [59, 548] on div "Komponenter" at bounding box center [140, 546] width 264 height 36
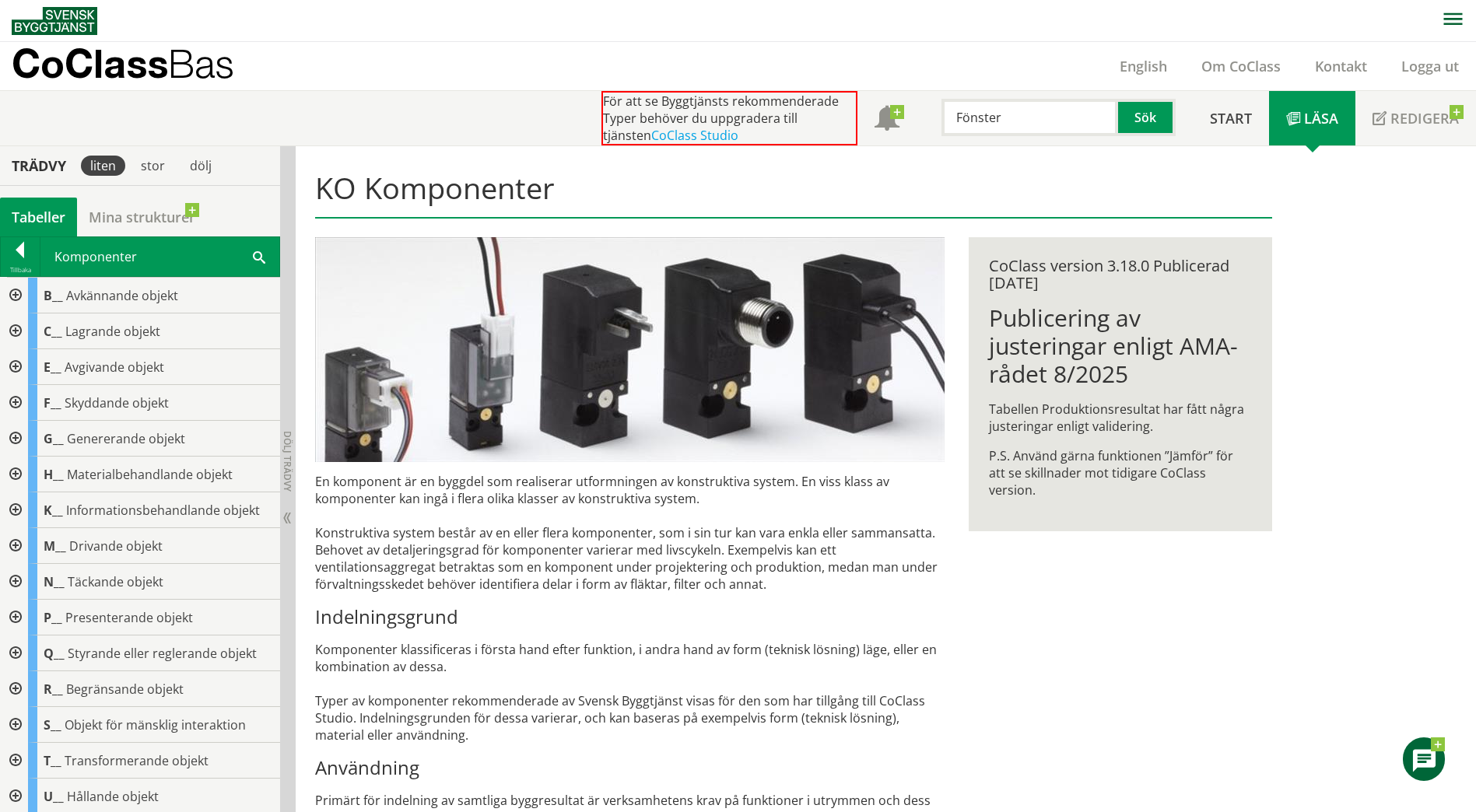
click at [12, 649] on div at bounding box center [13, 653] width 28 height 36
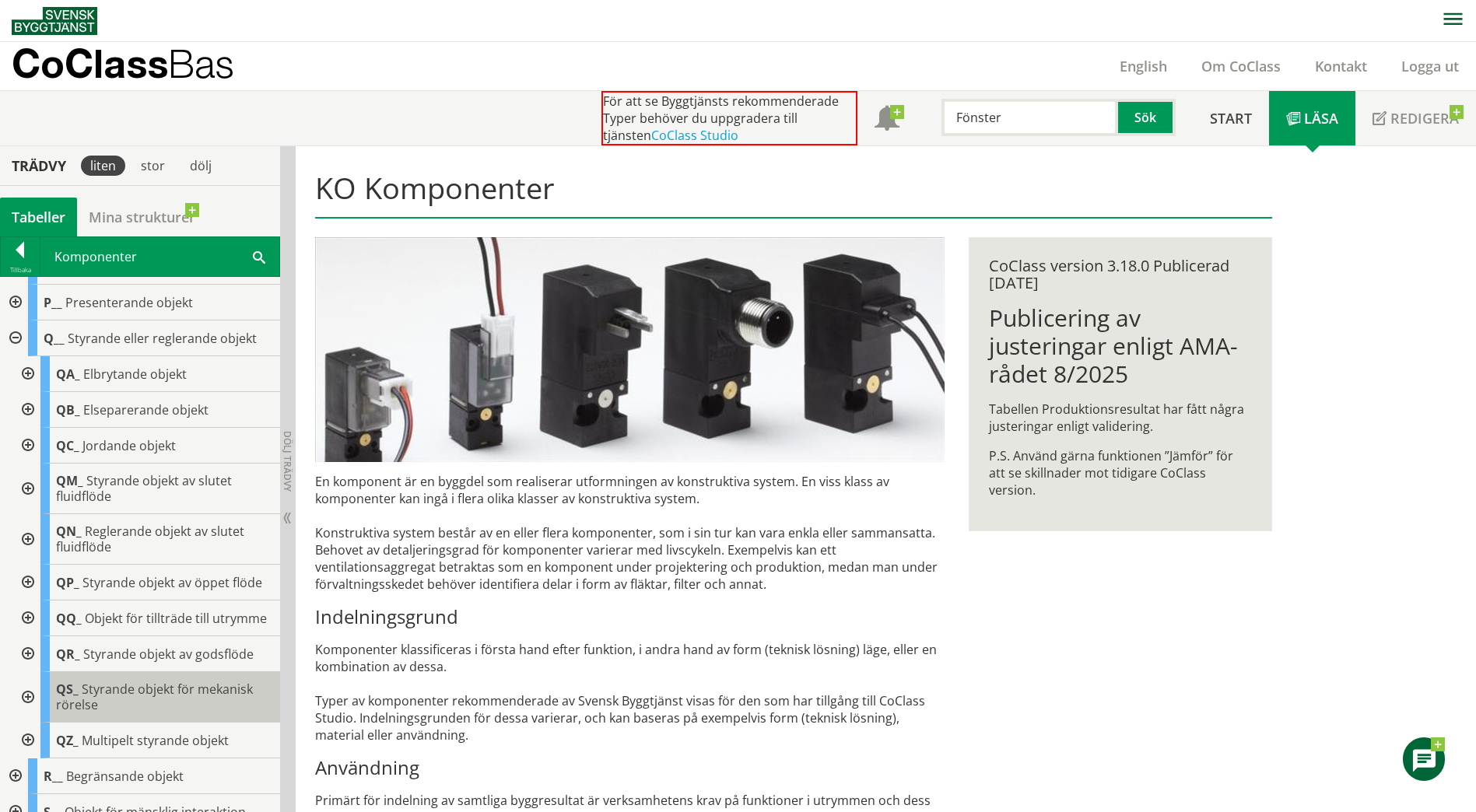
scroll to position [337, 0]
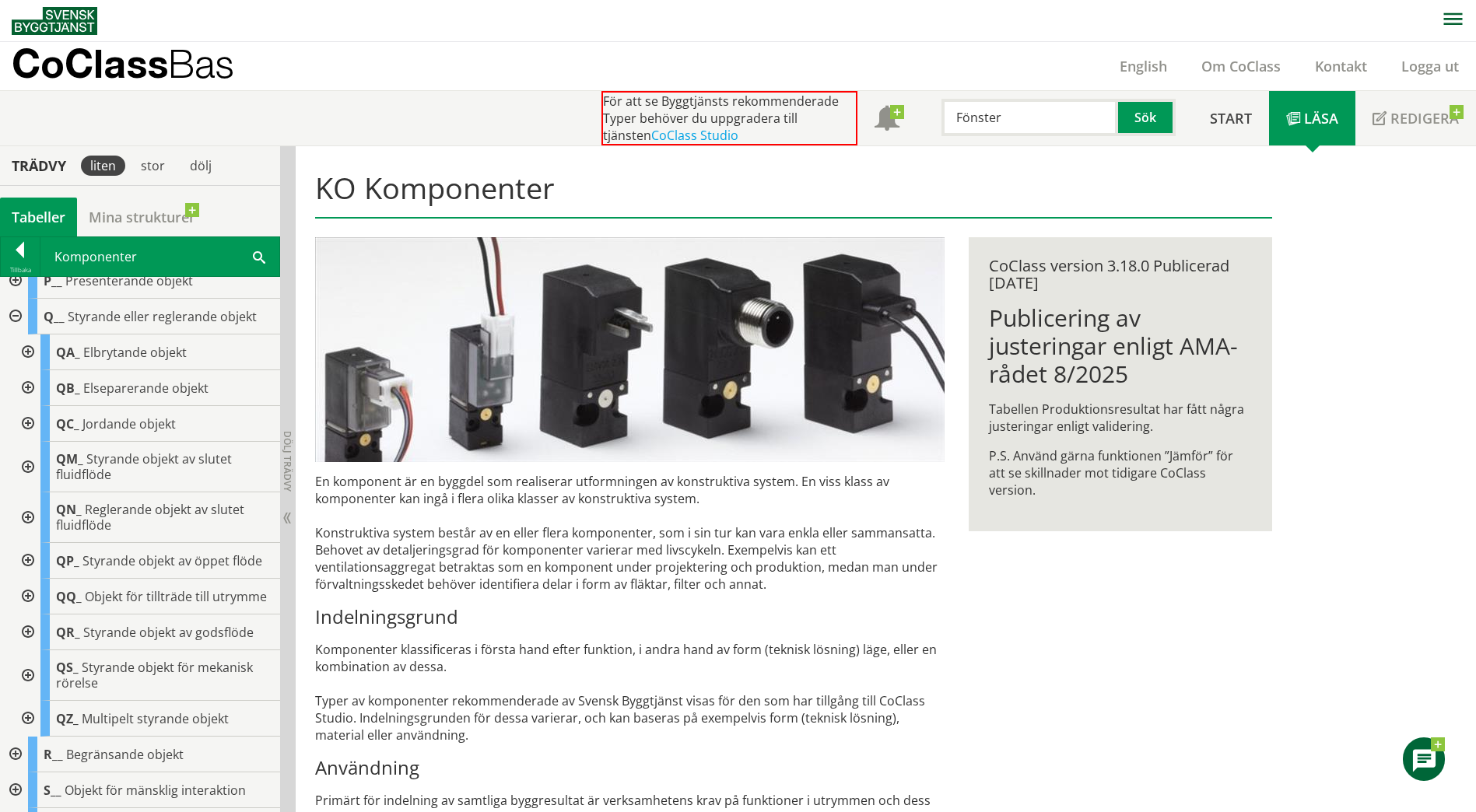
click at [26, 610] on div at bounding box center [26, 596] width 28 height 36
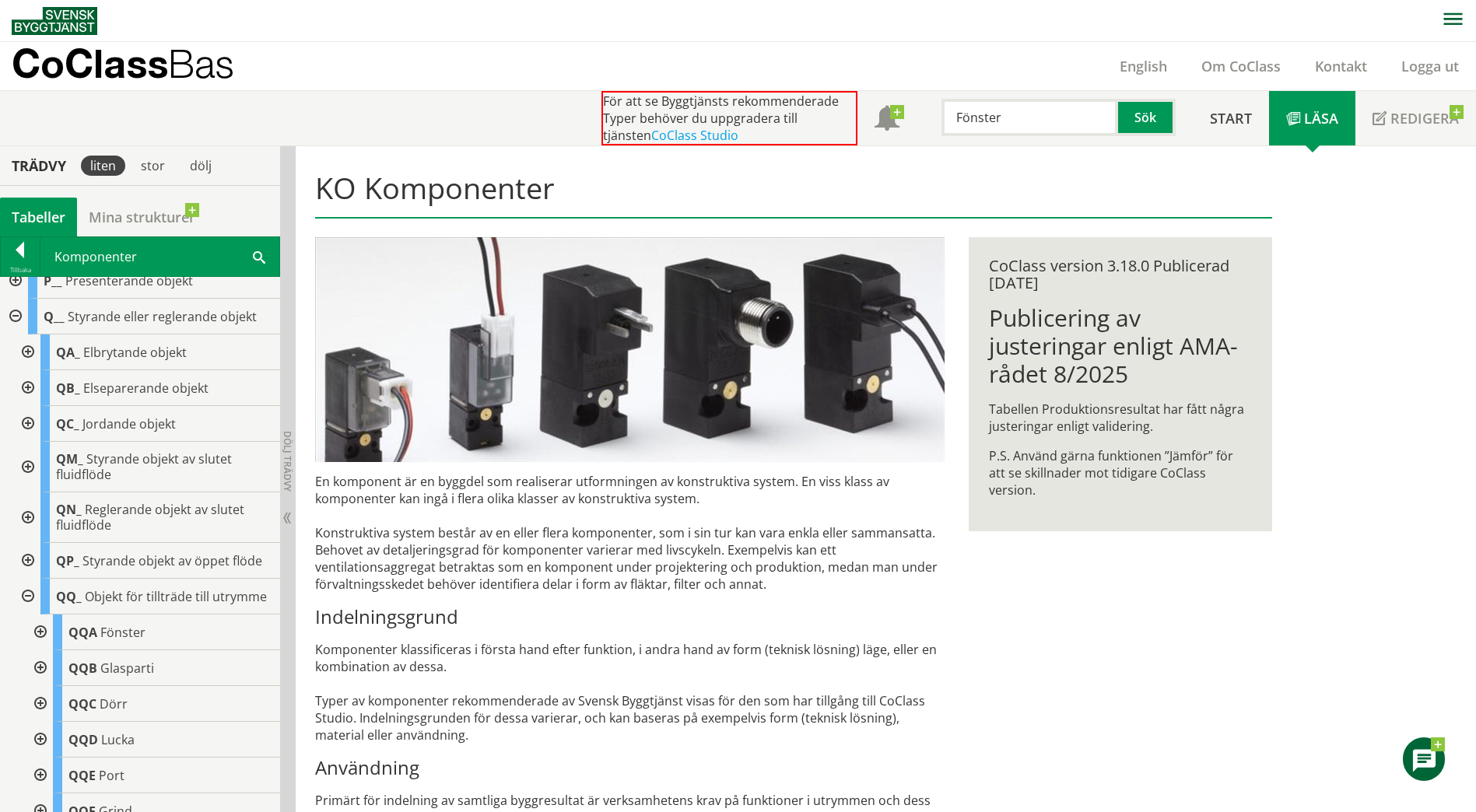
click at [38, 647] on div at bounding box center [38, 632] width 28 height 36
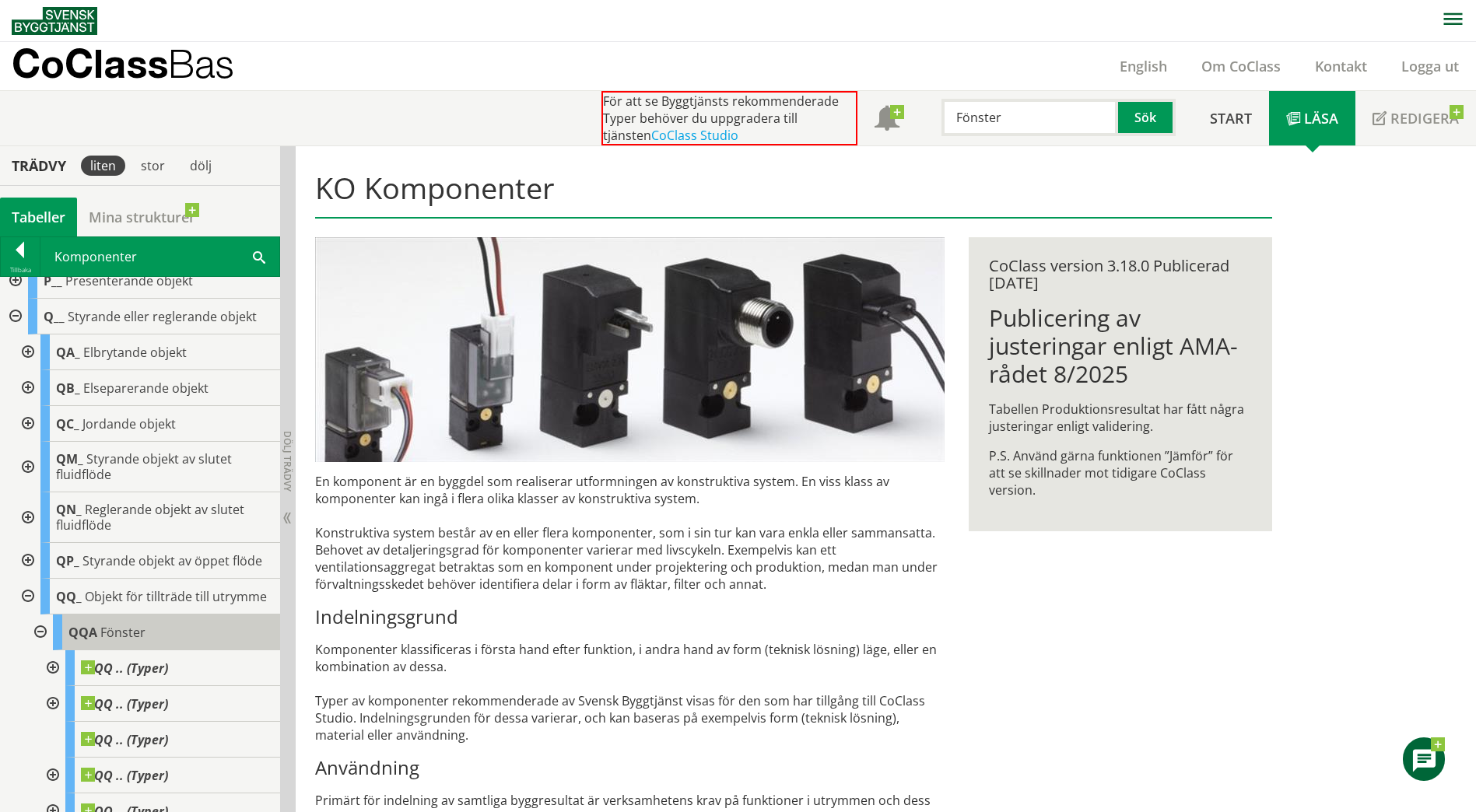
scroll to position [311, 0]
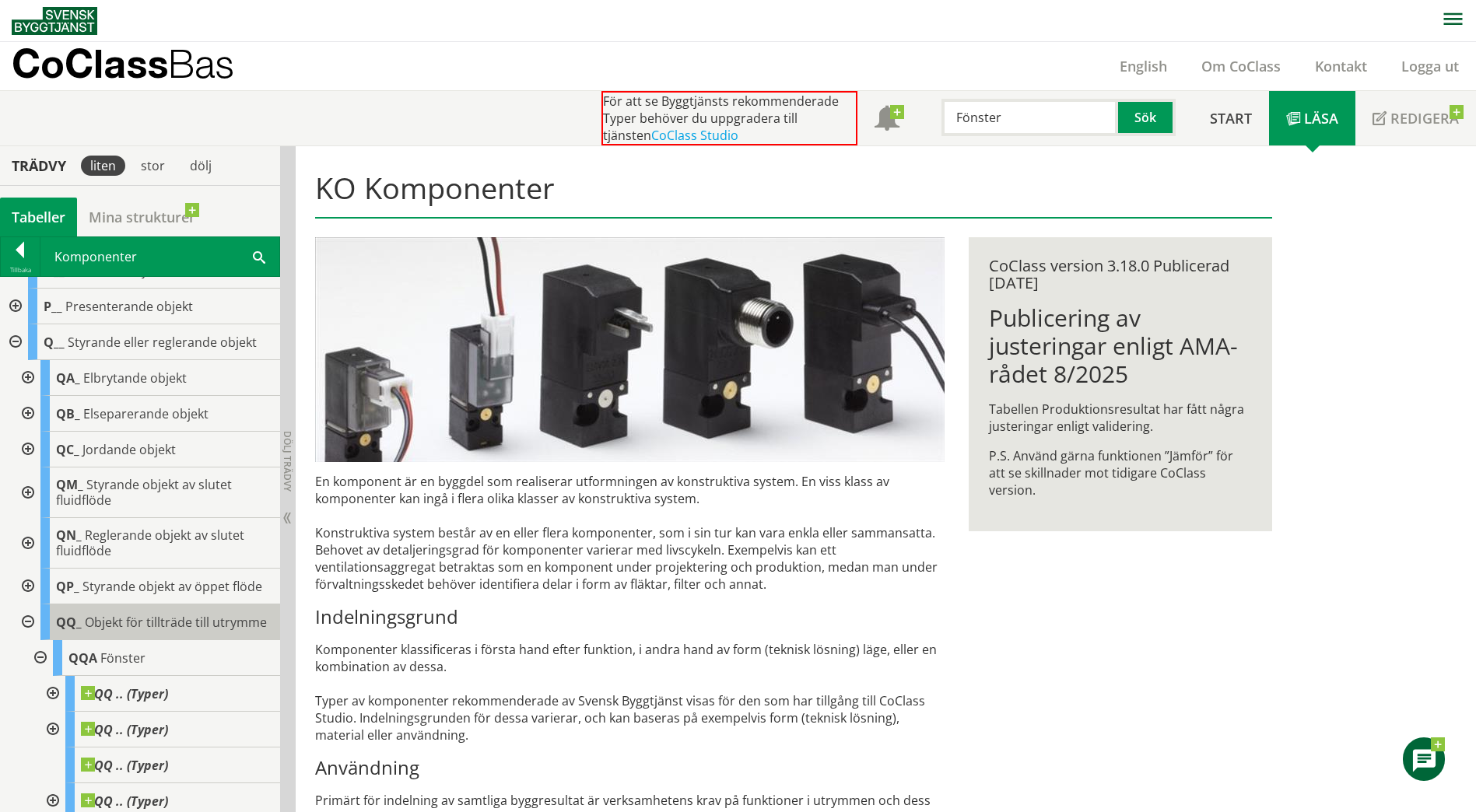
click at [122, 626] on span "Objekt för tillträde till utrymme" at bounding box center [176, 622] width 182 height 17
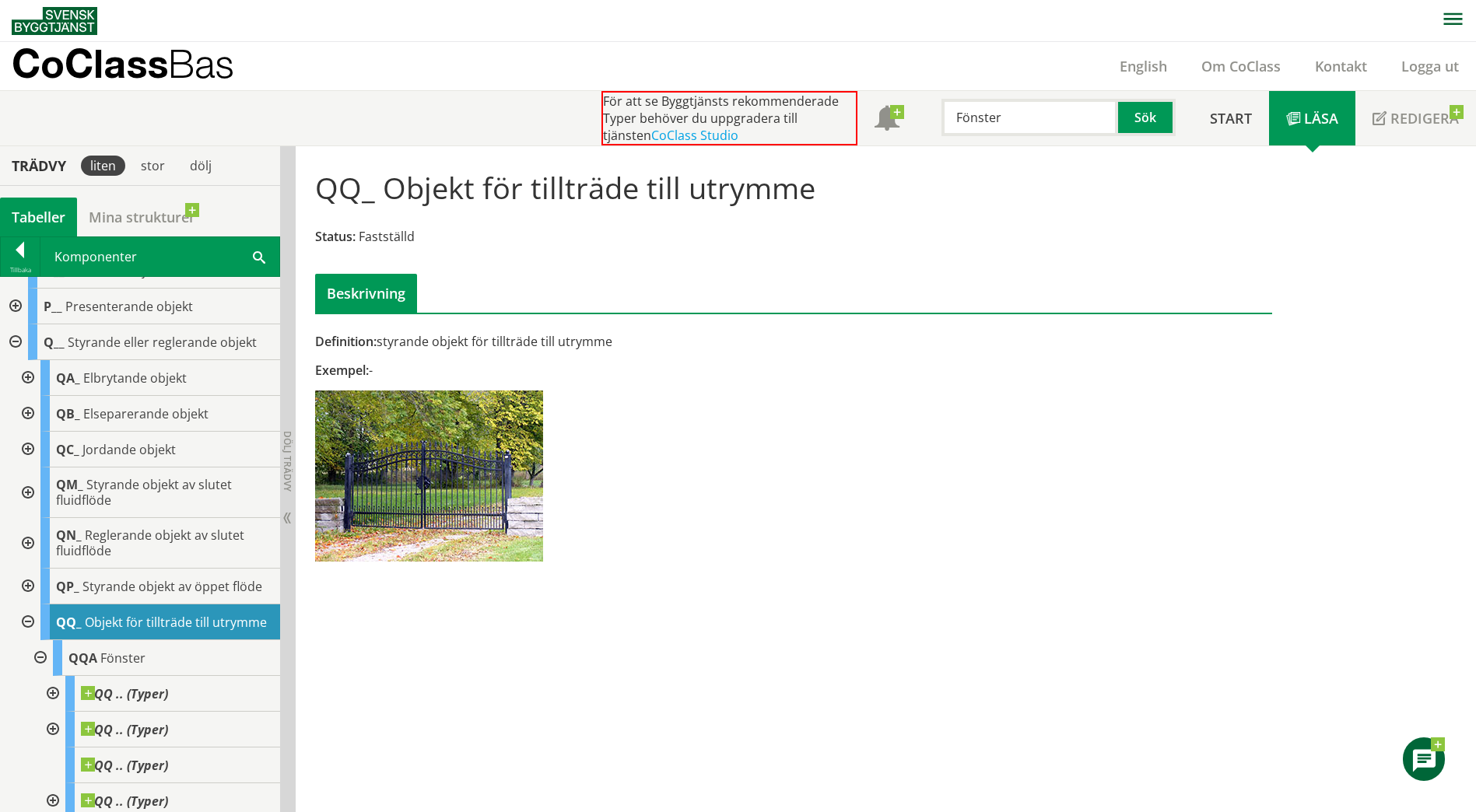
click at [397, 185] on h1 "QQ_ Objekt för tillträde till utrymme" at bounding box center [565, 187] width 500 height 34
click at [1014, 123] on input "Fönster" at bounding box center [1029, 117] width 177 height 37
type input "Fönsterbänk"
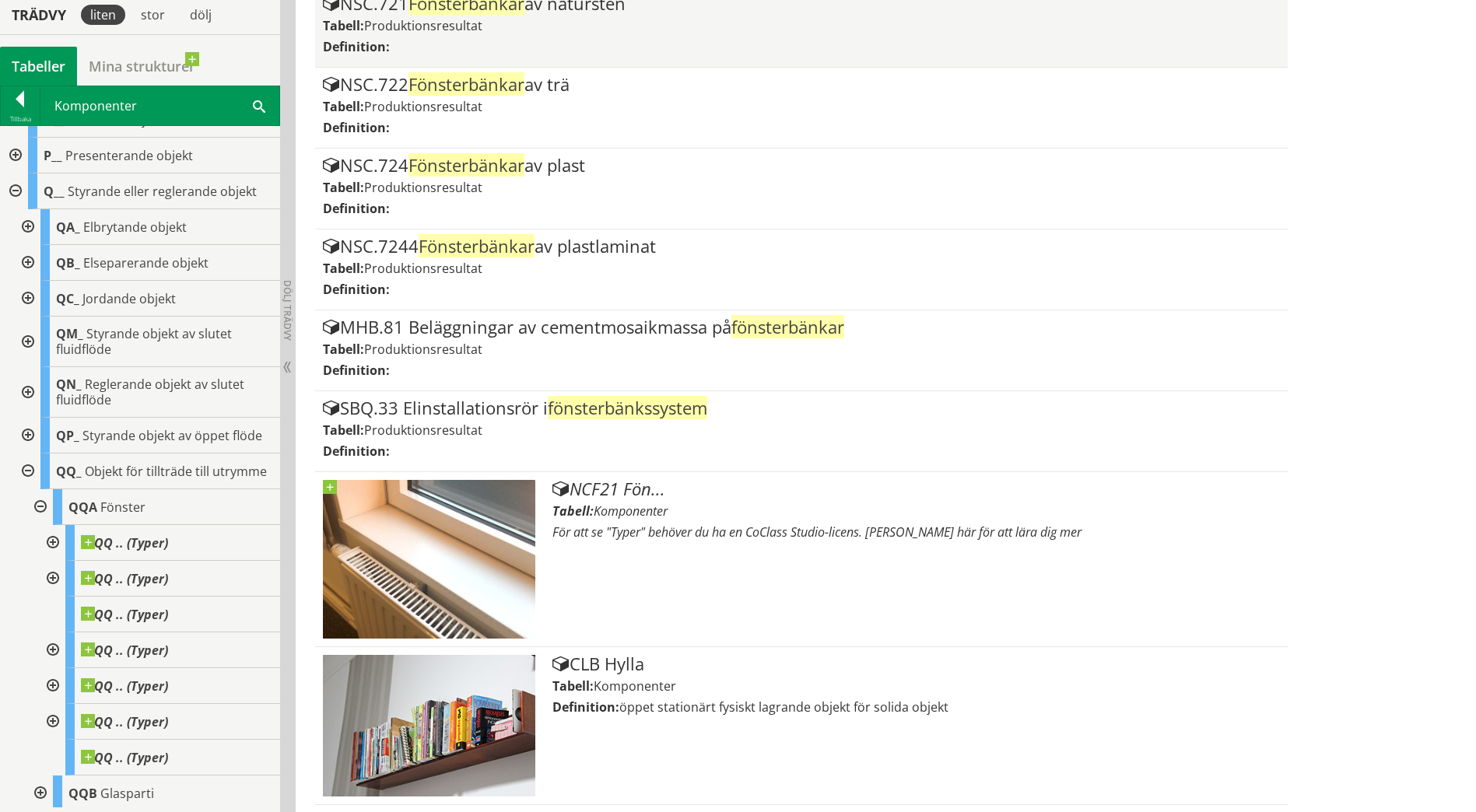
scroll to position [691, 0]
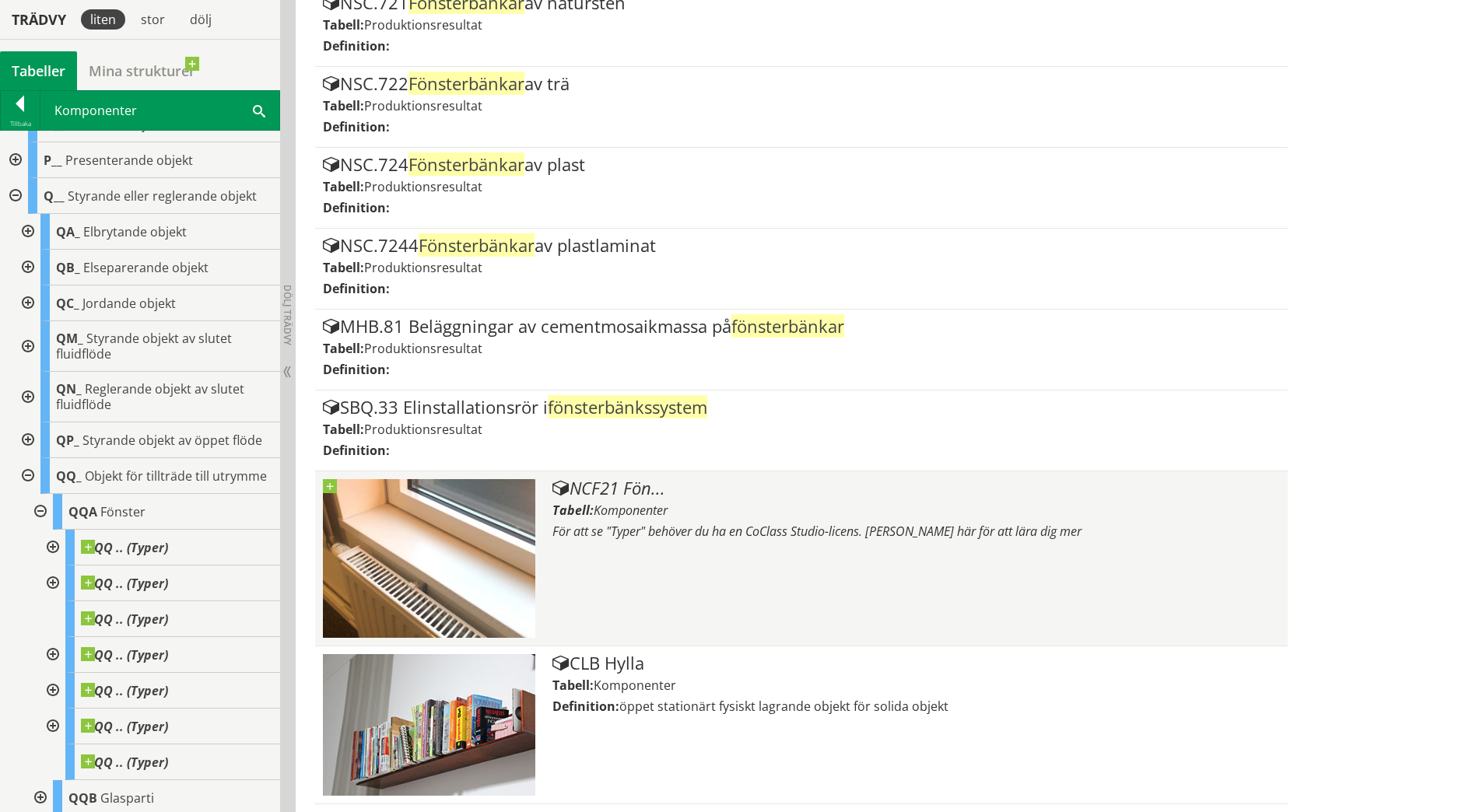
click at [614, 490] on div "NCF21 Fön..." at bounding box center [915, 488] width 726 height 19
